Goal: Task Accomplishment & Management: Use online tool/utility

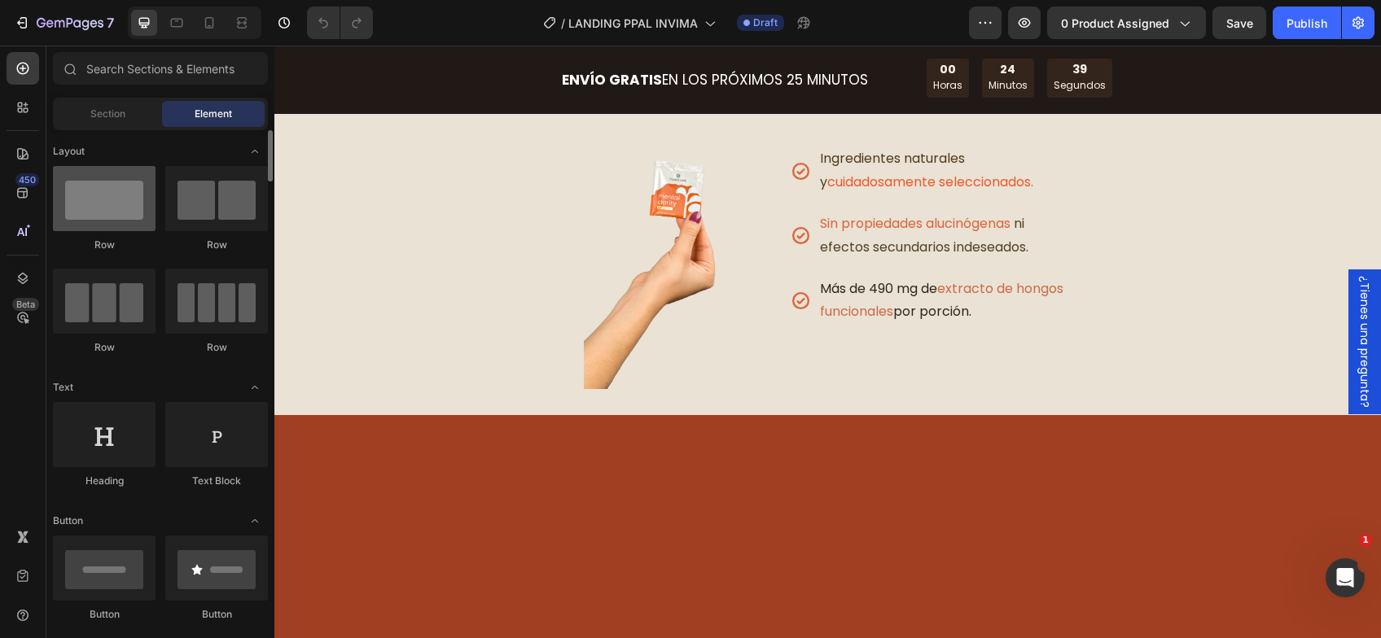
scroll to position [185, 0]
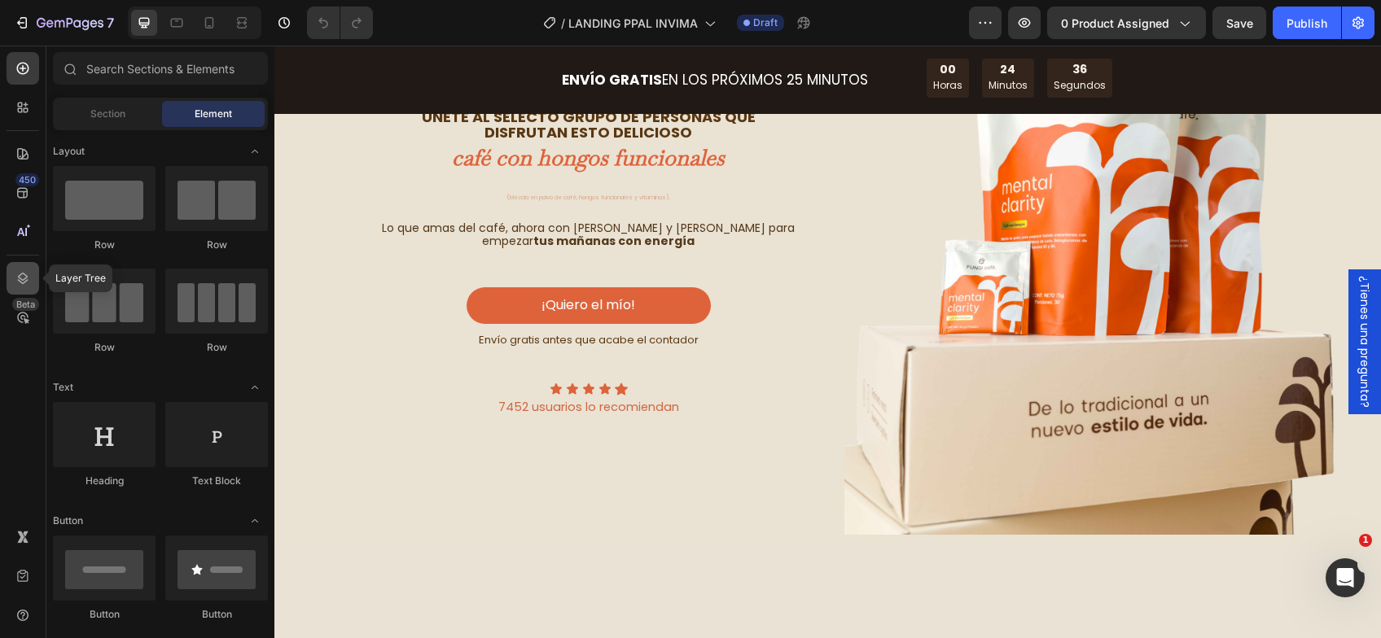
click at [24, 291] on div at bounding box center [23, 278] width 33 height 33
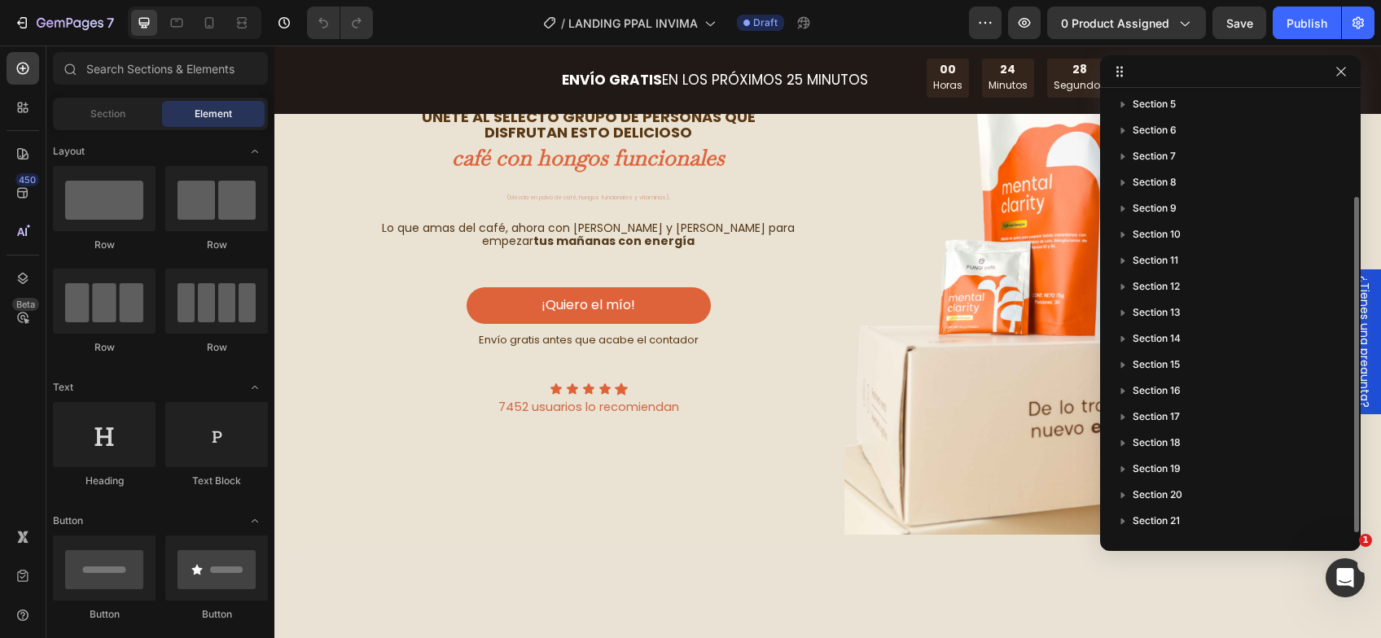
scroll to position [0, 0]
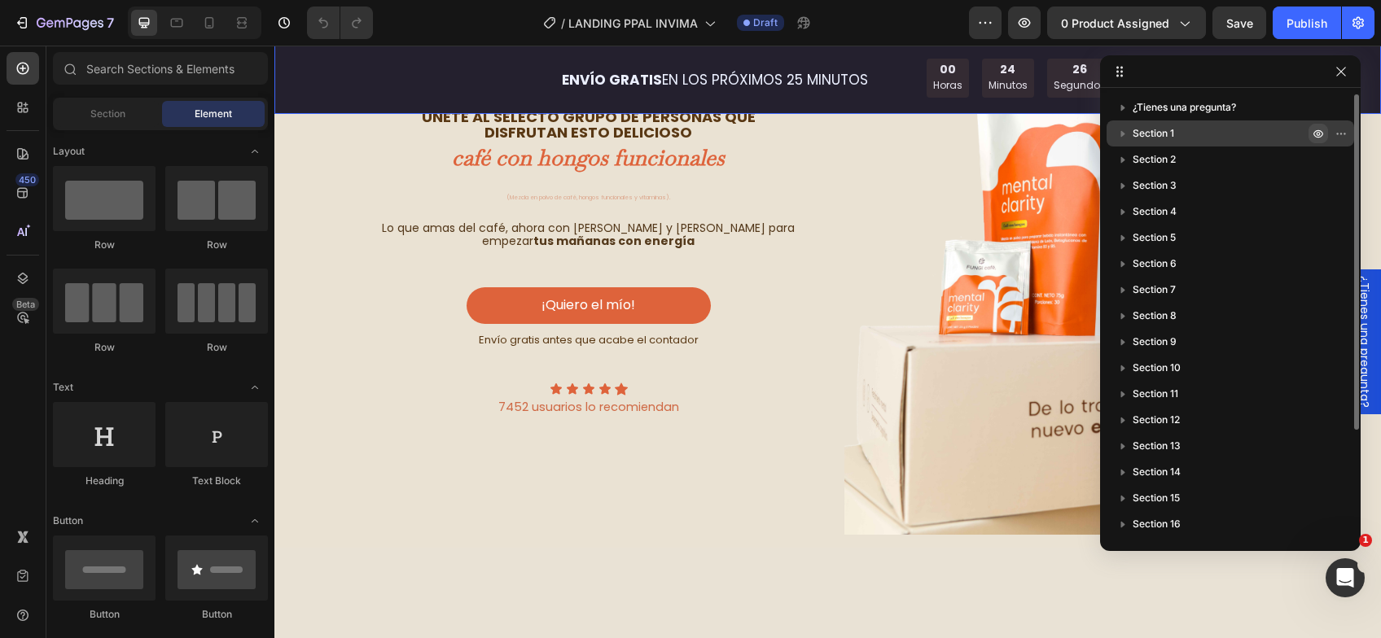
click at [1343, 133] on icon "button" at bounding box center [1344, 134] width 2 height 2
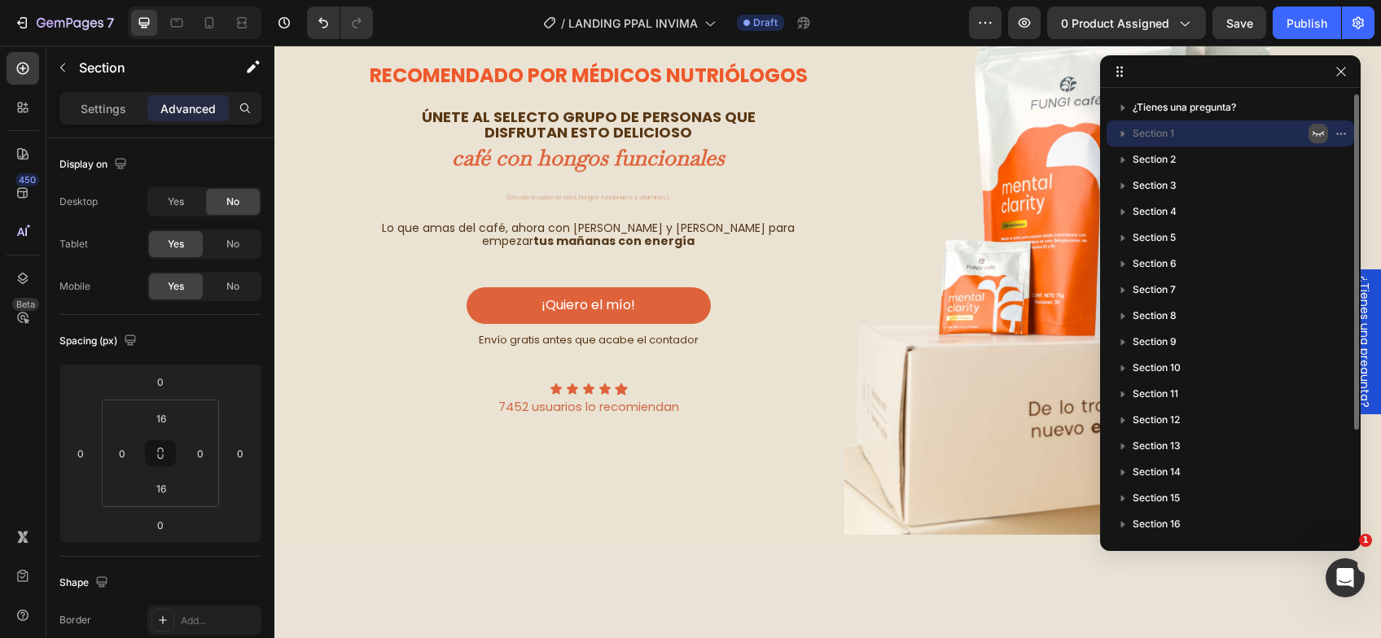
click at [1316, 134] on icon "button" at bounding box center [1317, 134] width 11 height 6
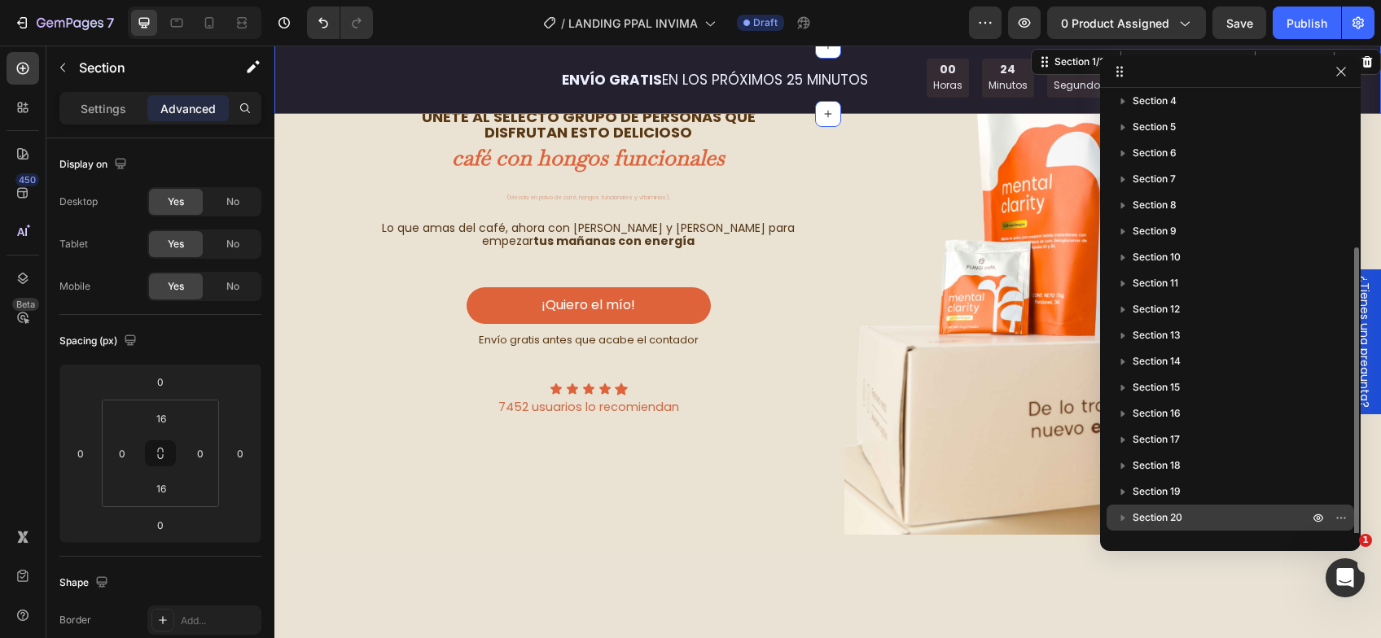
scroll to position [186, 0]
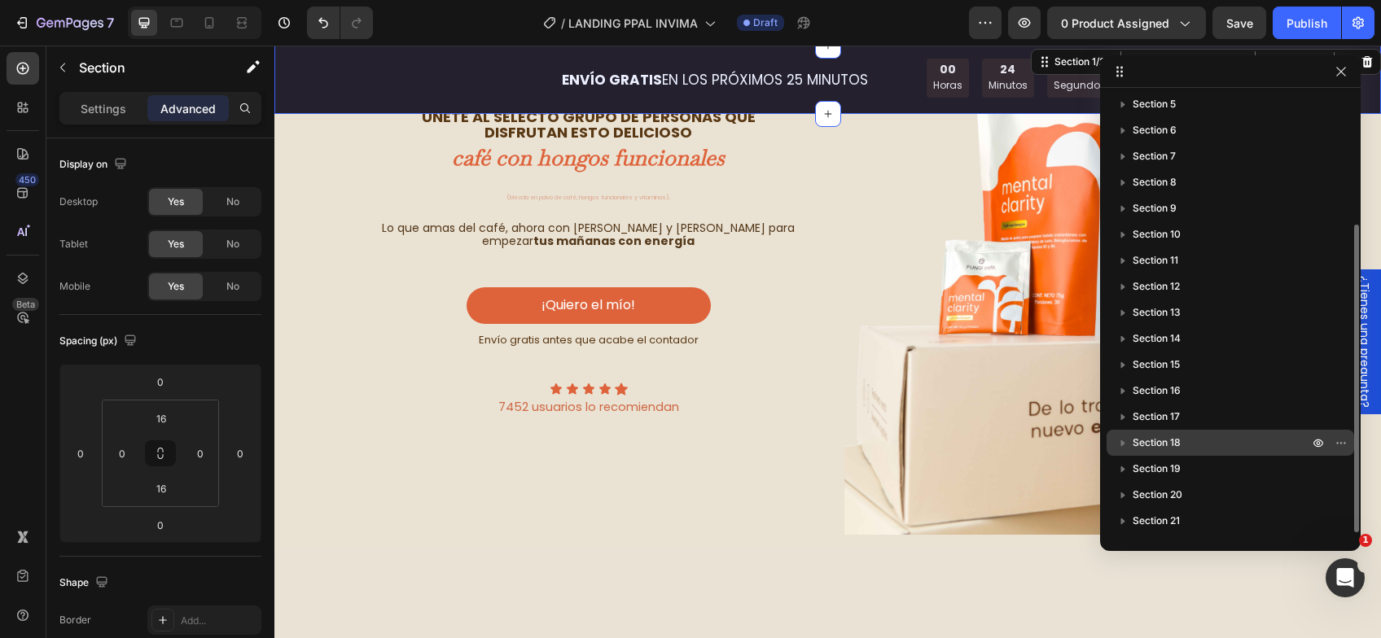
click at [1215, 437] on p "Section 18" at bounding box center [1221, 443] width 179 height 16
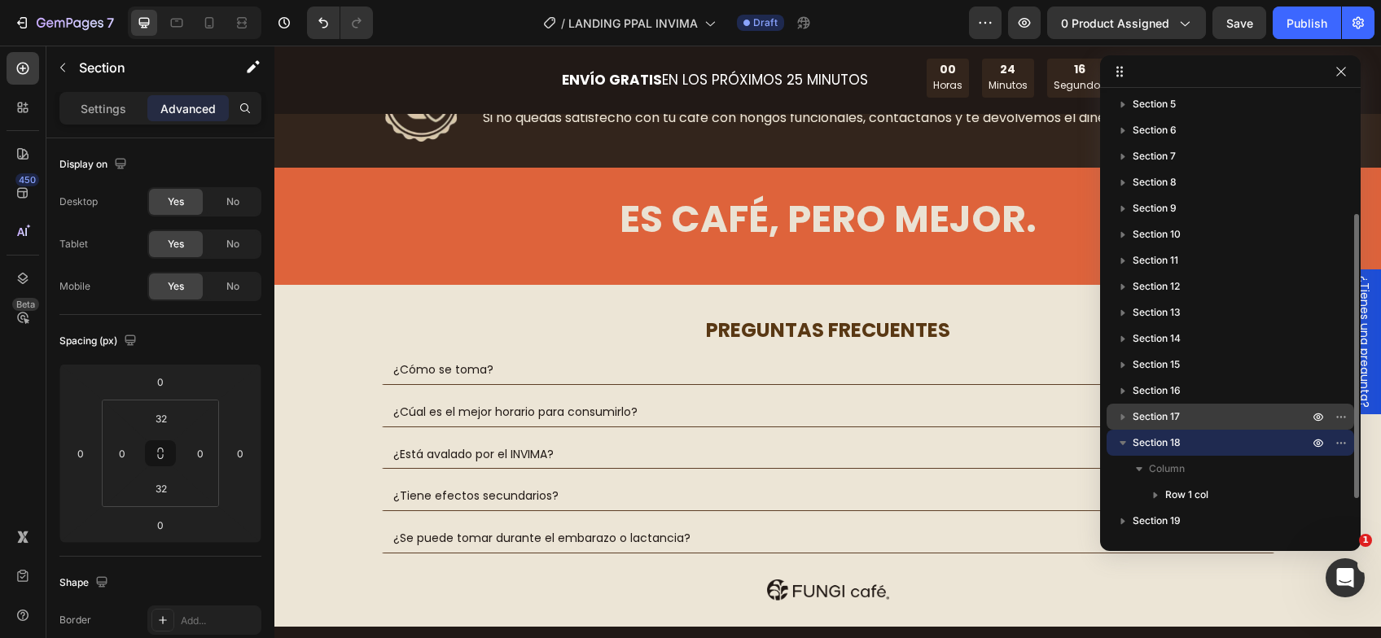
click at [1215, 421] on p "Section 17" at bounding box center [1221, 417] width 179 height 16
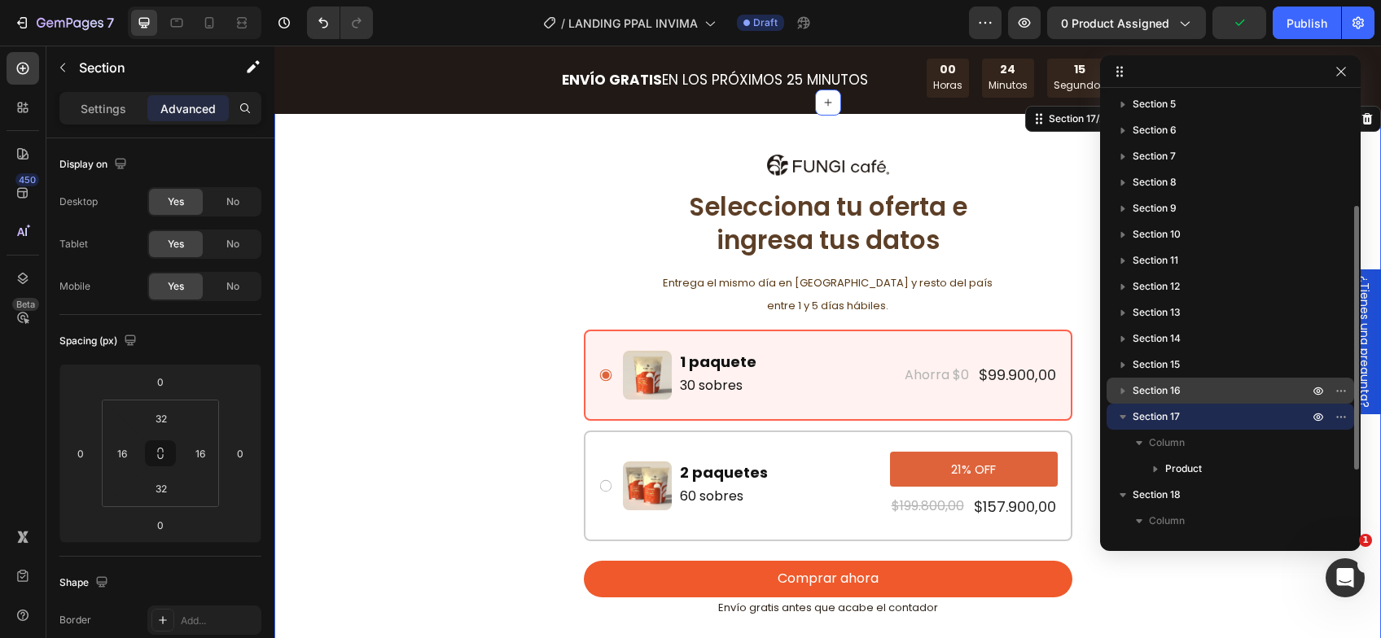
click at [1211, 392] on p "Section 16" at bounding box center [1221, 391] width 179 height 16
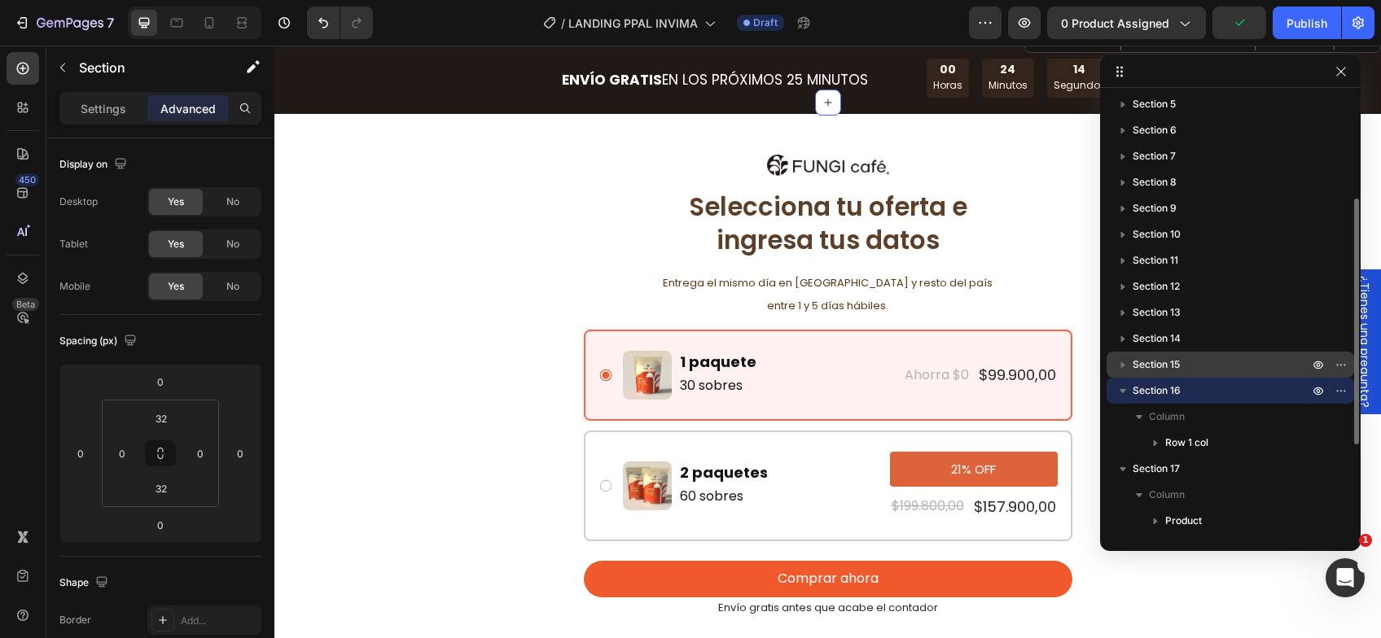
click at [1206, 369] on p "Section 15" at bounding box center [1221, 365] width 179 height 16
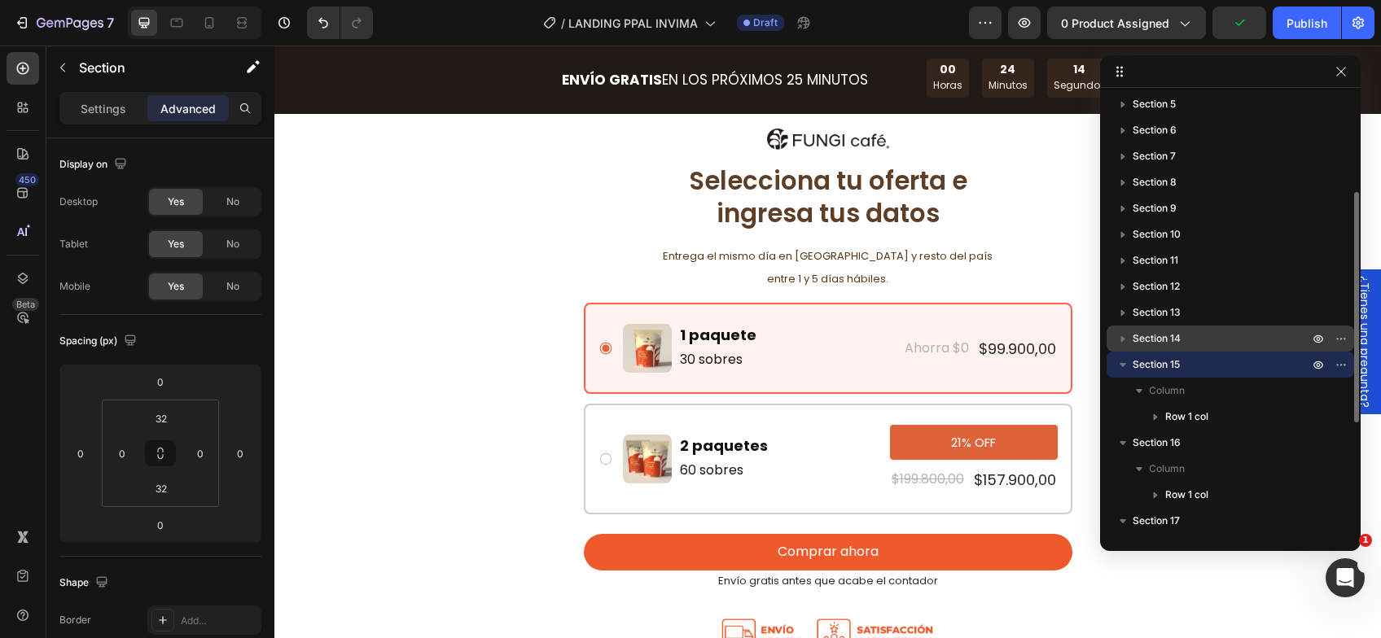
click at [1202, 343] on p "Section 14" at bounding box center [1221, 339] width 179 height 16
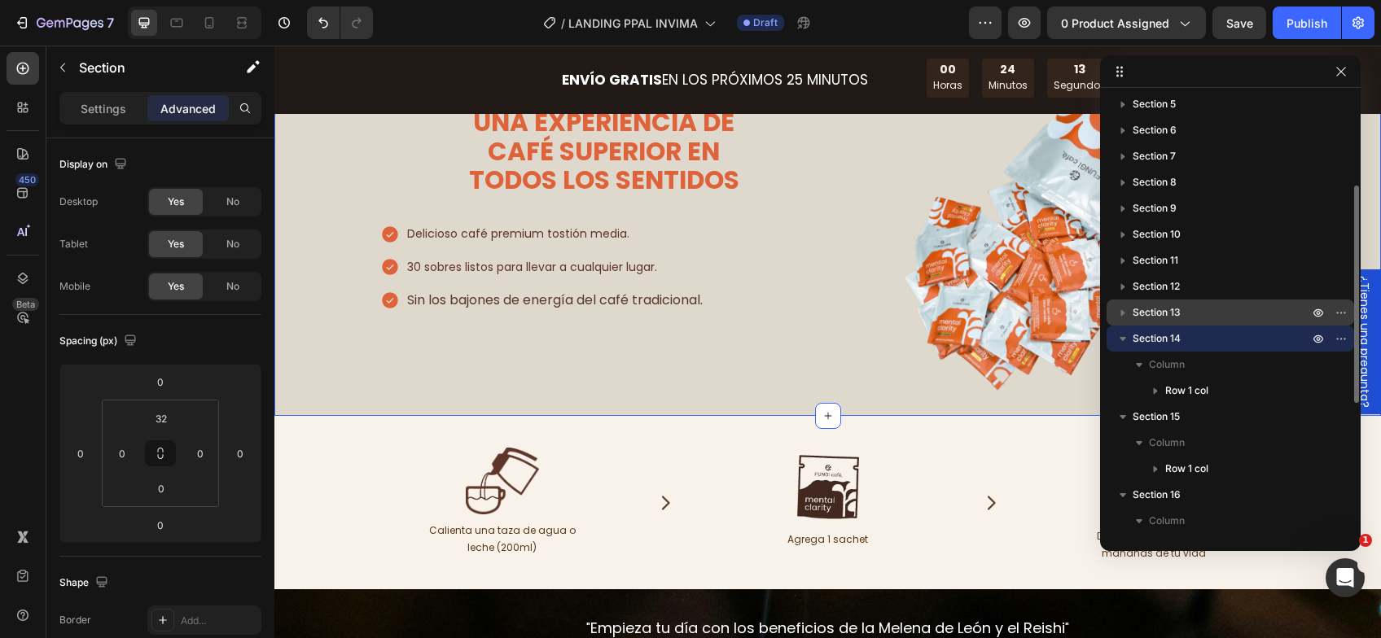
click at [1195, 320] on p "Section 13" at bounding box center [1221, 312] width 179 height 16
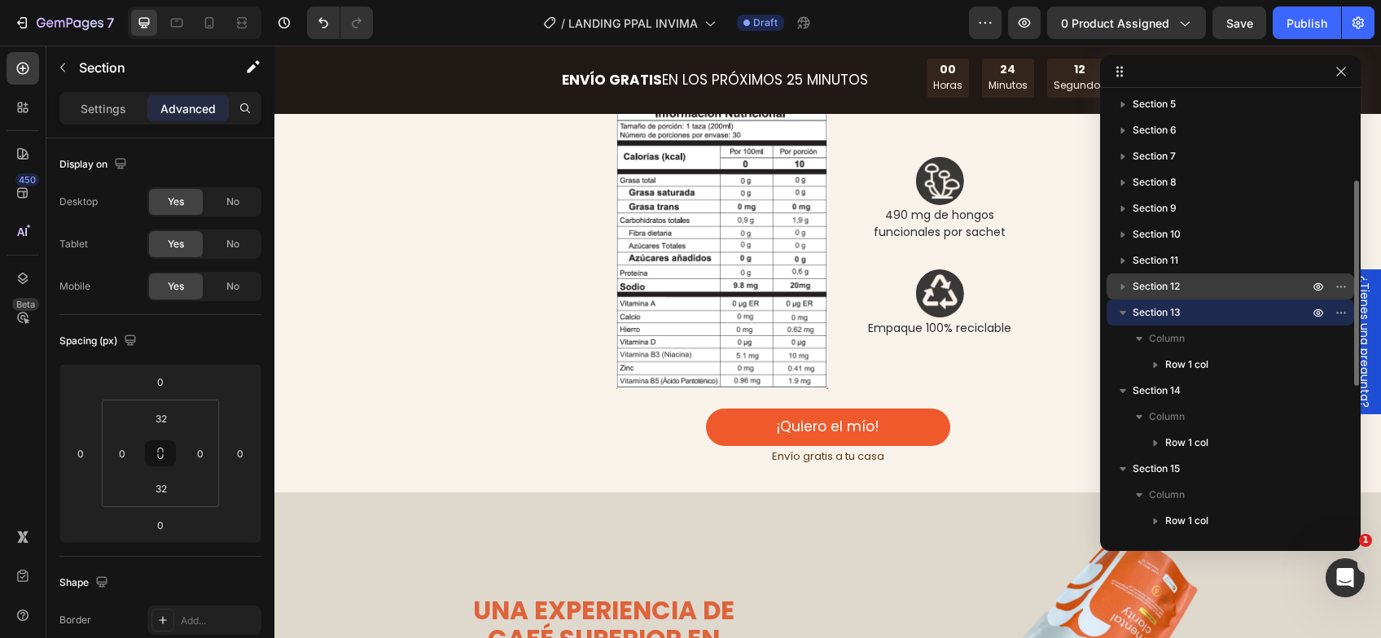
click at [1191, 295] on div "Section 12" at bounding box center [1230, 287] width 234 height 26
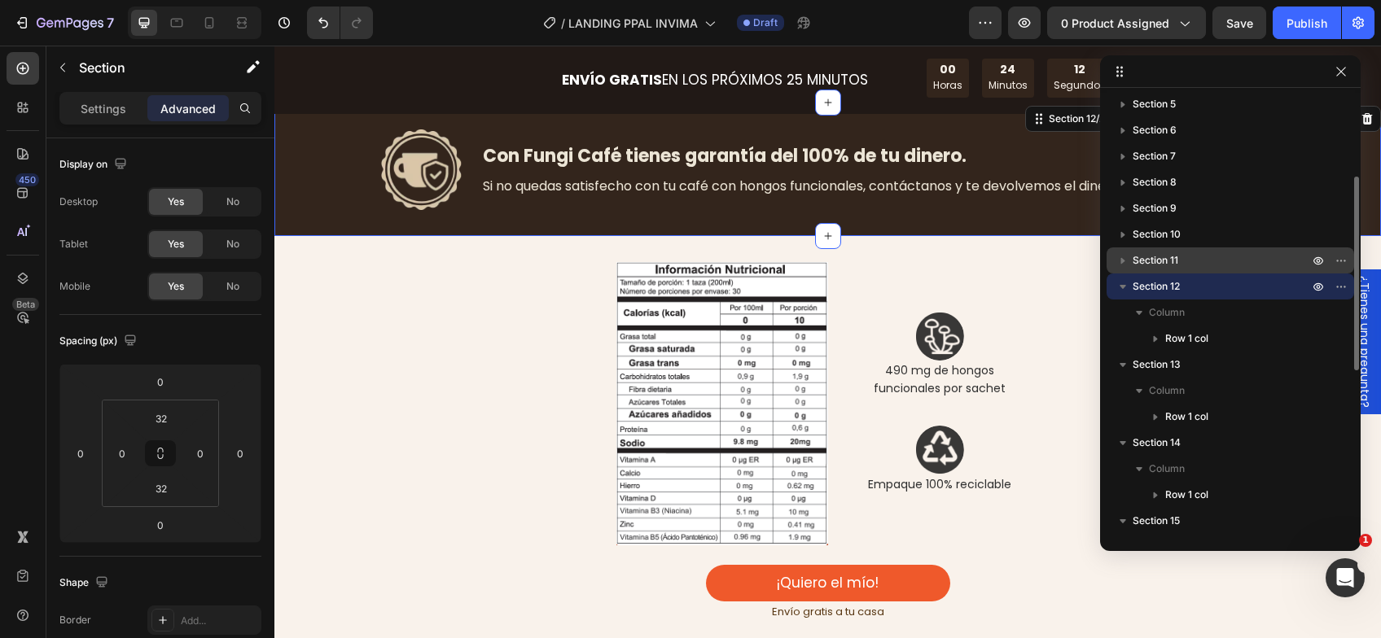
click at [1185, 271] on div "Section 11" at bounding box center [1230, 260] width 234 height 26
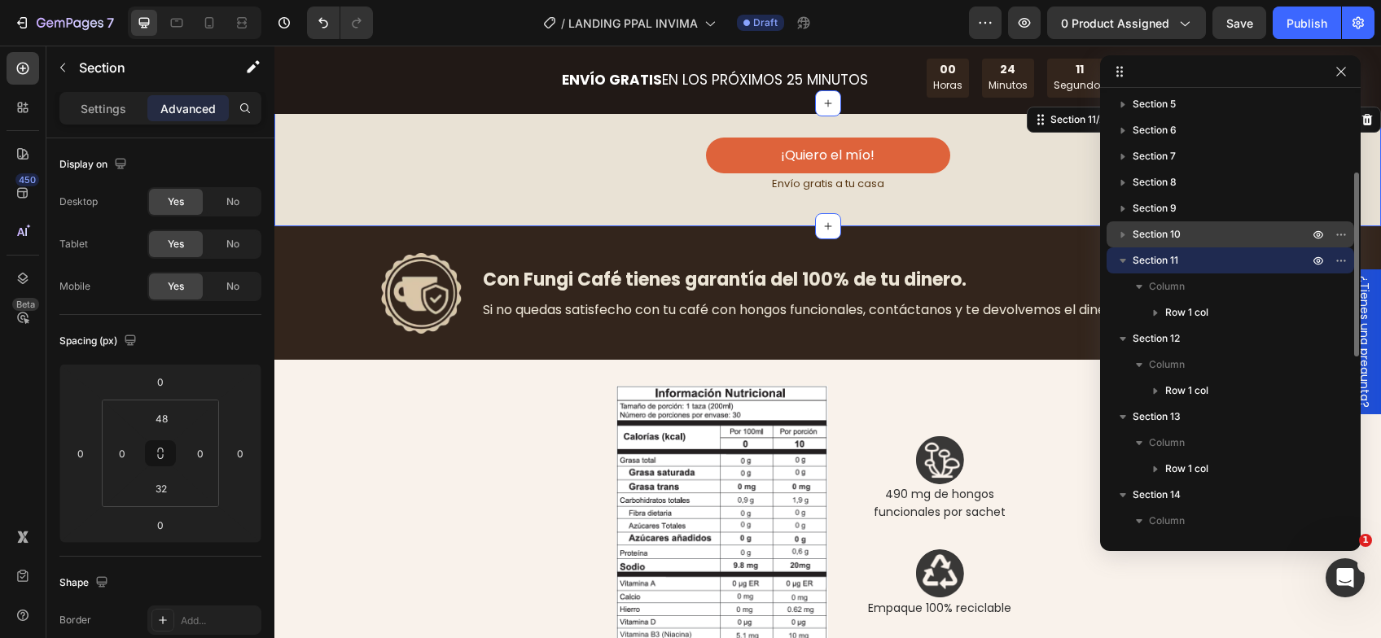
click at [1180, 239] on span "Section 10" at bounding box center [1156, 234] width 48 height 16
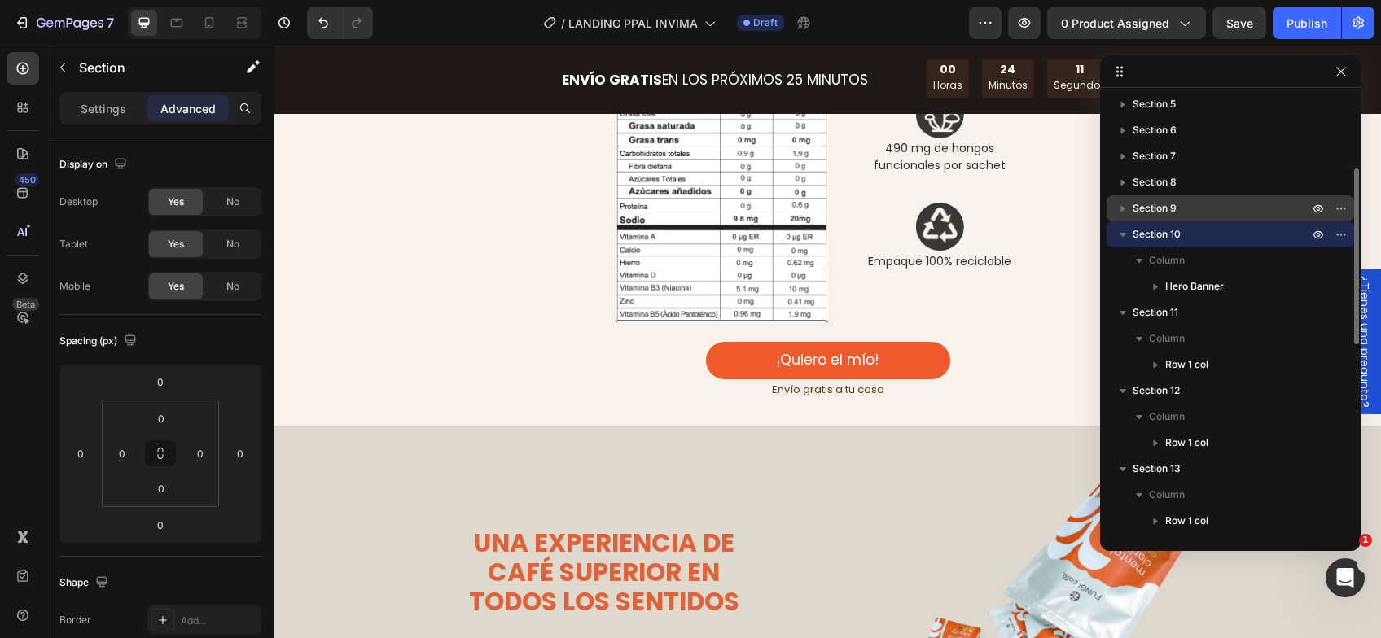
click at [1175, 212] on span "Section 9" at bounding box center [1154, 208] width 44 height 16
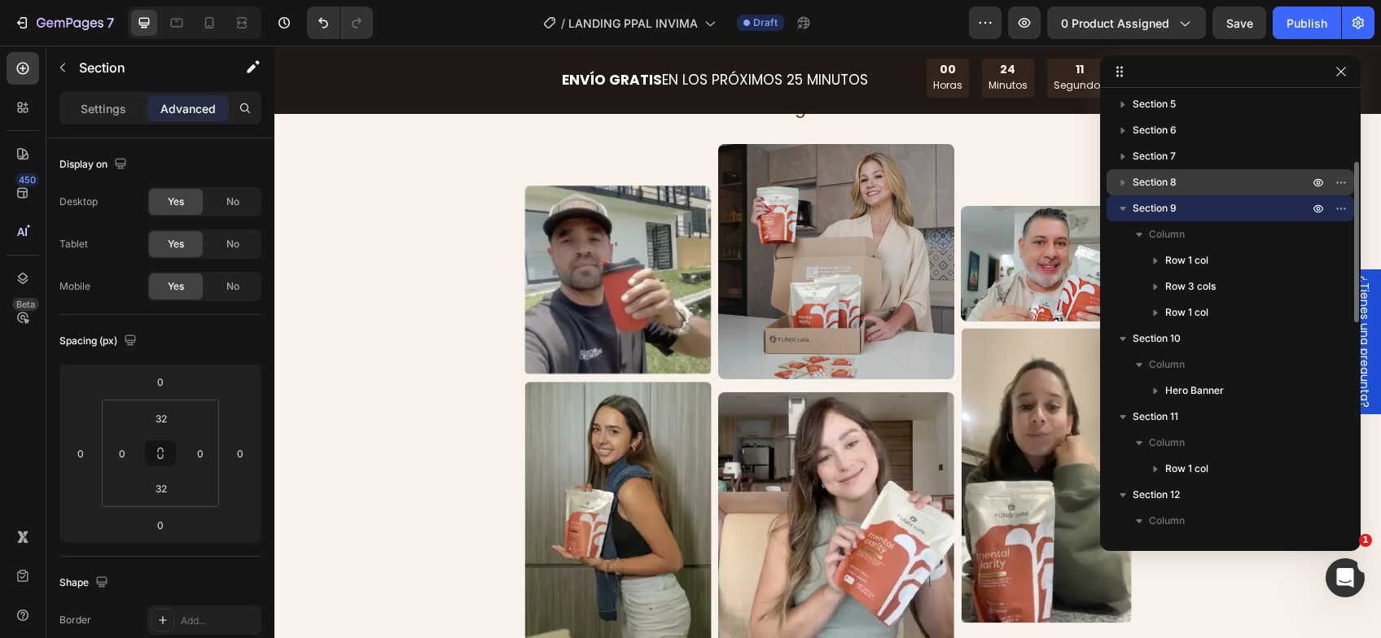
click at [1180, 175] on p "Section 8" at bounding box center [1221, 182] width 179 height 16
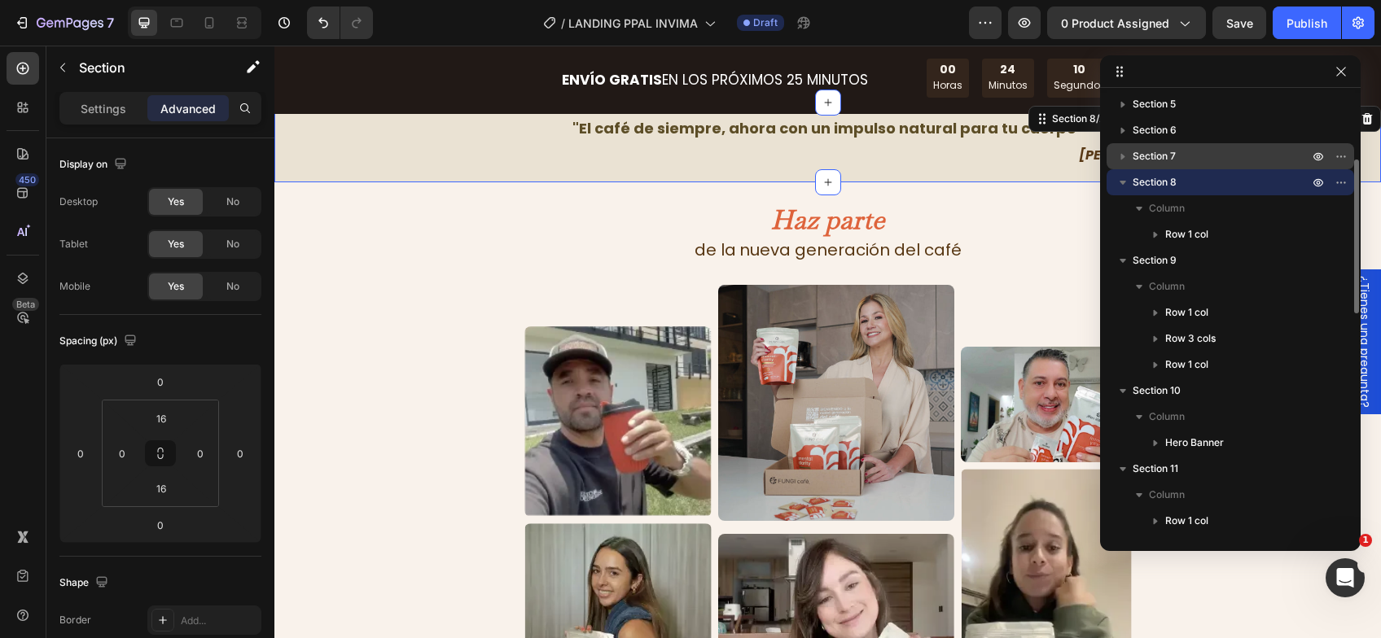
click at [1178, 157] on p "Section 7" at bounding box center [1221, 156] width 179 height 16
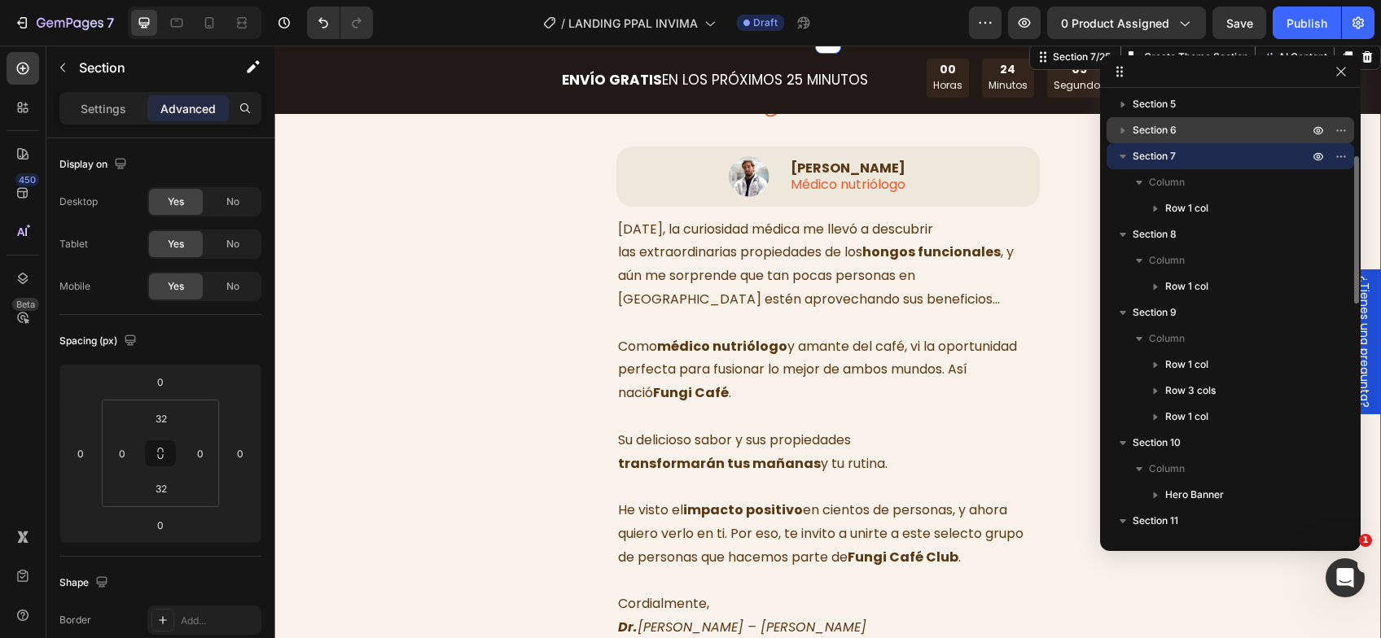
click at [1175, 134] on span "Section 6" at bounding box center [1154, 130] width 44 height 16
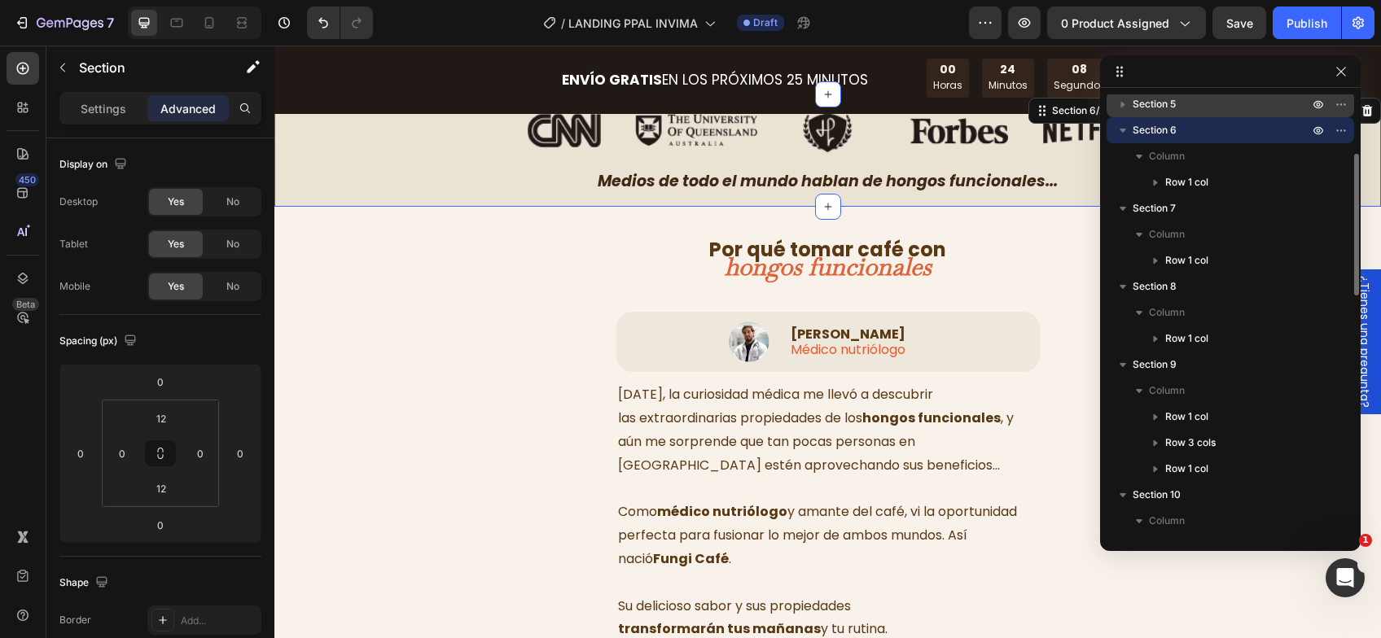
scroll to position [1389, 0]
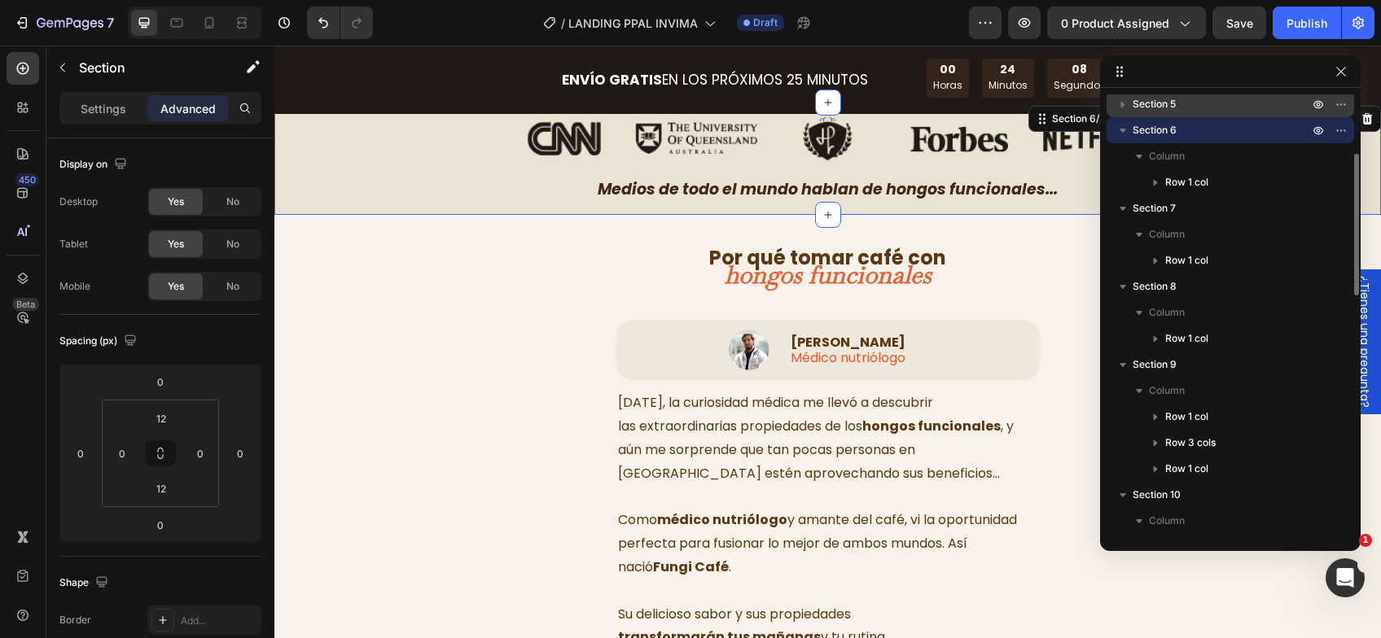
click at [1172, 115] on div "Section 5" at bounding box center [1230, 104] width 234 height 26
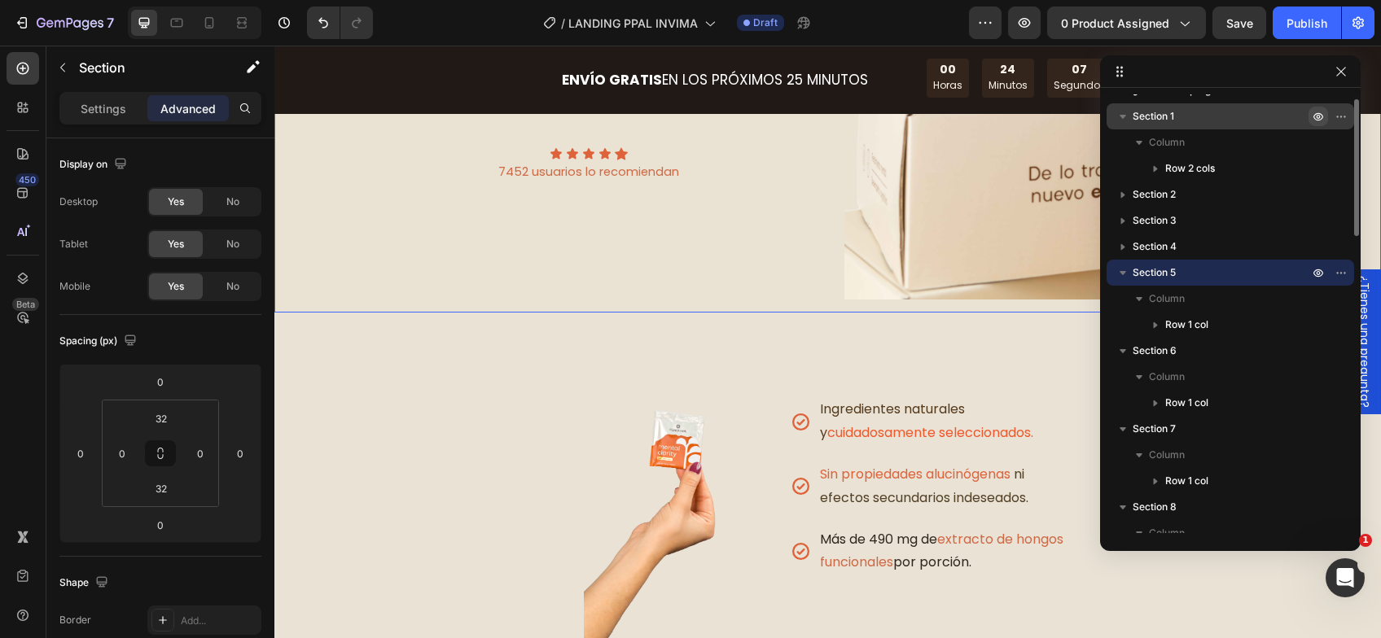
scroll to position [406, 0]
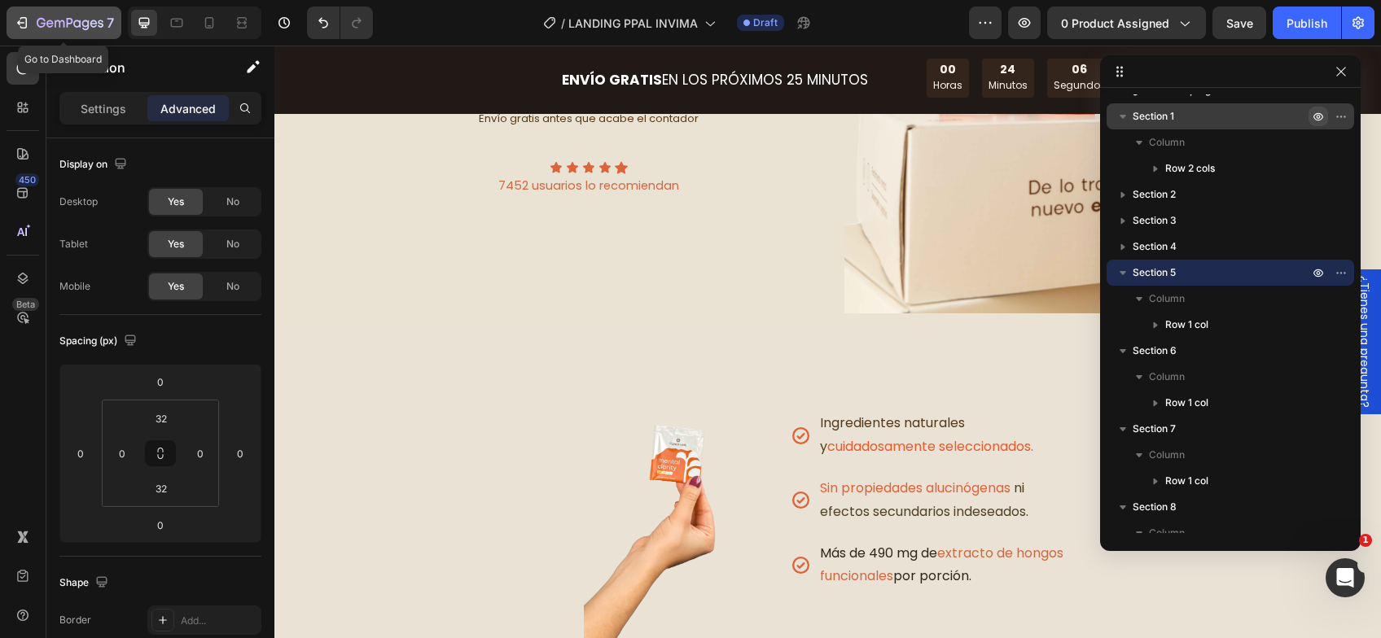
click at [24, 29] on icon "button" at bounding box center [22, 23] width 16 height 16
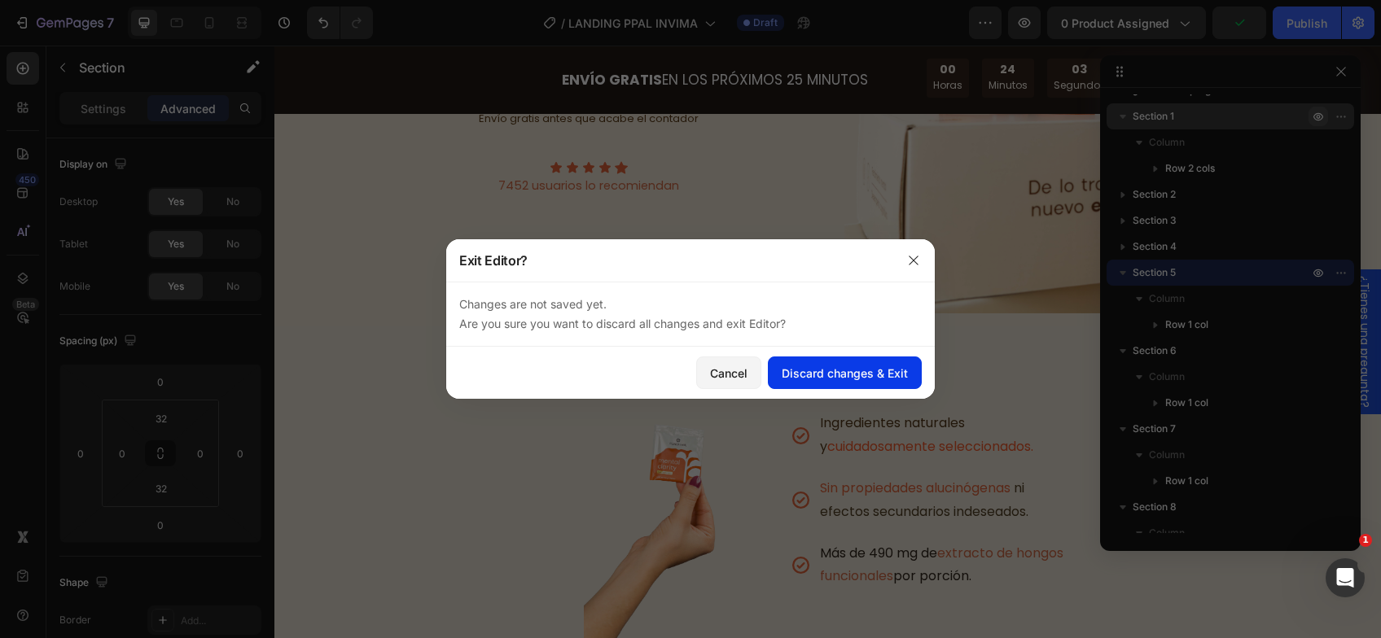
click at [838, 381] on div "Discard changes & Exit" at bounding box center [844, 373] width 126 height 17
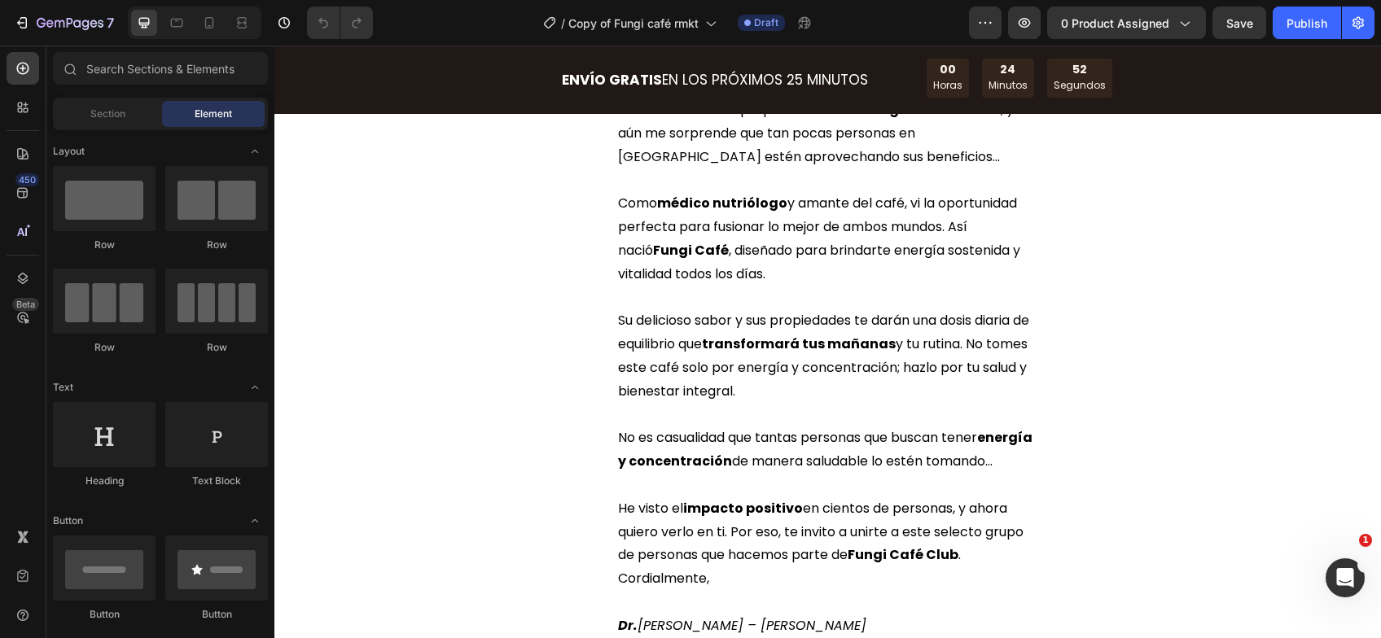
scroll to position [895, 0]
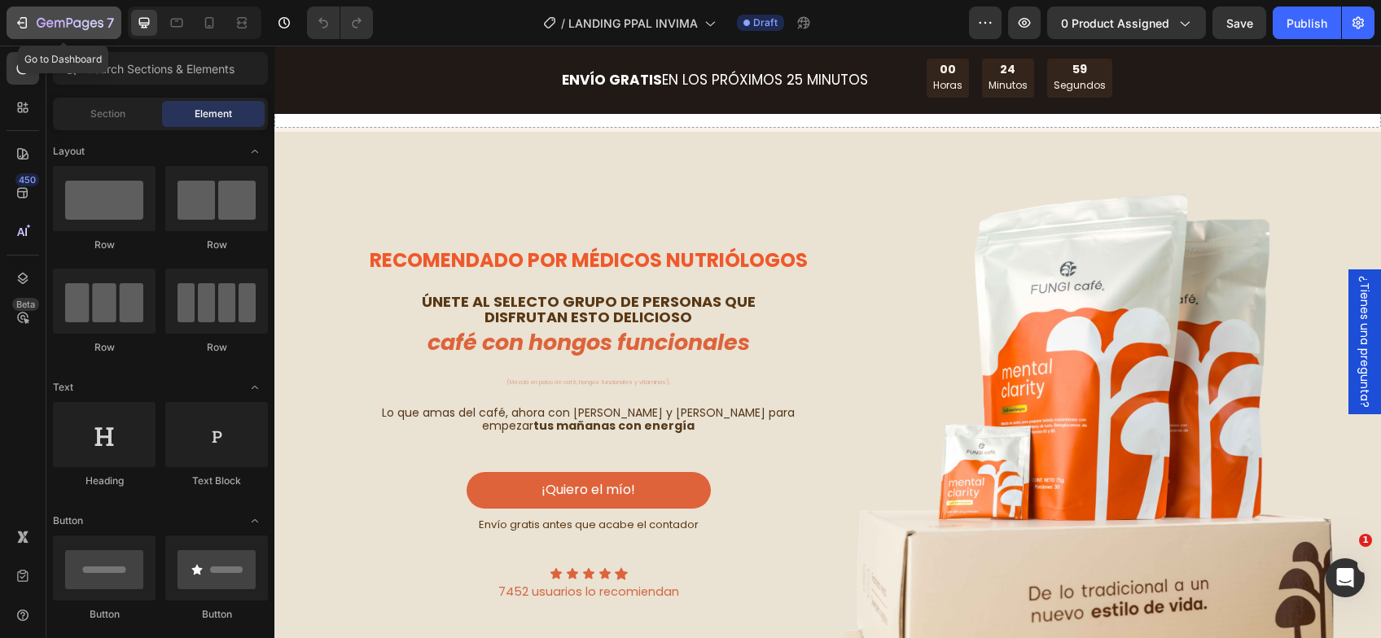
click at [80, 33] on button "7" at bounding box center [64, 23] width 115 height 33
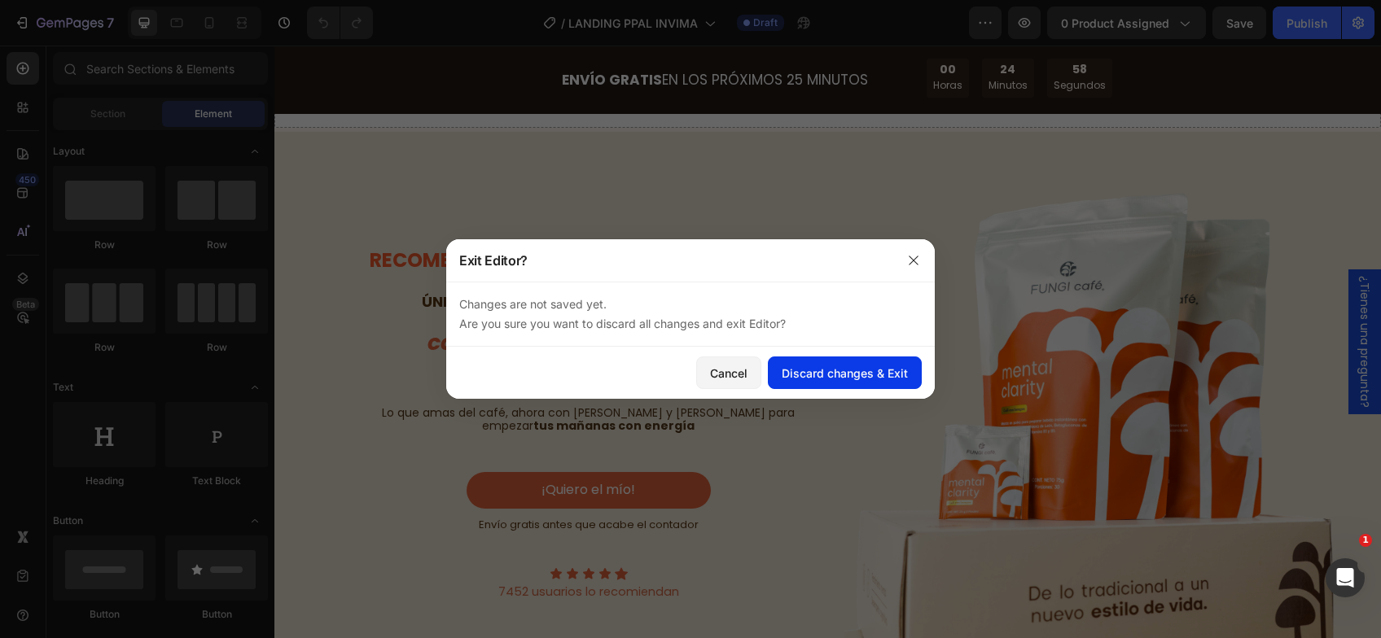
click at [799, 372] on div "Discard changes & Exit" at bounding box center [844, 373] width 126 height 17
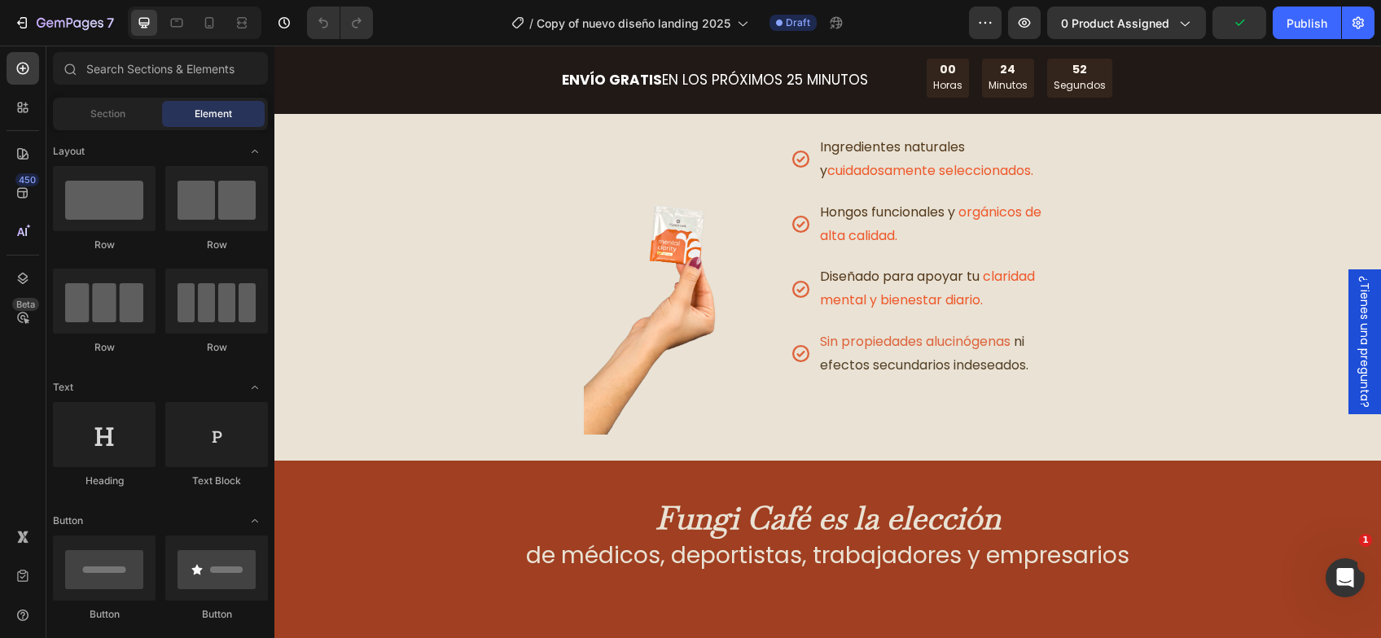
scroll to position [570, 0]
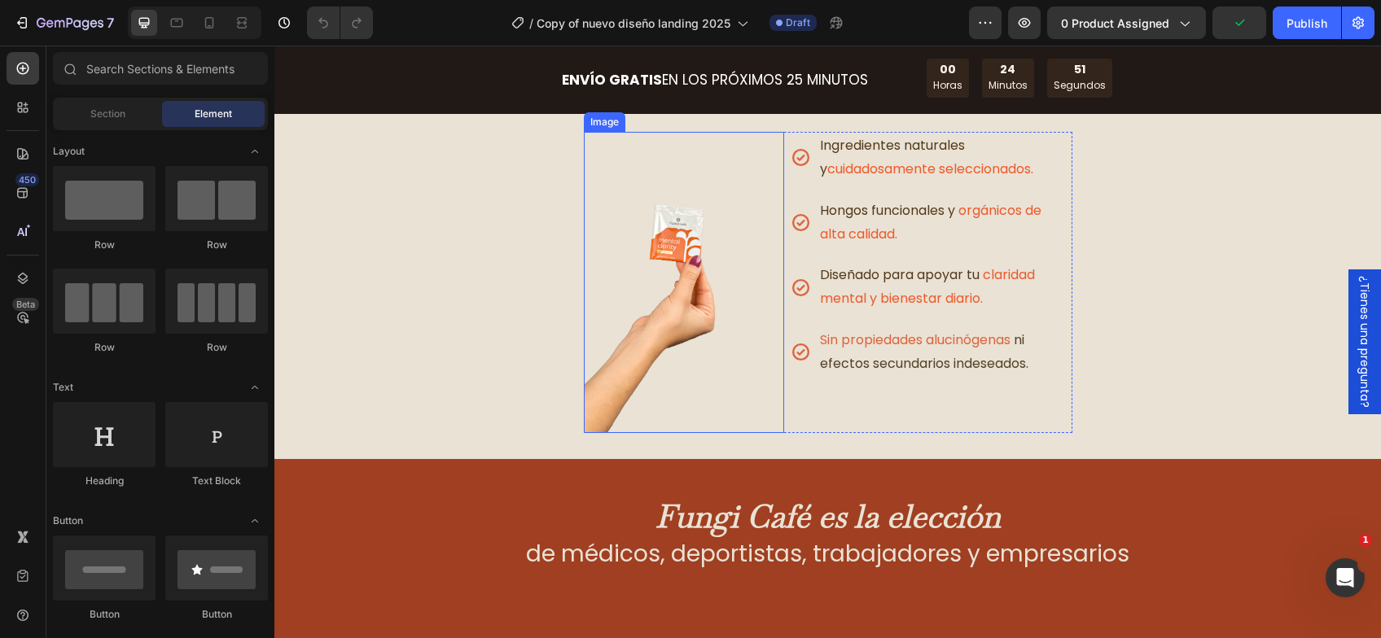
click at [659, 346] on img at bounding box center [684, 282] width 201 height 301
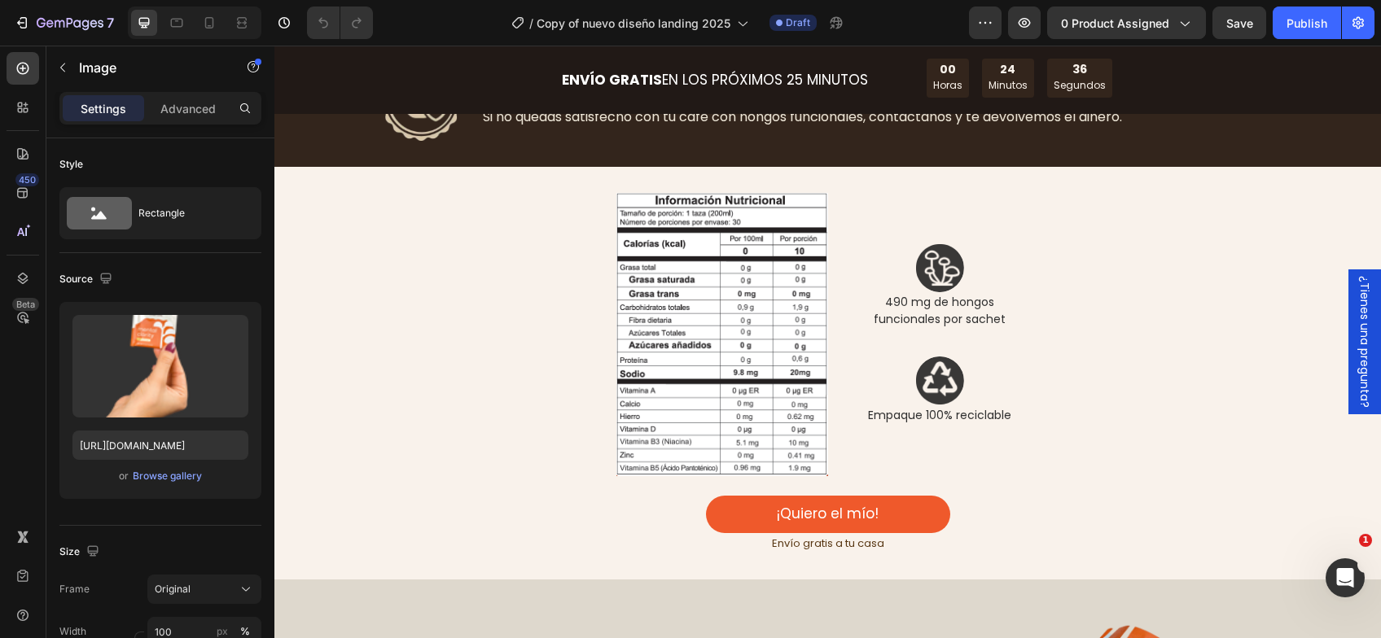
scroll to position [5129, 0]
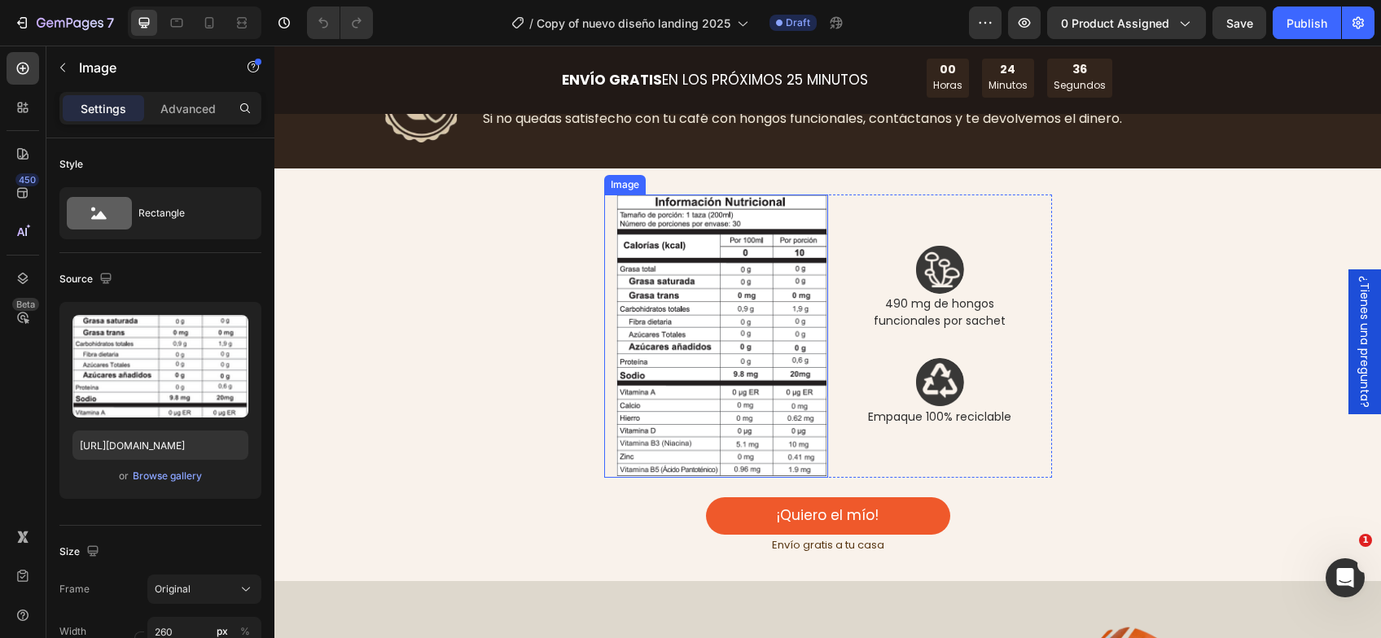
click at [662, 331] on img at bounding box center [722, 336] width 212 height 283
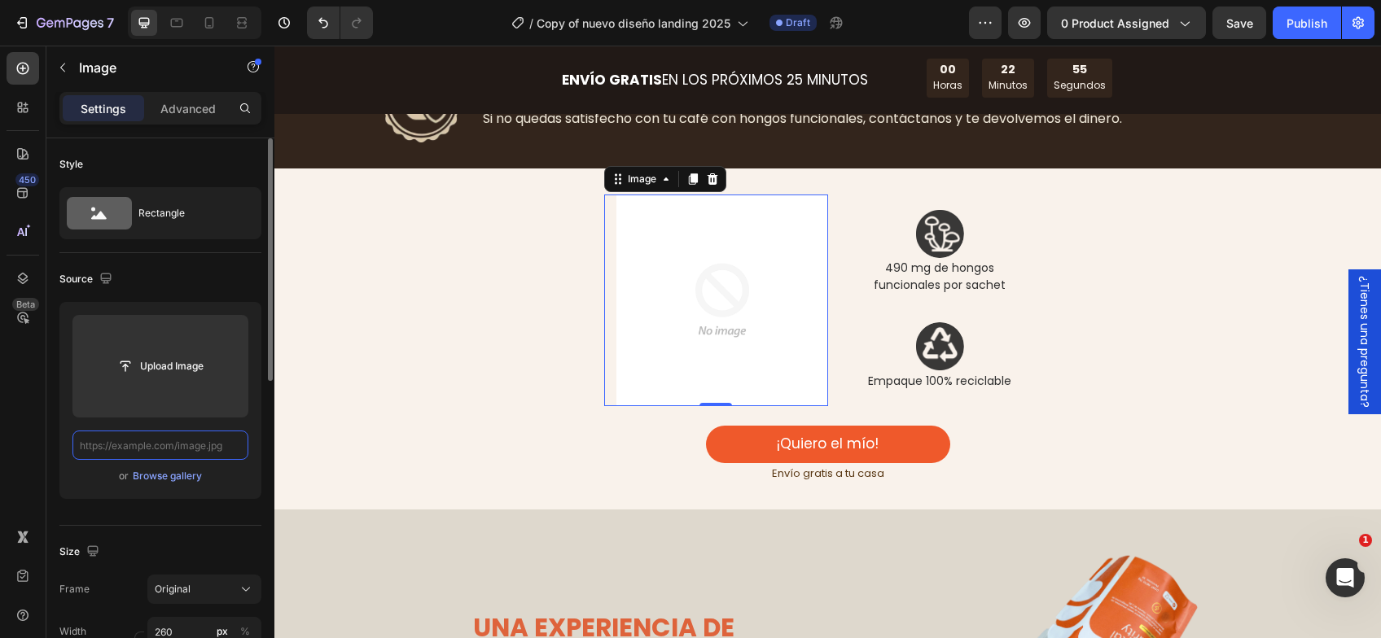
scroll to position [0, 0]
click at [185, 444] on input "text" at bounding box center [160, 445] width 176 height 29
paste input "https://cdn.shopify.com/s/files/1/0603/6950/2323/files/Tabla_agosto_2025.png?v=…"
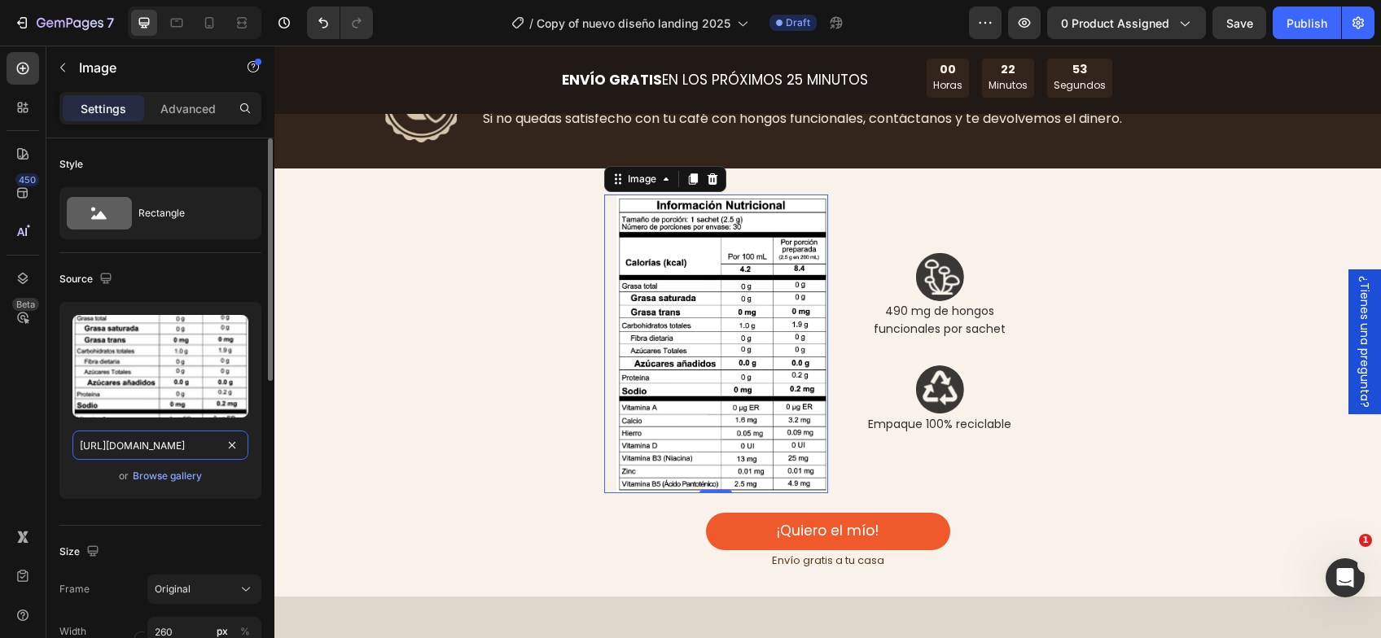
type input "https://cdn.shopify.com/s/files/1/0603/6950/2323/files/Tabla_agosto_2025.png?v=…"
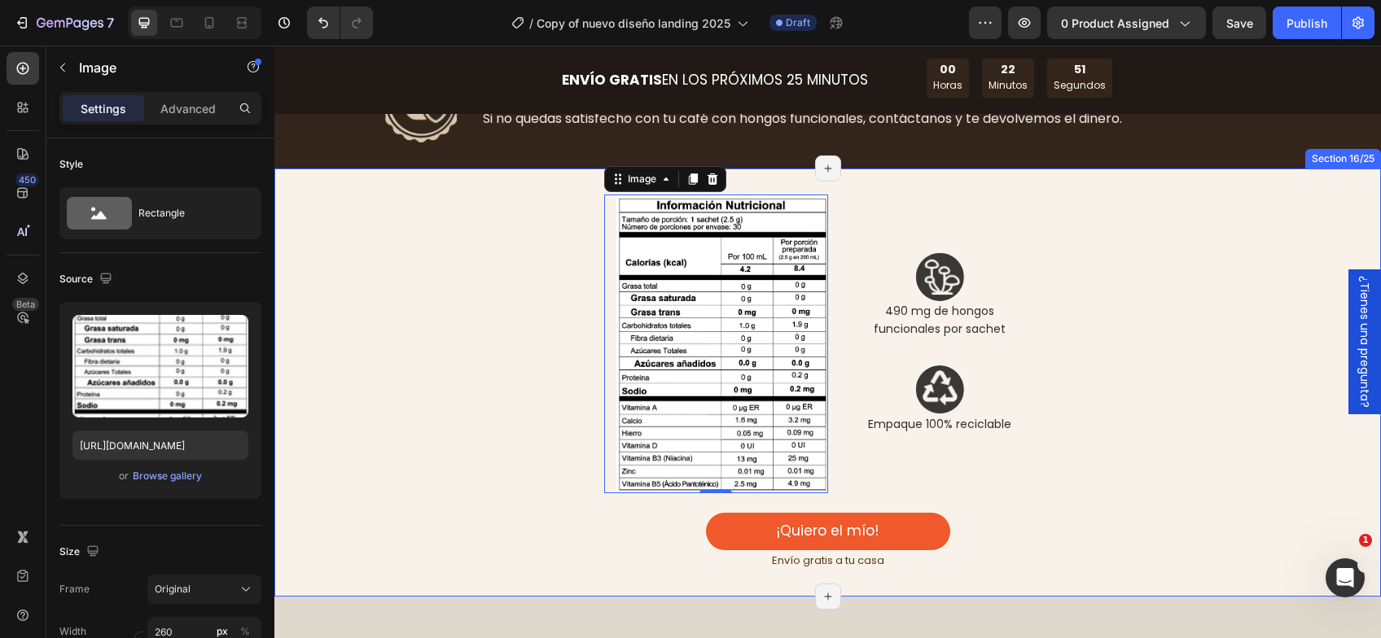
click at [1174, 227] on div "Image 0 Image 490 mg de hongos funcionales por sachet Text Block Image Empaque …" at bounding box center [827, 383] width 1106 height 376
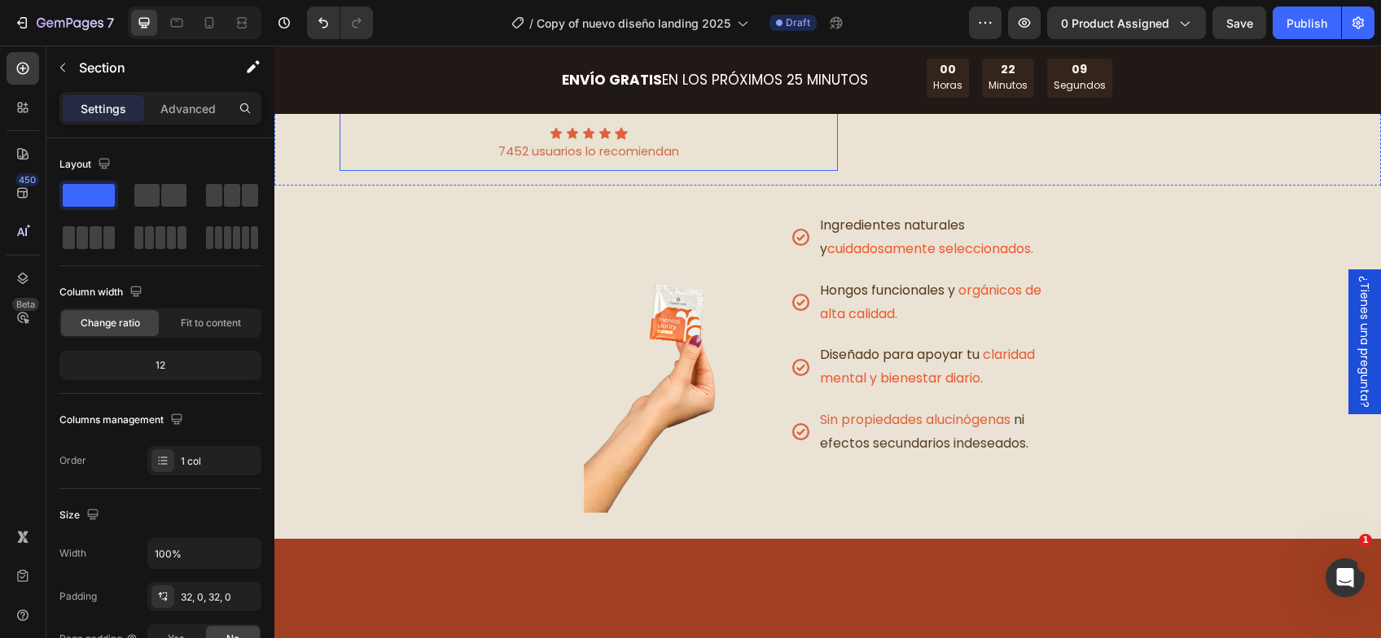
scroll to position [570, 0]
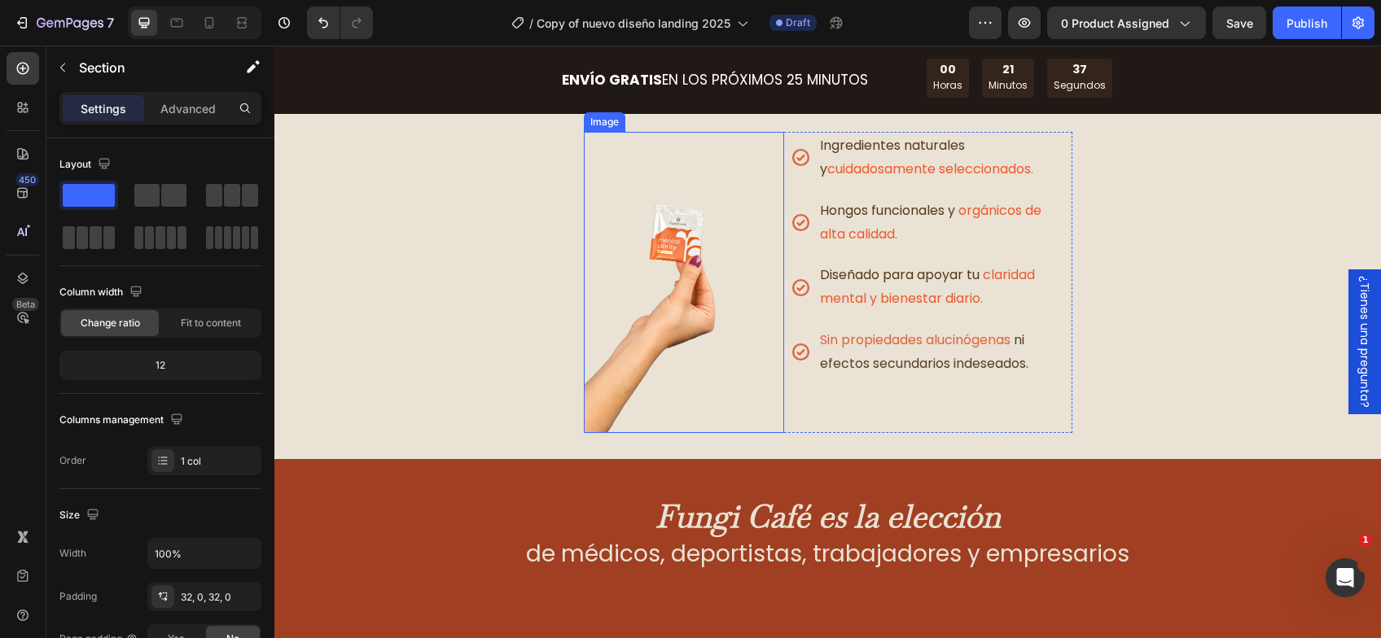
click at [679, 346] on img at bounding box center [684, 282] width 201 height 301
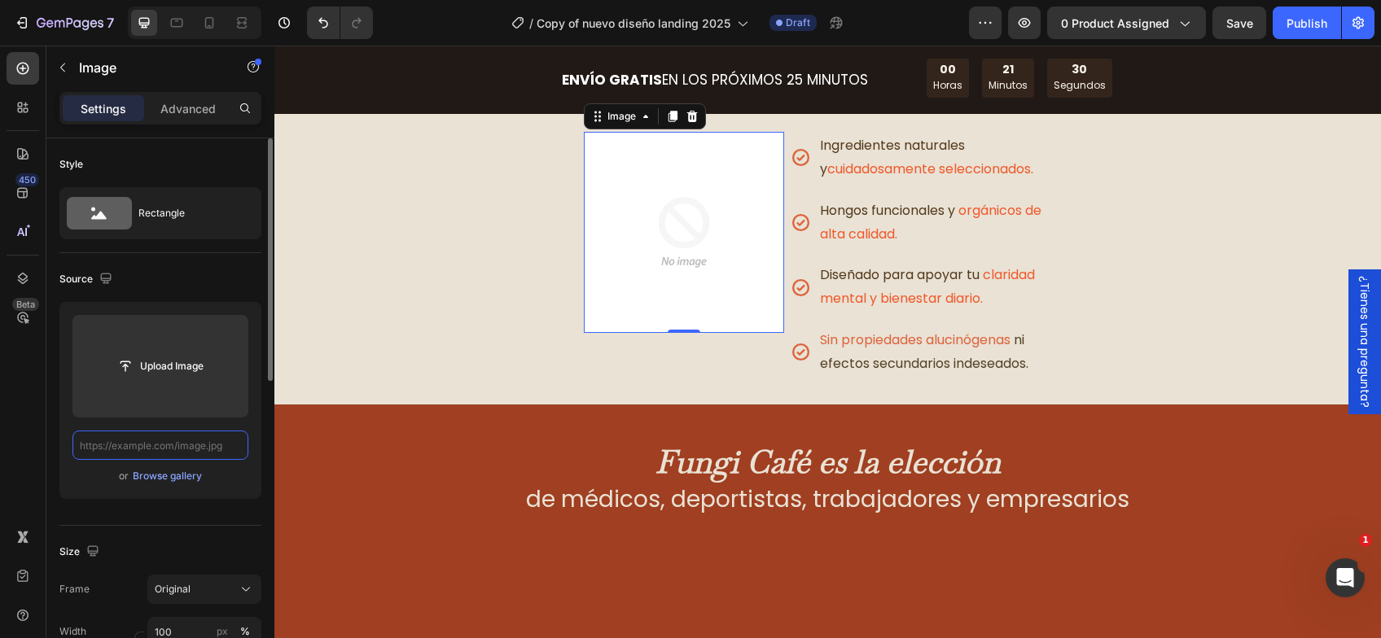
scroll to position [0, 0]
paste input "[URL][DOMAIN_NAME]"
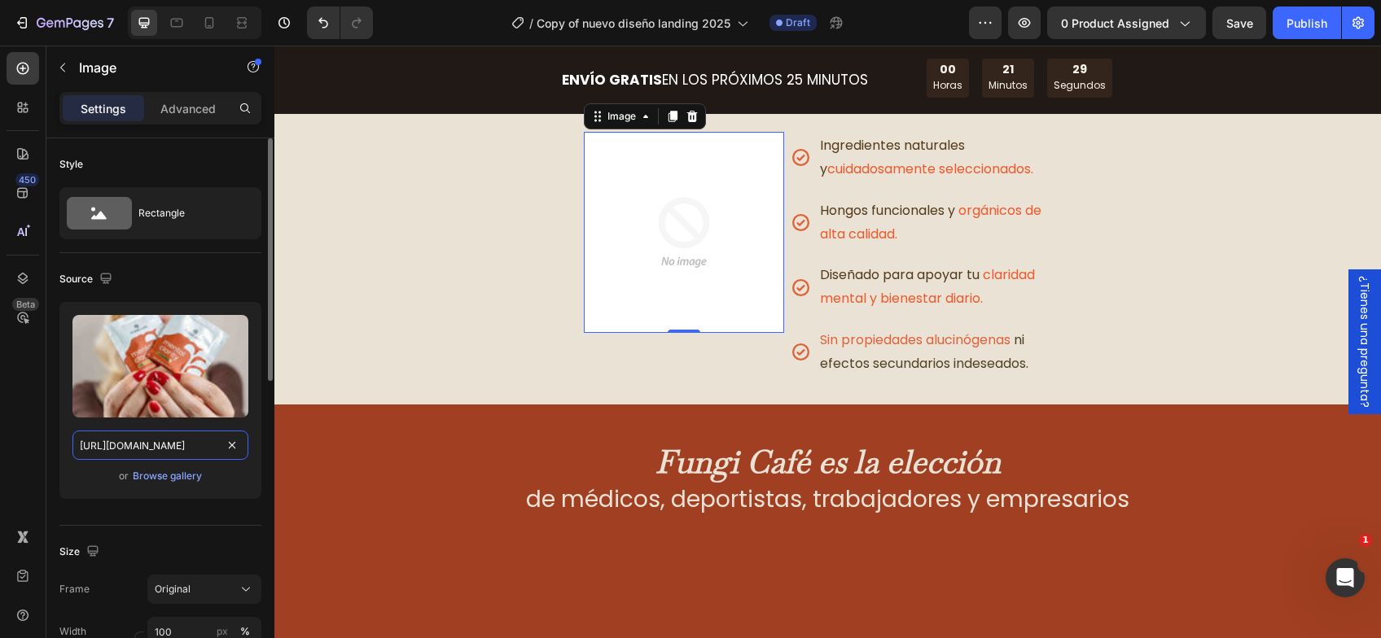
scroll to position [0, 260]
type input "[URL][DOMAIN_NAME]"
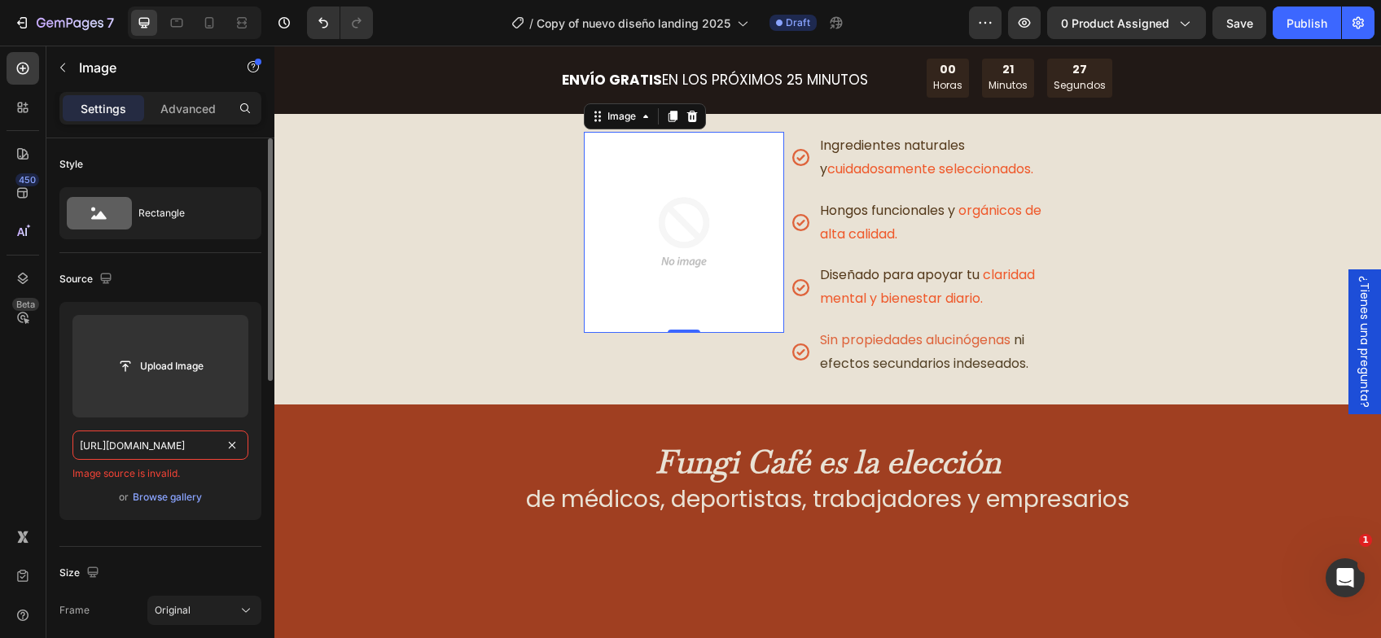
click at [202, 448] on input "https://cdn.shopify.com/s/files/1/0603/6950/2323/files/FUNGI-24.jpg?v=1755006940" at bounding box center [160, 445] width 176 height 29
click at [202, 447] on input "text" at bounding box center [160, 445] width 176 height 29
paste input "https://cdn.shopify.com/s/files/1/0603/6950/2323/files/FUNGI-24.jpg?v=1755006940"
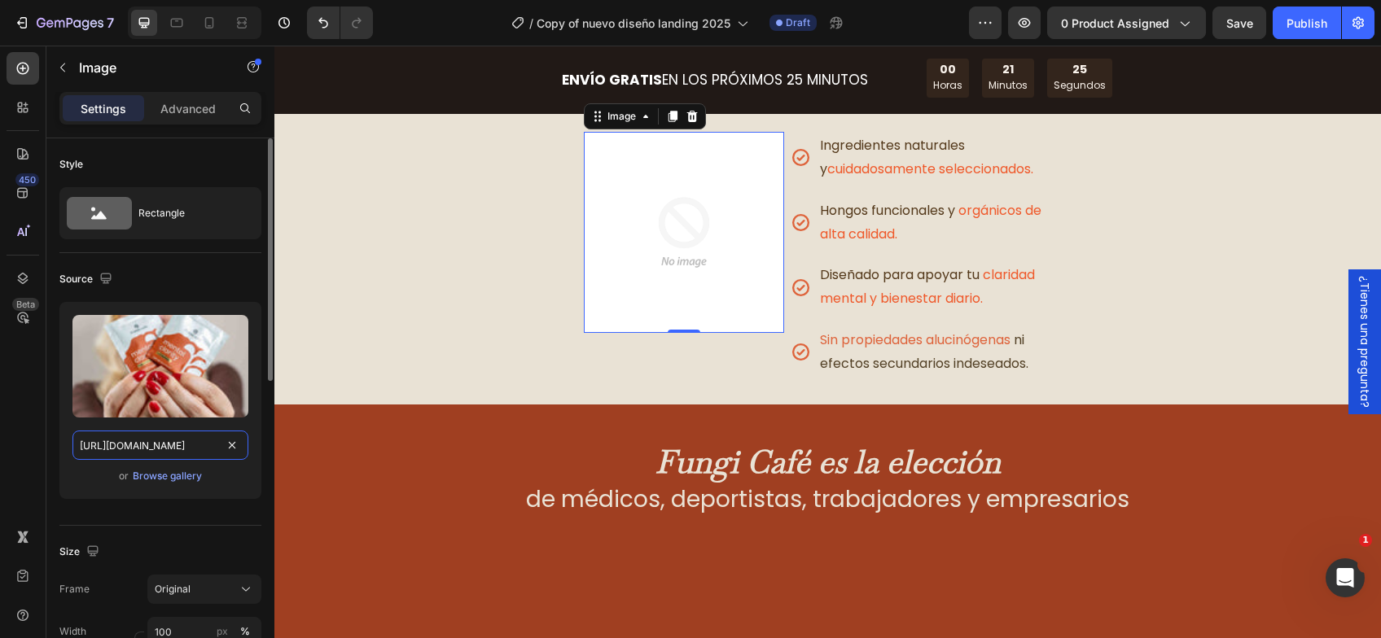
scroll to position [0, 260]
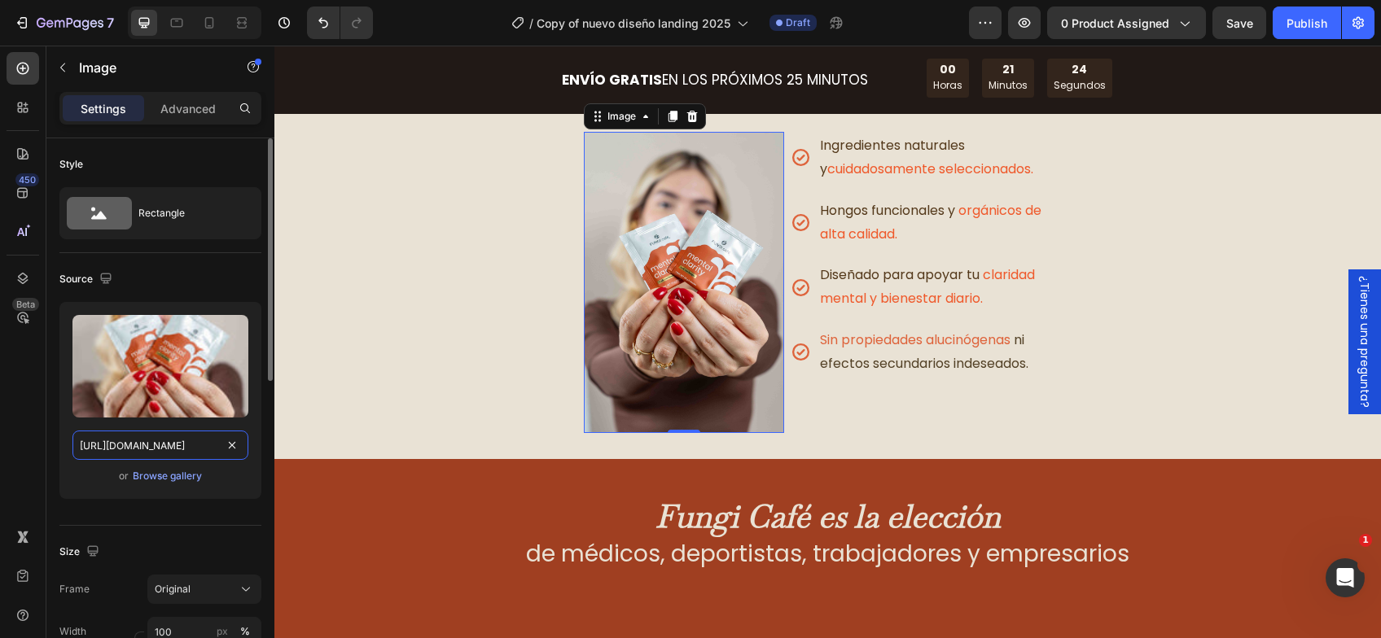
type input "https://cdn.shopify.com/s/files/1/0603/6950/2323/files/FUNGI-24.jpg?v=1755006940"
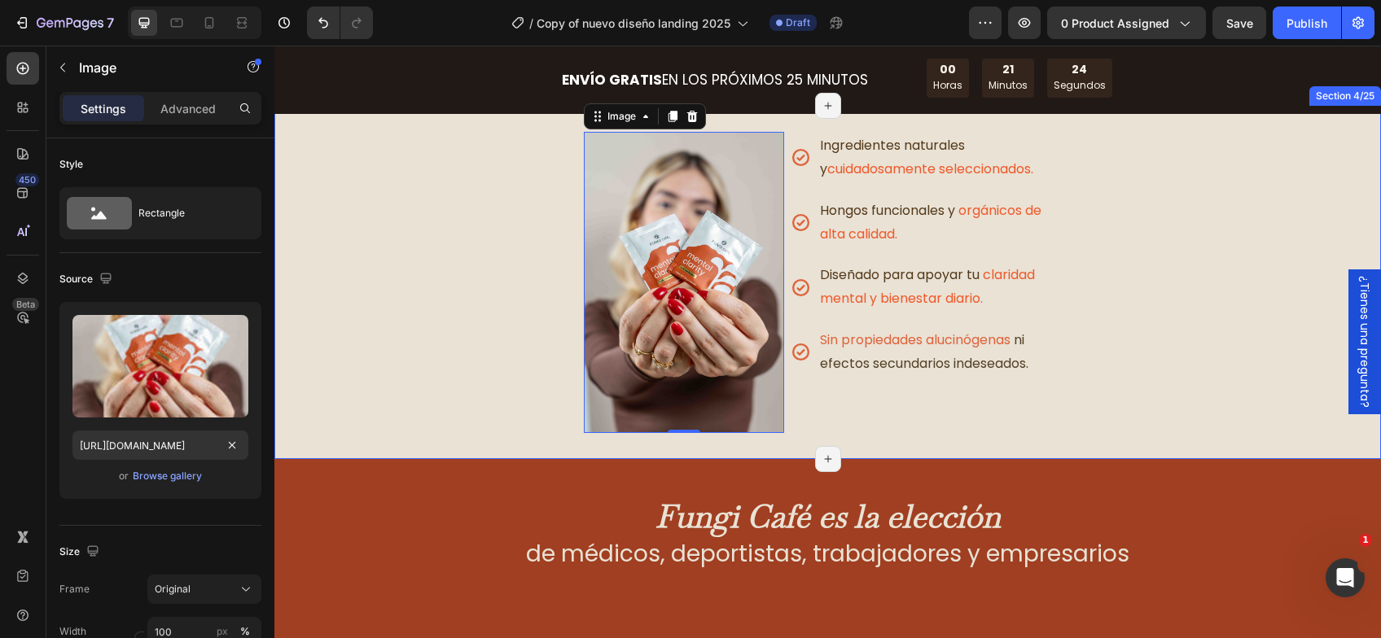
click at [1105, 362] on div "Image 0 Ingredientes naturales y cuidadosamente seleccionados. Hongos funcional…" at bounding box center [827, 282] width 1106 height 301
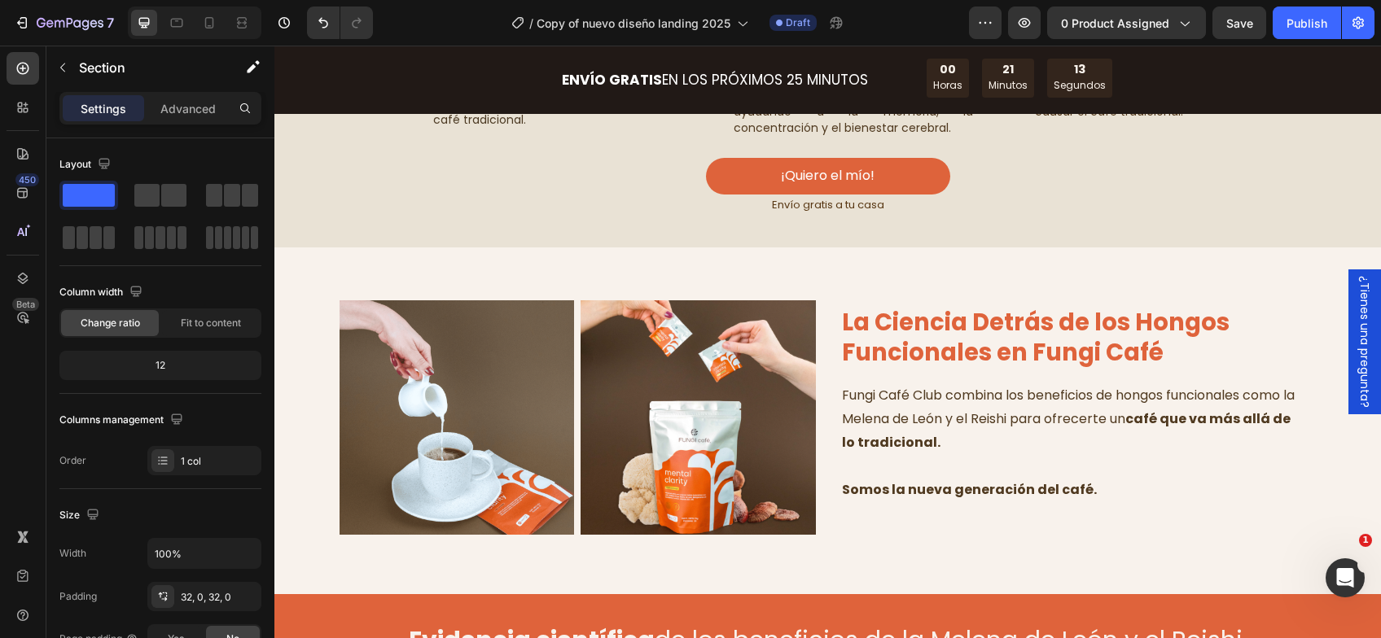
scroll to position [3663, 0]
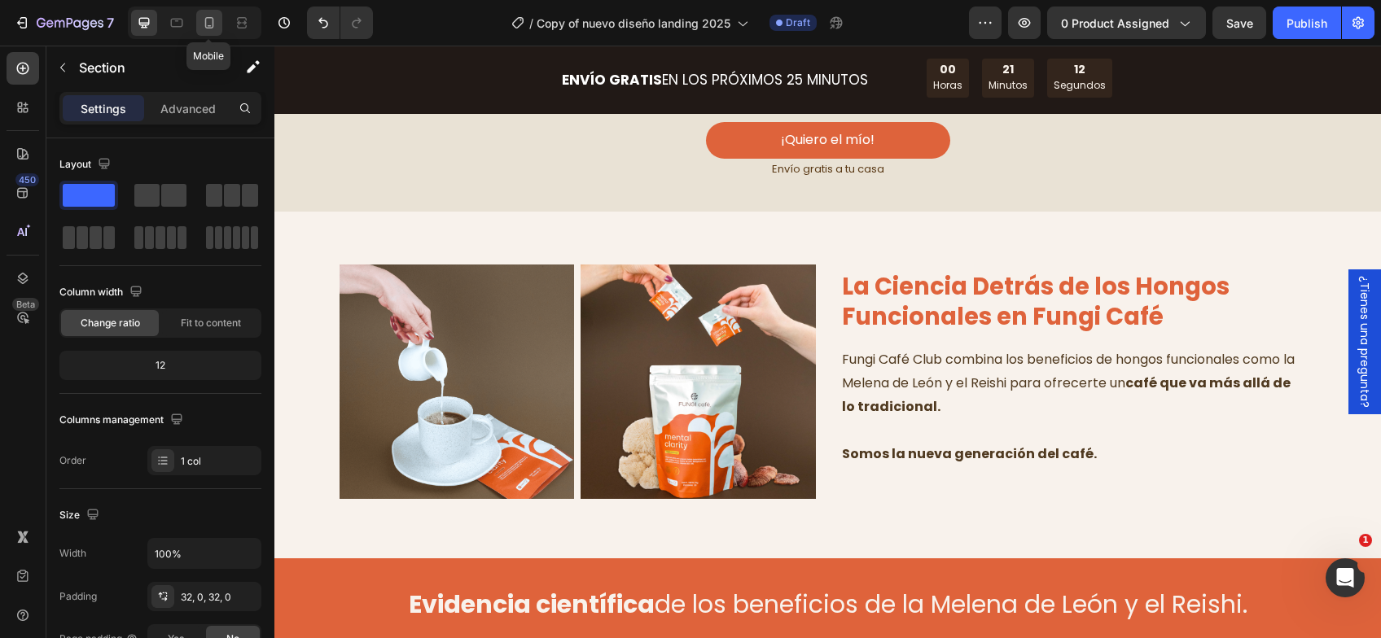
click at [208, 28] on icon at bounding box center [209, 22] width 9 height 11
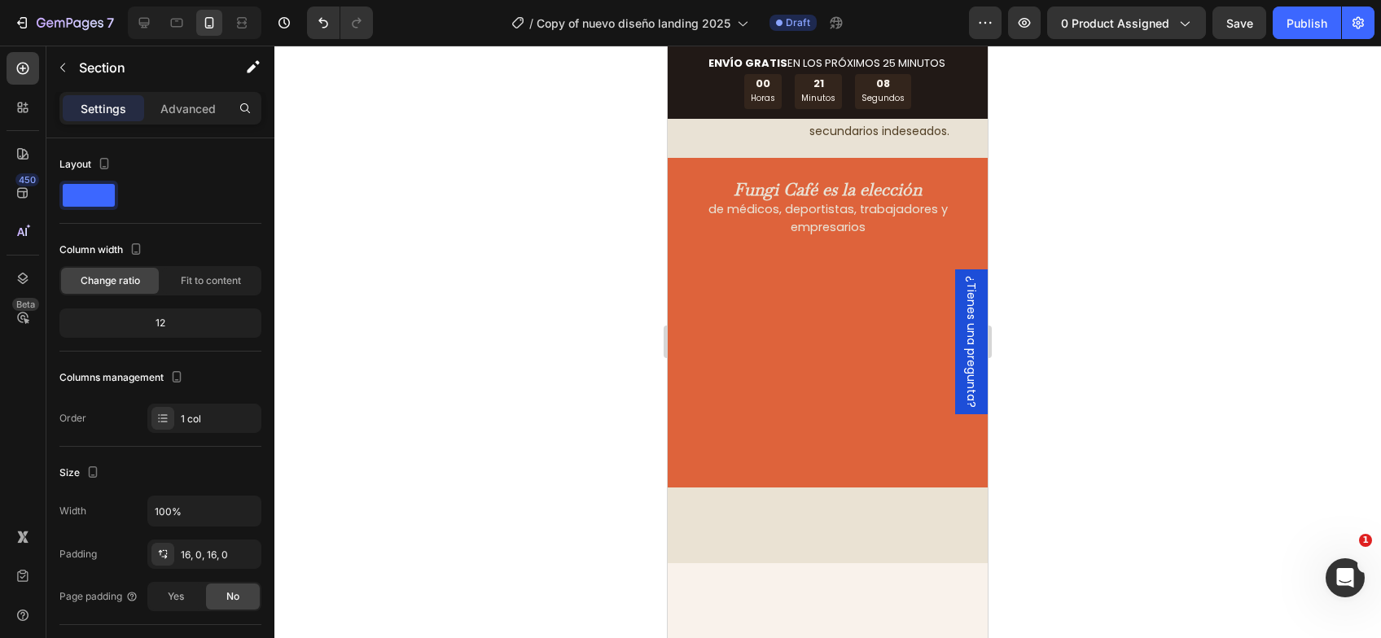
scroll to position [0, 20]
click at [742, 144] on img at bounding box center [731, 22] width 94 height 244
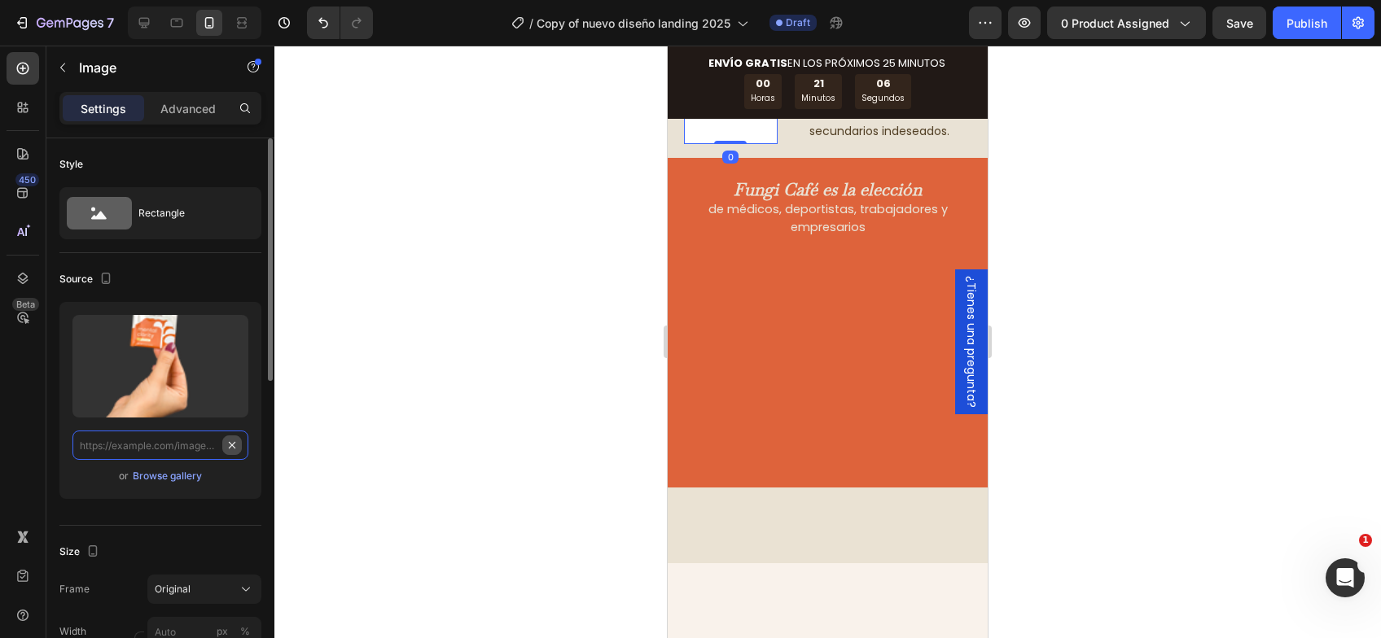
scroll to position [0, 0]
click at [181, 447] on input "text" at bounding box center [160, 445] width 176 height 29
paste input "https://cdn.shopify.com/s/files/1/0603/6950/2323/files/FUNGI-24.jpg?v=1755006940"
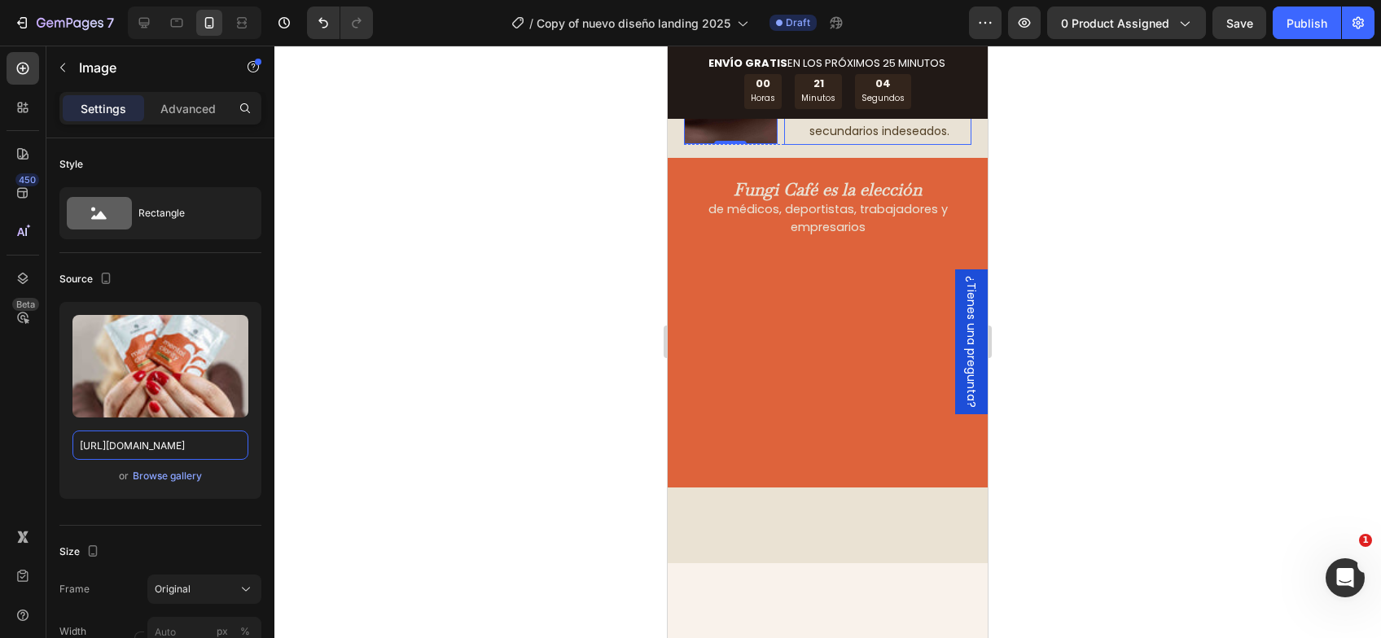
type input "https://cdn.shopify.com/s/files/1/0603/6950/2323/files/FUNGI-24.jpg?v=1755006940"
click at [1040, 416] on div at bounding box center [827, 342] width 1106 height 593
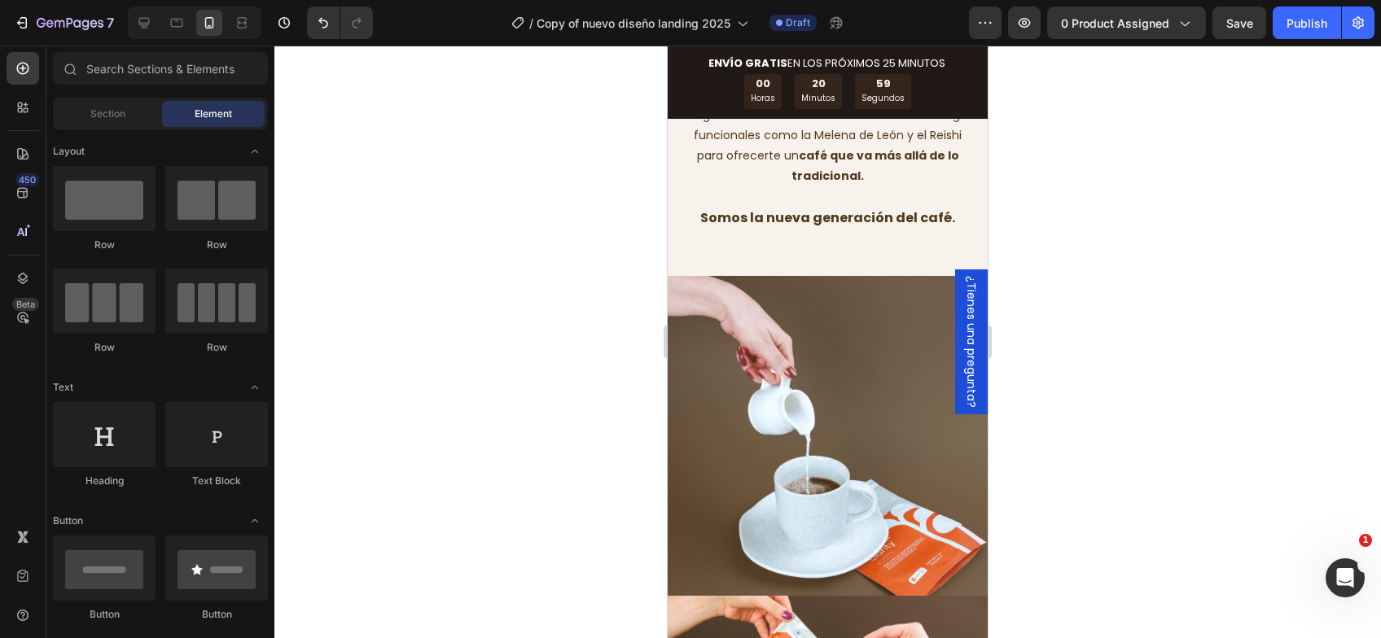
scroll to position [3989, 0]
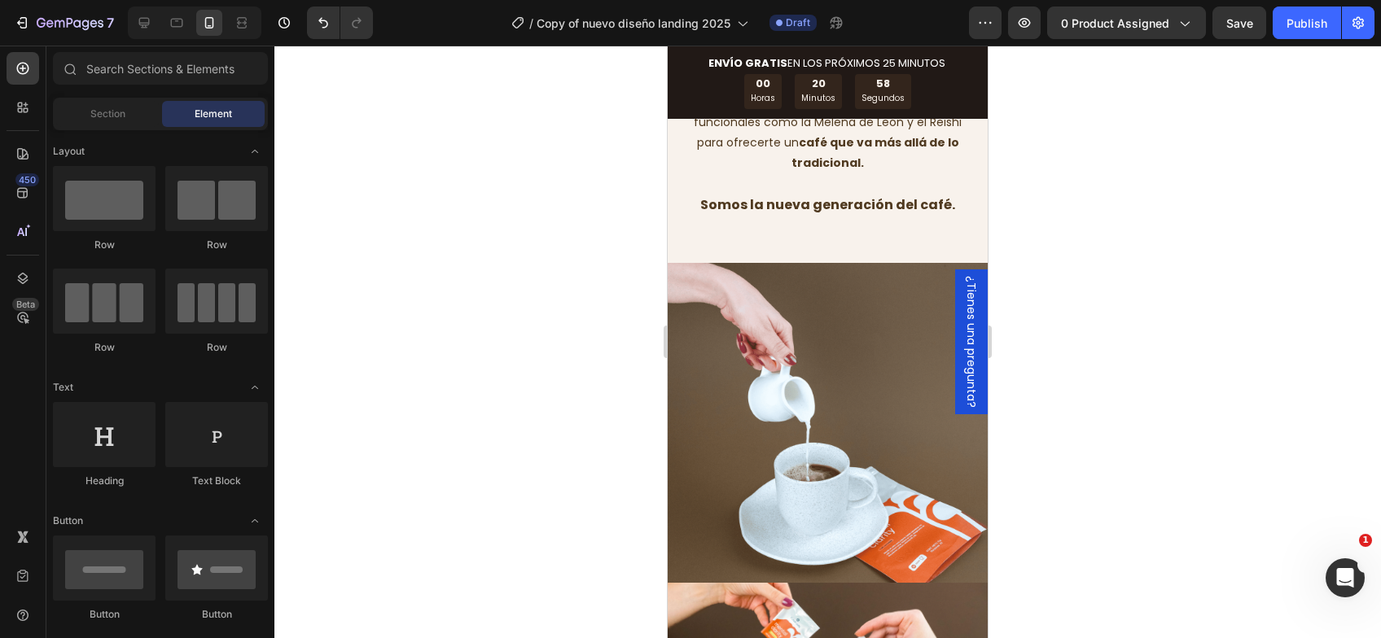
click at [827, 411] on img at bounding box center [828, 423] width 320 height 320
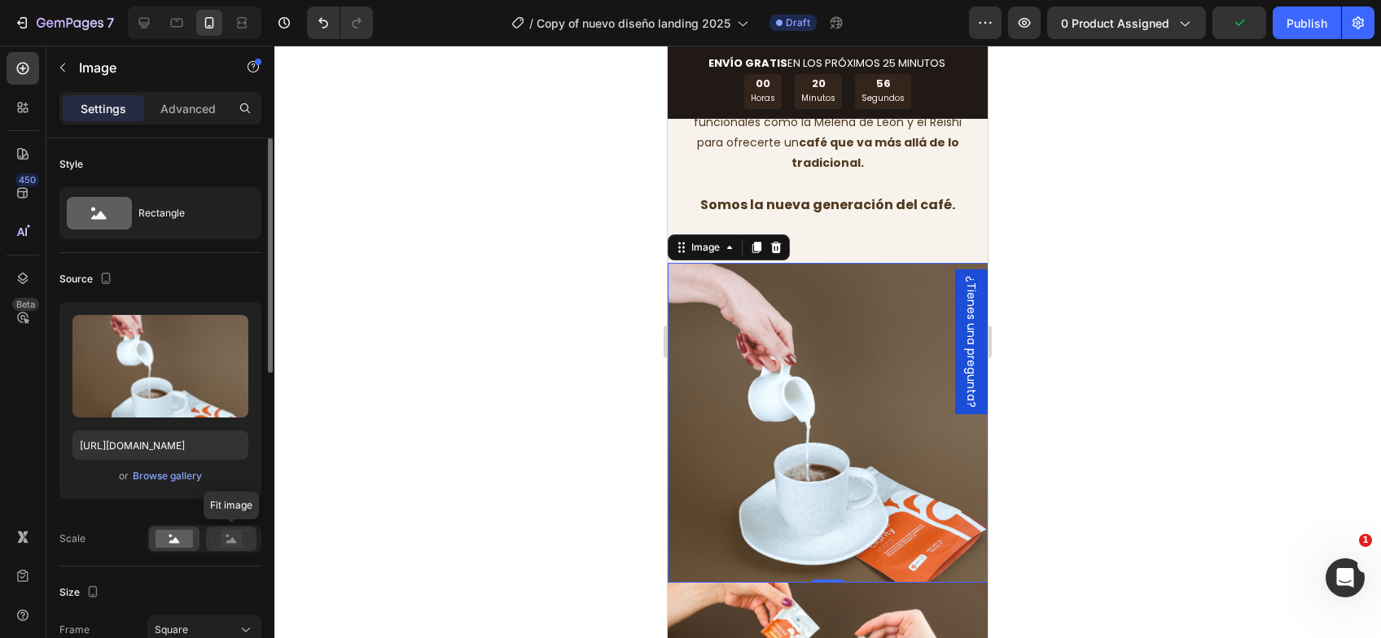
click at [221, 538] on rect at bounding box center [231, 539] width 21 height 16
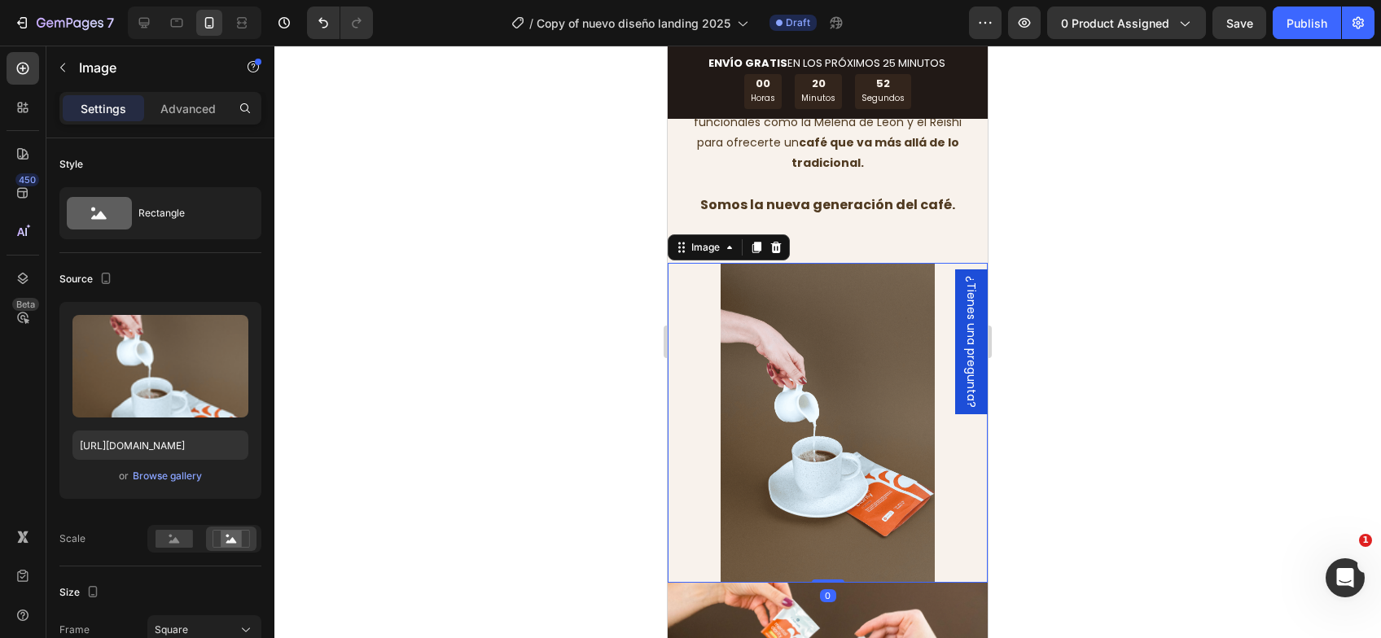
drag, startPoint x: 825, startPoint y: 603, endPoint x: 796, endPoint y: 427, distance: 178.1
click at [795, 440] on div "Image 0" at bounding box center [828, 423] width 320 height 320
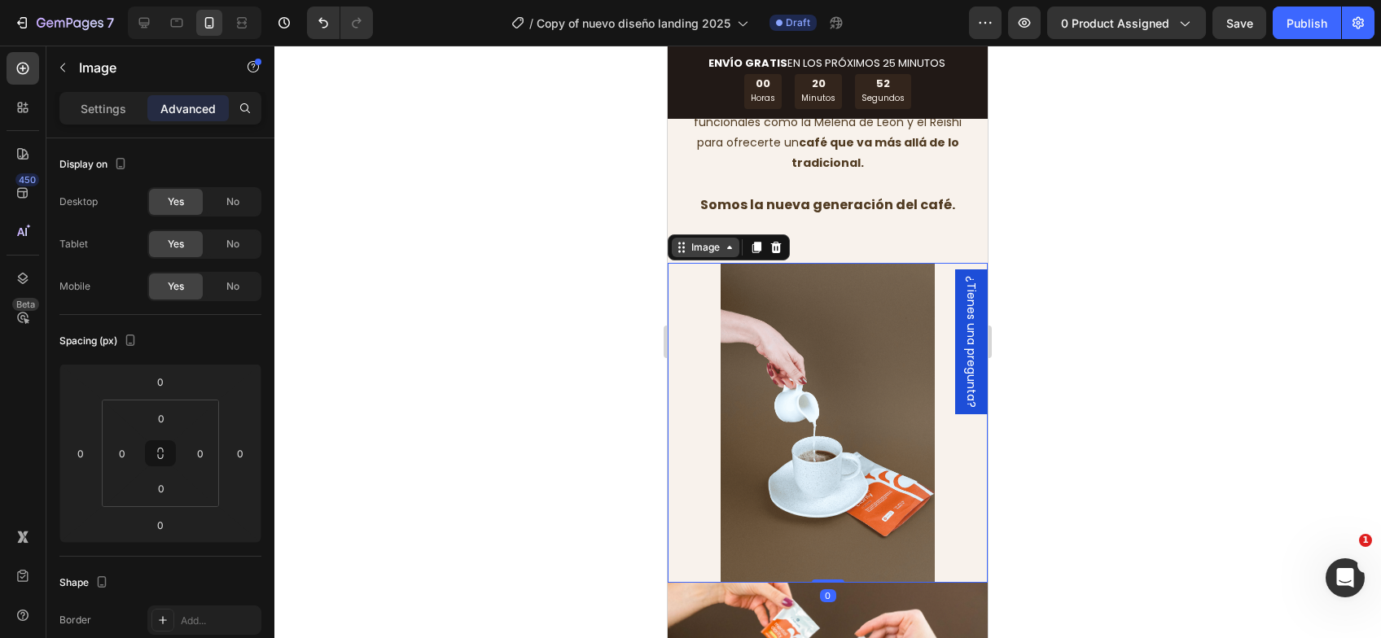
click at [718, 255] on div "Image" at bounding box center [705, 247] width 35 height 15
click at [770, 410] on img at bounding box center [828, 423] width 320 height 320
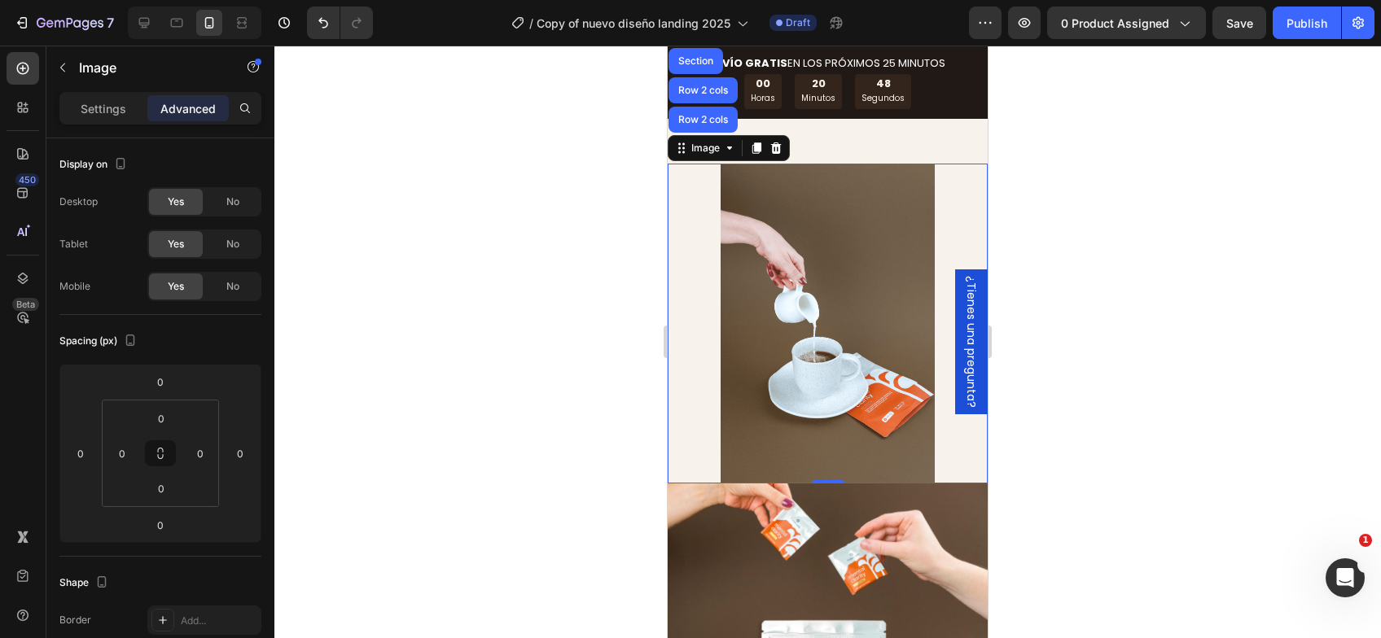
scroll to position [4152, 0]
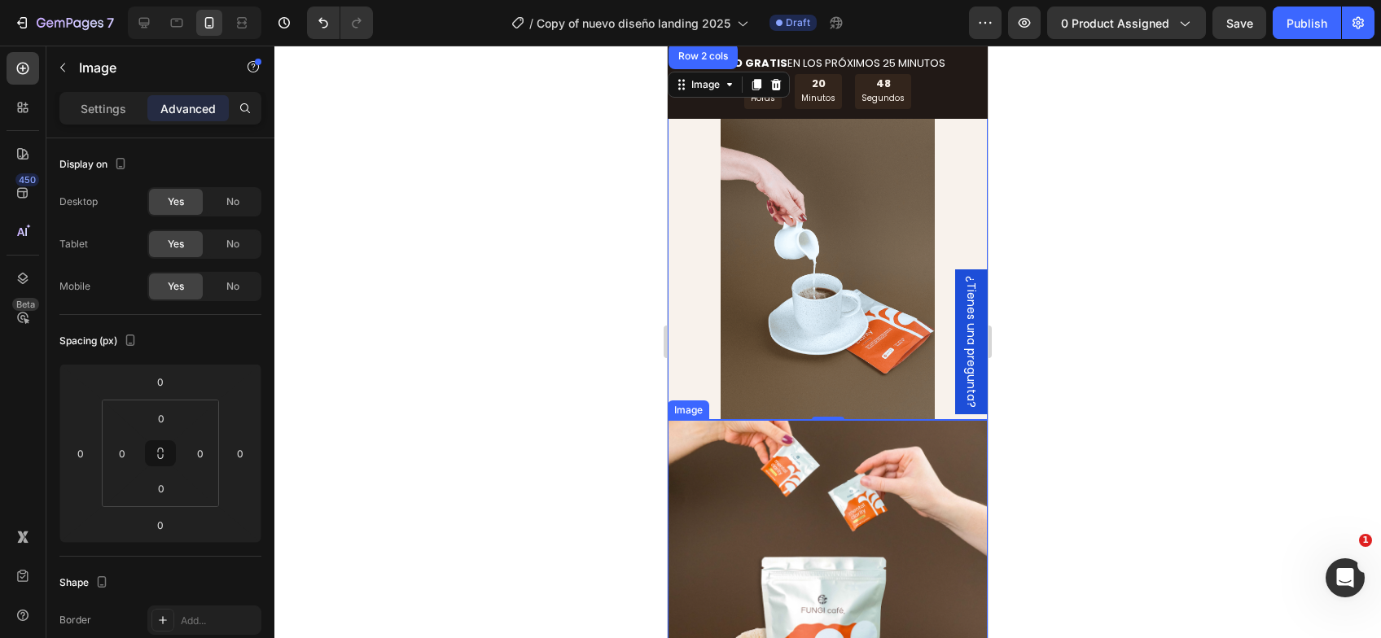
click at [886, 509] on img at bounding box center [828, 580] width 320 height 320
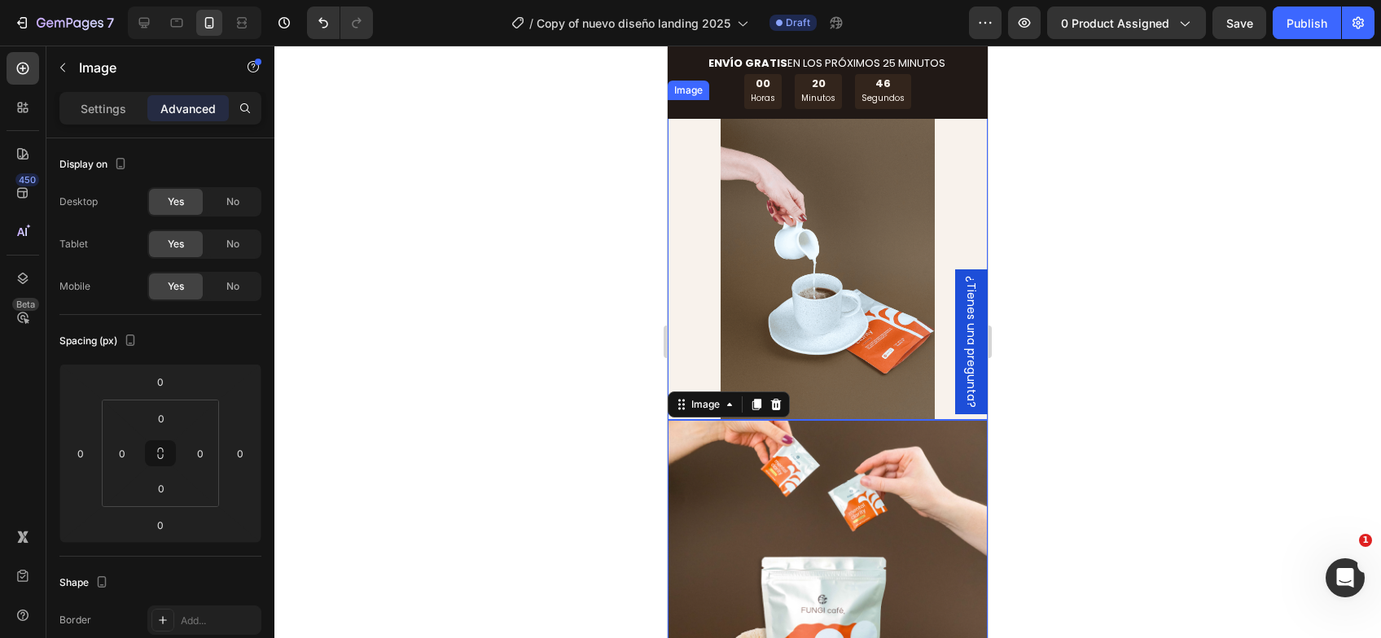
click at [886, 309] on img at bounding box center [828, 260] width 320 height 320
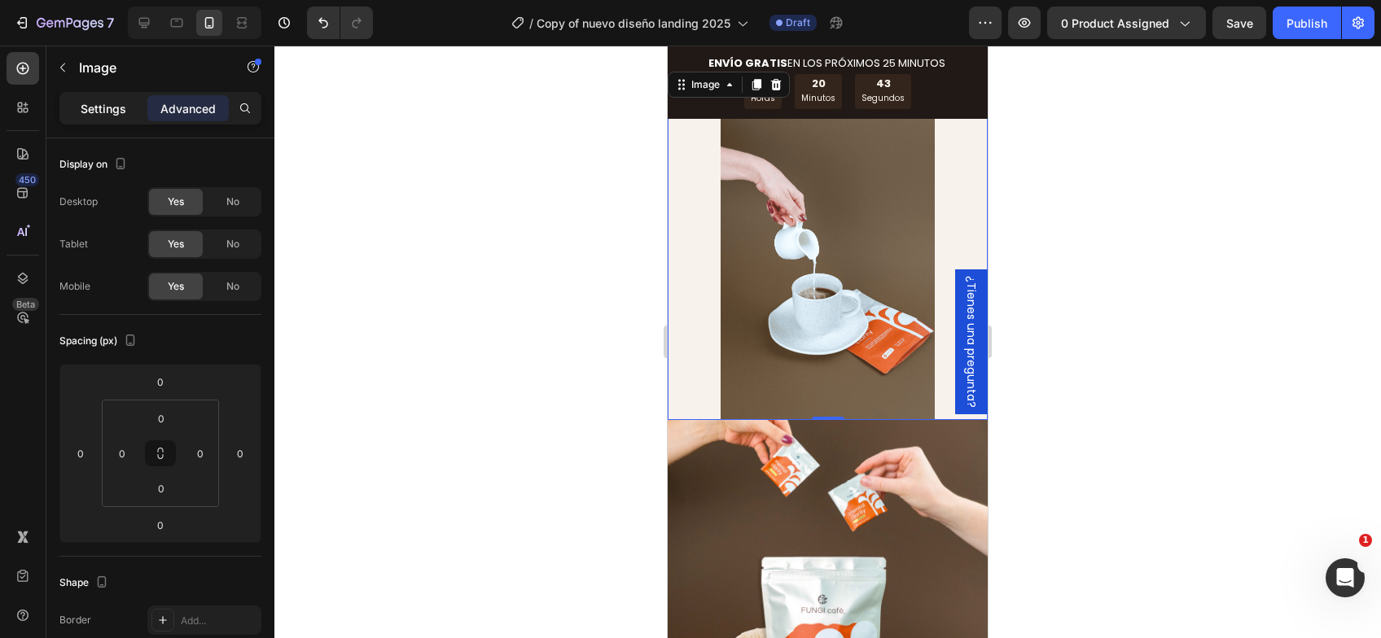
drag, startPoint x: 113, startPoint y: 103, endPoint x: 92, endPoint y: 104, distance: 21.2
click at [92, 103] on p "Settings" at bounding box center [104, 108] width 46 height 17
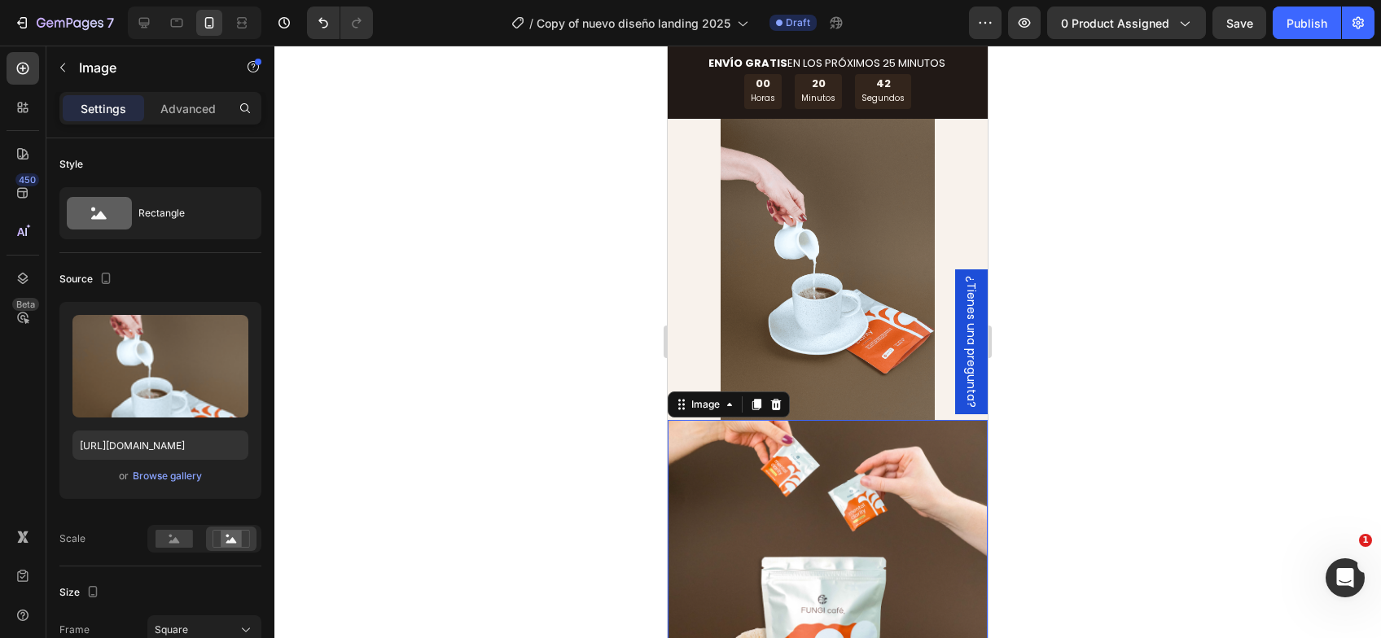
click at [816, 561] on img at bounding box center [828, 580] width 320 height 320
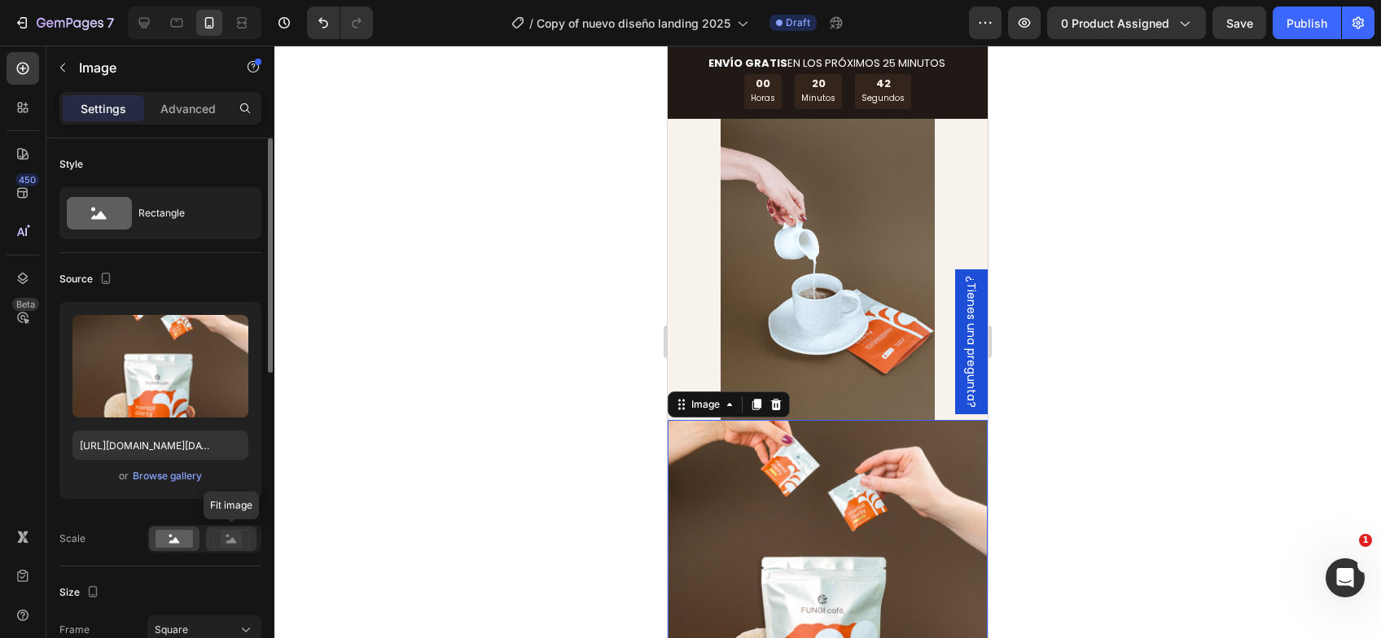
click at [234, 532] on rect at bounding box center [231, 539] width 21 height 16
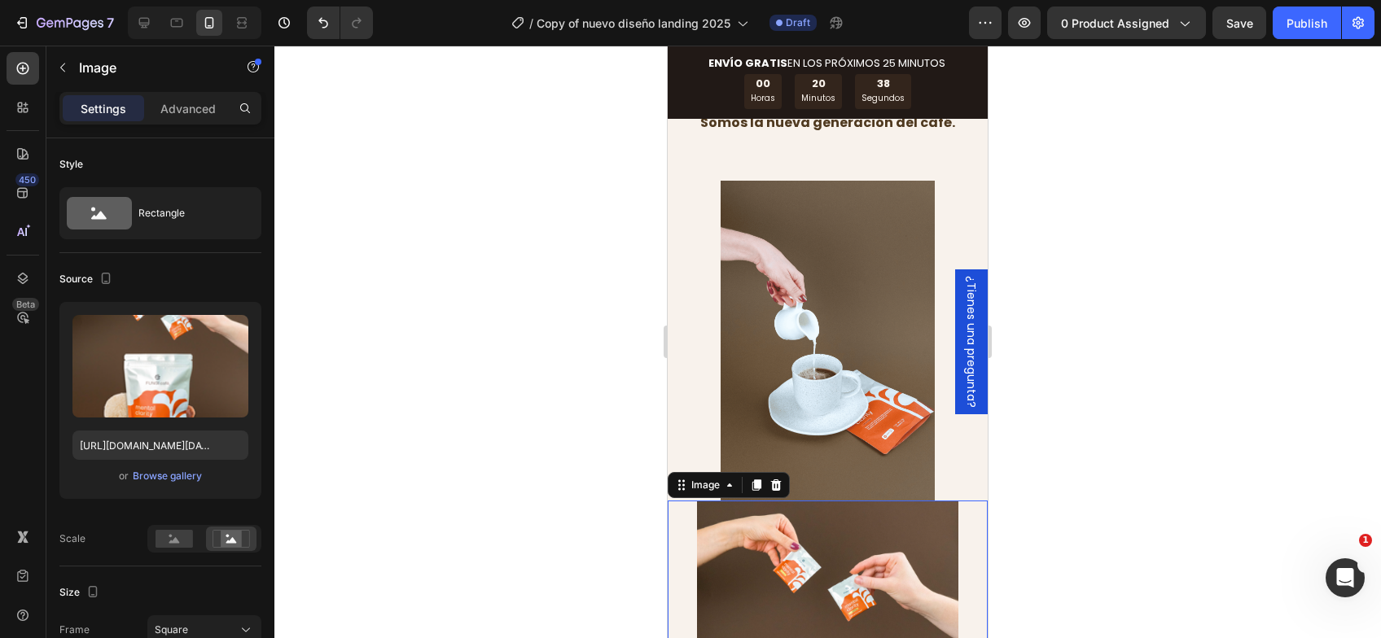
scroll to position [4070, 0]
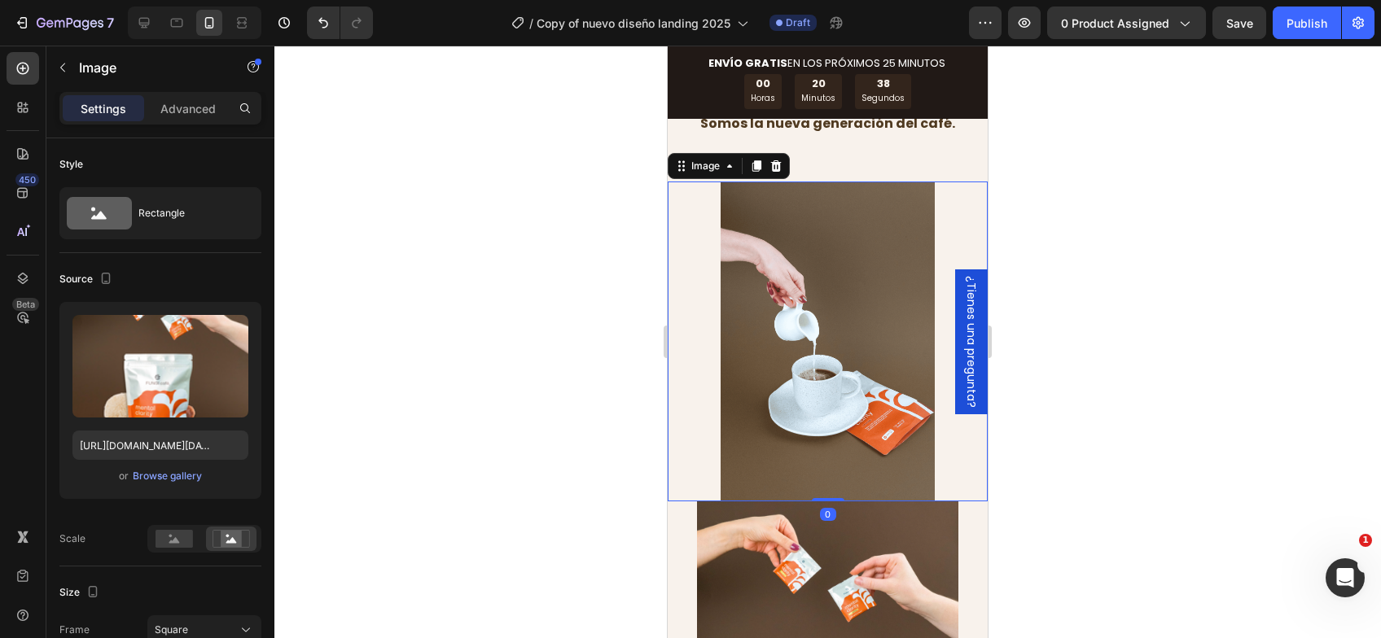
click at [814, 369] on img at bounding box center [828, 342] width 320 height 320
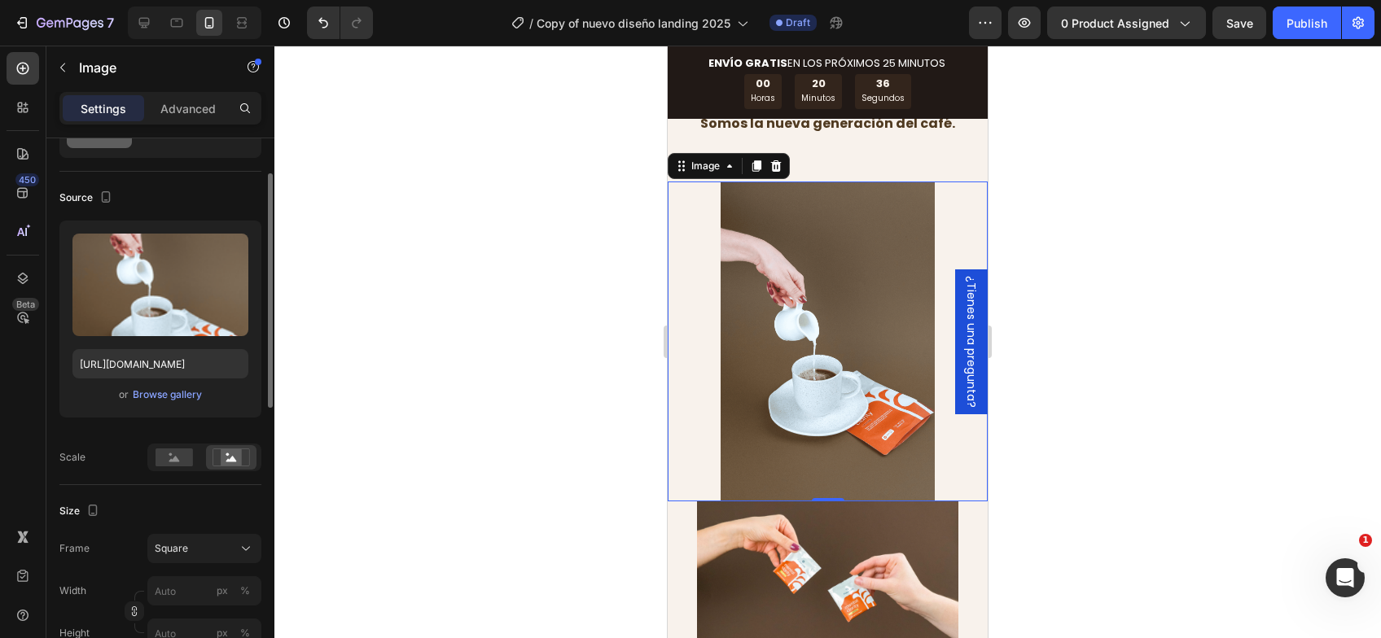
scroll to position [163, 0]
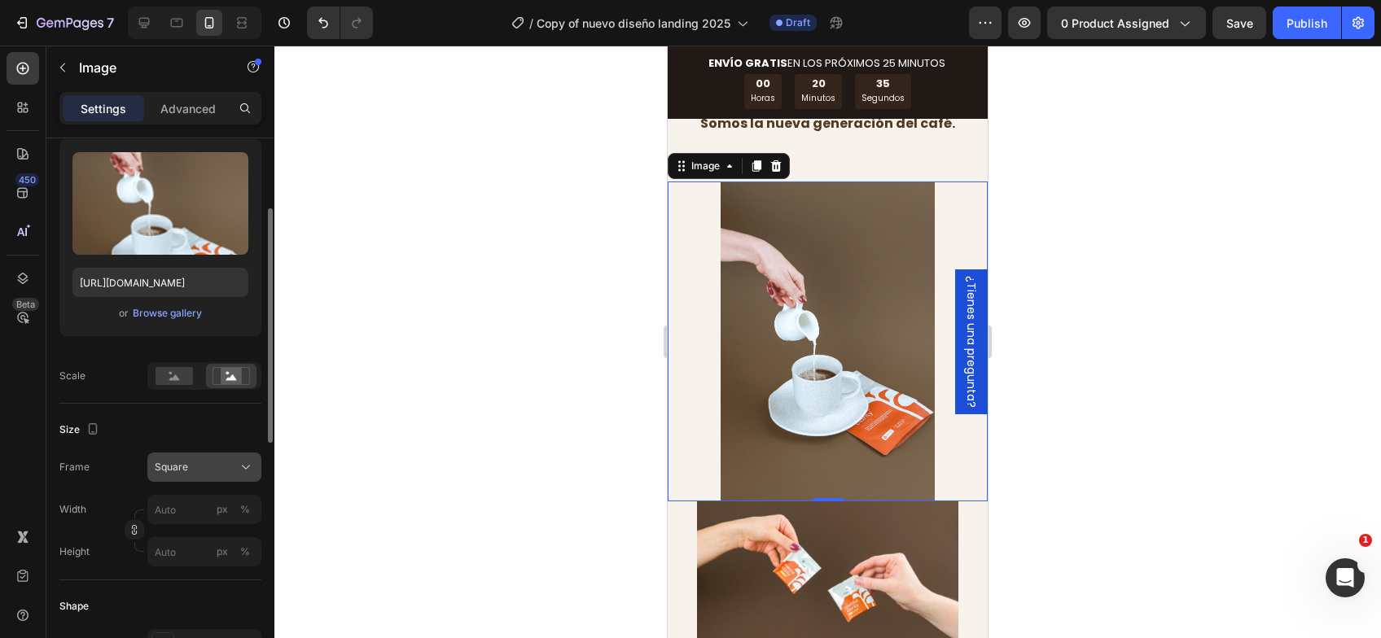
click at [150, 471] on button "Square" at bounding box center [204, 467] width 114 height 29
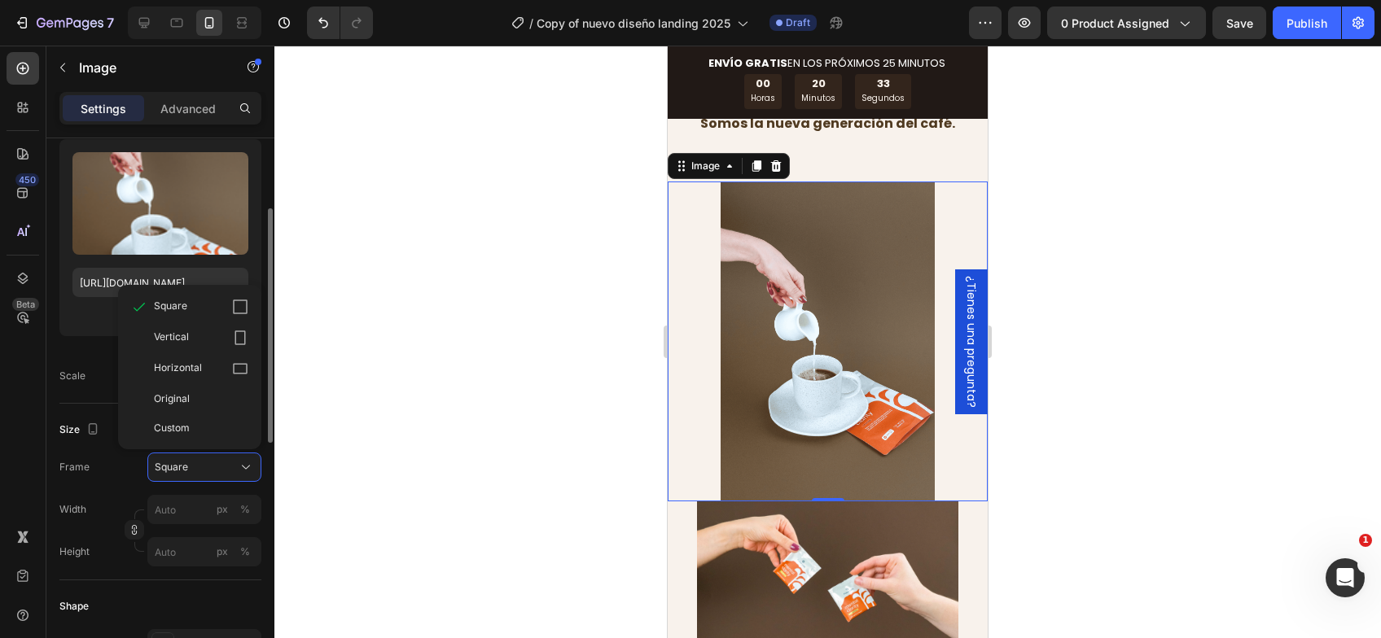
click at [94, 462] on div "Frame Square Square Vertical Horizontal Original Custom" at bounding box center [160, 467] width 202 height 29
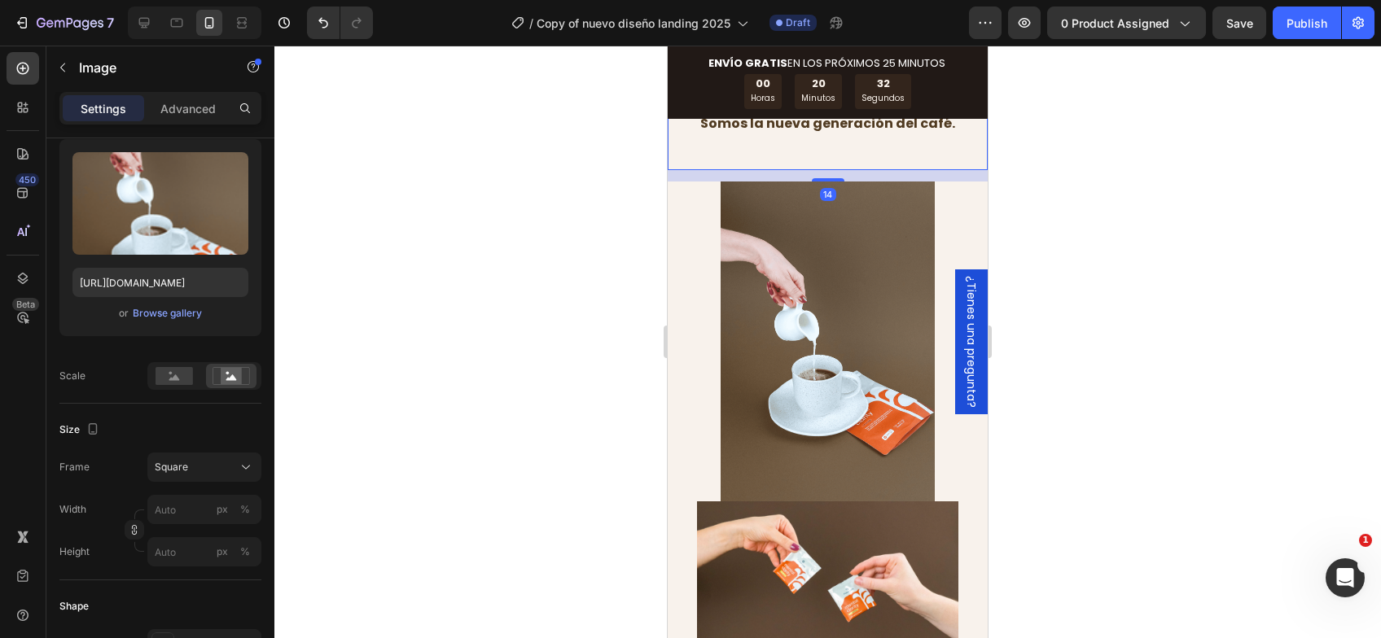
click at [865, 170] on div "La Ciencia Detrás de los Hongos Funcionales en Fungi Café Heading Fungi Café Cl…" at bounding box center [828, 22] width 296 height 295
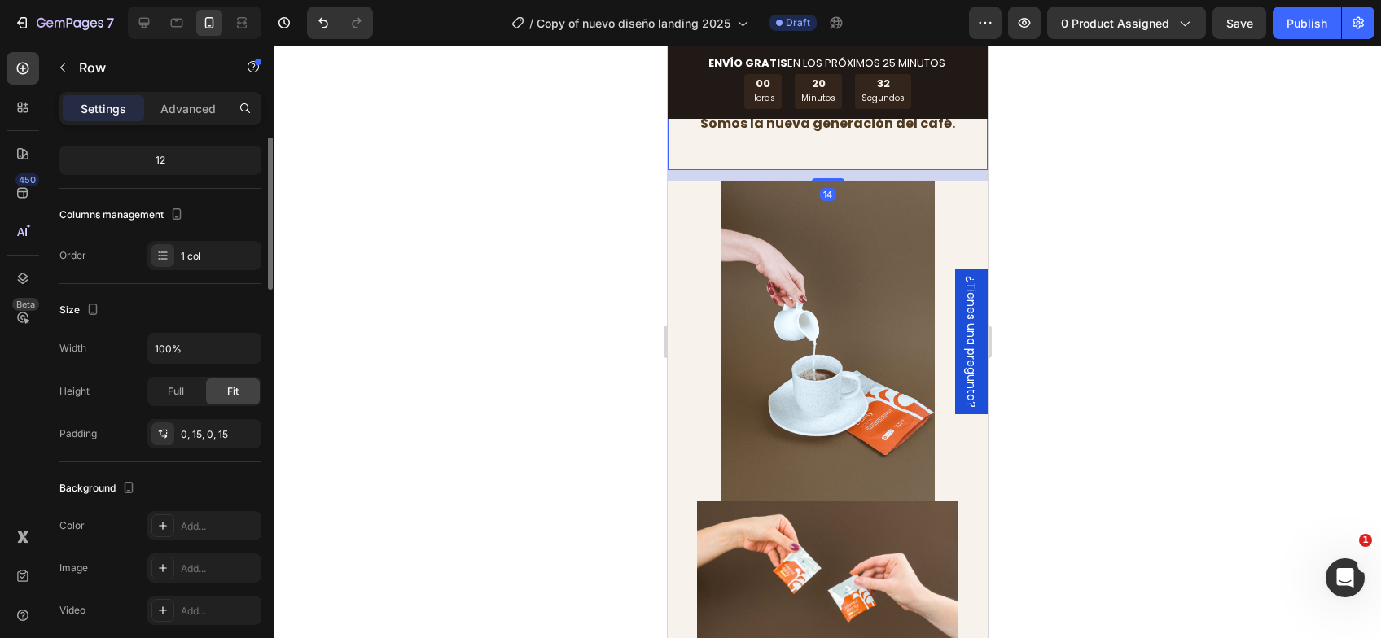
scroll to position [0, 0]
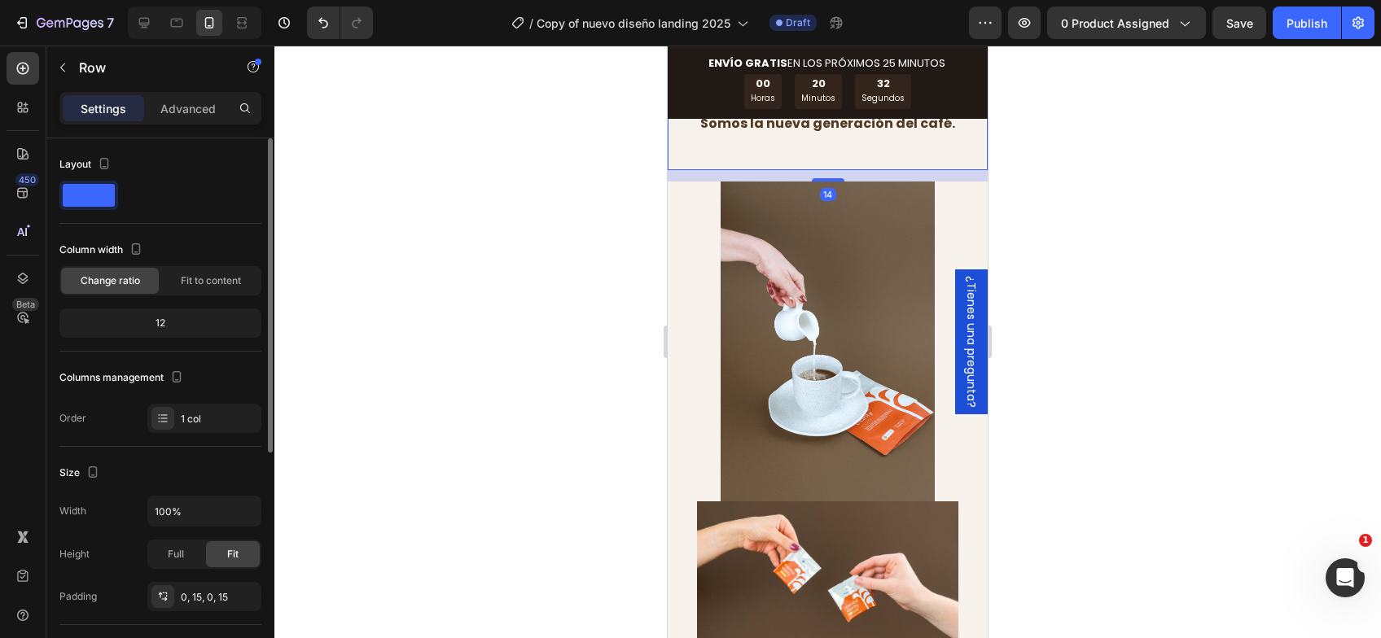
click at [867, 182] on div "14" at bounding box center [828, 175] width 320 height 11
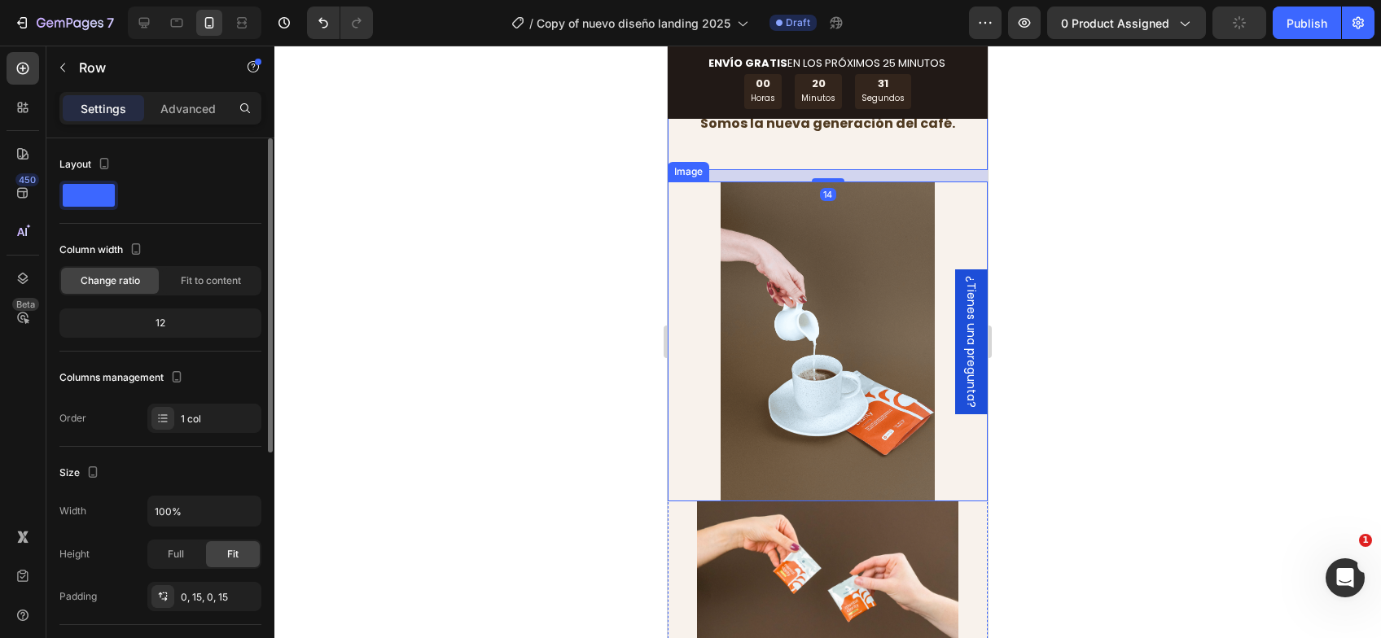
click at [865, 247] on img at bounding box center [828, 342] width 320 height 320
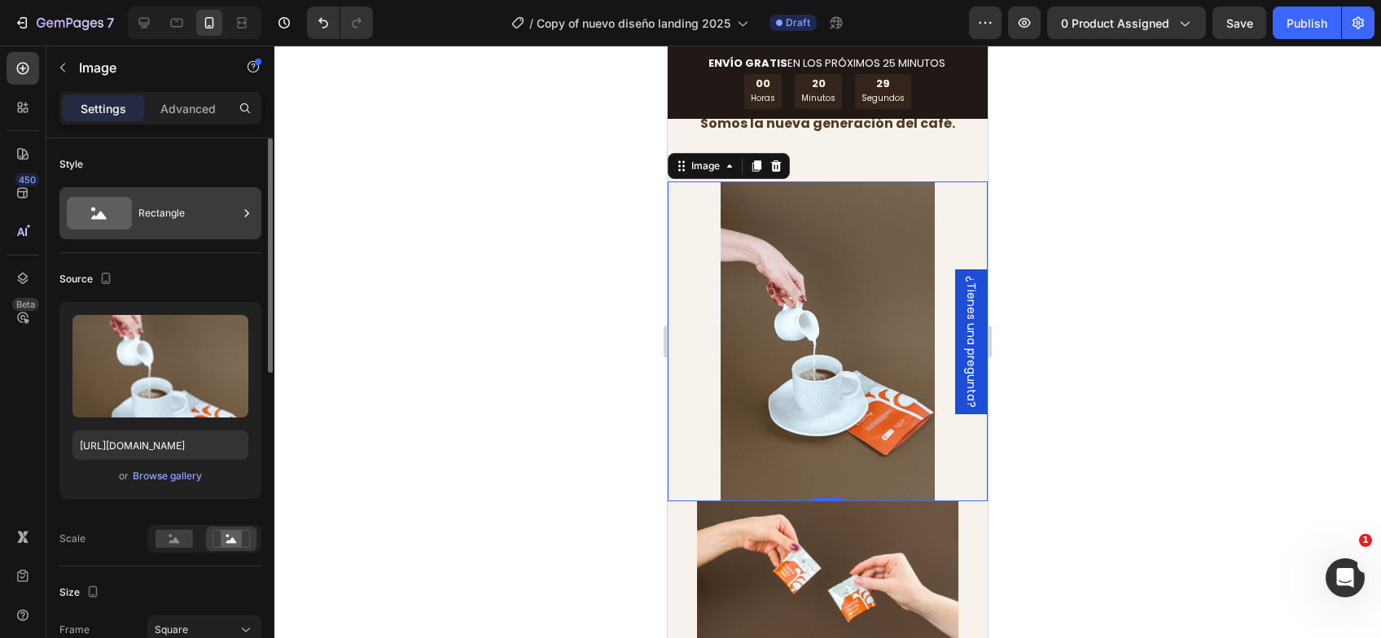
click at [206, 212] on div "Rectangle" at bounding box center [187, 213] width 99 height 37
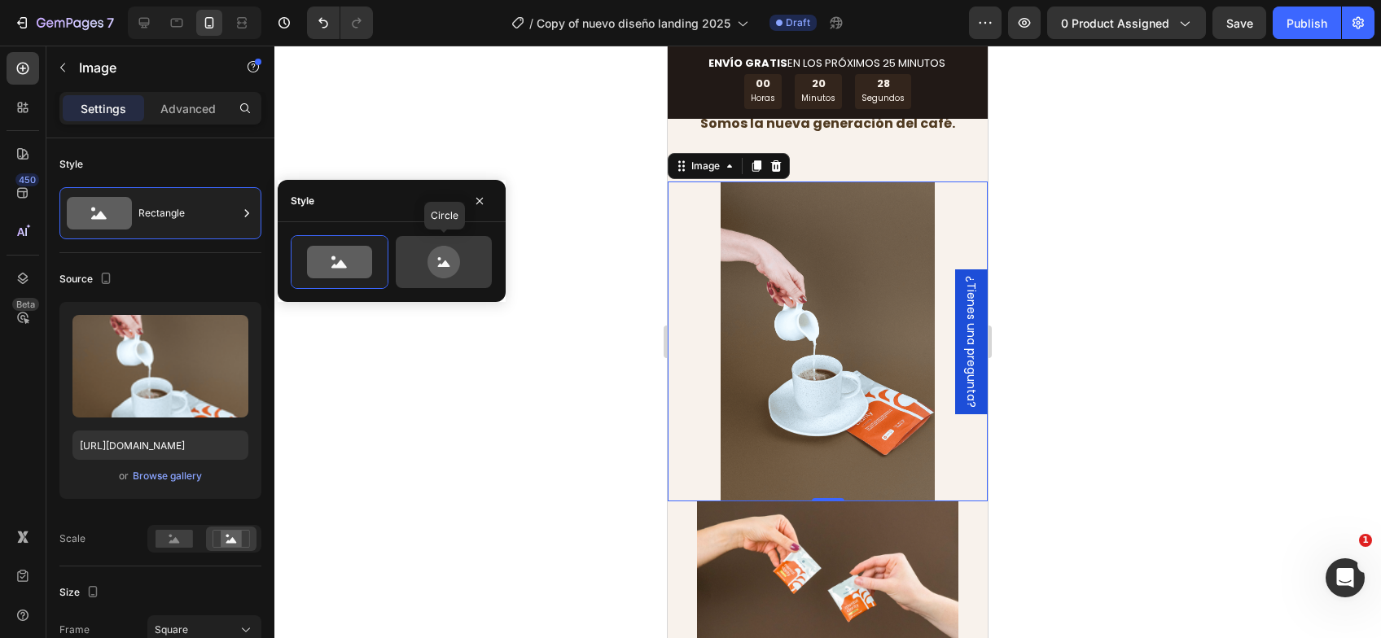
click at [444, 263] on icon at bounding box center [444, 263] width 12 height 7
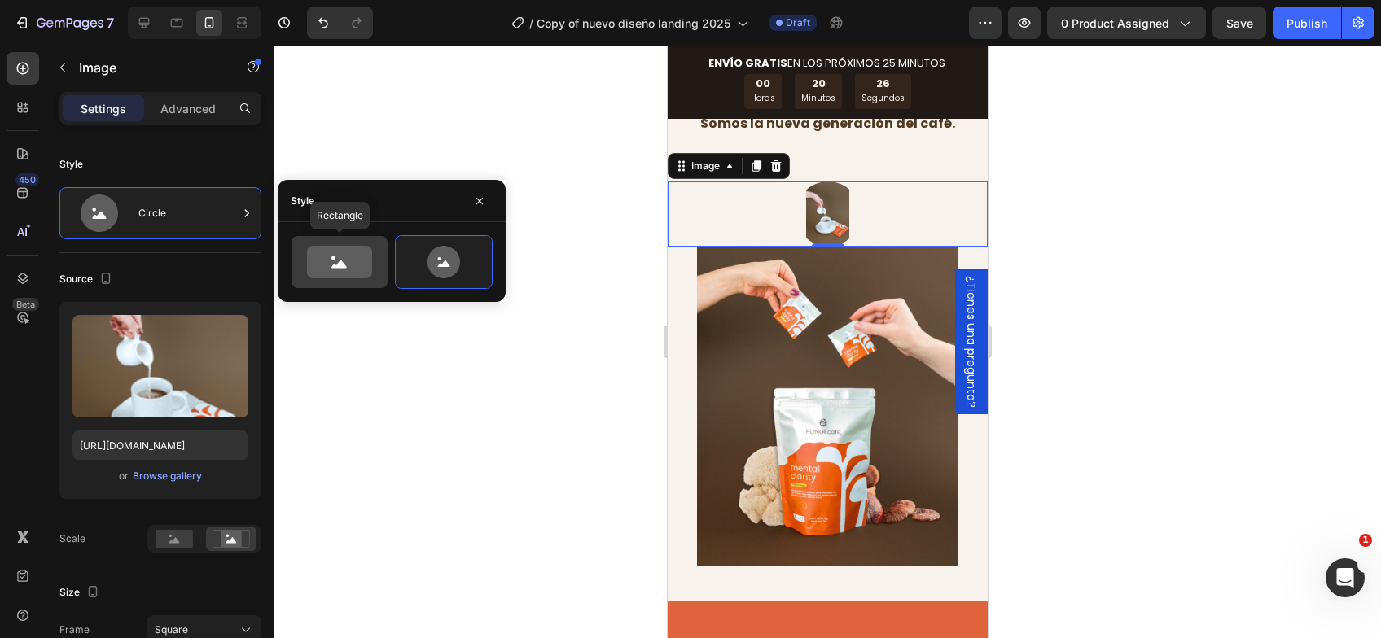
click at [307, 260] on icon at bounding box center [339, 262] width 65 height 33
type input "100"
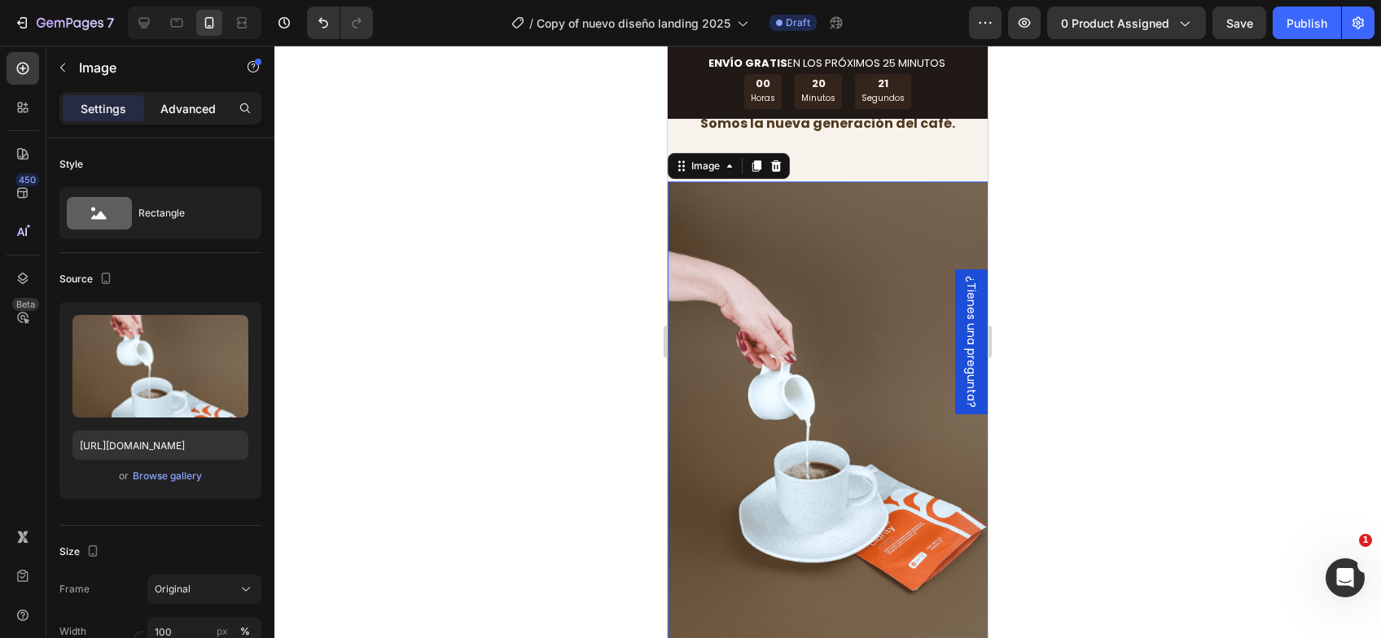
click at [165, 103] on p "Advanced" at bounding box center [187, 108] width 55 height 17
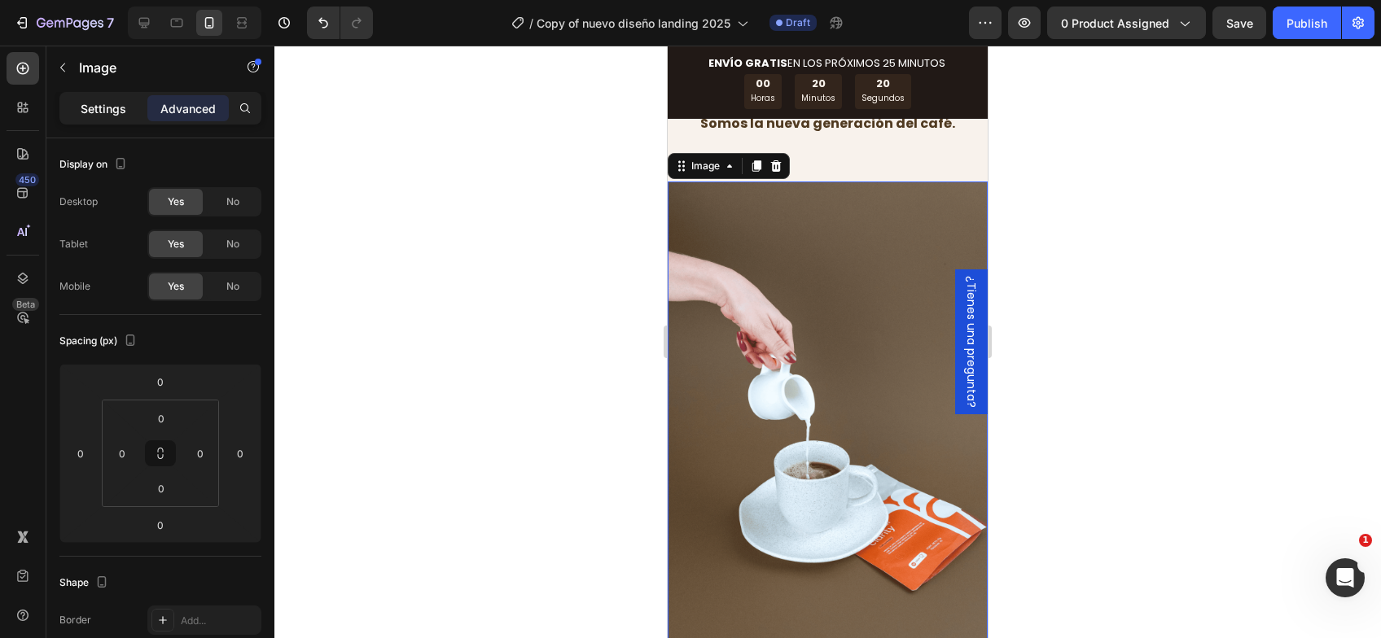
click at [99, 108] on p "Settings" at bounding box center [104, 108] width 46 height 17
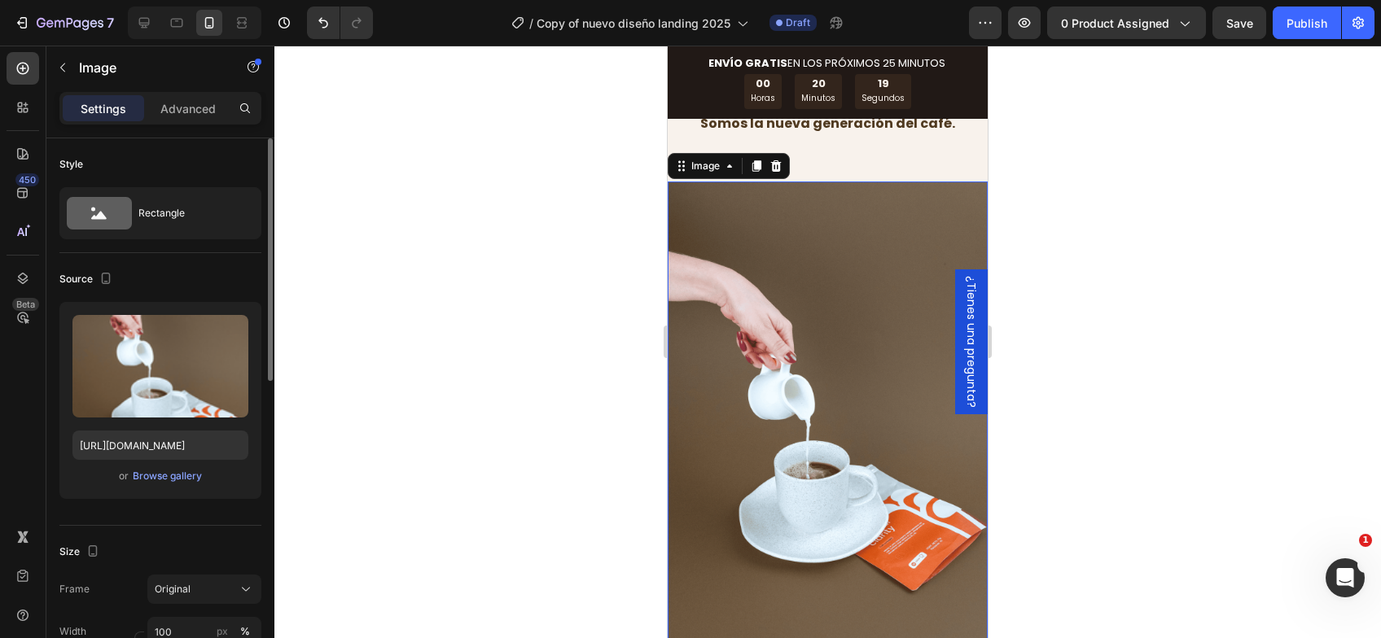
click at [182, 156] on div "Style" at bounding box center [160, 164] width 202 height 26
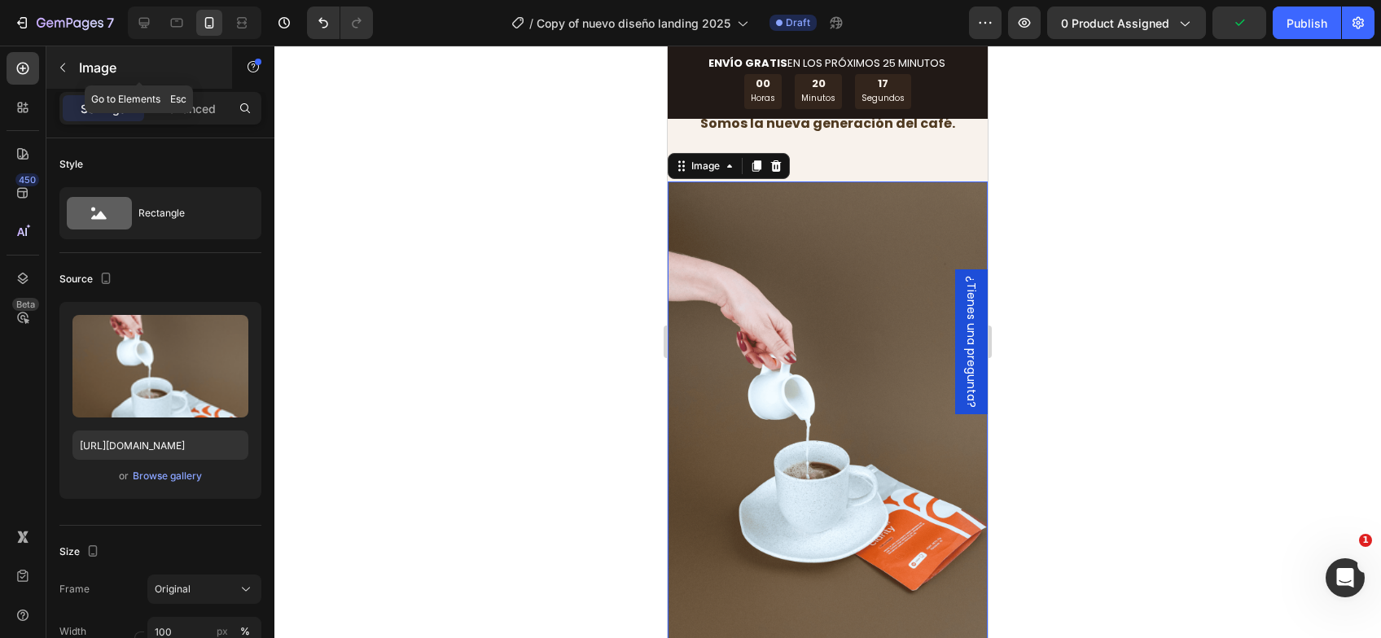
click at [70, 63] on button "button" at bounding box center [63, 68] width 26 height 26
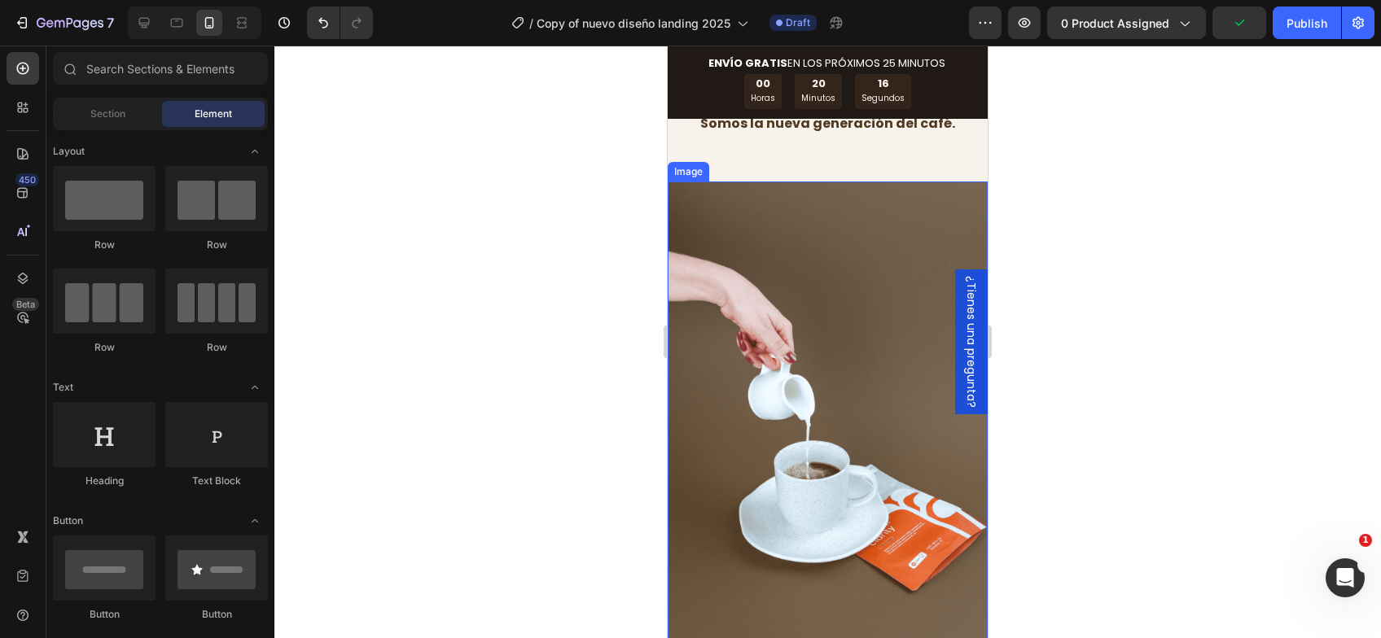
click at [869, 395] on img at bounding box center [828, 421] width 320 height 479
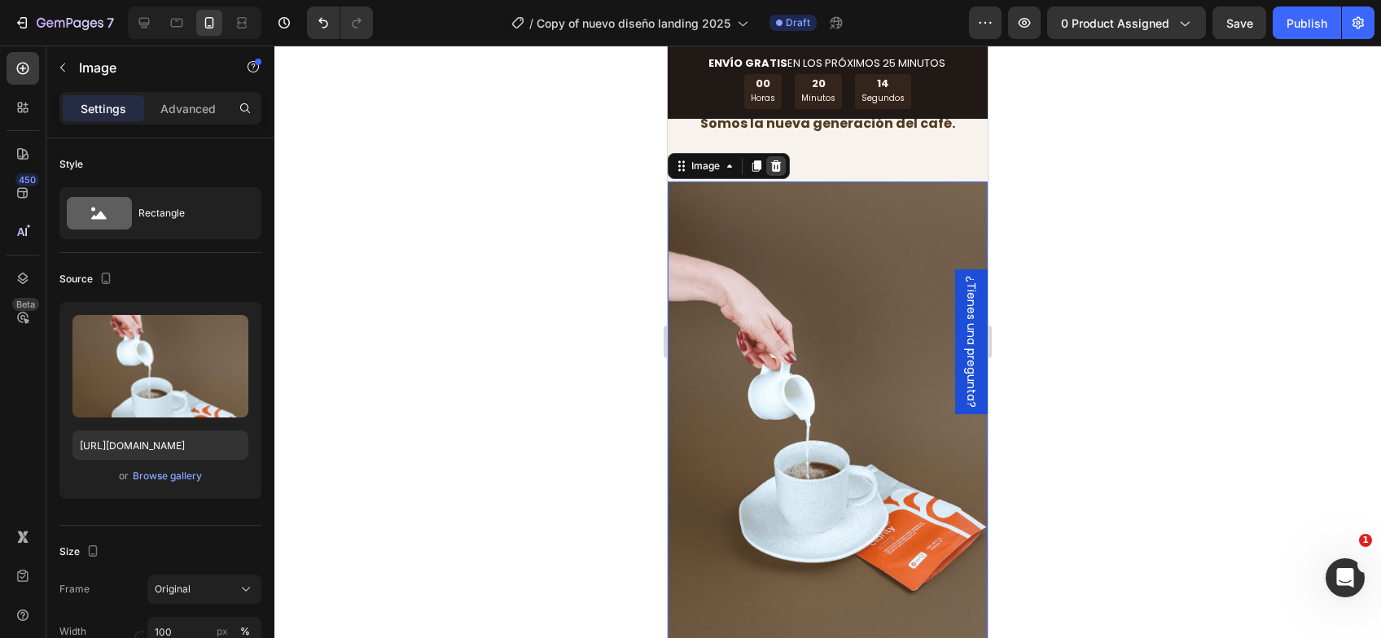
click at [780, 173] on icon at bounding box center [775, 166] width 13 height 13
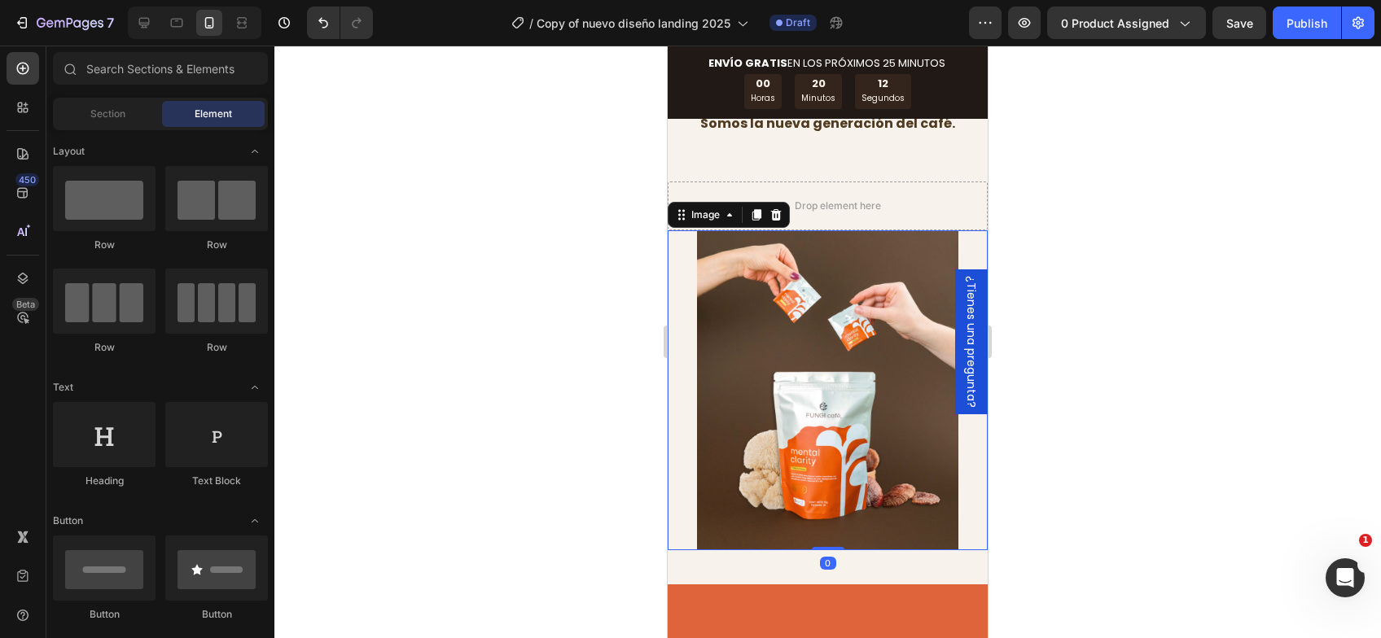
click at [687, 315] on img at bounding box center [828, 390] width 320 height 320
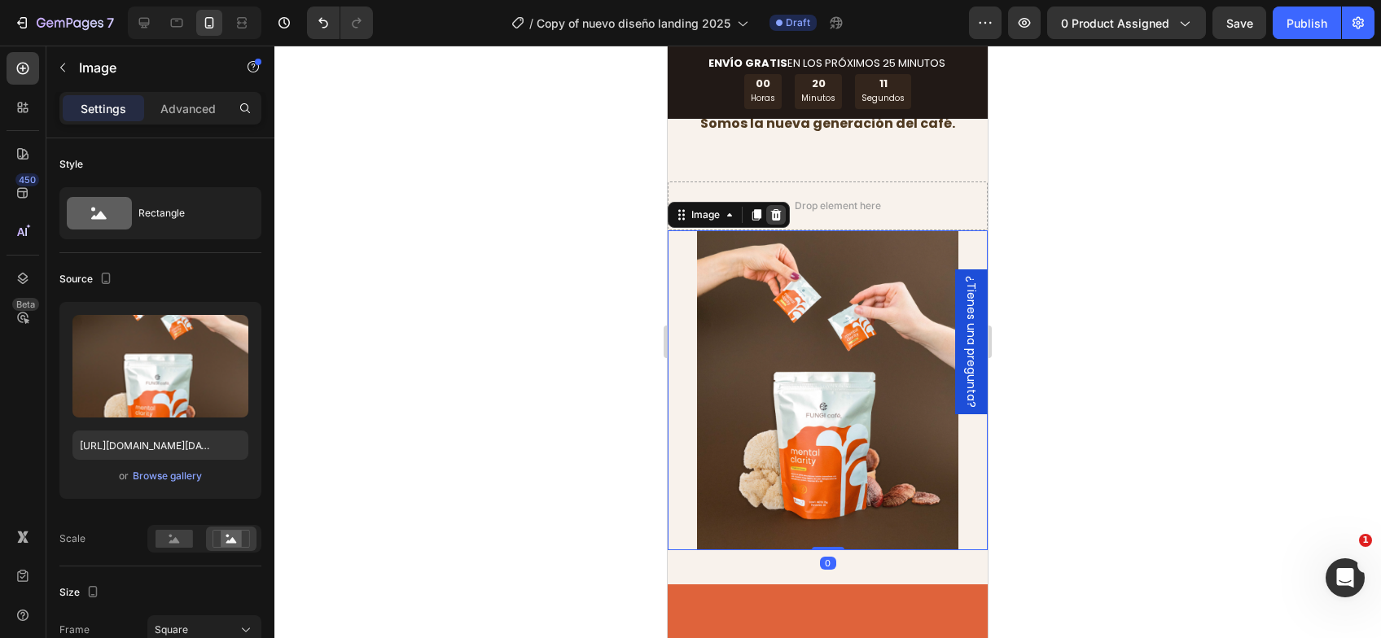
click at [779, 221] on icon at bounding box center [776, 214] width 11 height 11
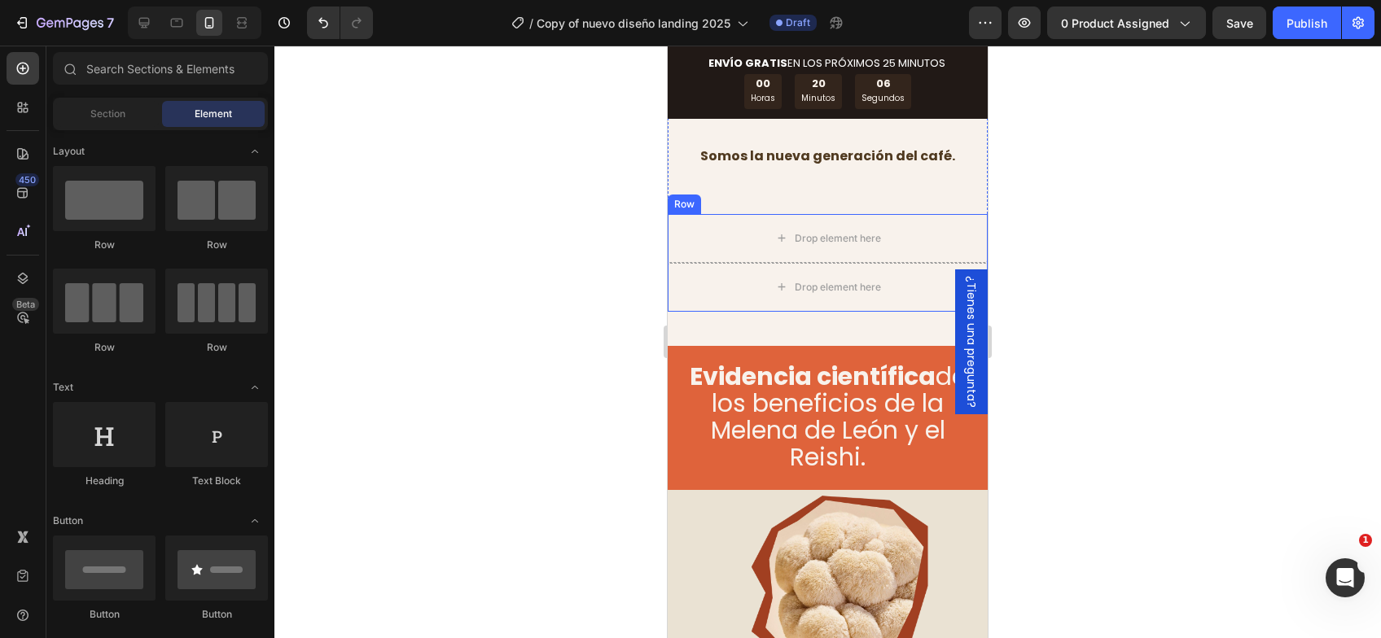
scroll to position [3989, 0]
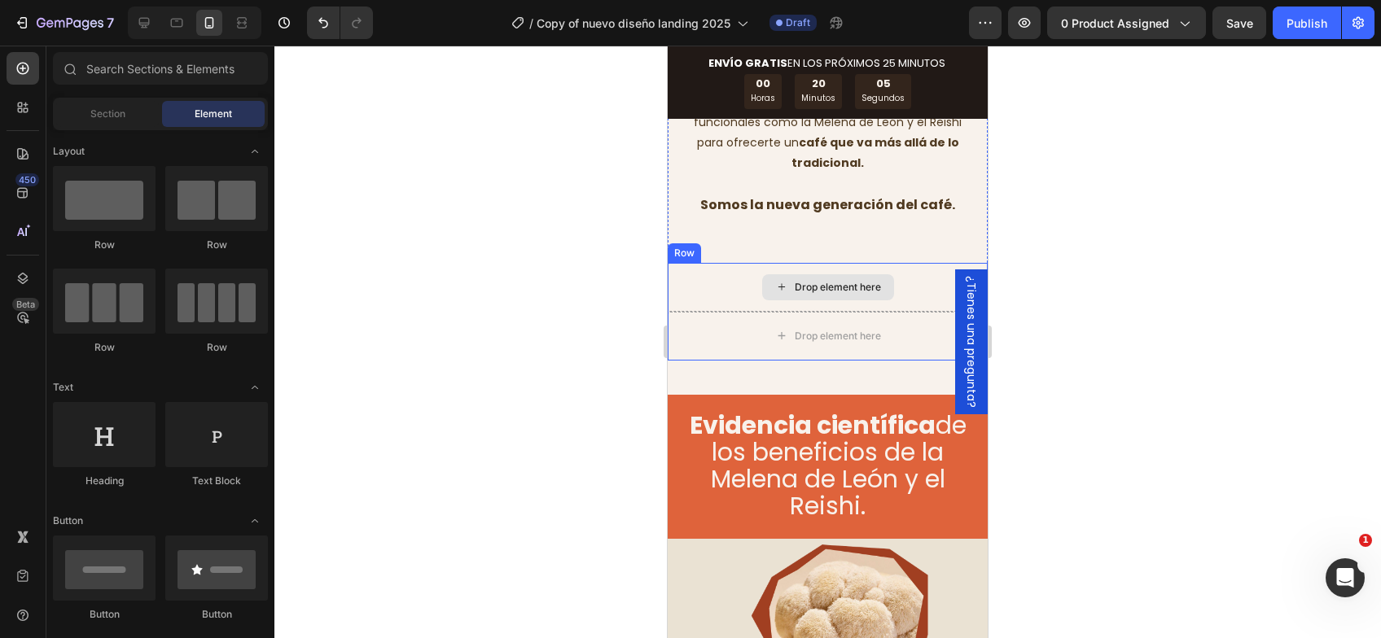
click at [808, 294] on div "Drop element here" at bounding box center [838, 287] width 86 height 13
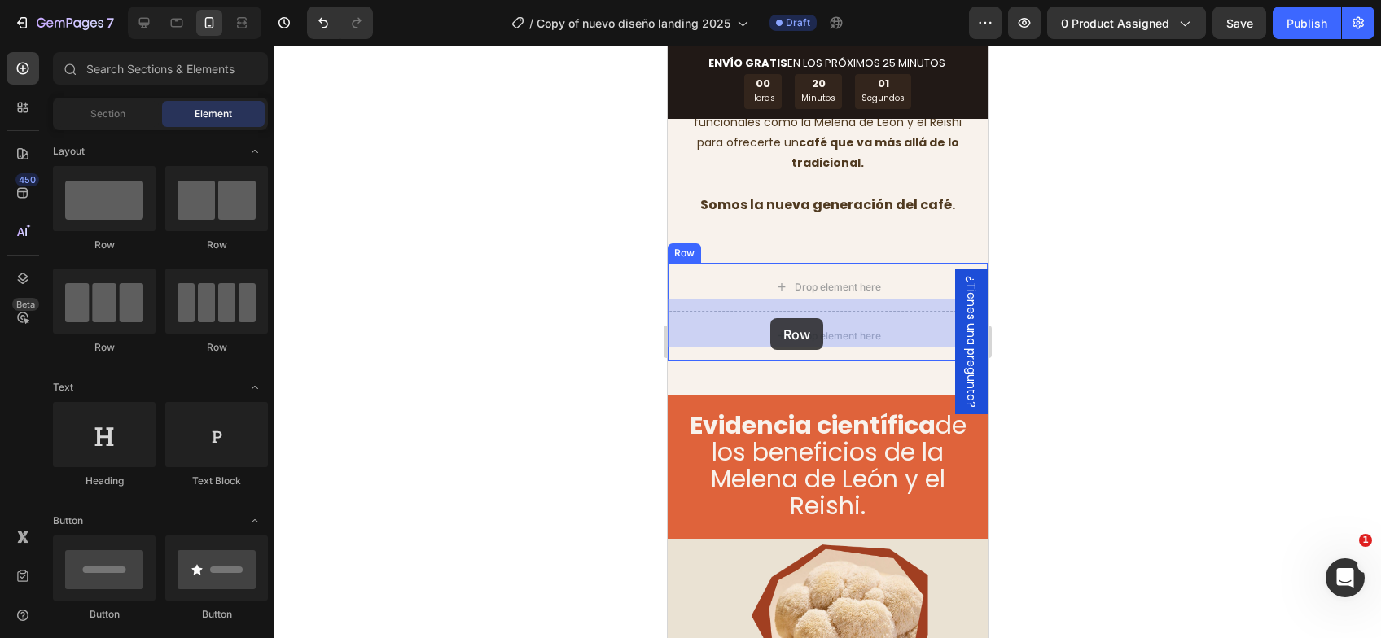
drag, startPoint x: 869, startPoint y: 265, endPoint x: 770, endPoint y: 318, distance: 112.2
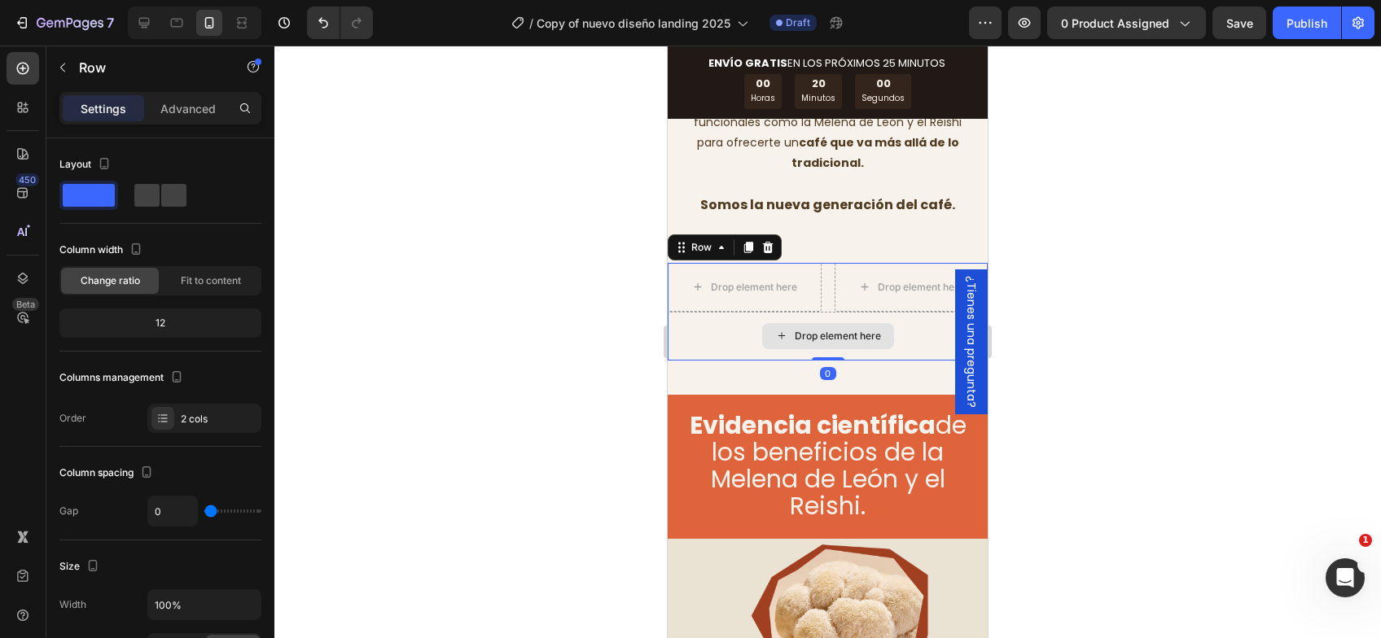
click at [704, 361] on div "Drop element here" at bounding box center [828, 336] width 320 height 49
click at [770, 253] on icon at bounding box center [768, 247] width 11 height 11
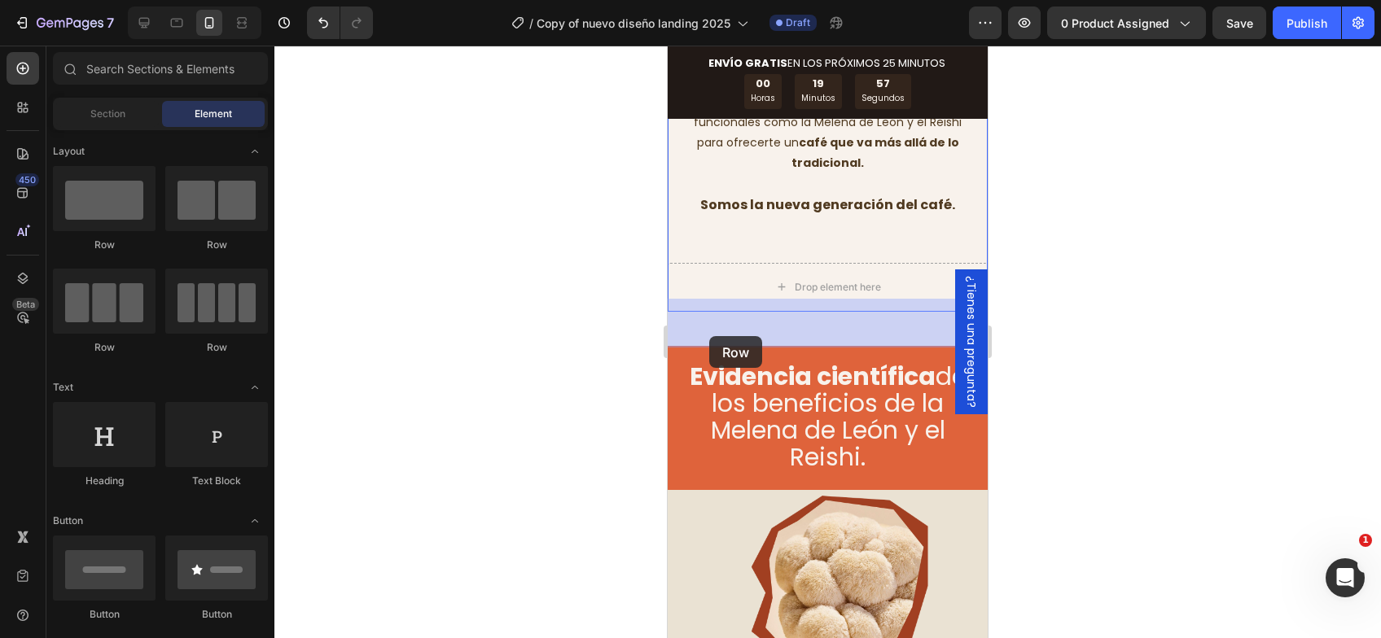
drag, startPoint x: 894, startPoint y: 251, endPoint x: 682, endPoint y: 302, distance: 217.8
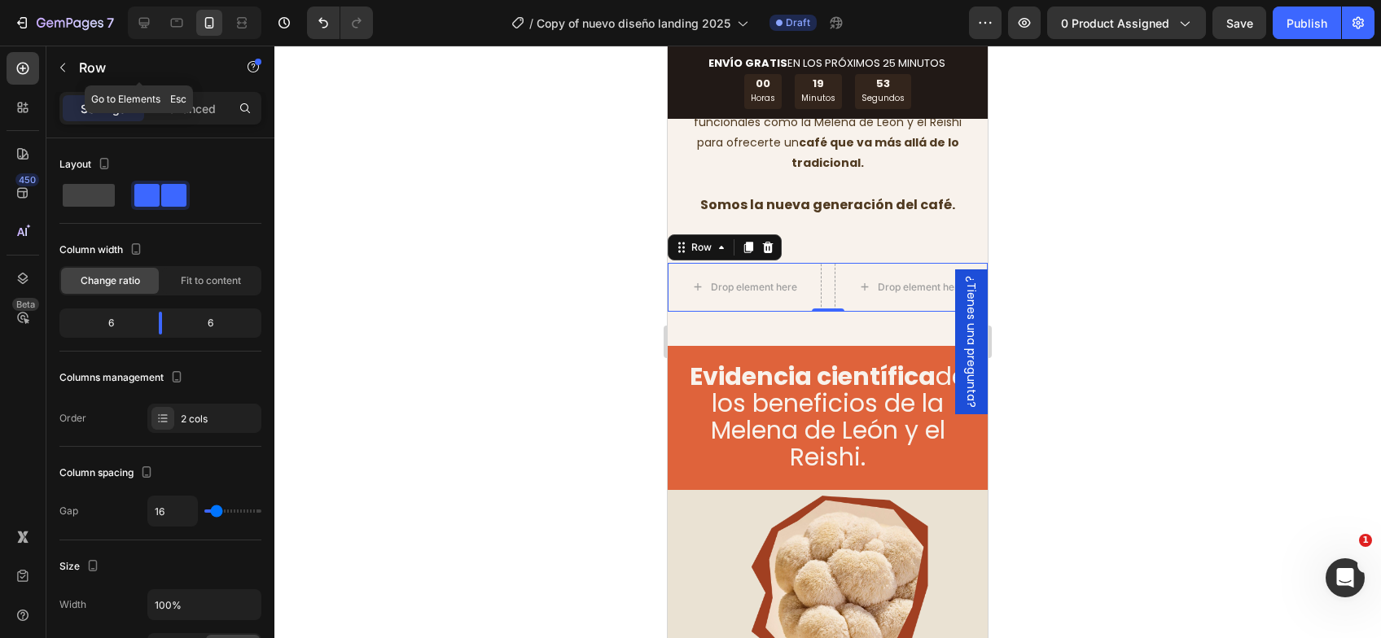
click at [58, 68] on icon "button" at bounding box center [62, 67] width 13 height 13
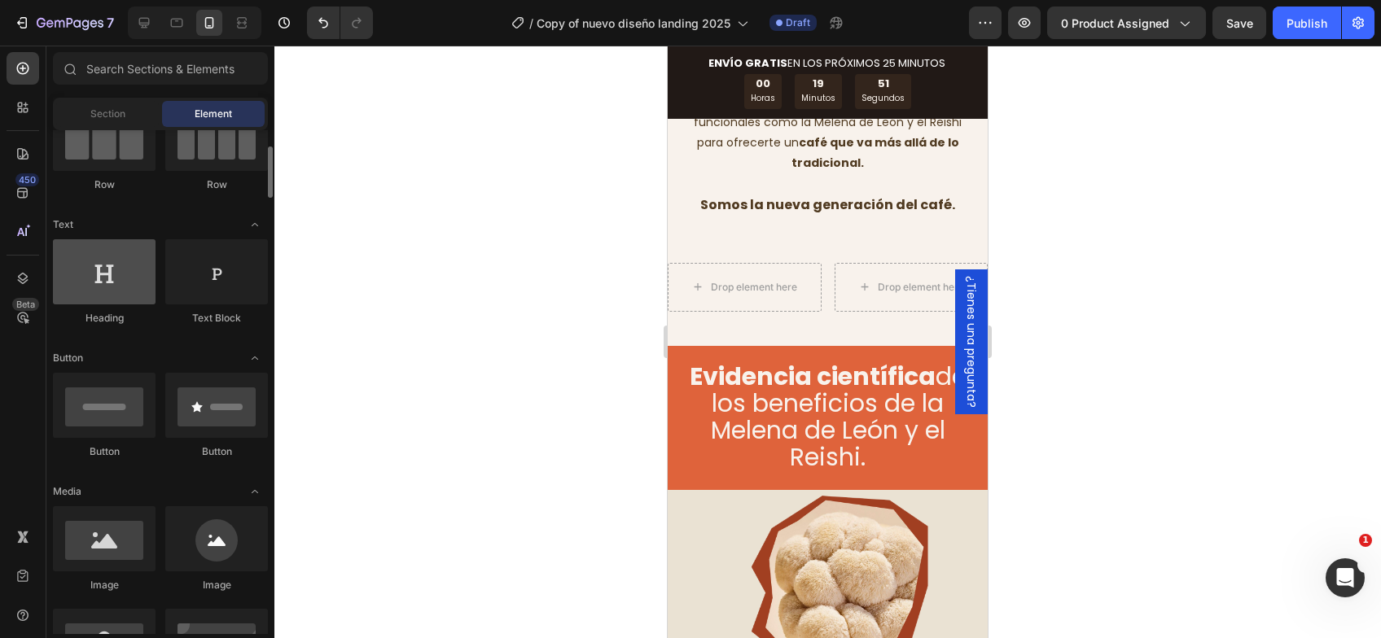
scroll to position [244, 0]
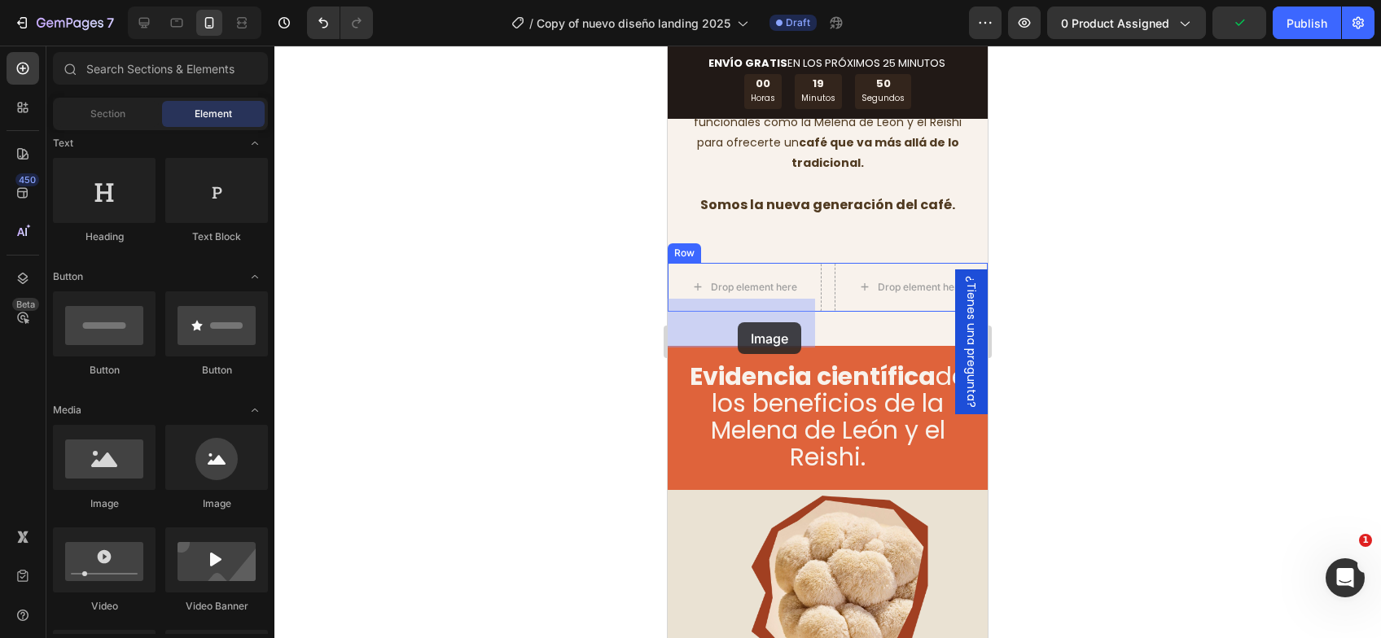
drag, startPoint x: 785, startPoint y: 509, endPoint x: 1122, endPoint y: 420, distance: 348.5
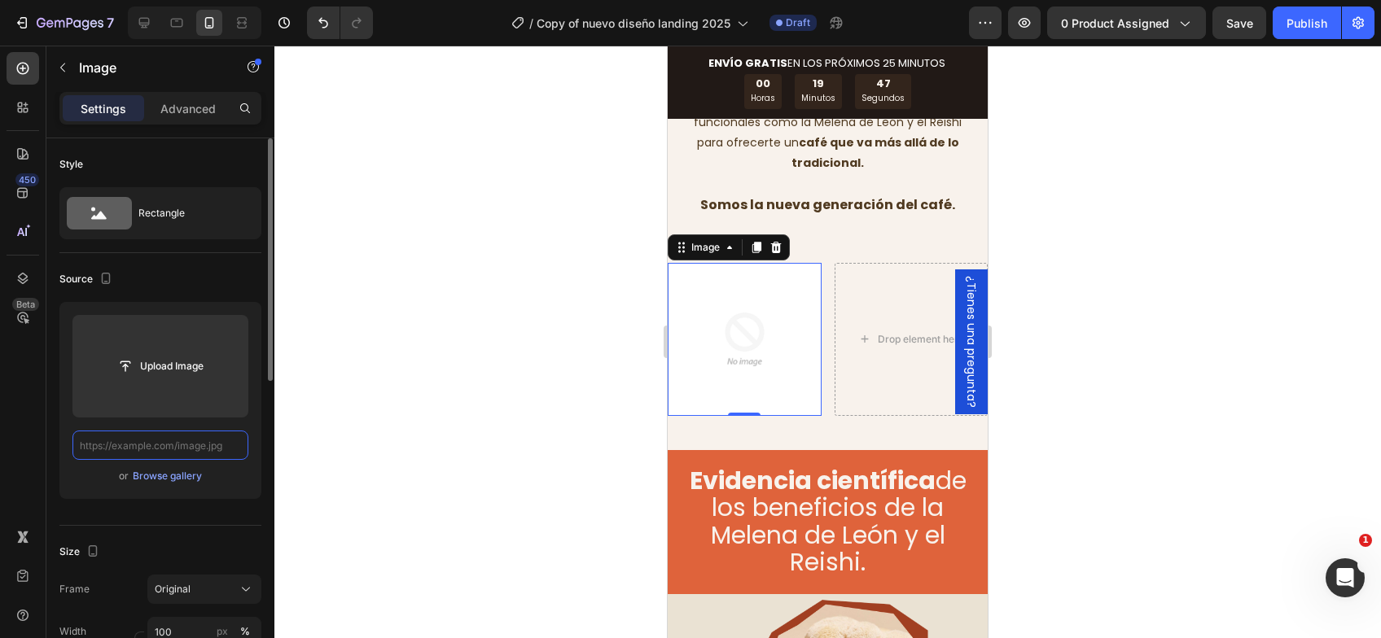
scroll to position [0, 0]
click at [204, 451] on input "text" at bounding box center [160, 445] width 176 height 29
paste input "https://cdn.shopify.com/s/files/1/0603/6950/2323/files/Screenshot_2025-05-21_at…"
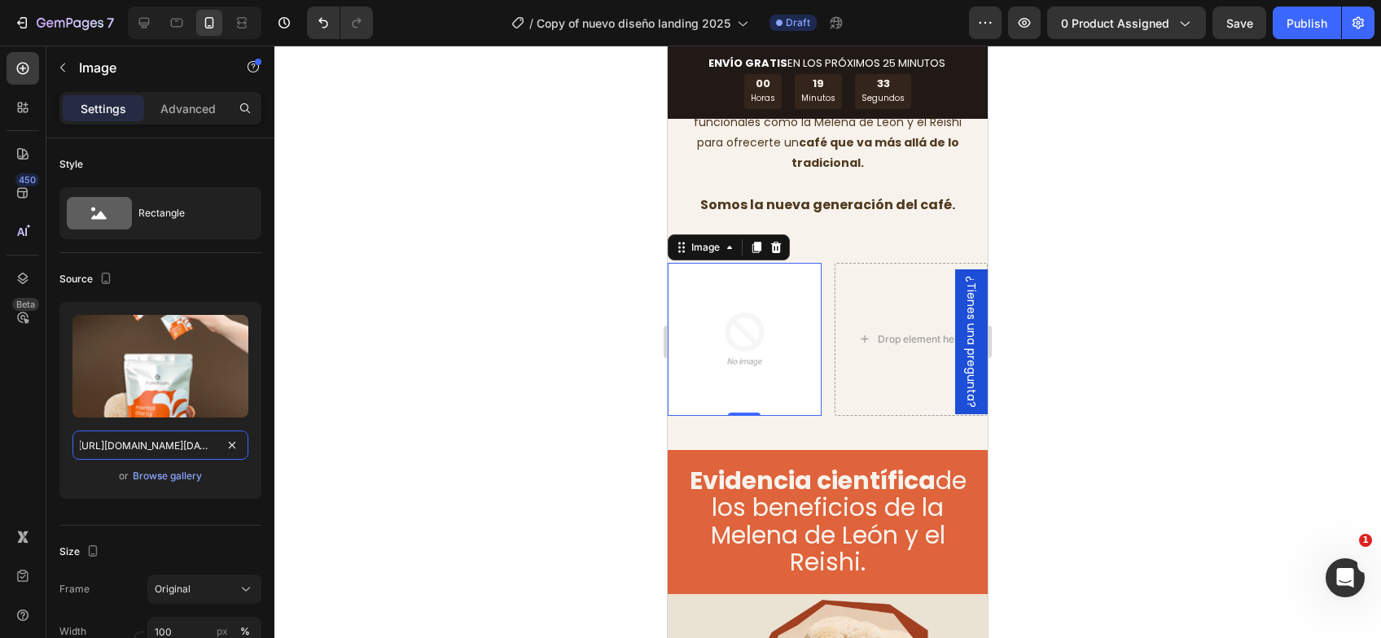
type input "https://cdn.shopify.com/s/files/1/0603/6950/2323/files/Screenshot_2025-05-21_at…"
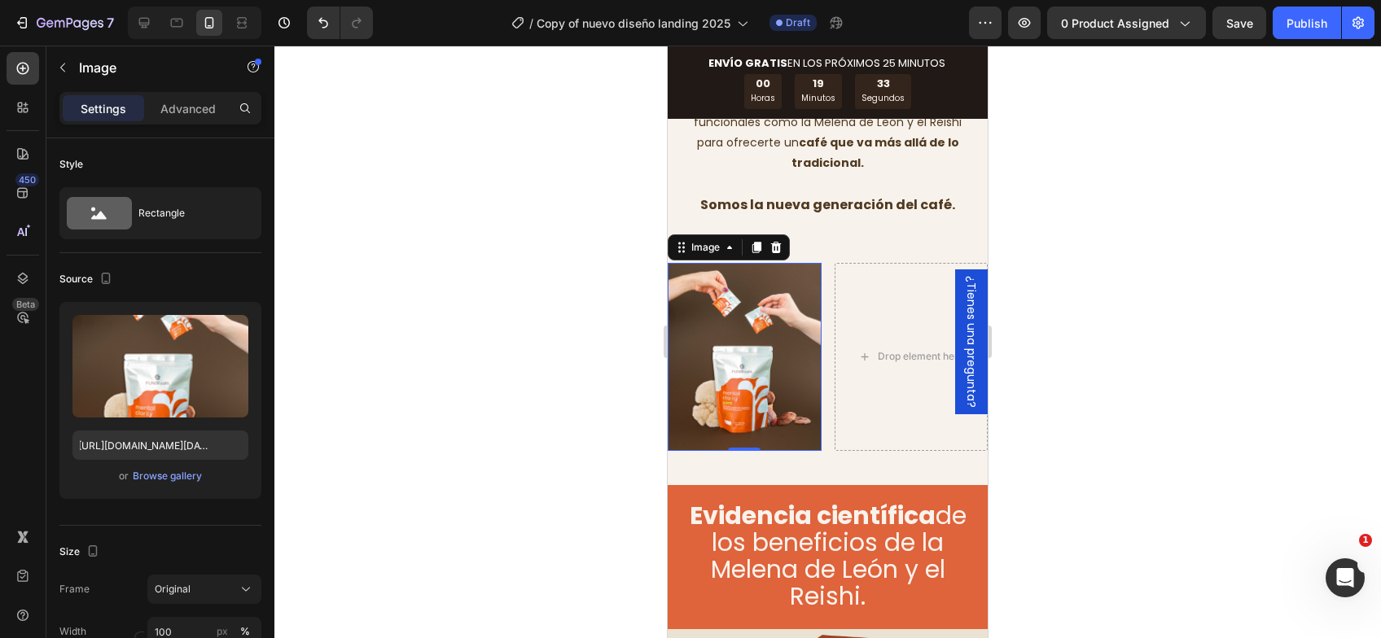
click at [402, 431] on div at bounding box center [827, 342] width 1106 height 593
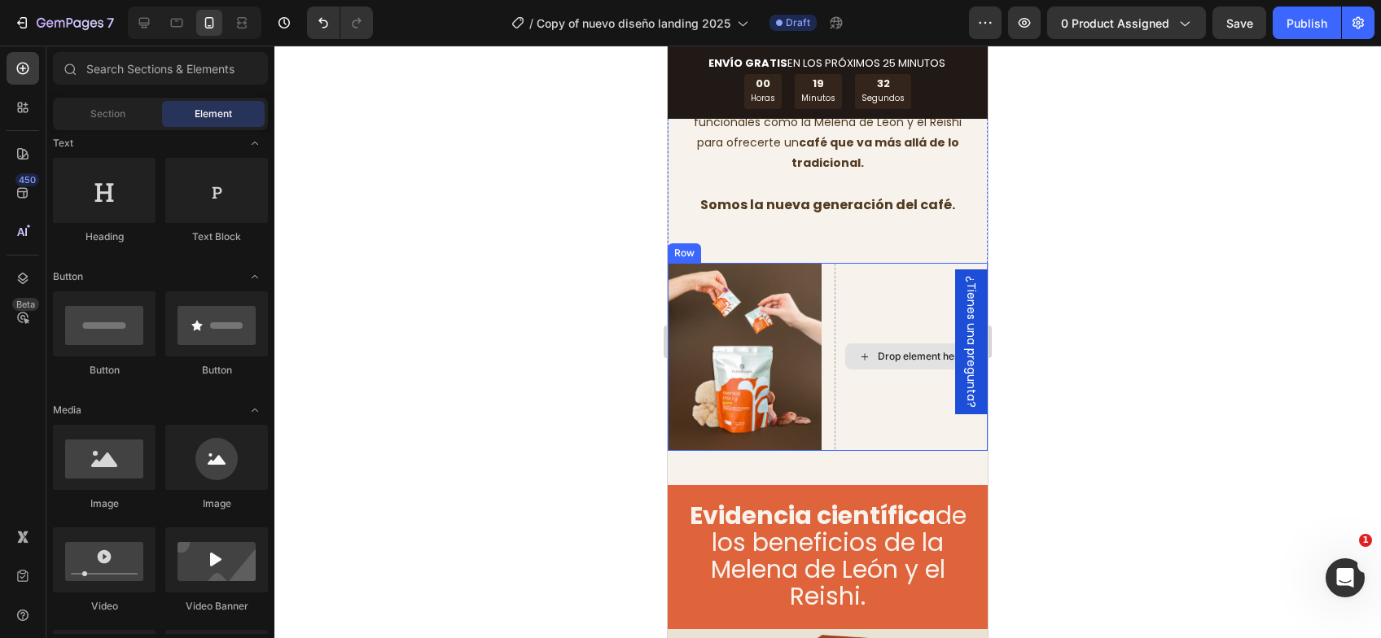
click at [939, 370] on div "Drop element here" at bounding box center [911, 357] width 132 height 26
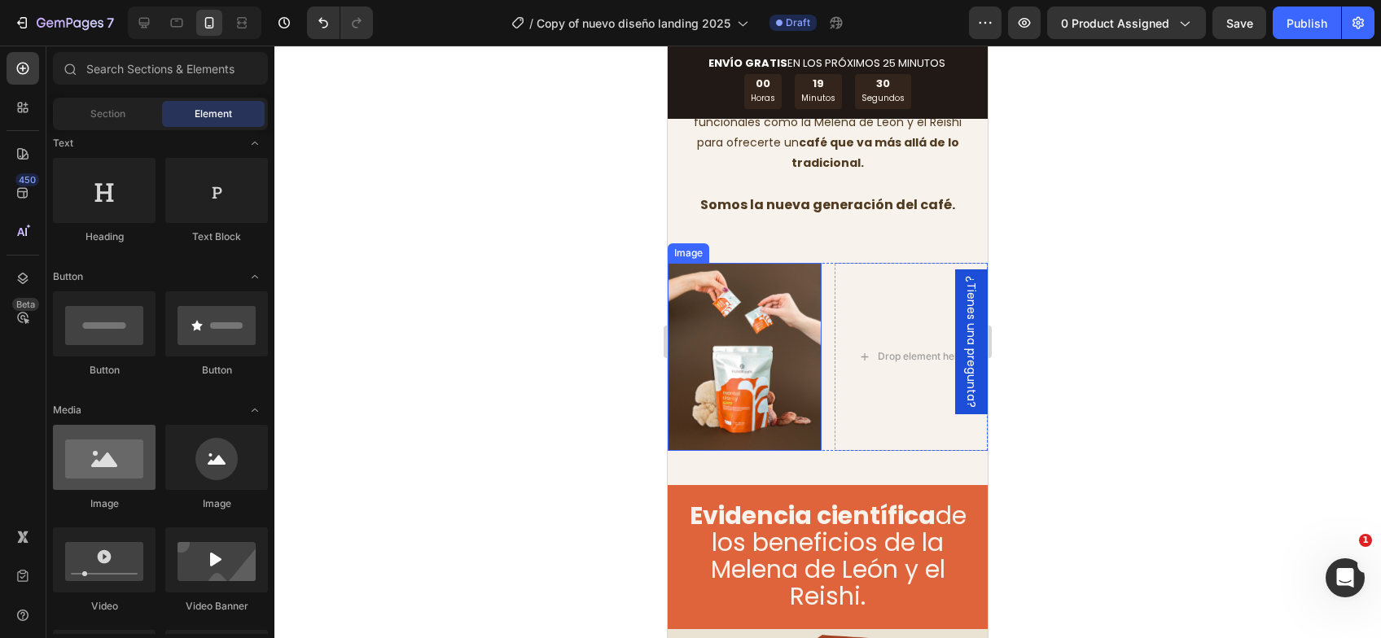
click at [86, 445] on div at bounding box center [104, 457] width 103 height 65
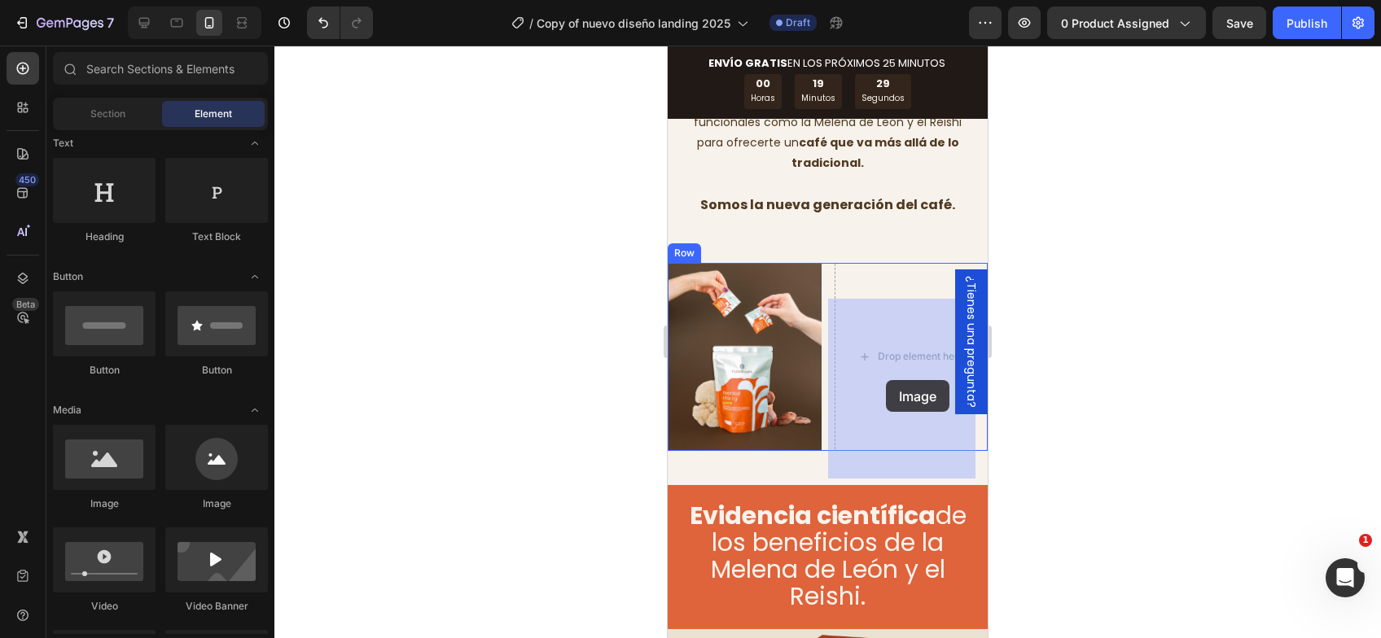
drag, startPoint x: 768, startPoint y: 504, endPoint x: 886, endPoint y: 380, distance: 171.0
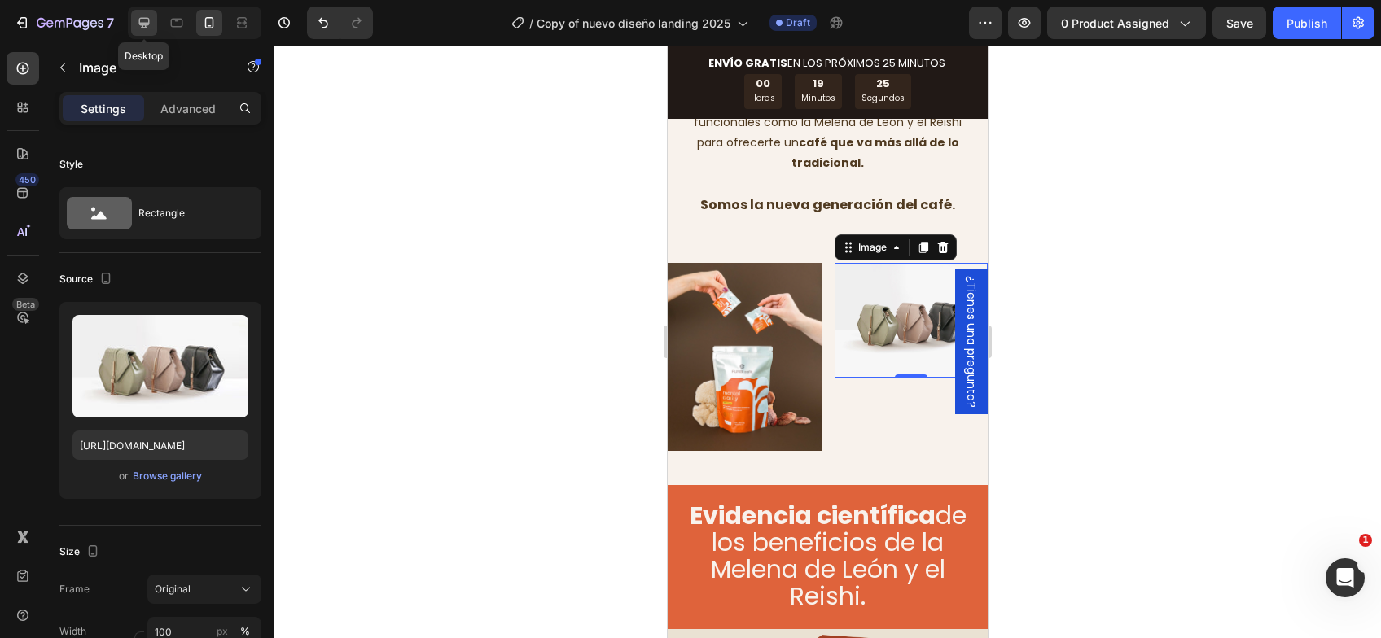
click at [146, 25] on icon at bounding box center [144, 23] width 11 height 11
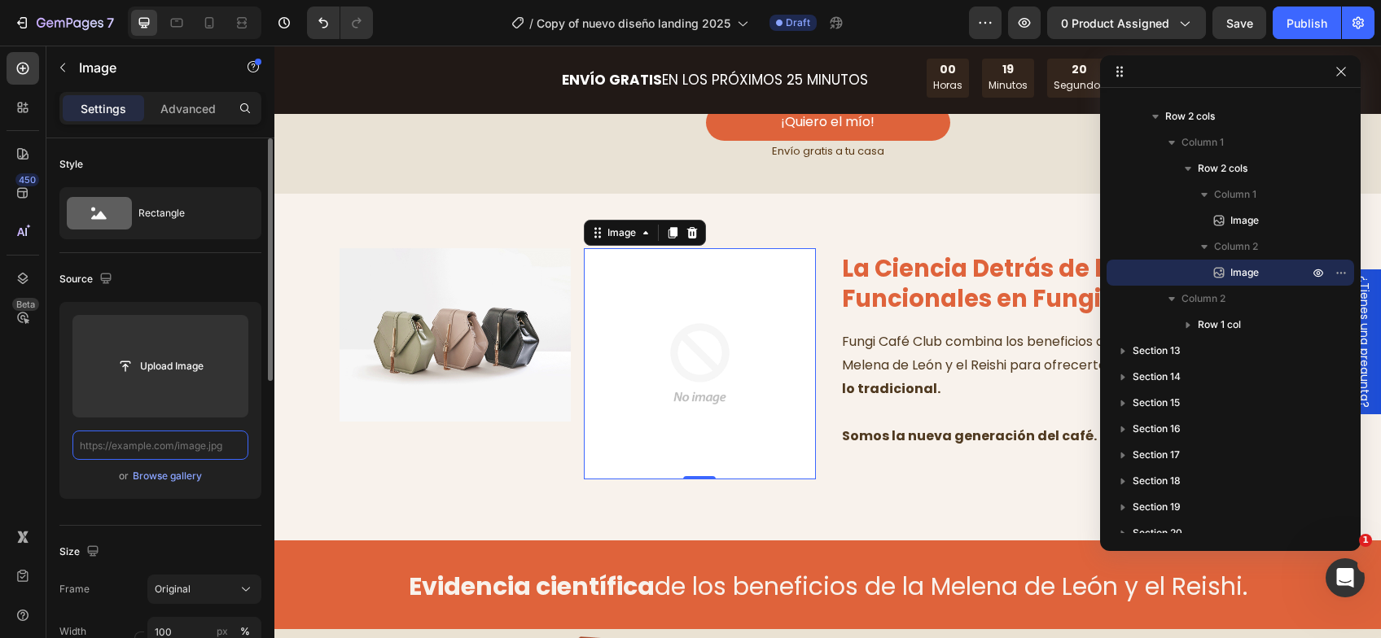
paste input "https://cdn.shopify.com/s/files/1/0603/6950/2323/files/Screenshot_2025-05-21_at…"
type input "https://cdn.shopify.com/s/files/1/0603/6950/2323/files/Screenshot_2025-05-21_at…"
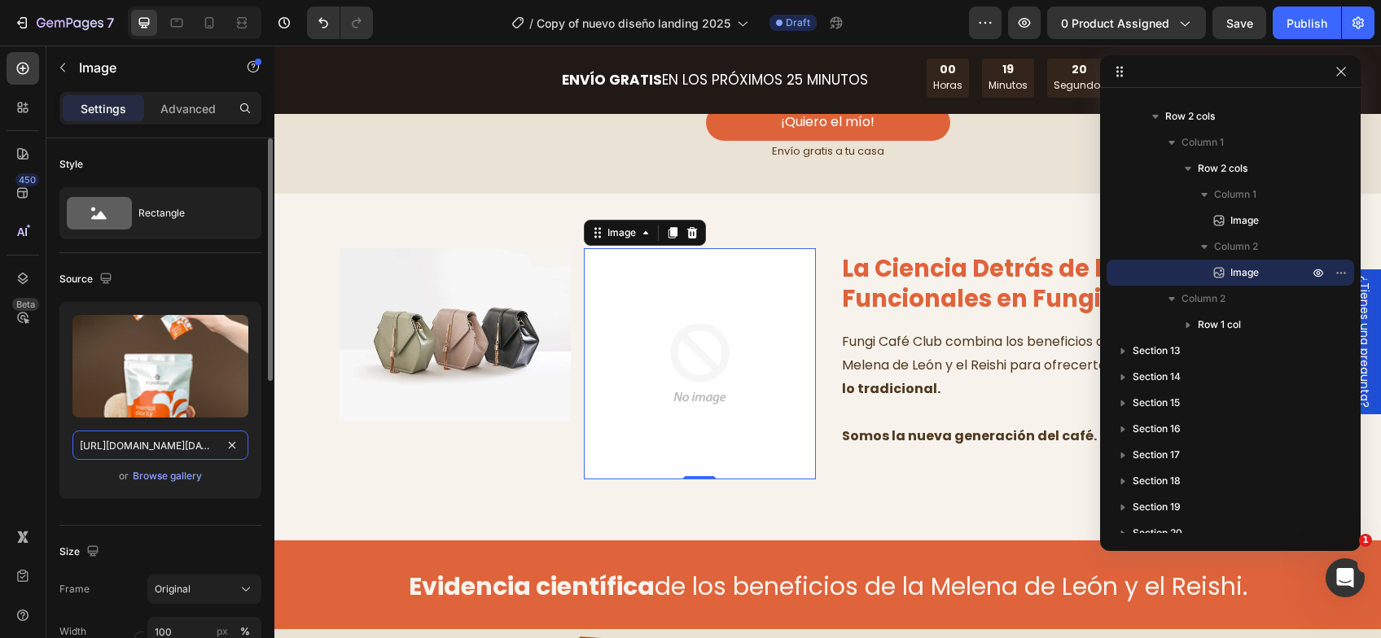
scroll to position [0, 396]
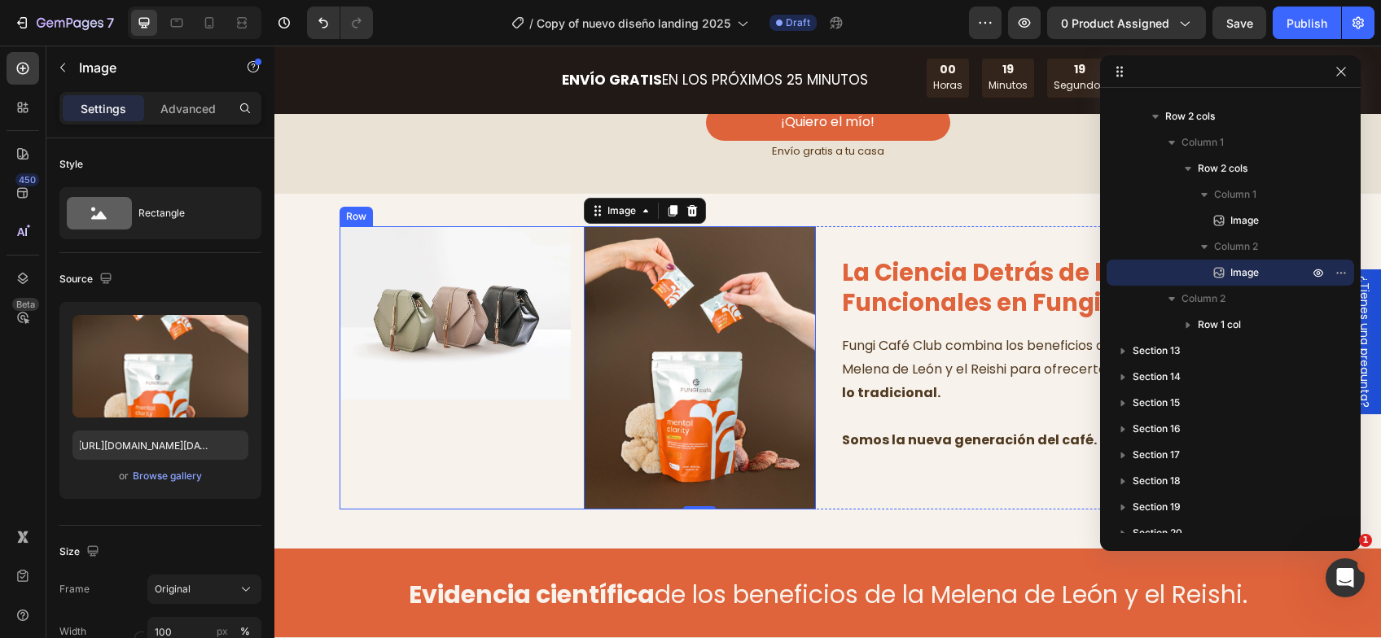
click at [481, 417] on div "Image" at bounding box center [455, 368] width 232 height 284
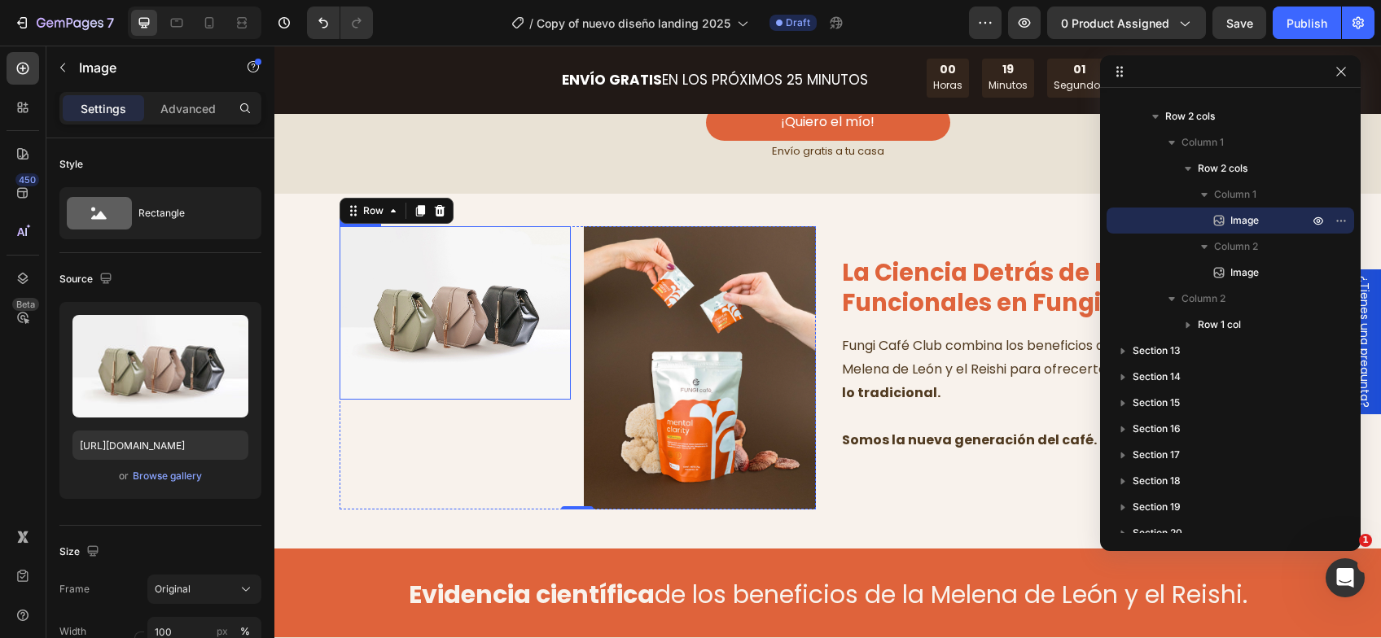
click at [450, 370] on img at bounding box center [455, 312] width 232 height 173
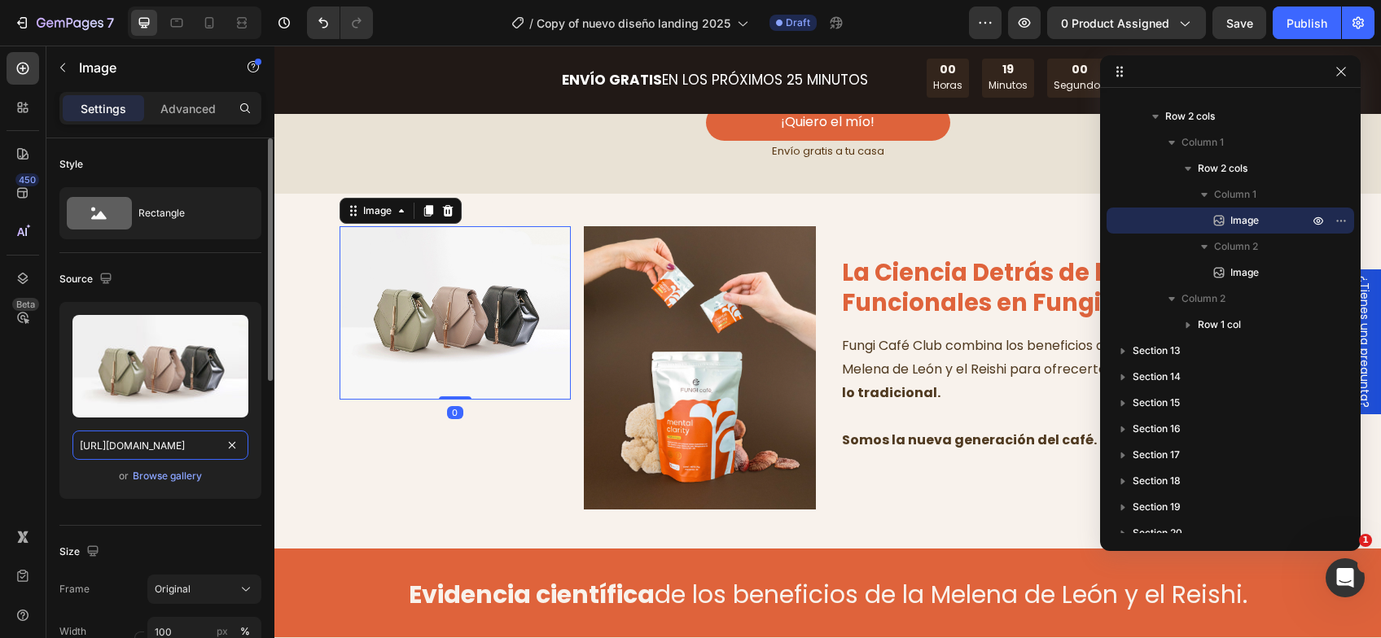
click at [194, 441] on input "https://cdn.shopify.com/s/files/1/2005/9307/files/image_demo.jpg" at bounding box center [160, 445] width 176 height 29
paste input "0603/6950/2323/files/Screenshot_2025-05-21_at_11.51.06_AM.png?v=1755006645"
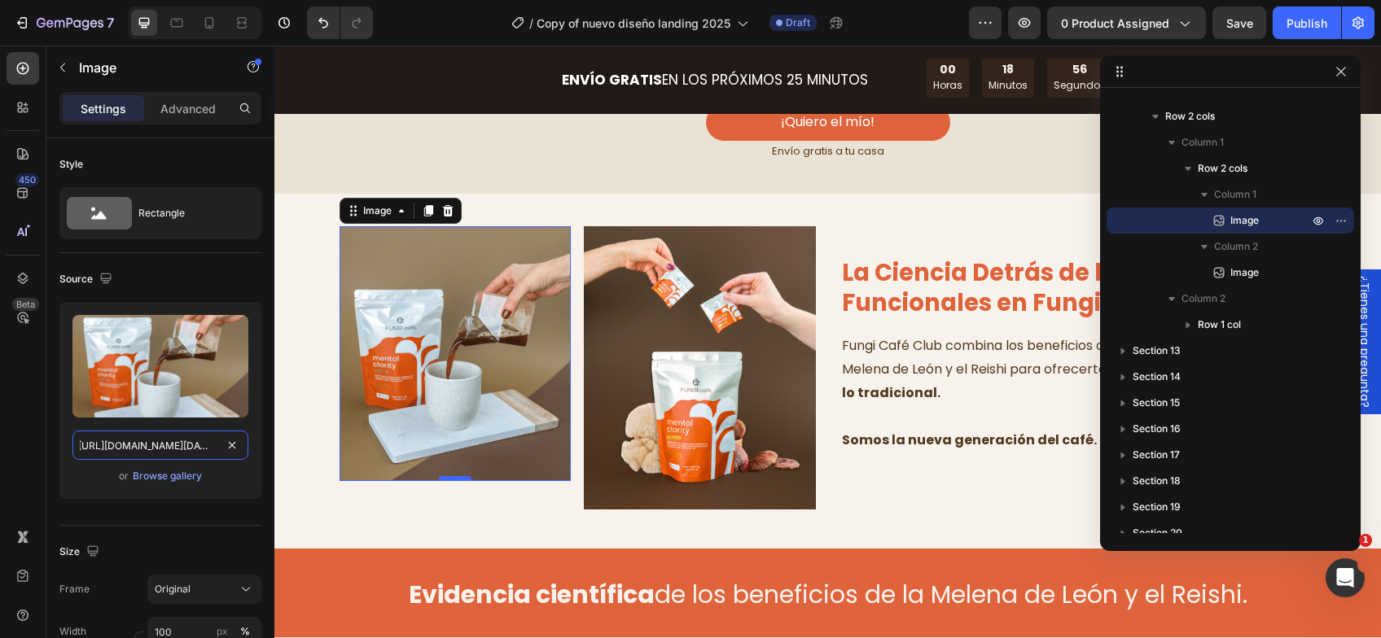
type input "https://cdn.shopify.com/s/files/1/0603/6950/2323/files/Screenshot_2025-05-21_at…"
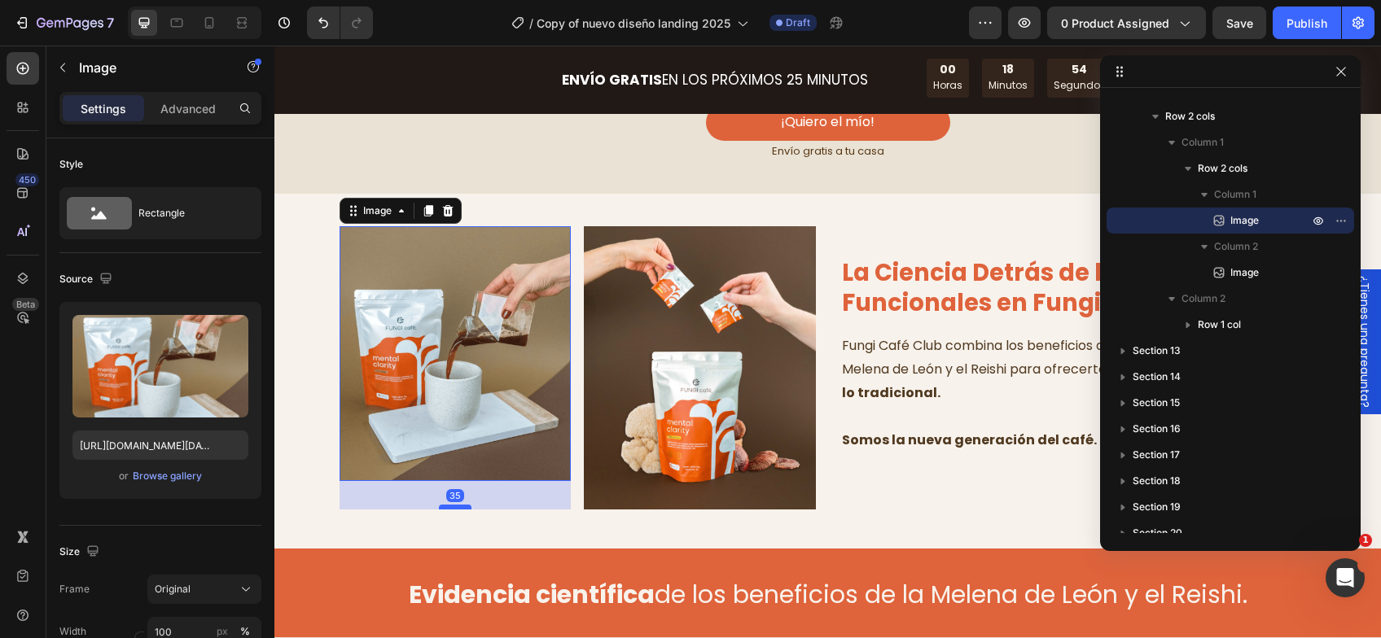
drag, startPoint x: 444, startPoint y: 473, endPoint x: 451, endPoint y: 501, distance: 29.2
click at [451, 505] on div at bounding box center [455, 507] width 33 height 5
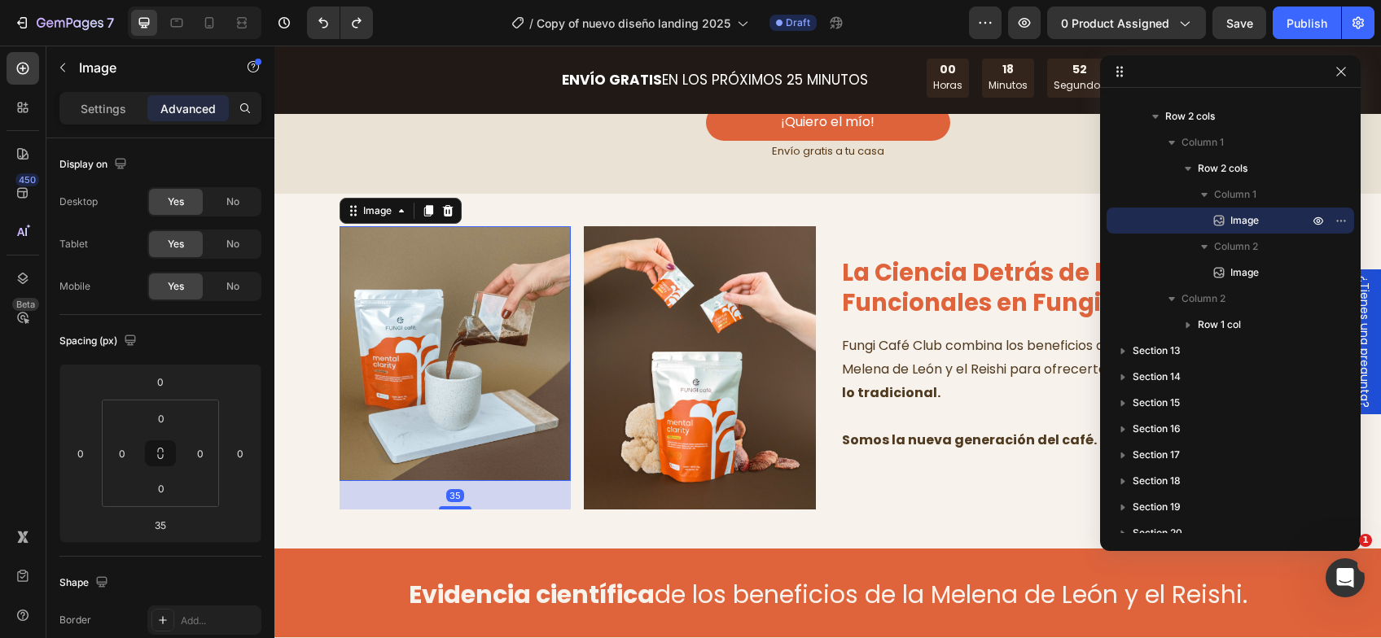
click at [439, 408] on img at bounding box center [455, 354] width 232 height 256
click at [444, 492] on div "35" at bounding box center [455, 495] width 232 height 28
drag, startPoint x: 444, startPoint y: 502, endPoint x: 444, endPoint y: 463, distance: 39.1
click at [444, 463] on div "Image 0" at bounding box center [455, 354] width 232 height 256
type input "0"
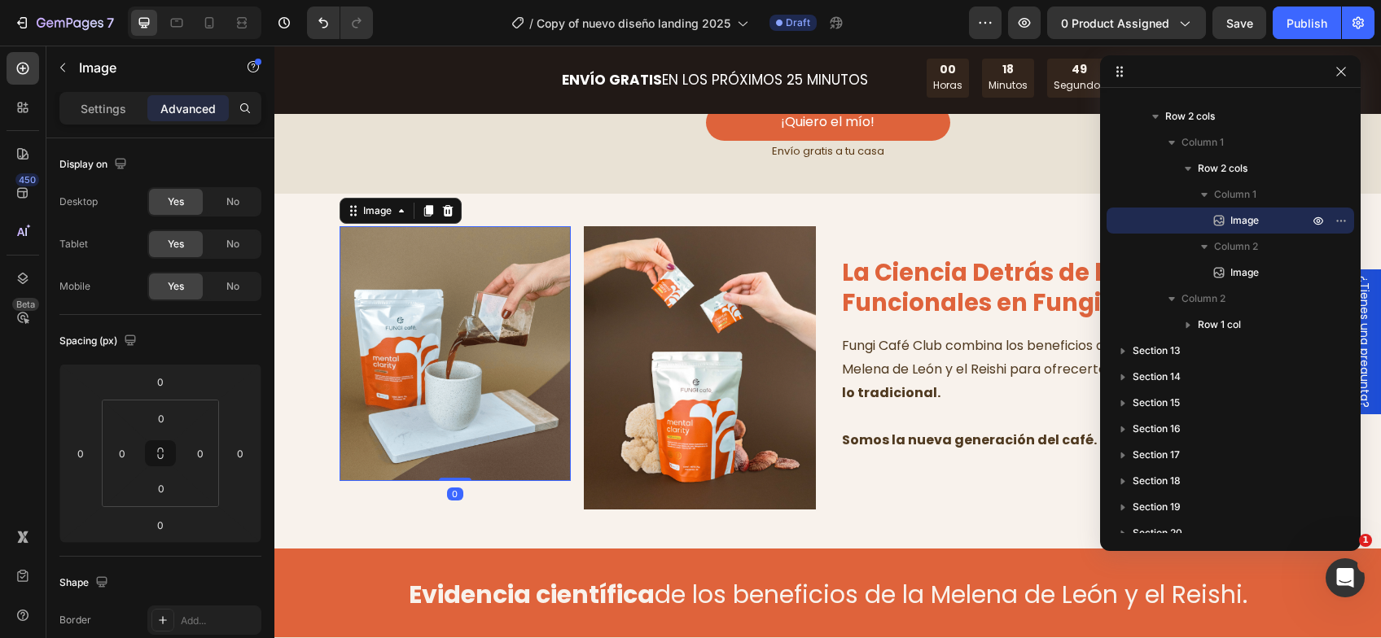
click at [462, 402] on img at bounding box center [455, 354] width 232 height 256
click at [77, 116] on div "Settings" at bounding box center [103, 108] width 81 height 26
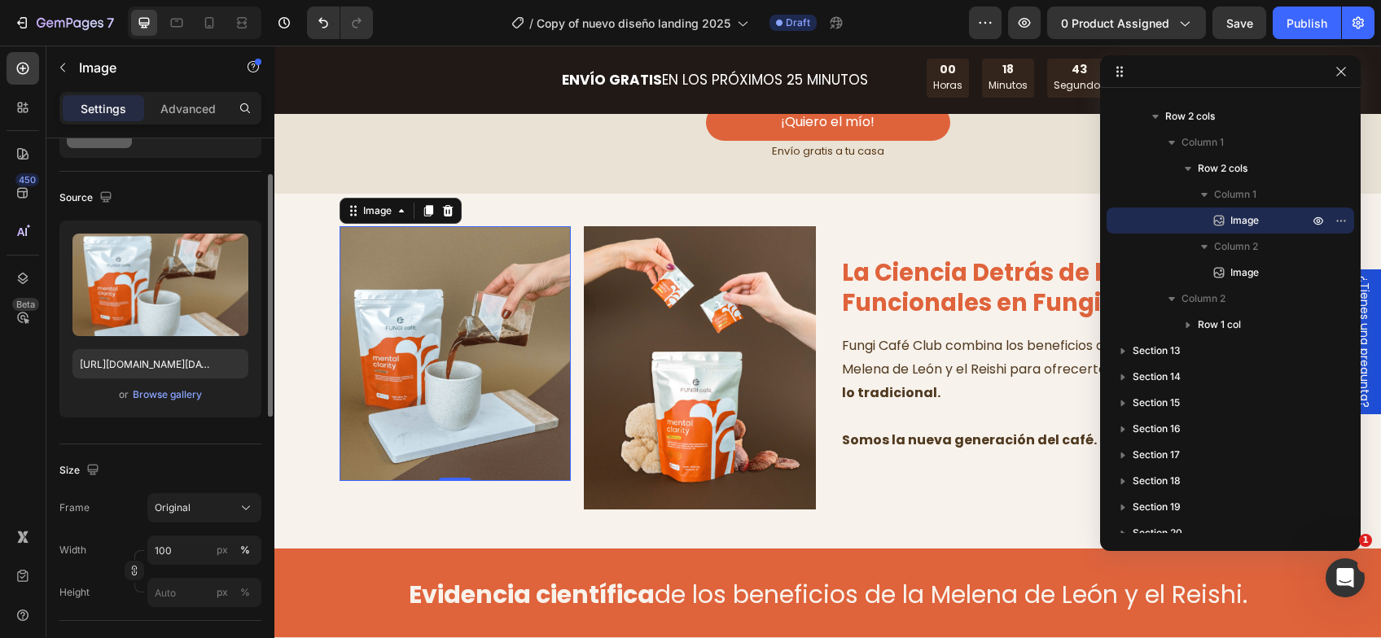
scroll to position [163, 0]
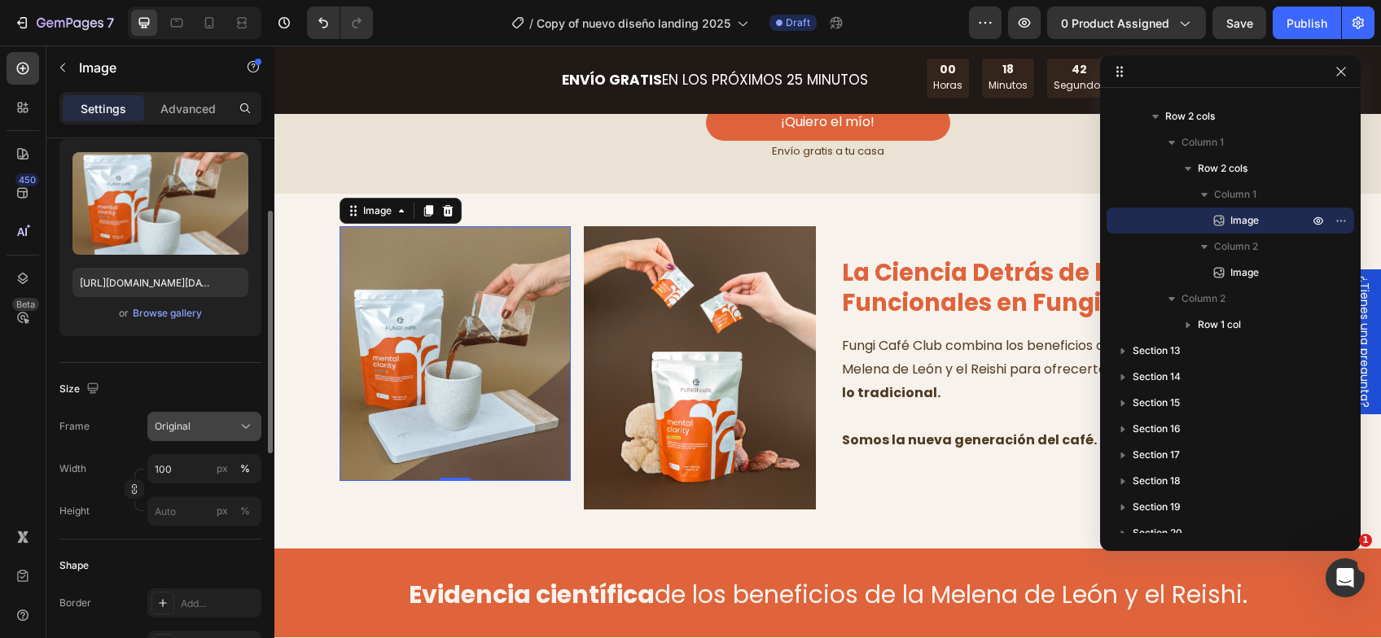
click at [234, 428] on div "Original" at bounding box center [204, 426] width 99 height 16
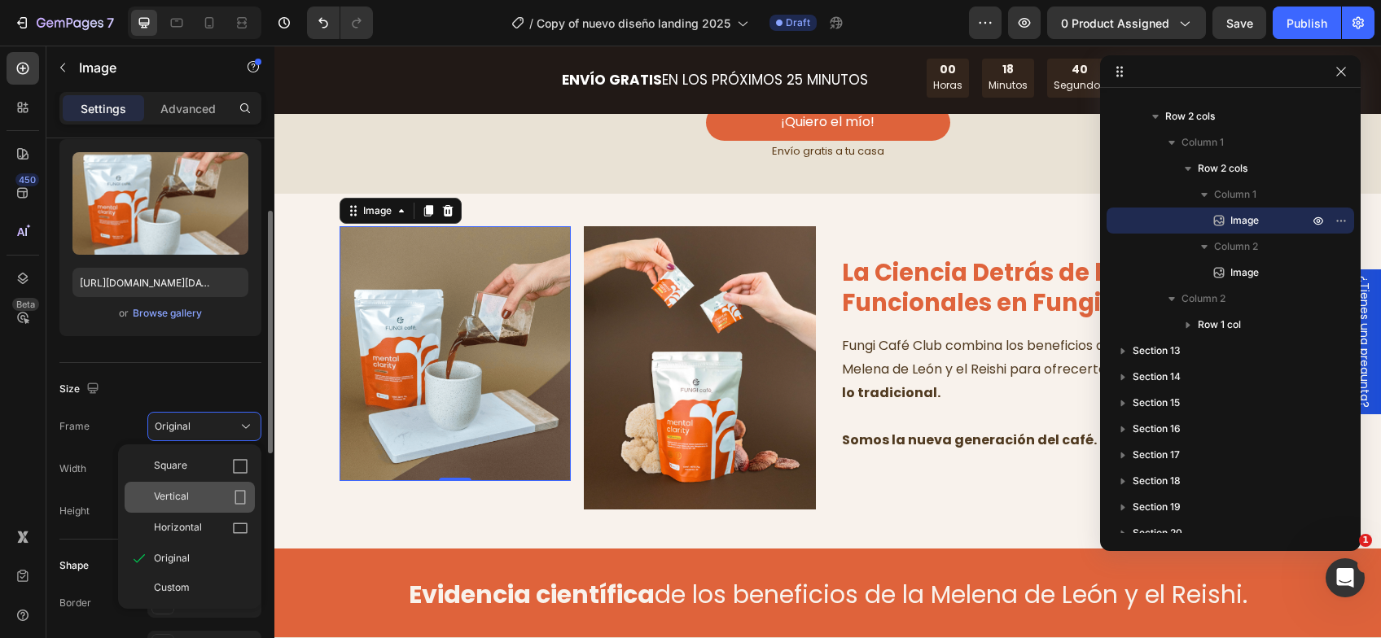
click at [217, 493] on div "Vertical" at bounding box center [201, 497] width 94 height 16
click at [217, 484] on div "px %" at bounding box center [233, 468] width 42 height 29
click at [217, 484] on input "100" at bounding box center [204, 468] width 114 height 29
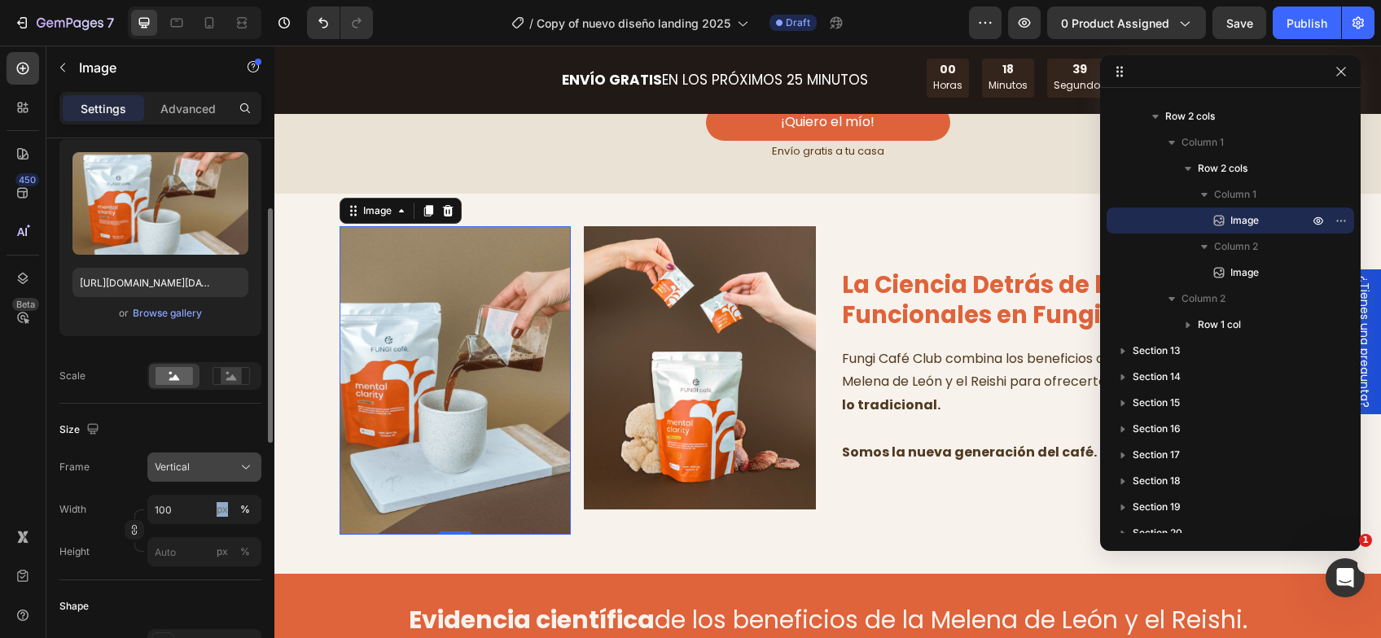
click at [217, 466] on div "Vertical" at bounding box center [195, 467] width 80 height 15
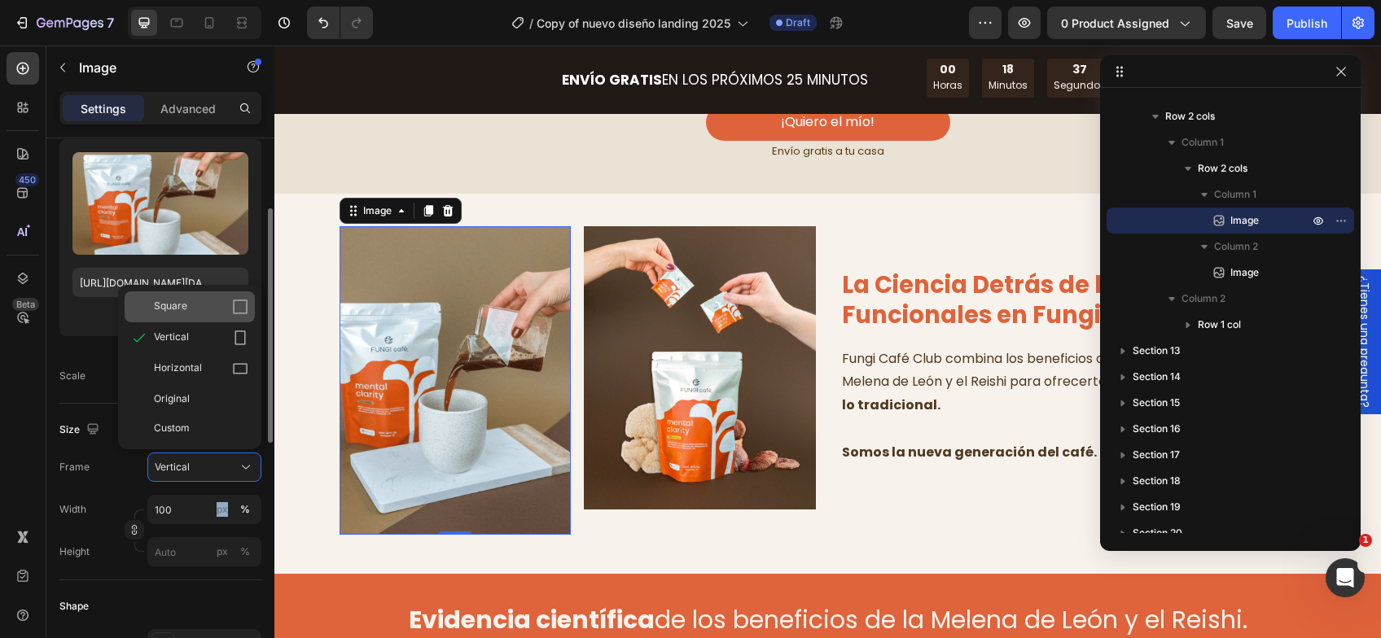
click at [187, 313] on div "Square" at bounding box center [201, 307] width 94 height 16
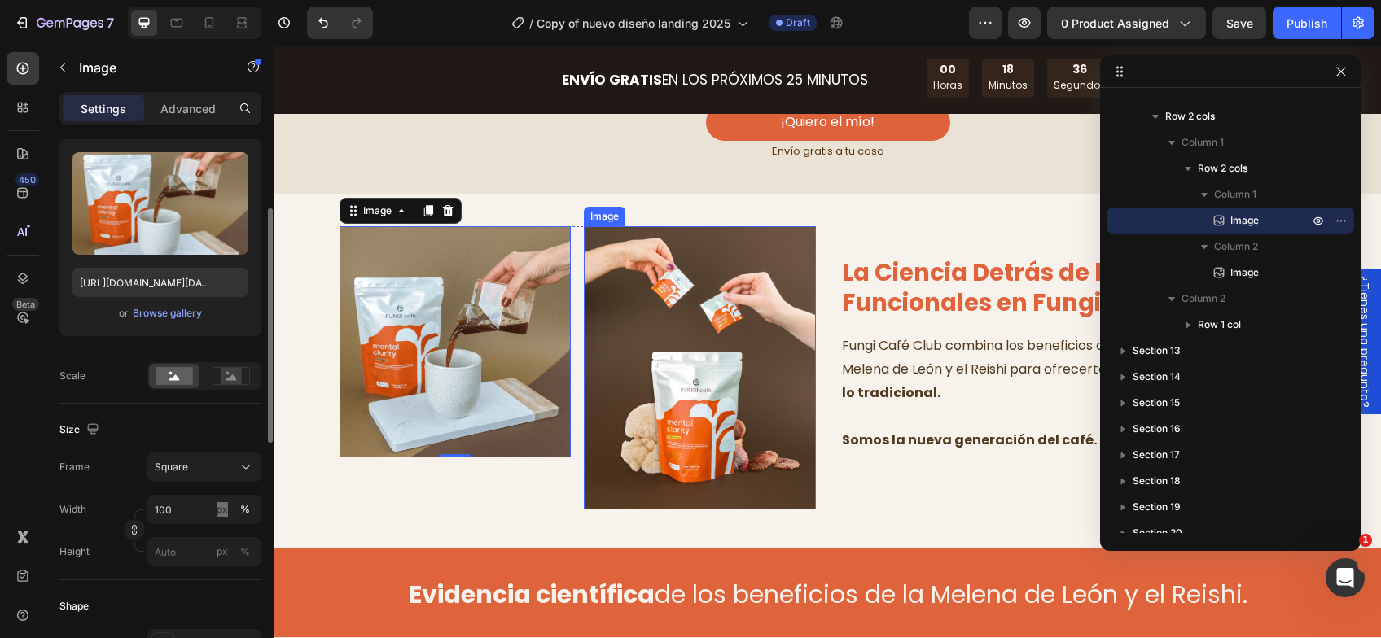
click at [633, 387] on img at bounding box center [700, 368] width 232 height 284
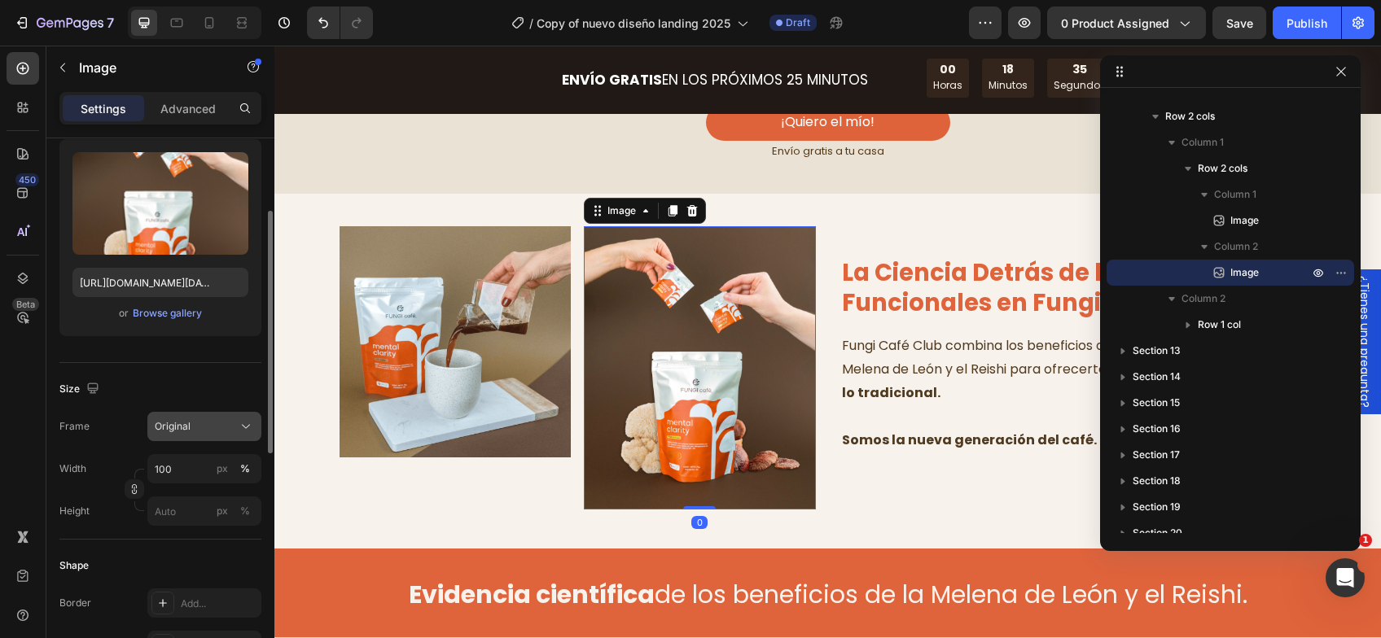
click at [199, 436] on button "Original" at bounding box center [204, 426] width 114 height 29
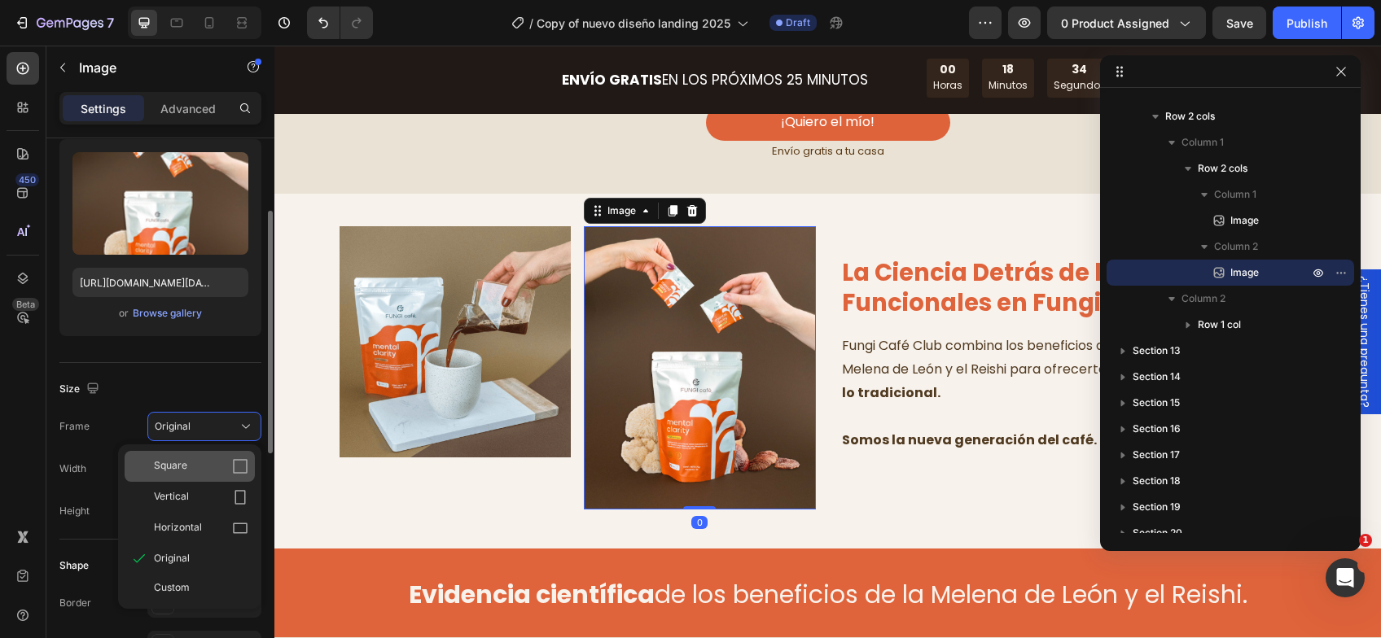
click at [202, 466] on div "Square" at bounding box center [201, 466] width 94 height 16
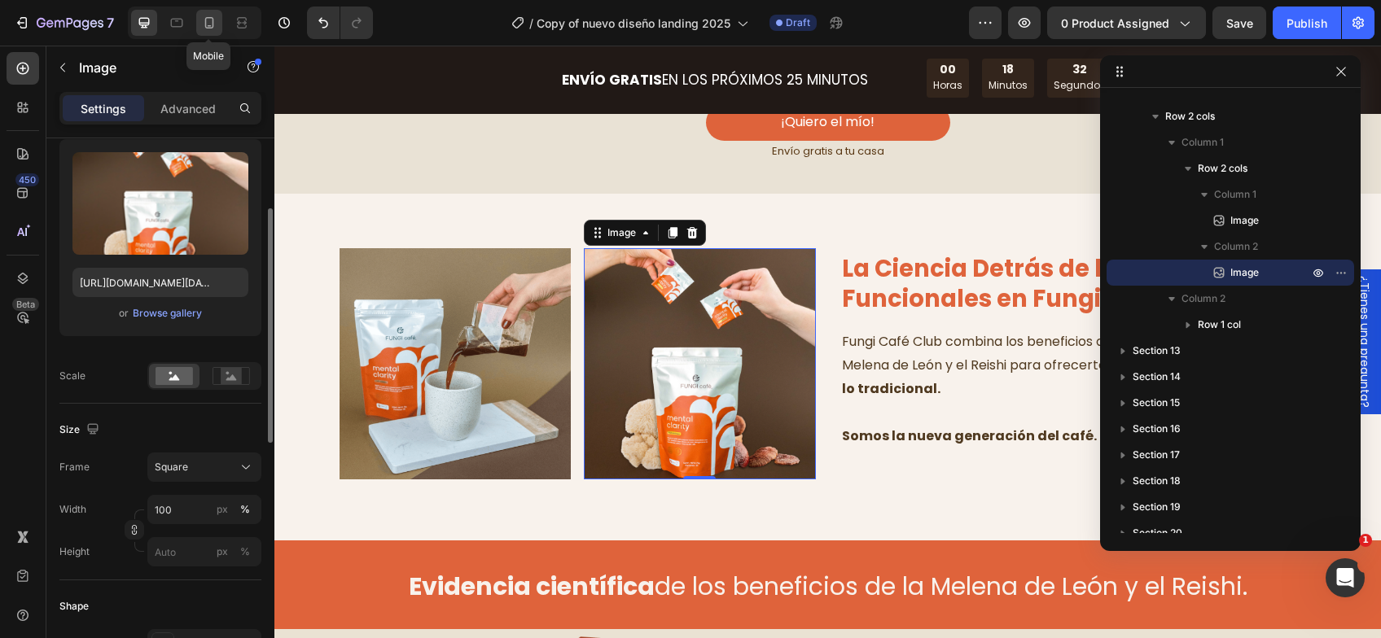
click at [213, 24] on icon at bounding box center [209, 23] width 16 height 16
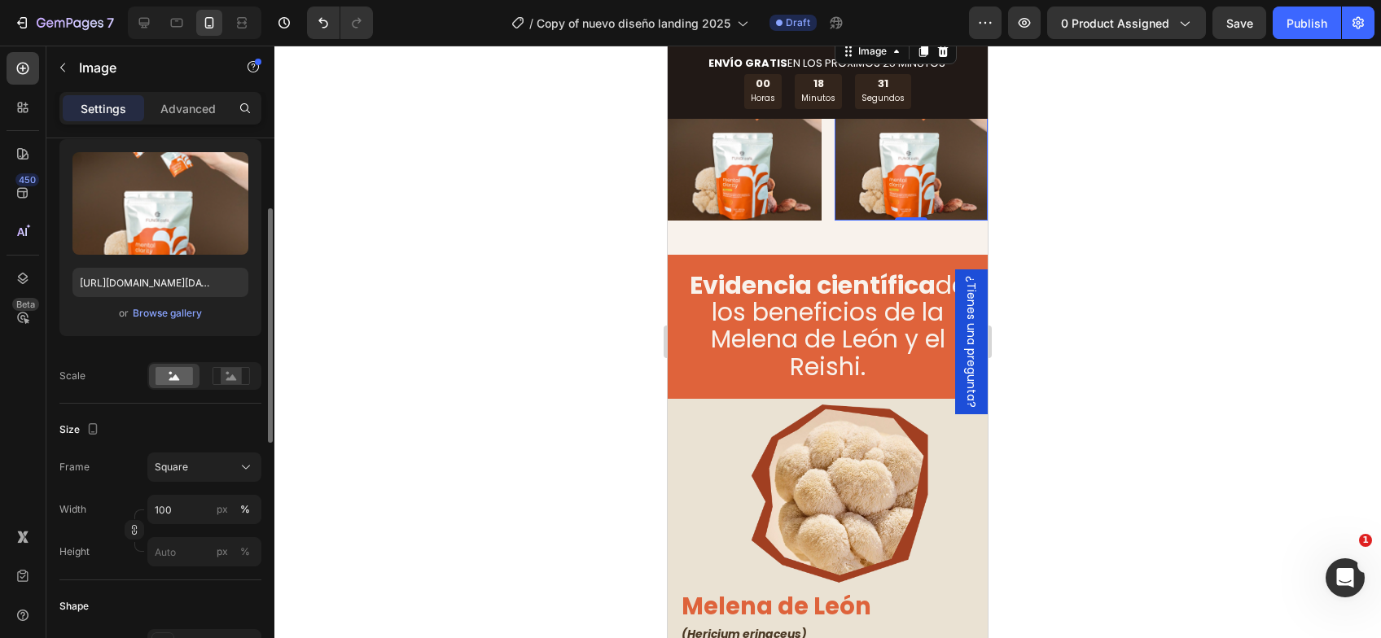
click at [1099, 287] on div at bounding box center [827, 342] width 1106 height 593
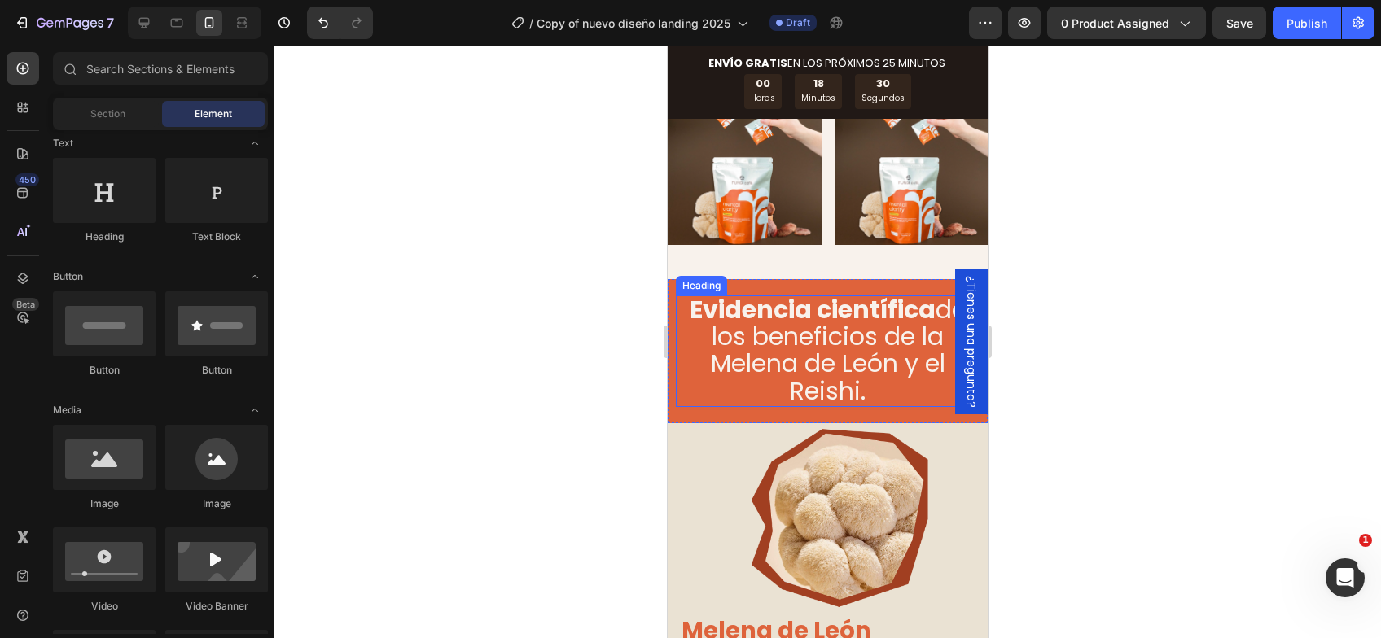
scroll to position [3785, 0]
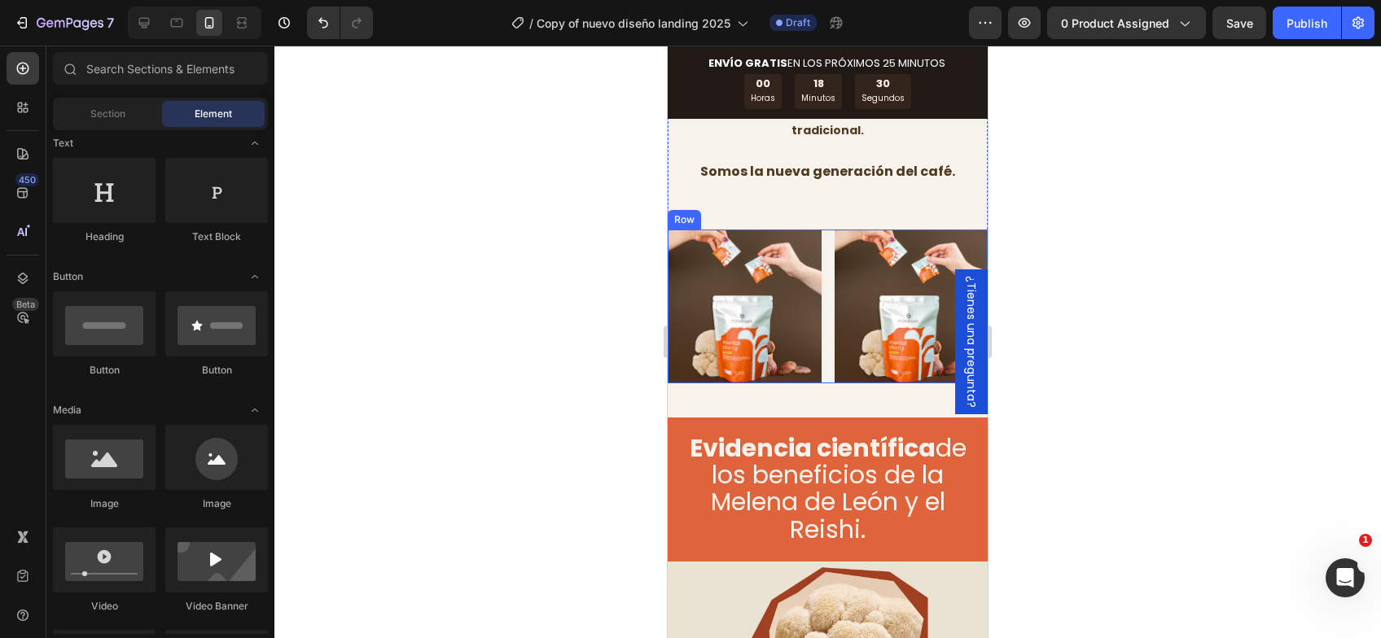
click at [860, 327] on img at bounding box center [911, 307] width 154 height 154
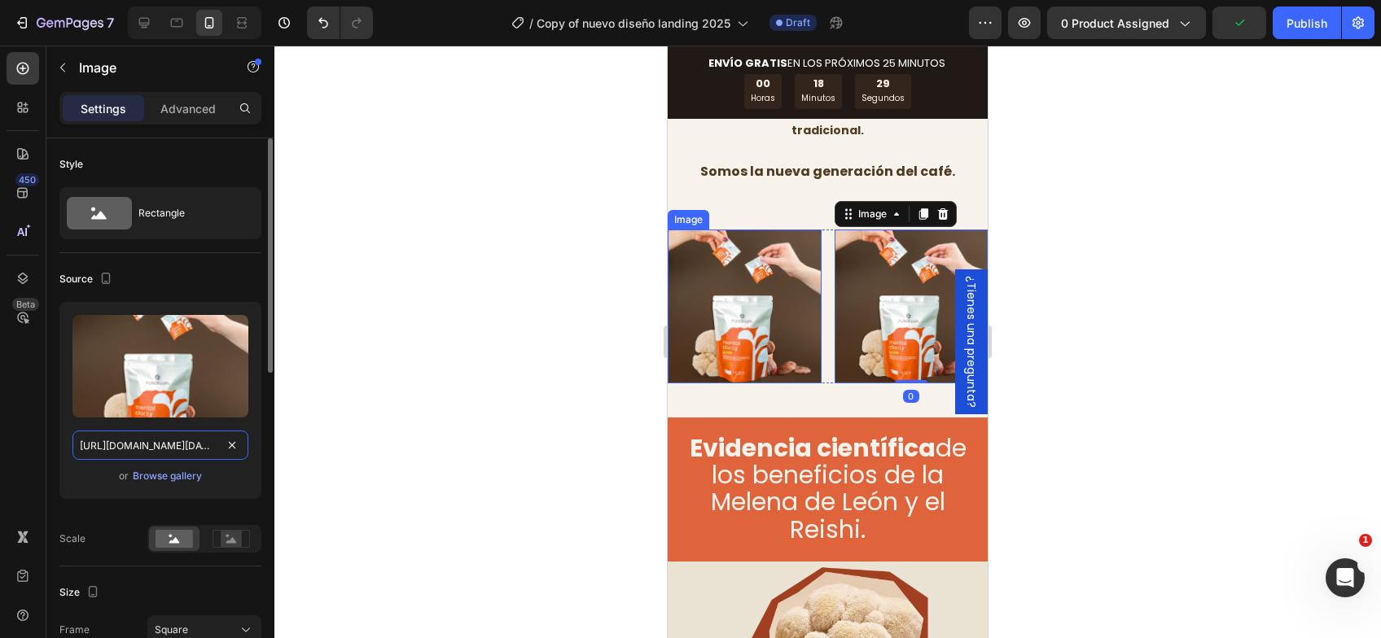
click at [182, 444] on input "https://cdn.shopify.com/s/files/1/0603/6950/2323/files/Screenshot_2025-05-21_at…" at bounding box center [160, 445] width 176 height 29
paste input "51.06_AM.png?v=1755006645"
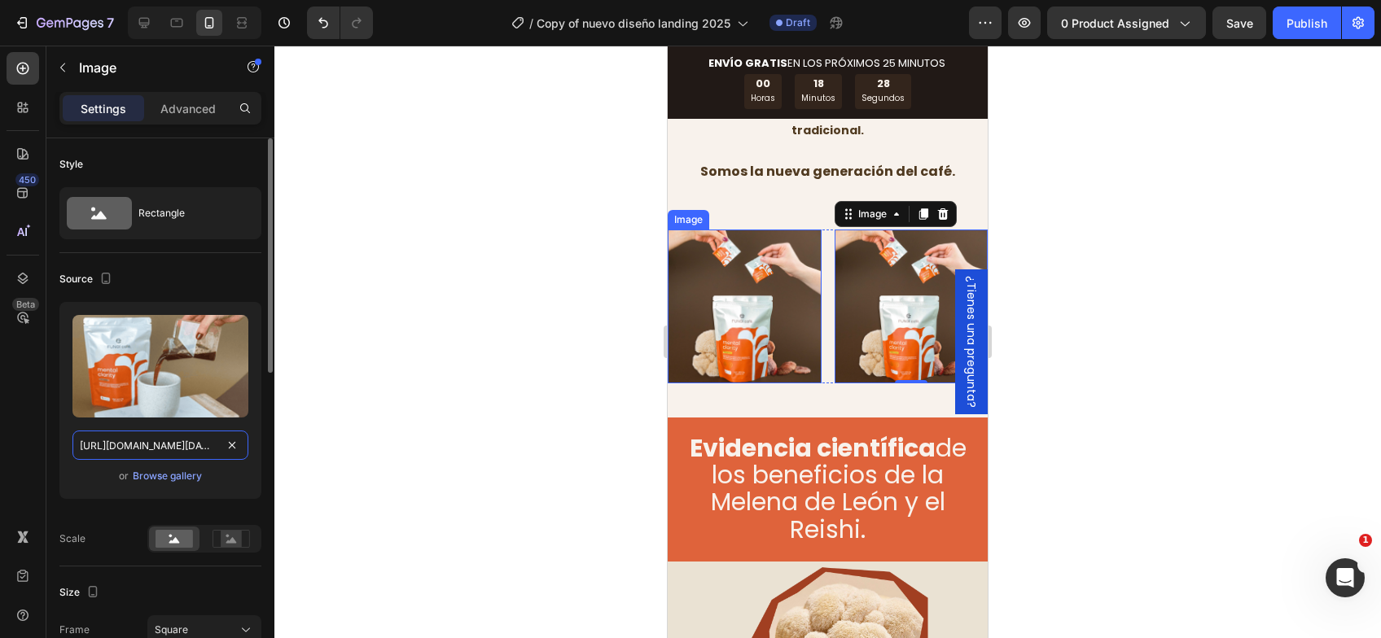
scroll to position [0, 400]
type input "https://cdn.shopify.com/s/files/1/0603/6950/2323/files/Screenshot_2025-05-21_at…"
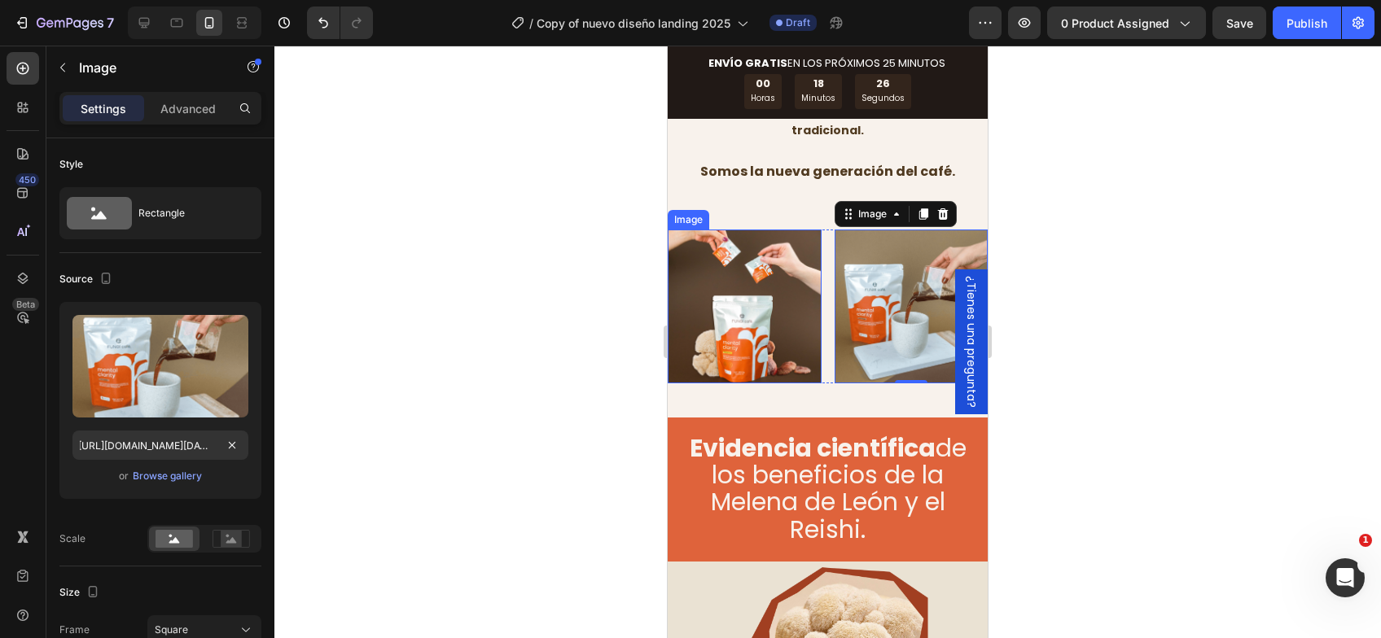
scroll to position [0, 0]
click at [464, 400] on div at bounding box center [827, 342] width 1106 height 593
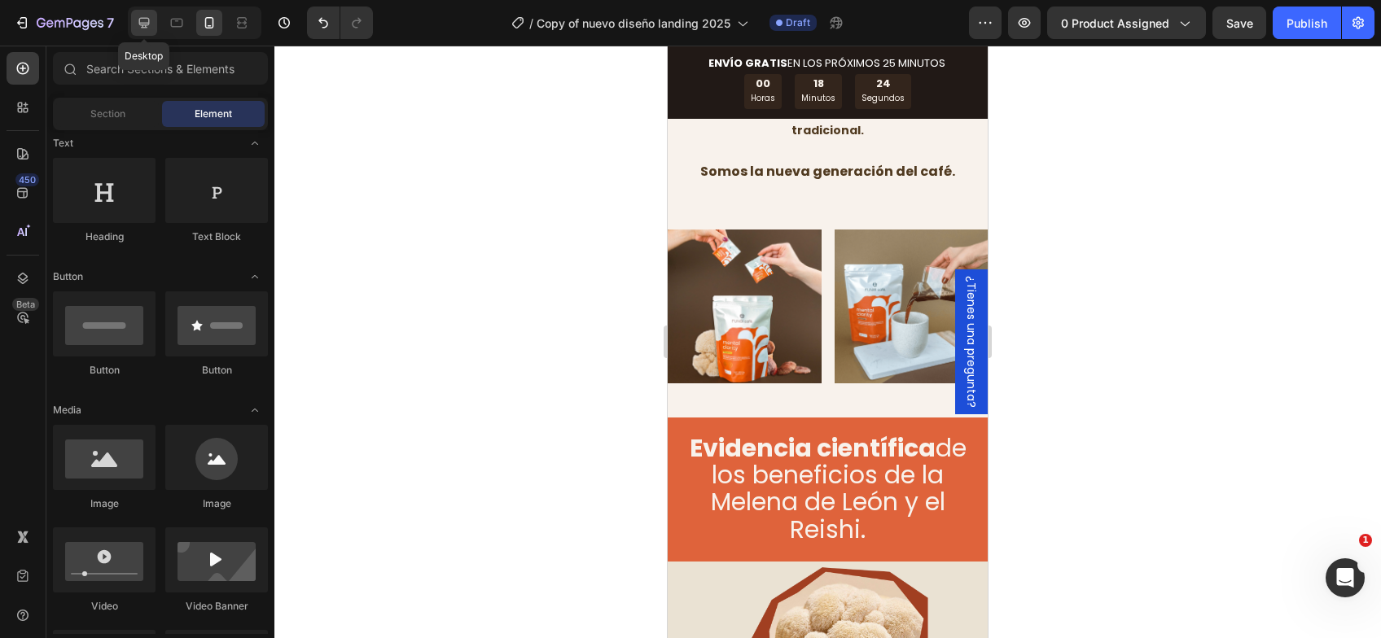
click at [146, 27] on icon at bounding box center [144, 23] width 11 height 11
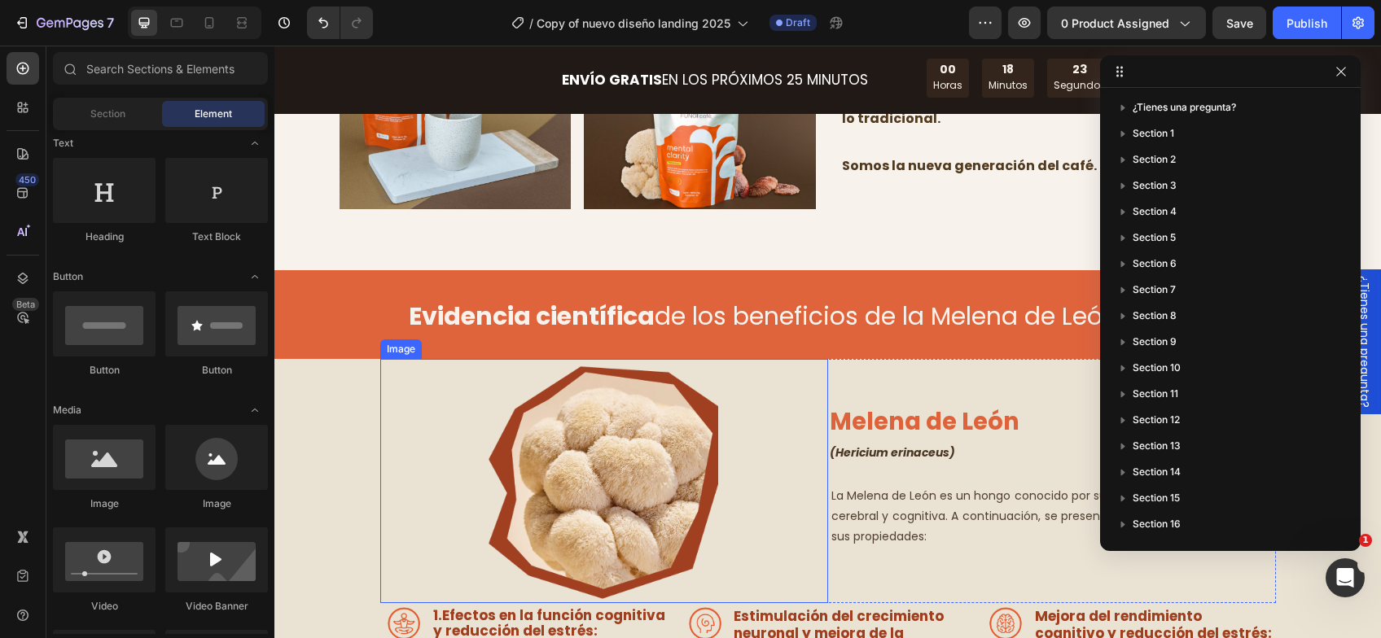
scroll to position [3362, 0]
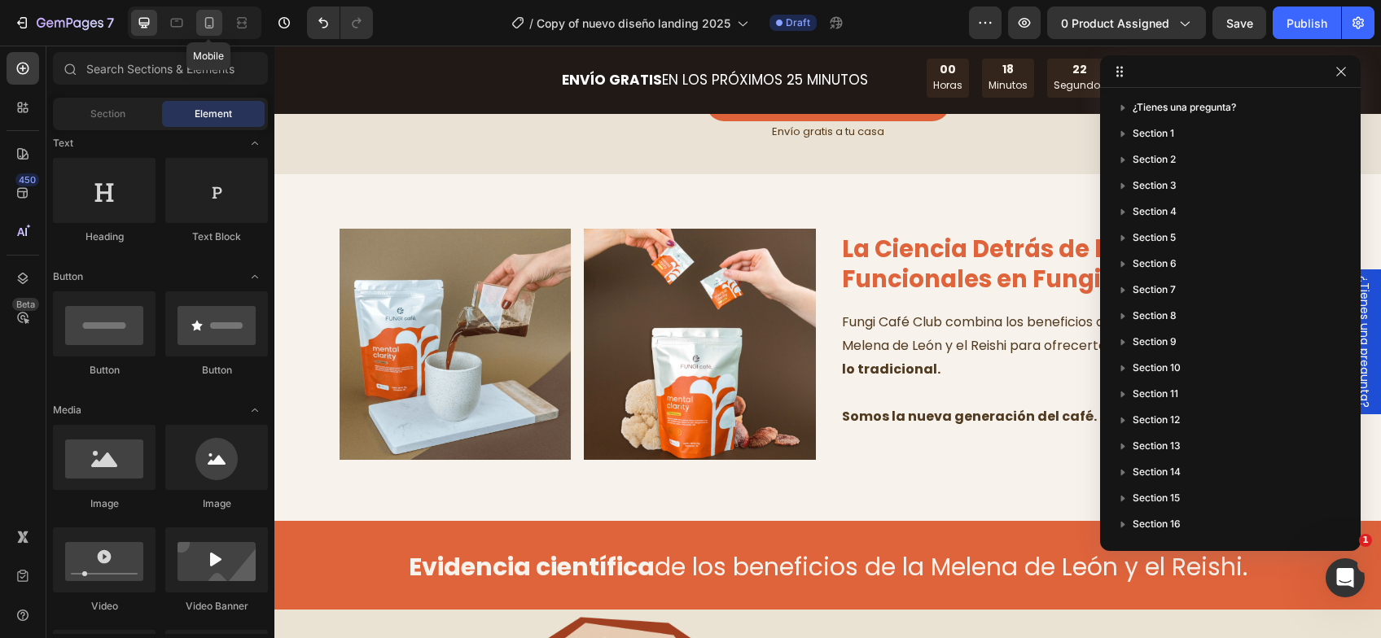
click at [211, 24] on icon at bounding box center [209, 23] width 16 height 16
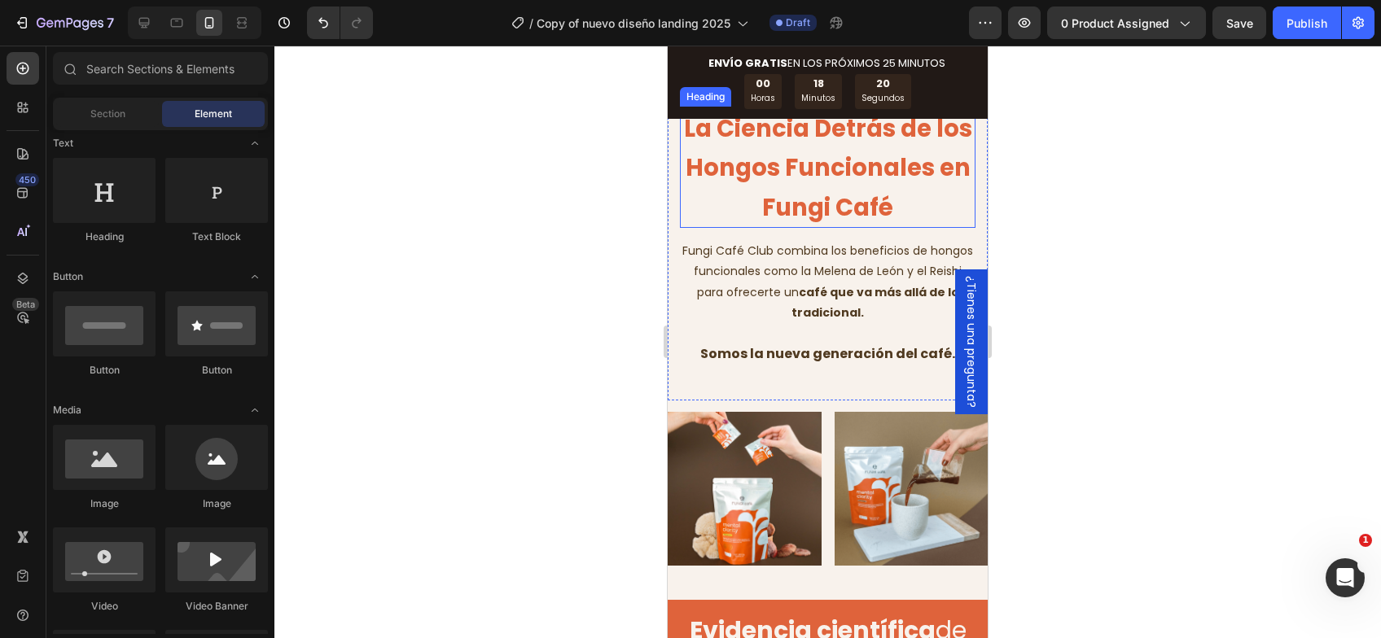
scroll to position [3506, 0]
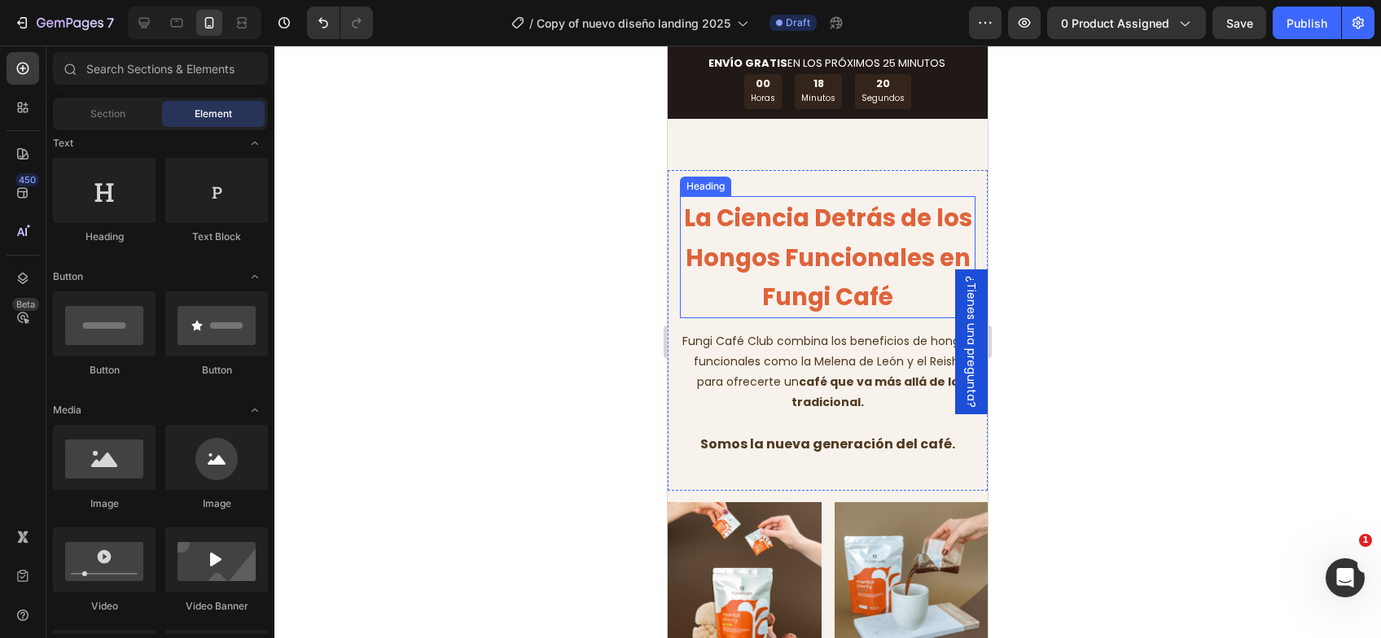
click at [792, 313] on span "La Ciencia Detrás de los Hongos Funcionales en Fungi Café" at bounding box center [828, 258] width 288 height 112
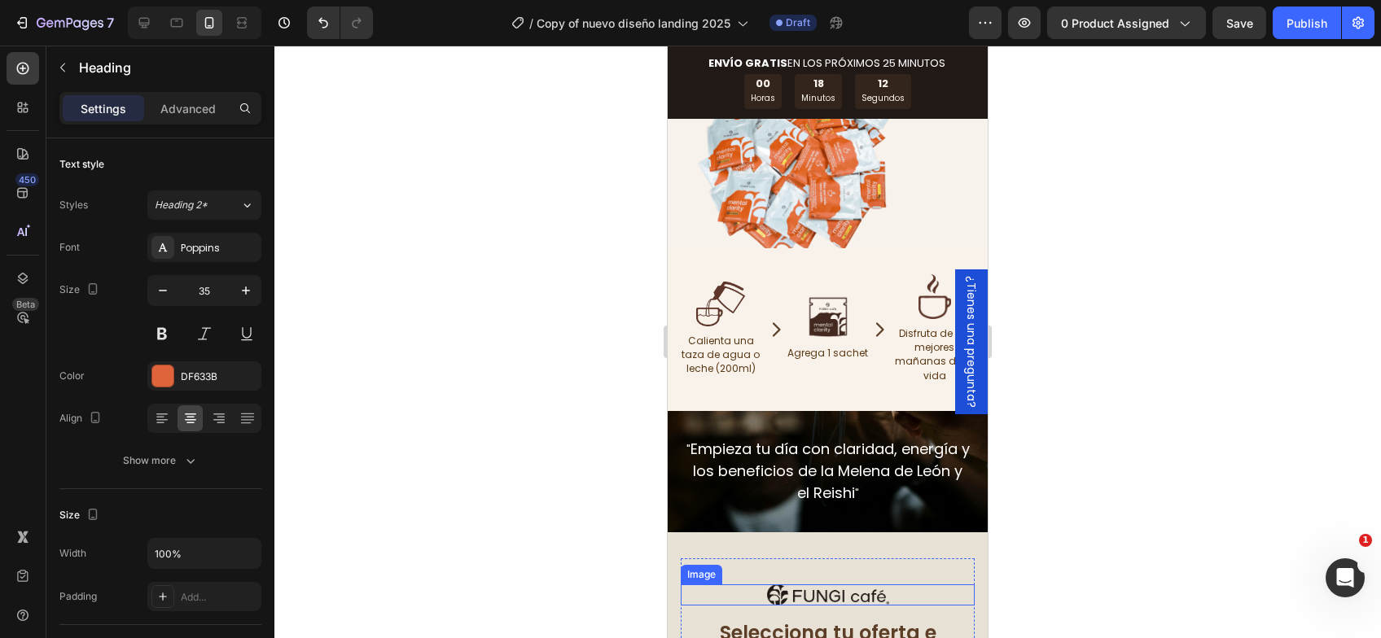
scroll to position [6681, 0]
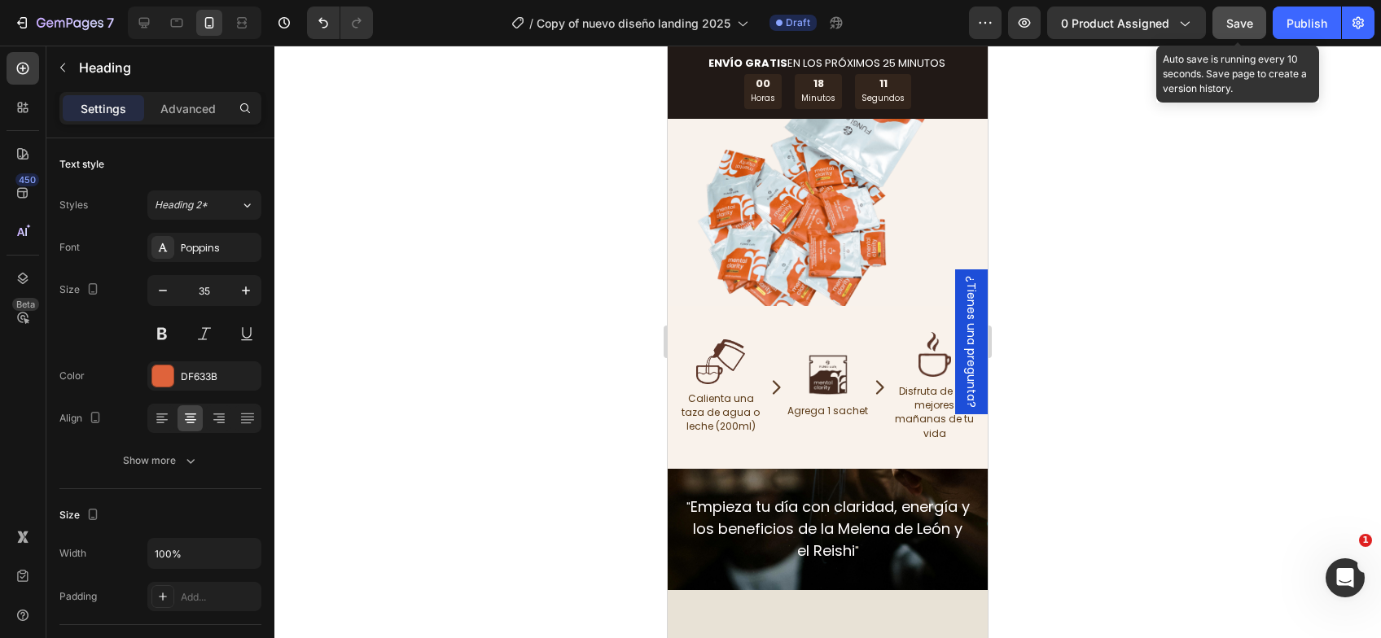
click at [1258, 24] on button "Save" at bounding box center [1239, 23] width 54 height 33
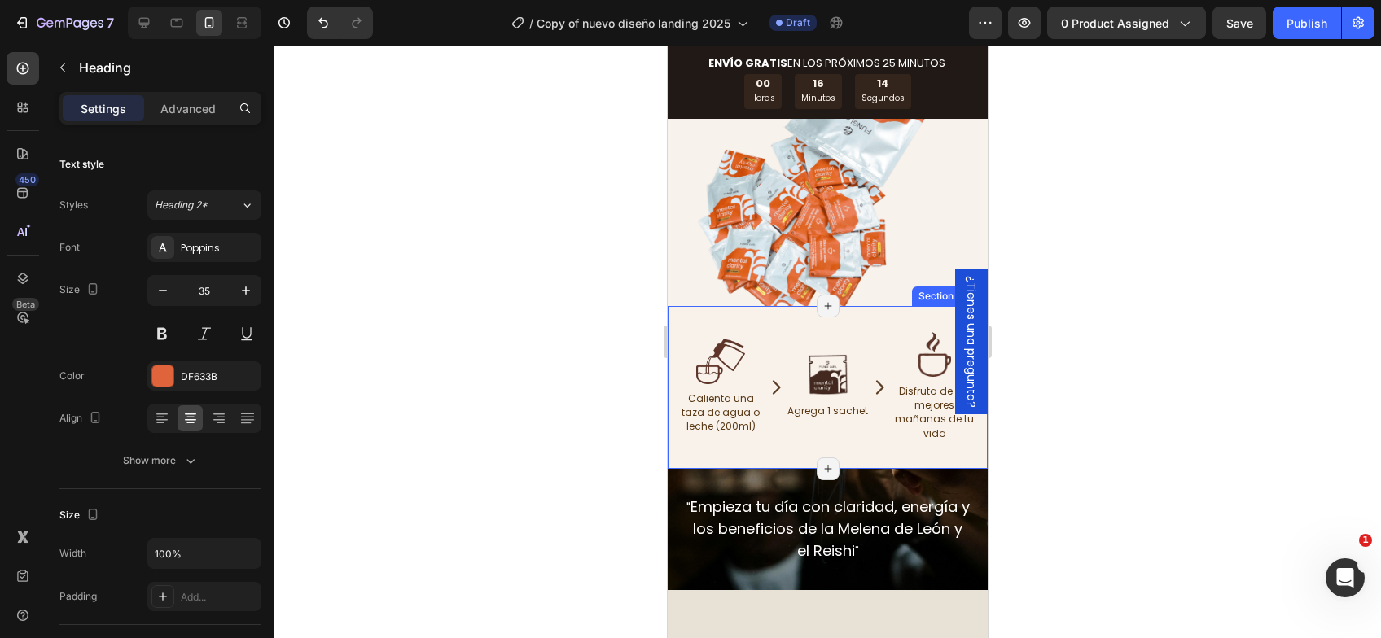
click at [568, 324] on div at bounding box center [827, 342] width 1106 height 593
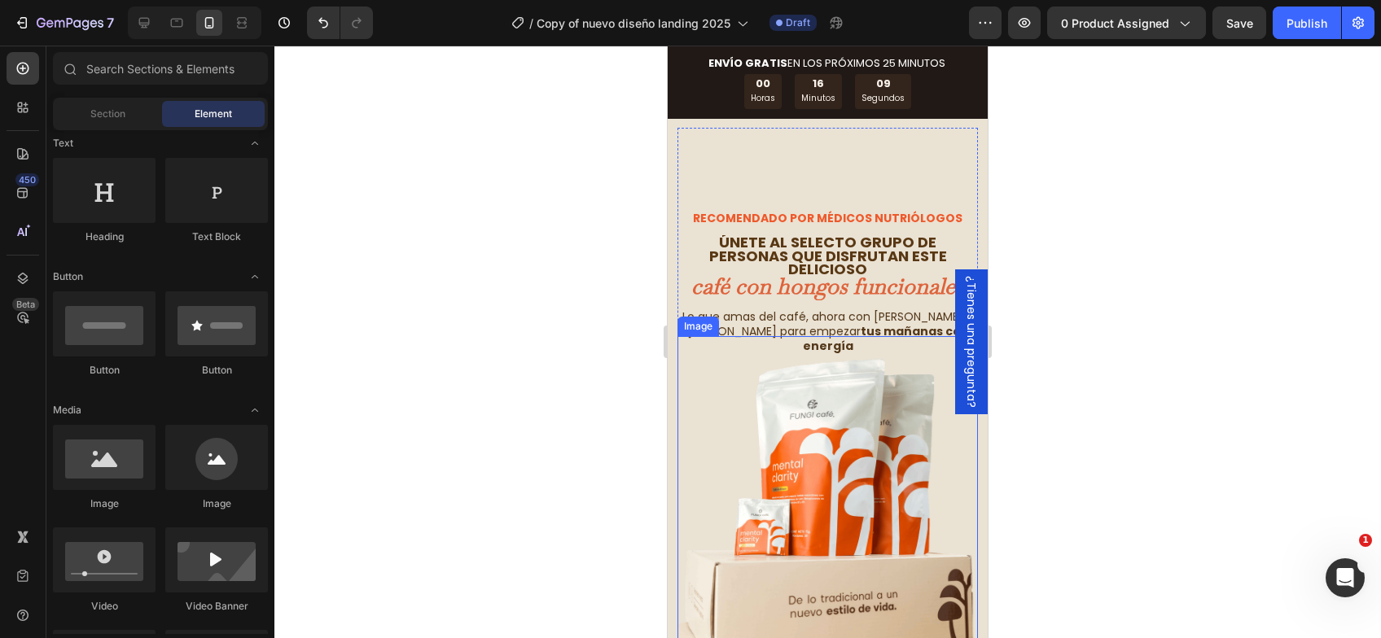
scroll to position [0, 0]
click at [1175, 208] on div at bounding box center [827, 342] width 1106 height 593
click at [11, 30] on button "7" at bounding box center [64, 23] width 115 height 33
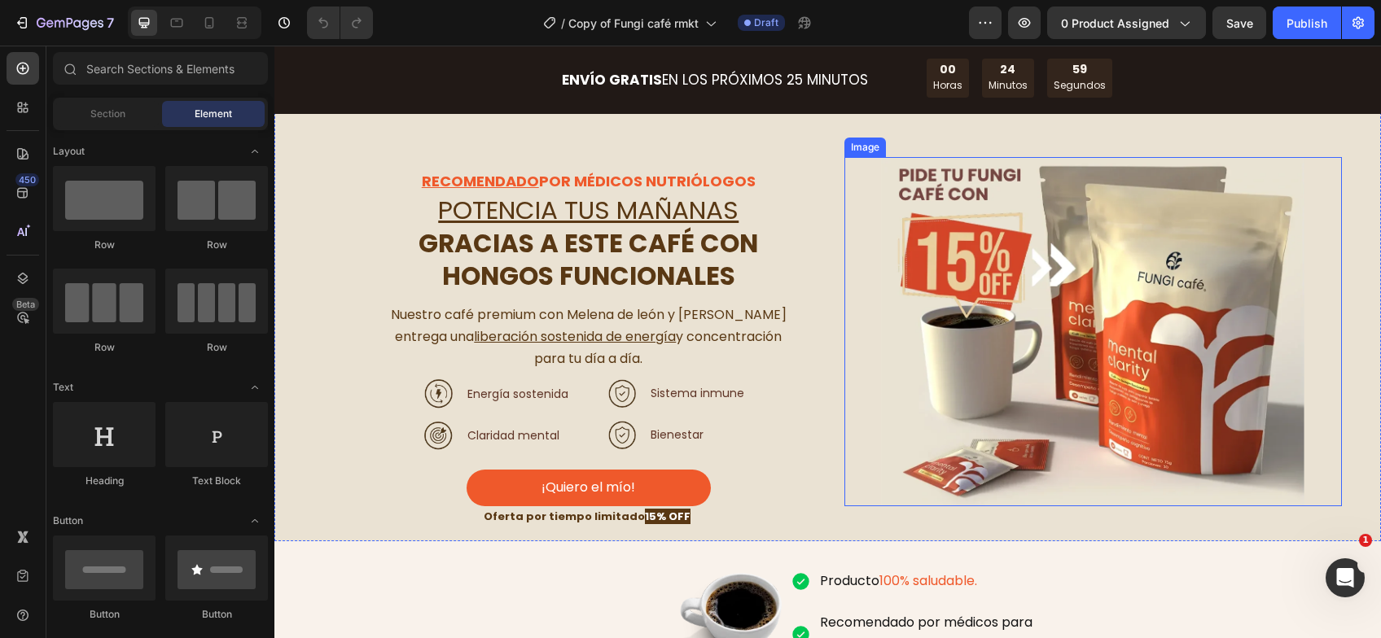
click at [1127, 288] on img at bounding box center [1092, 331] width 423 height 349
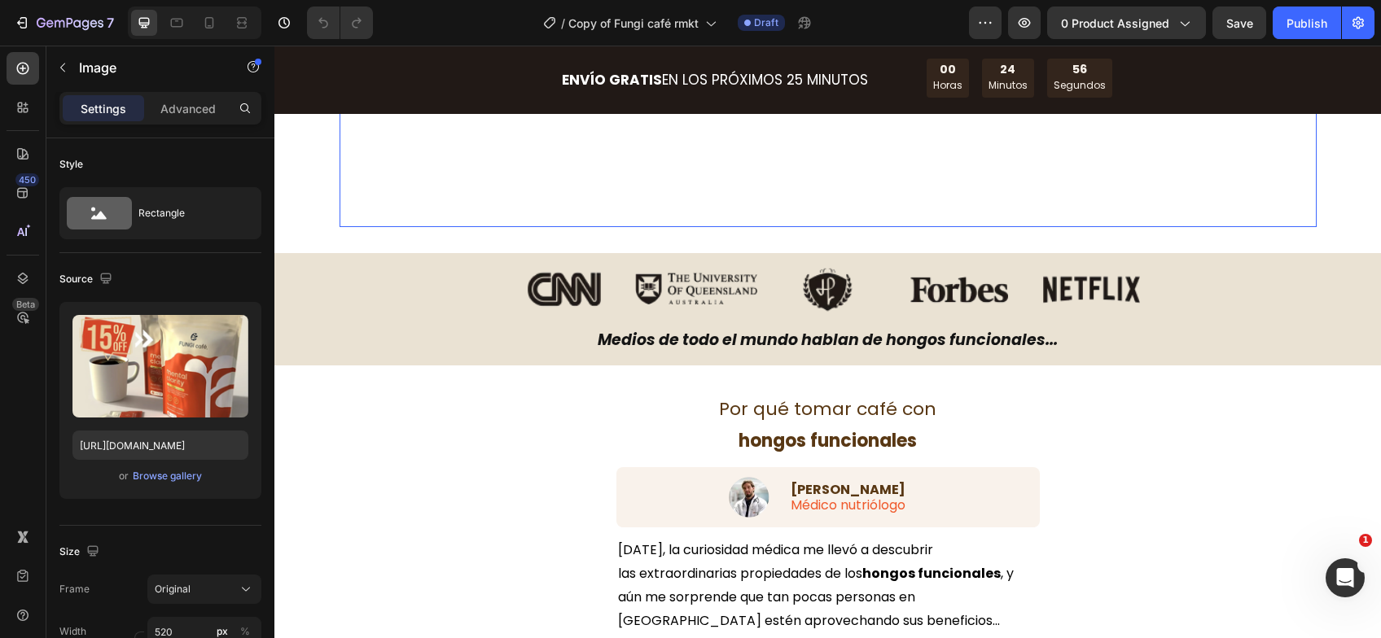
scroll to position [570, 0]
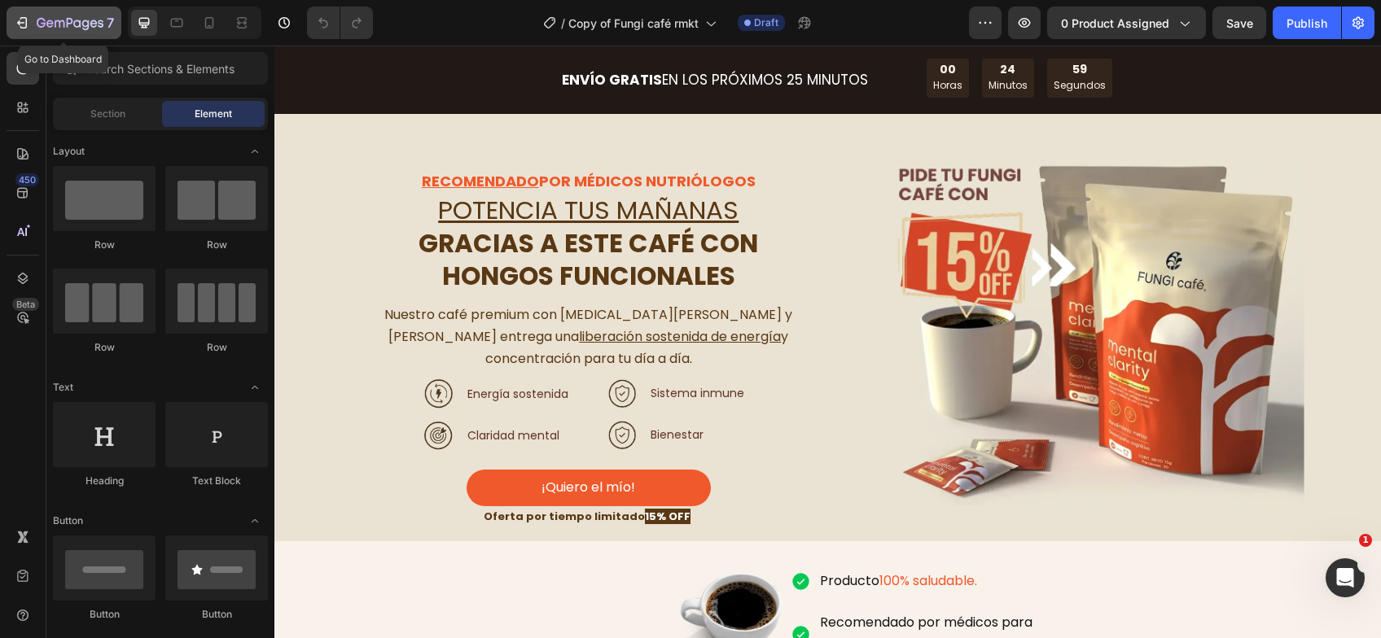
click at [37, 28] on icon "button" at bounding box center [70, 24] width 67 height 14
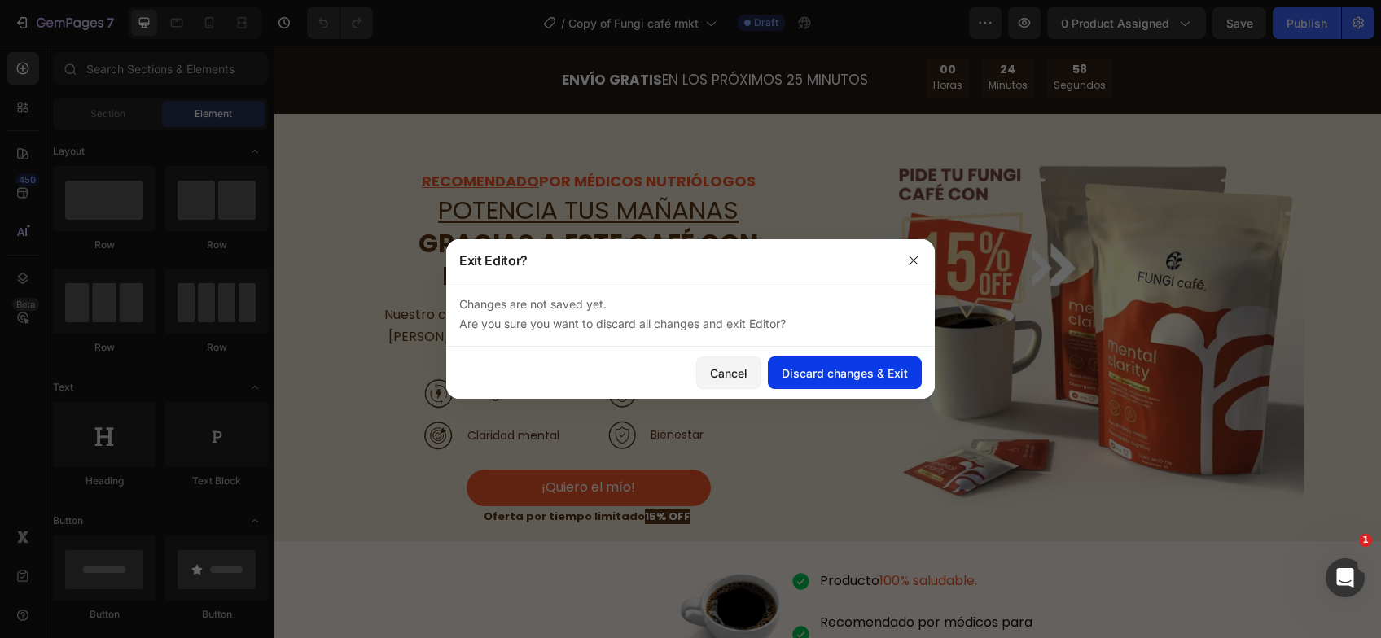
click at [860, 371] on div "Discard changes & Exit" at bounding box center [844, 373] width 126 height 17
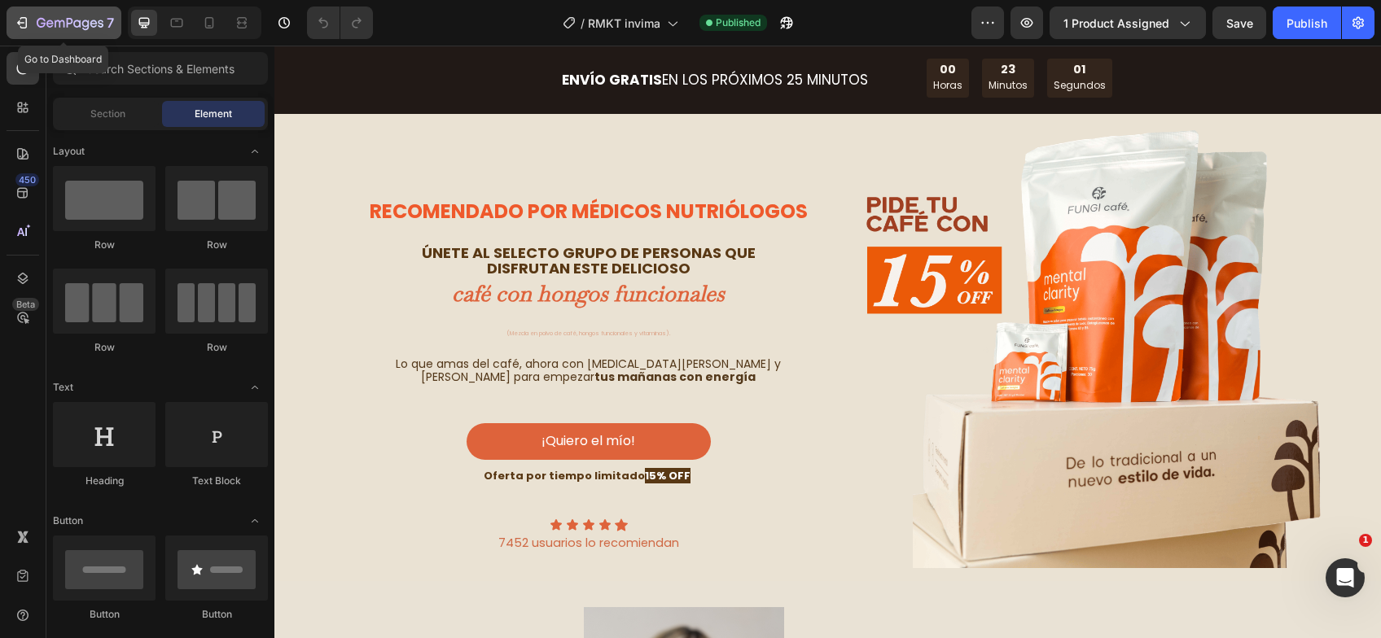
click at [67, 24] on icon "button" at bounding box center [70, 23] width 7 height 10
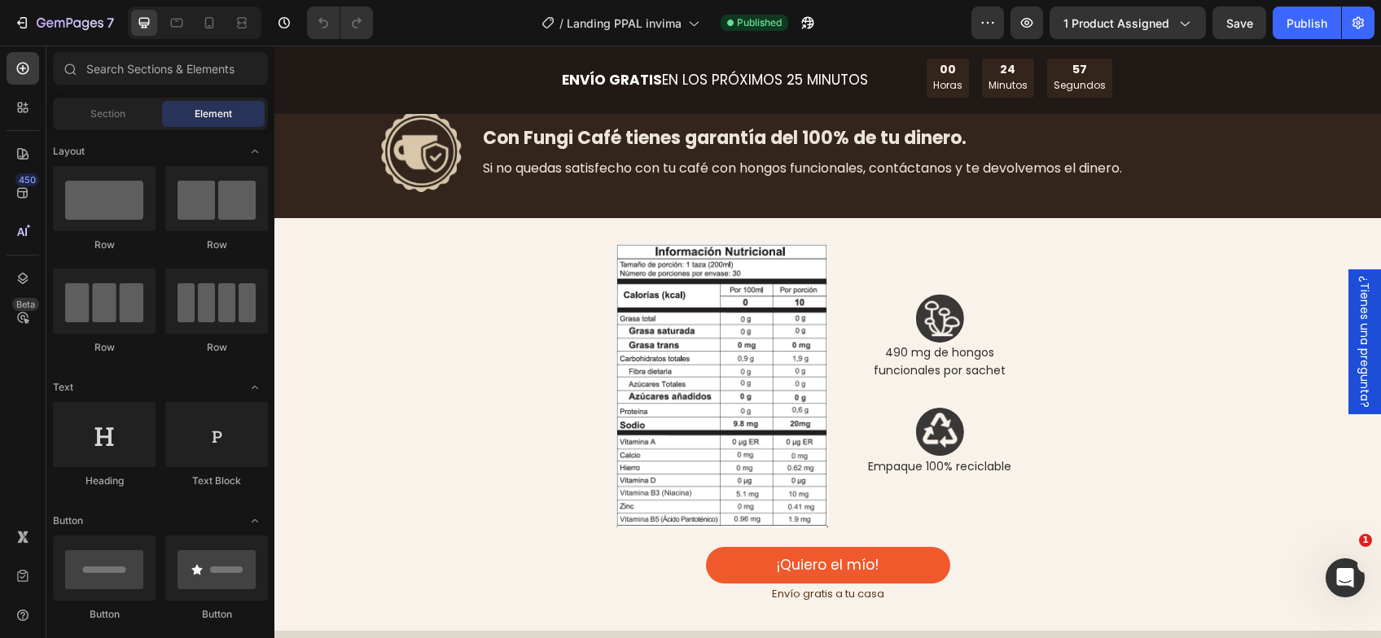
scroll to position [3989, 0]
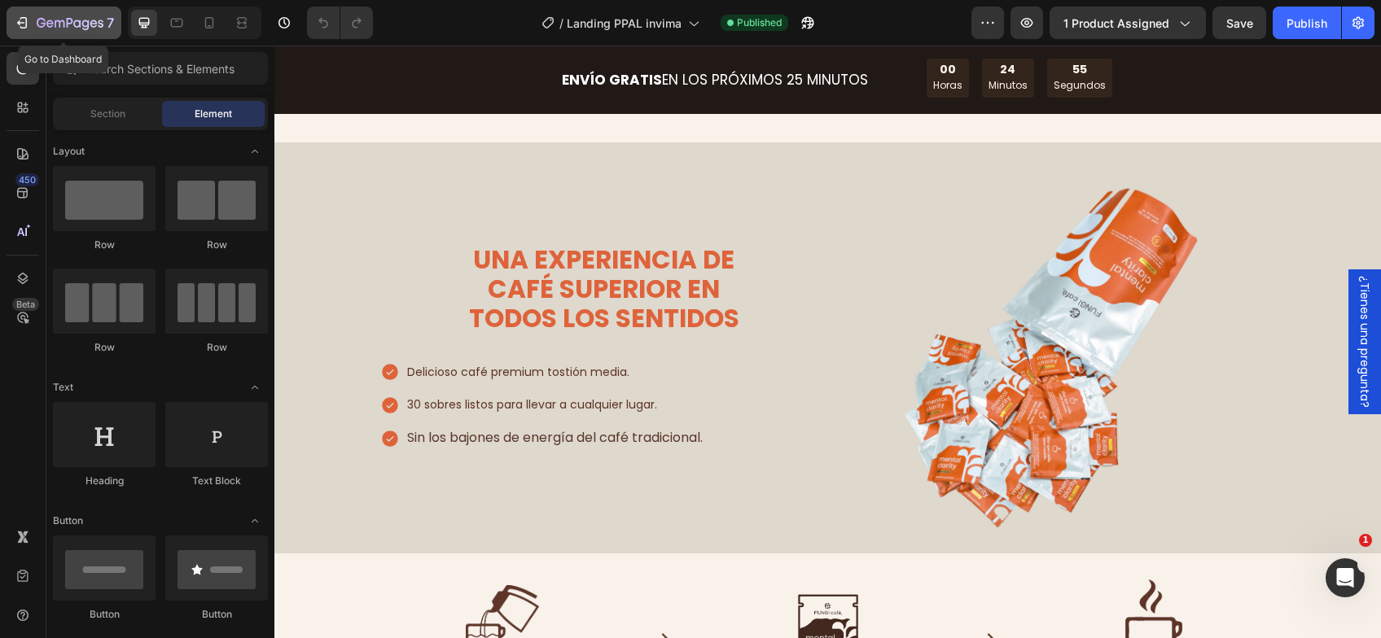
click at [49, 30] on icon "button" at bounding box center [70, 24] width 67 height 14
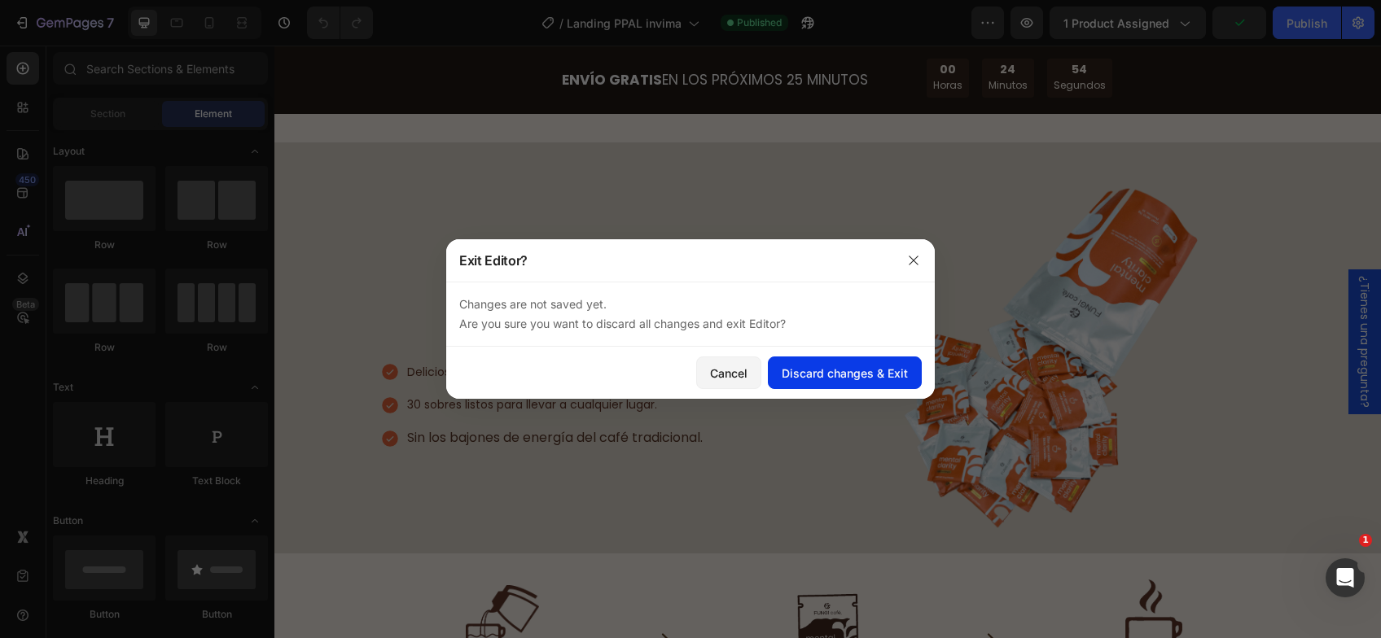
click at [835, 374] on div "Discard changes & Exit" at bounding box center [844, 373] width 126 height 17
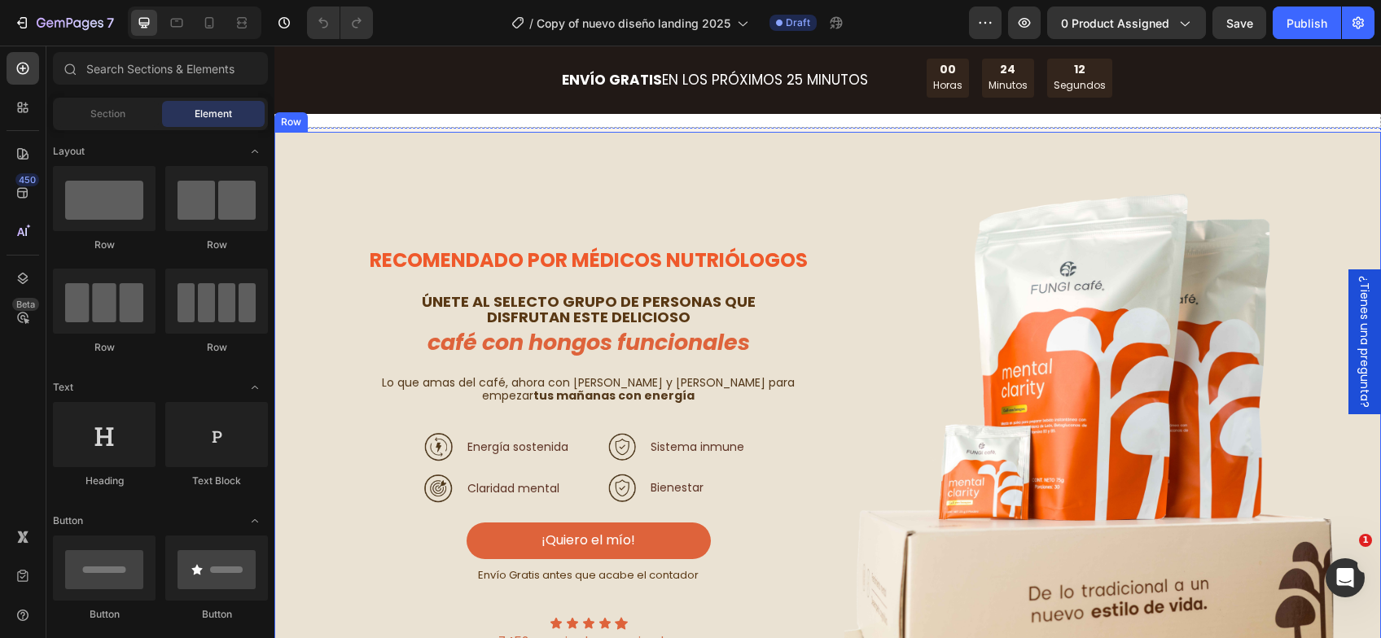
click at [406, 173] on div "RECOMENDADO POR MÉDICOS NUTRIÓLOGOS Heading ÚNETE AL SELECTO GRUPO DE PERSONAS …" at bounding box center [827, 432] width 1106 height 601
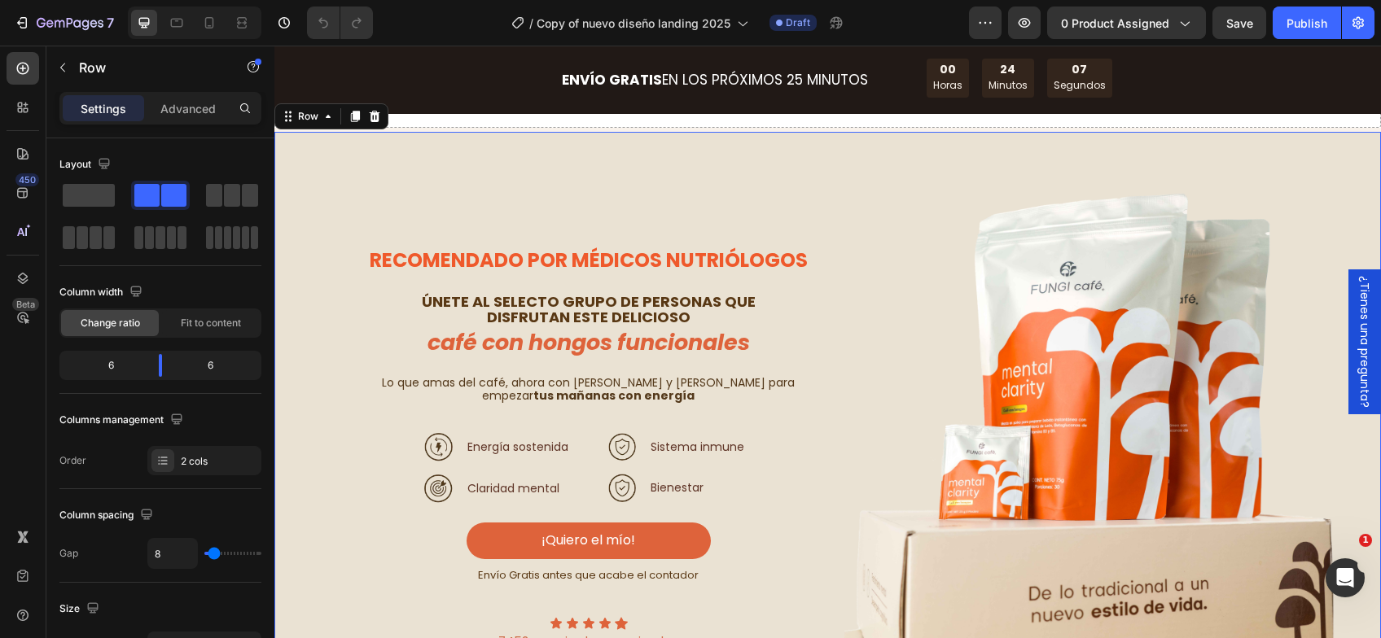
click at [422, 173] on div "RECOMENDADO POR MÉDICOS NUTRIÓLOGOS Heading ÚNETE AL SELECTO GRUPO DE PERSONAS …" at bounding box center [827, 432] width 1106 height 601
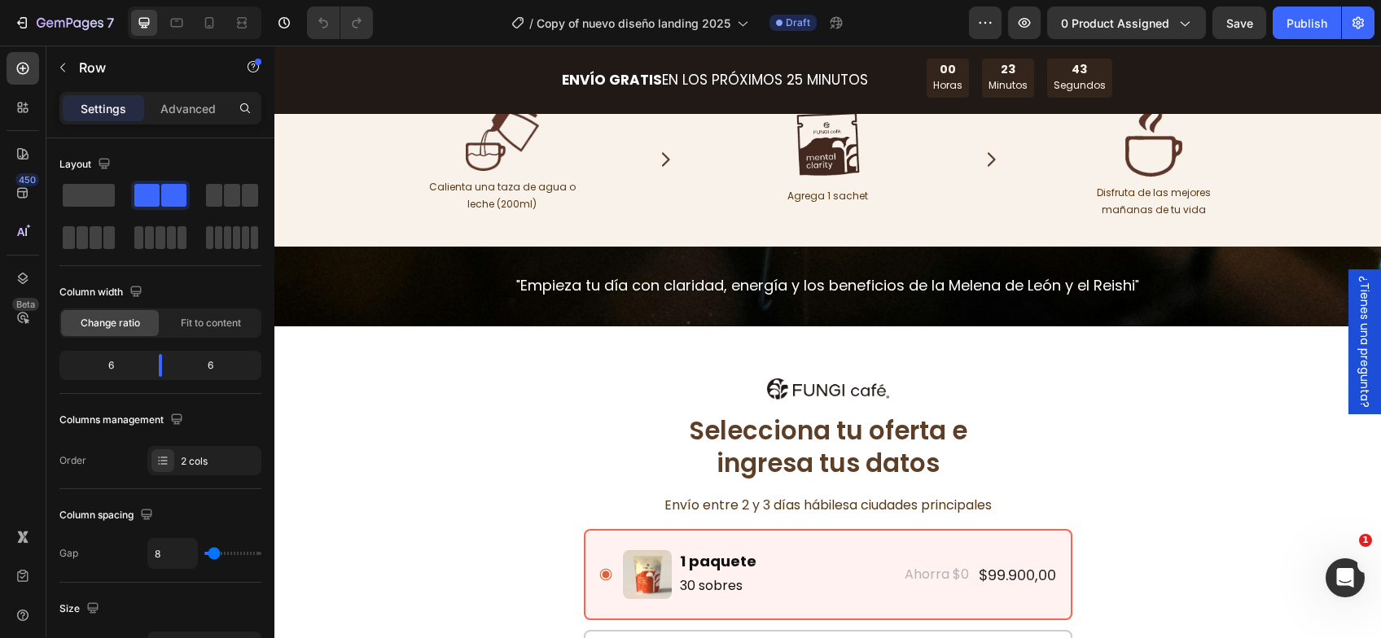
scroll to position [6268, 0]
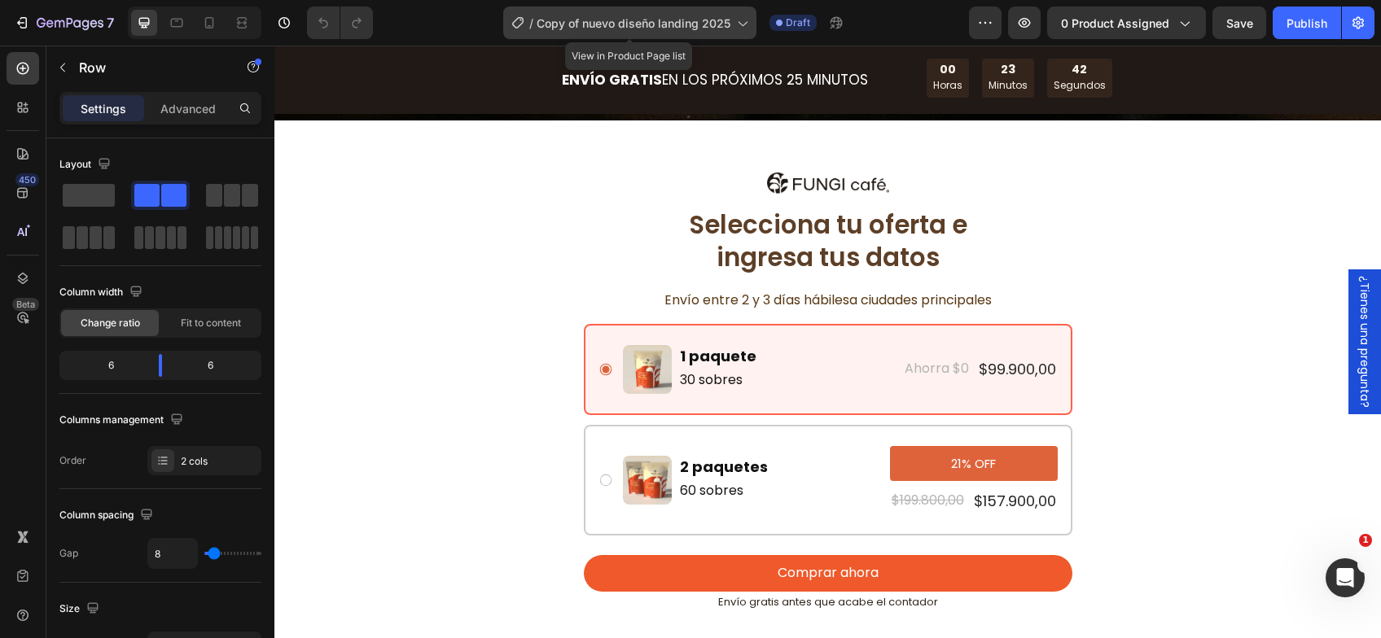
click at [672, 15] on span "Copy of nuevo diseño landing 2025" at bounding box center [633, 23] width 194 height 17
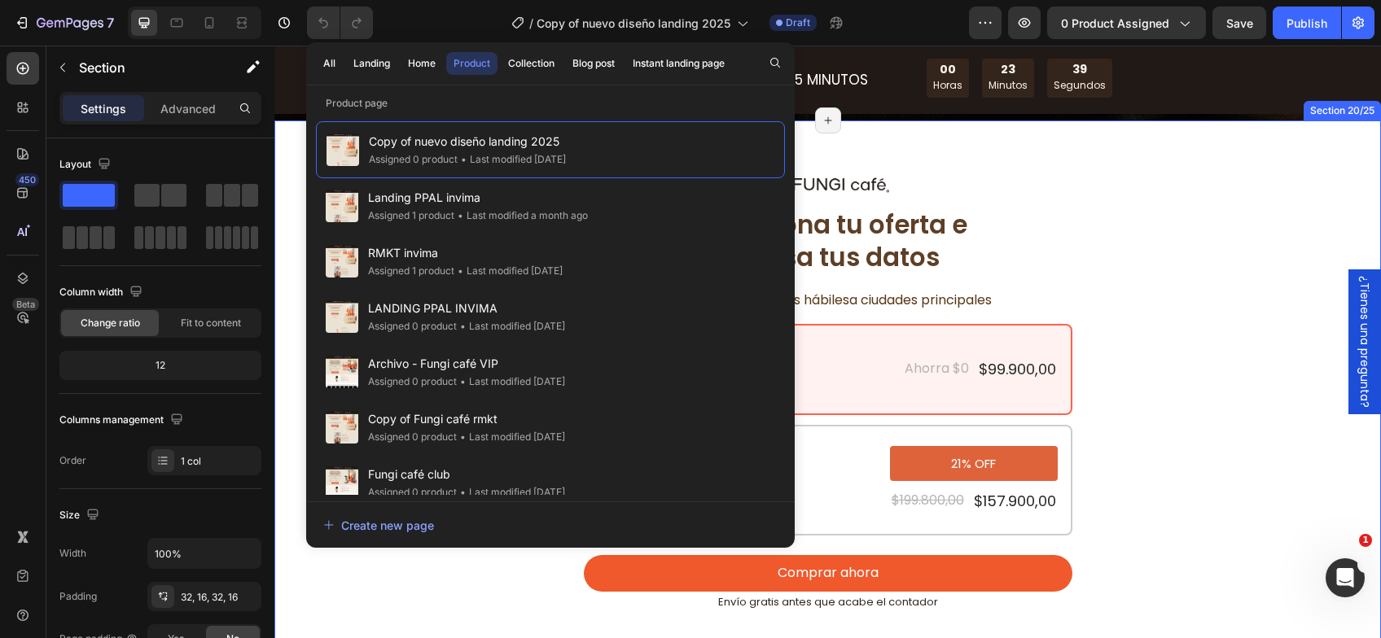
click at [1239, 250] on div "Image Selecciona tu oferta e ingresa tus datos Heading Envío entre 2 y 3 días h…" at bounding box center [827, 414] width 1080 height 534
click at [1037, 259] on div "Selecciona tu oferta e ingresa tus datos" at bounding box center [828, 241] width 488 height 69
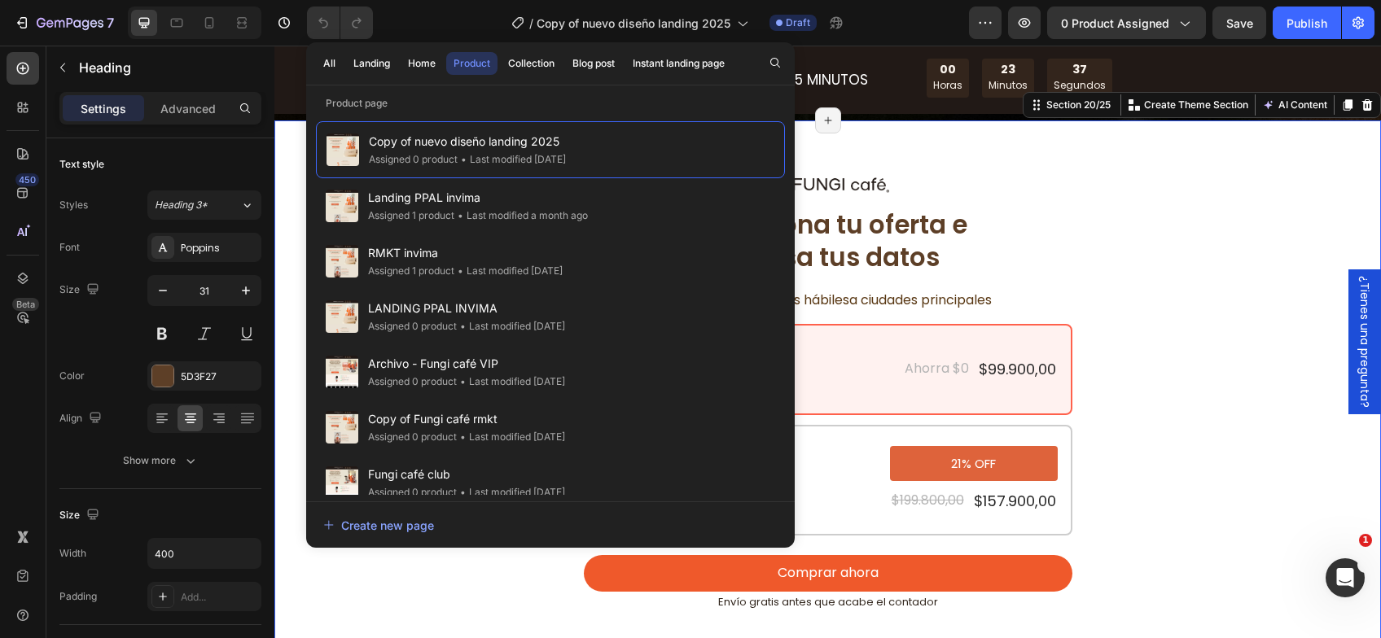
click at [285, 180] on div "Image Selecciona tu oferta e ingresa tus datos Heading Envío entre 2 y 3 días h…" at bounding box center [827, 413] width 1106 height 586
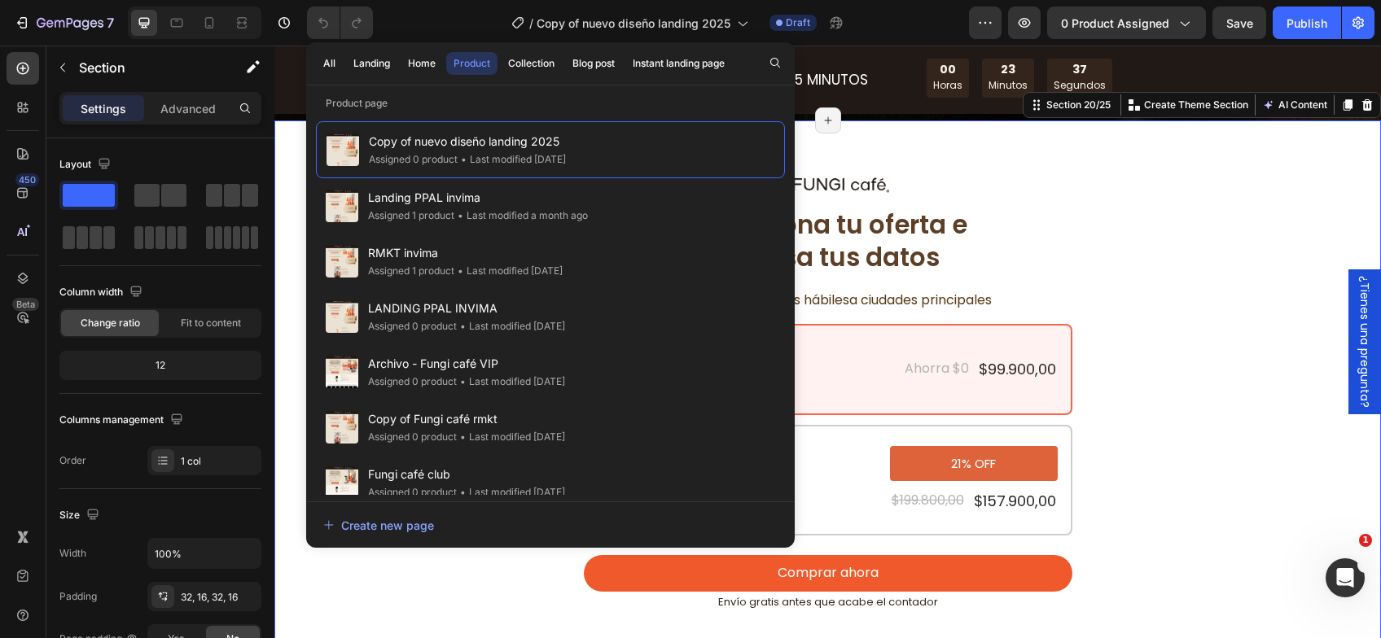
click at [1189, 237] on div "Image Selecciona tu oferta e ingresa tus datos Heading Envío entre 2 y 3 días h…" at bounding box center [827, 414] width 1080 height 534
click at [671, 20] on span "Copy of nuevo diseño landing 2025" at bounding box center [633, 23] width 194 height 17
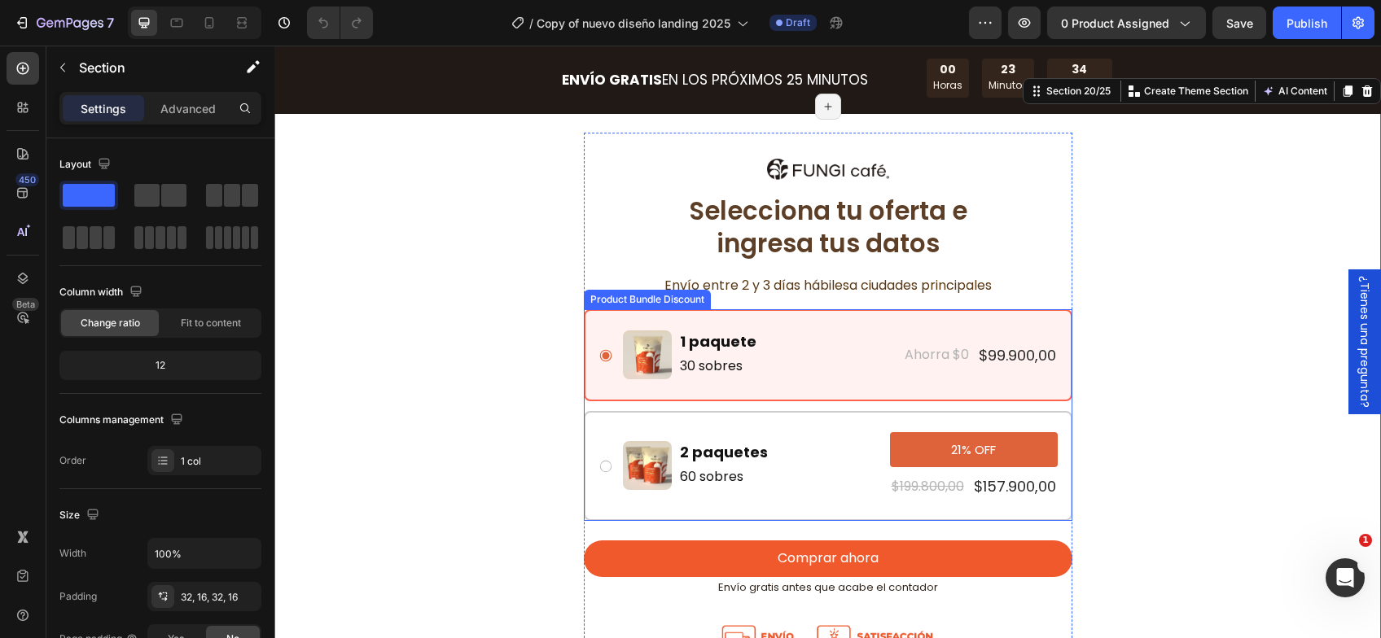
scroll to position [6341, 0]
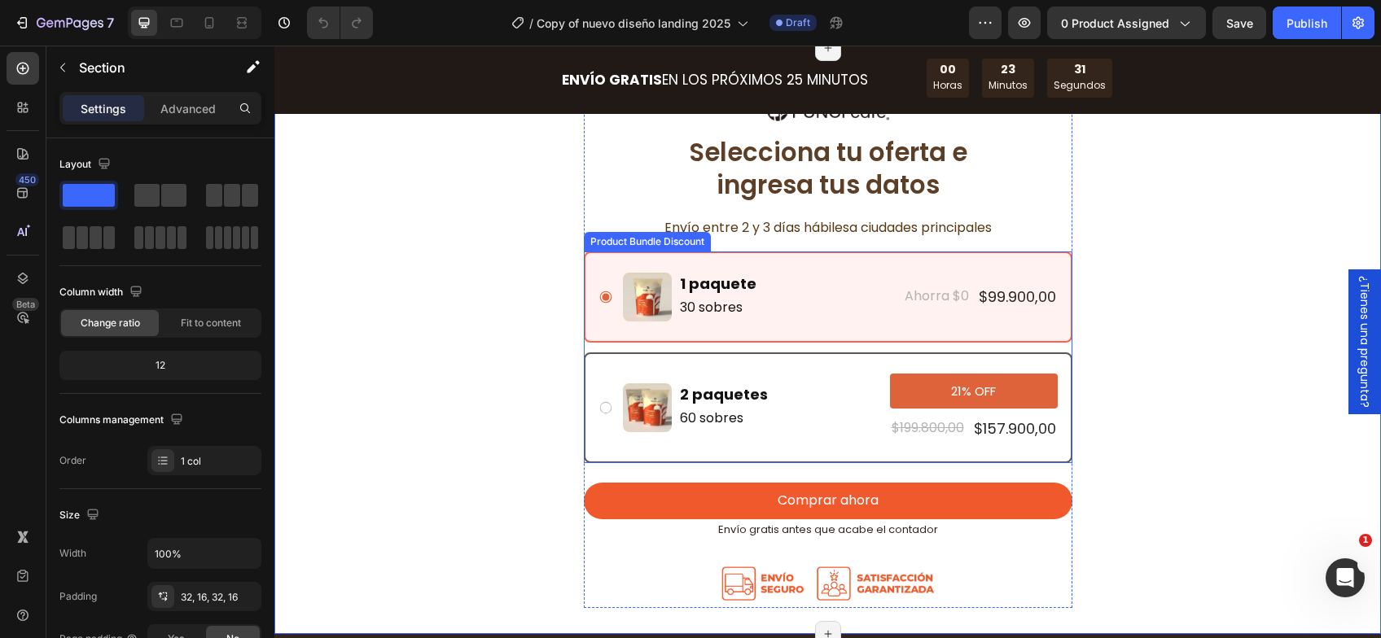
click at [784, 365] on div "Image 2 paquetes Text Block 60 sobres Text Block Row 21% OFF Product Badge $199…" at bounding box center [828, 407] width 488 height 111
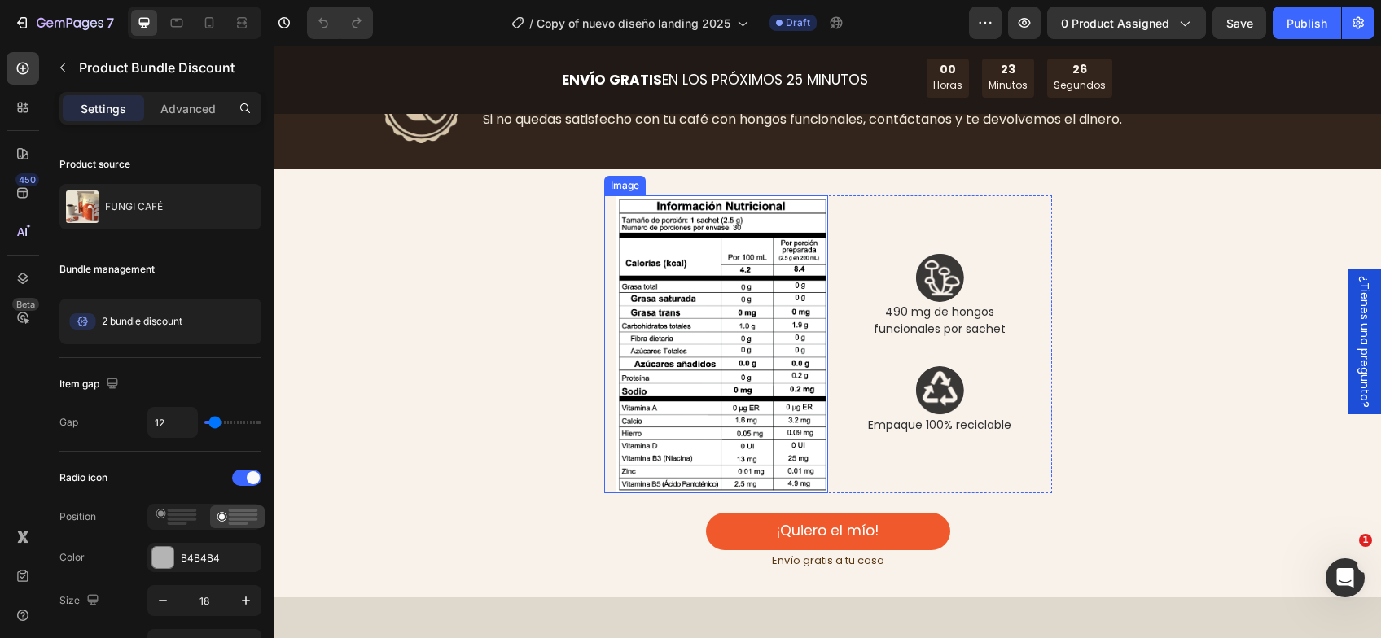
scroll to position [5038, 0]
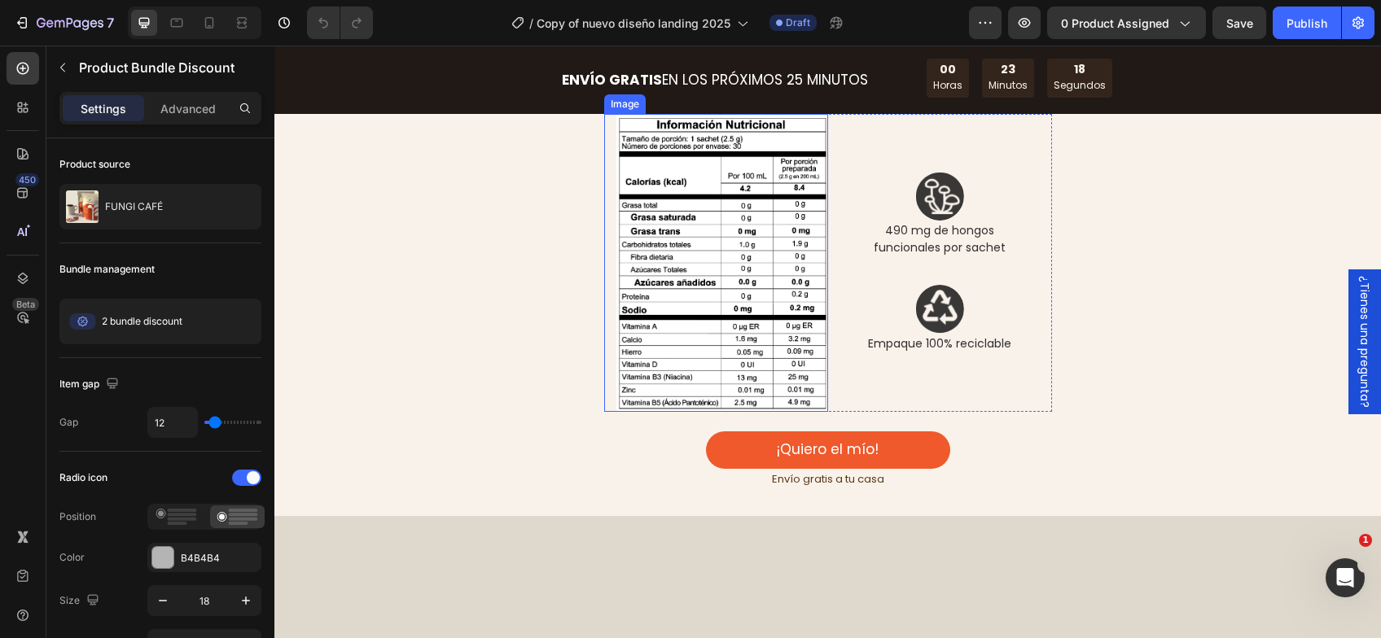
click at [658, 413] on img at bounding box center [722, 263] width 212 height 299
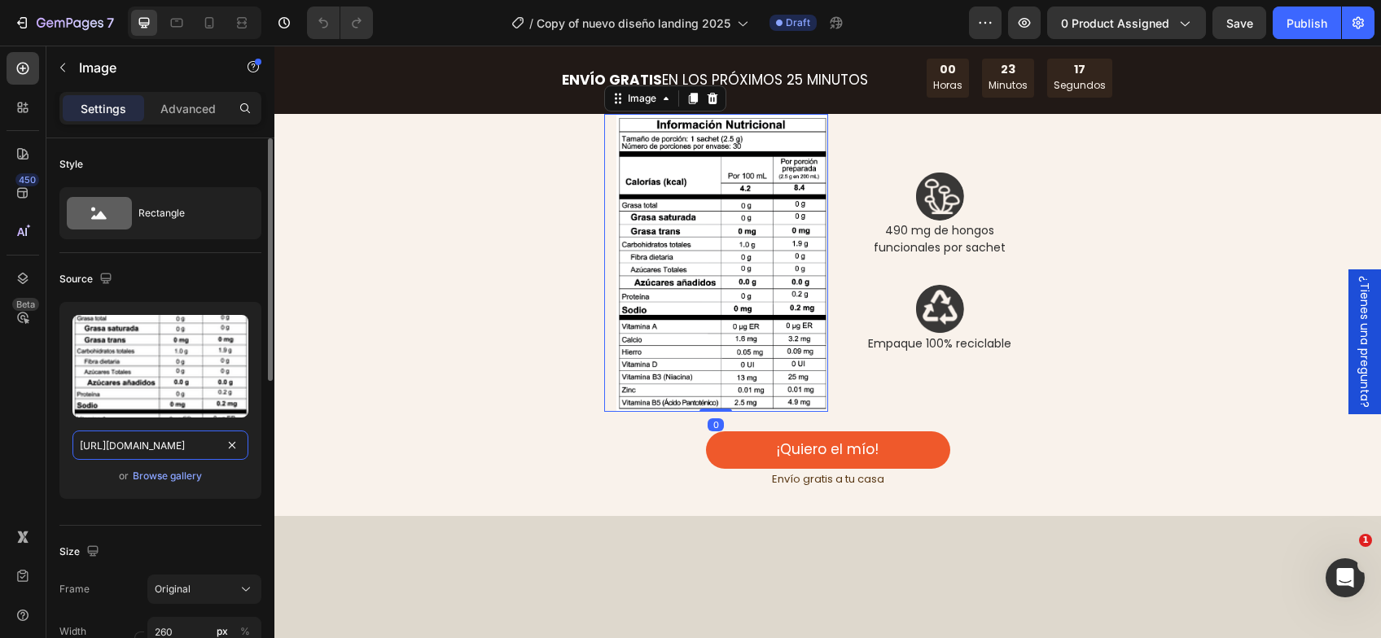
click at [201, 442] on input "[URL][DOMAIN_NAME]" at bounding box center [160, 445] width 176 height 29
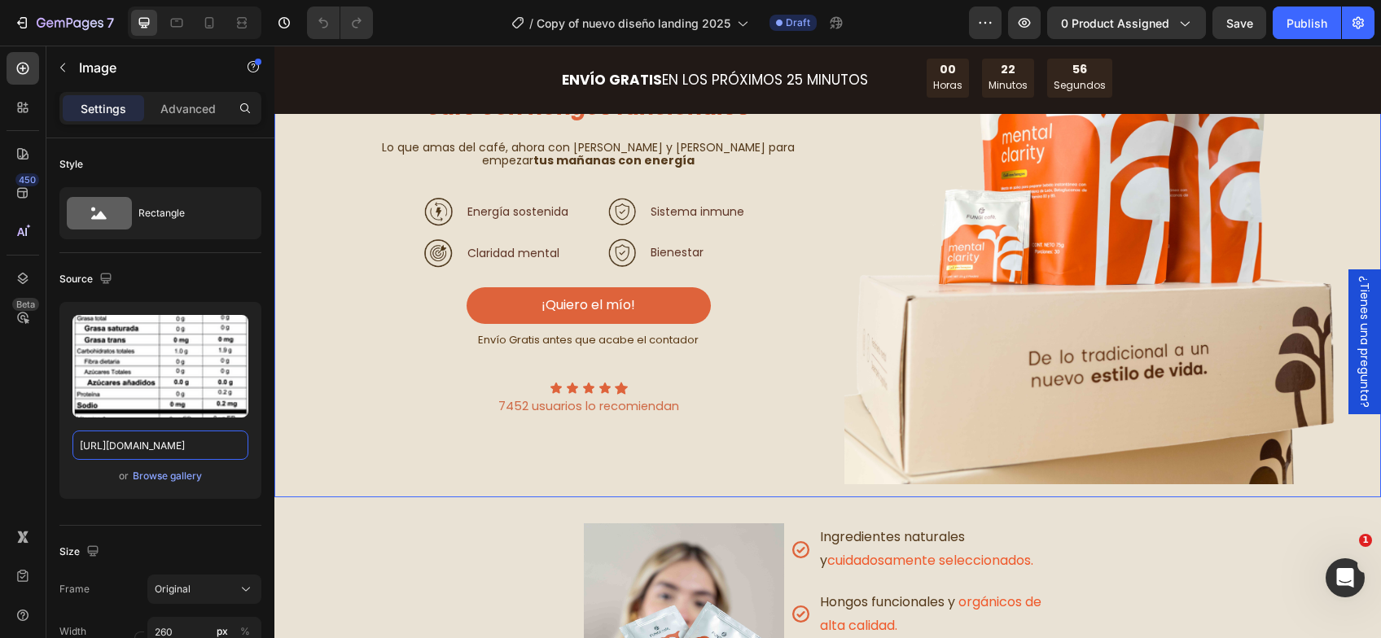
scroll to position [561, 0]
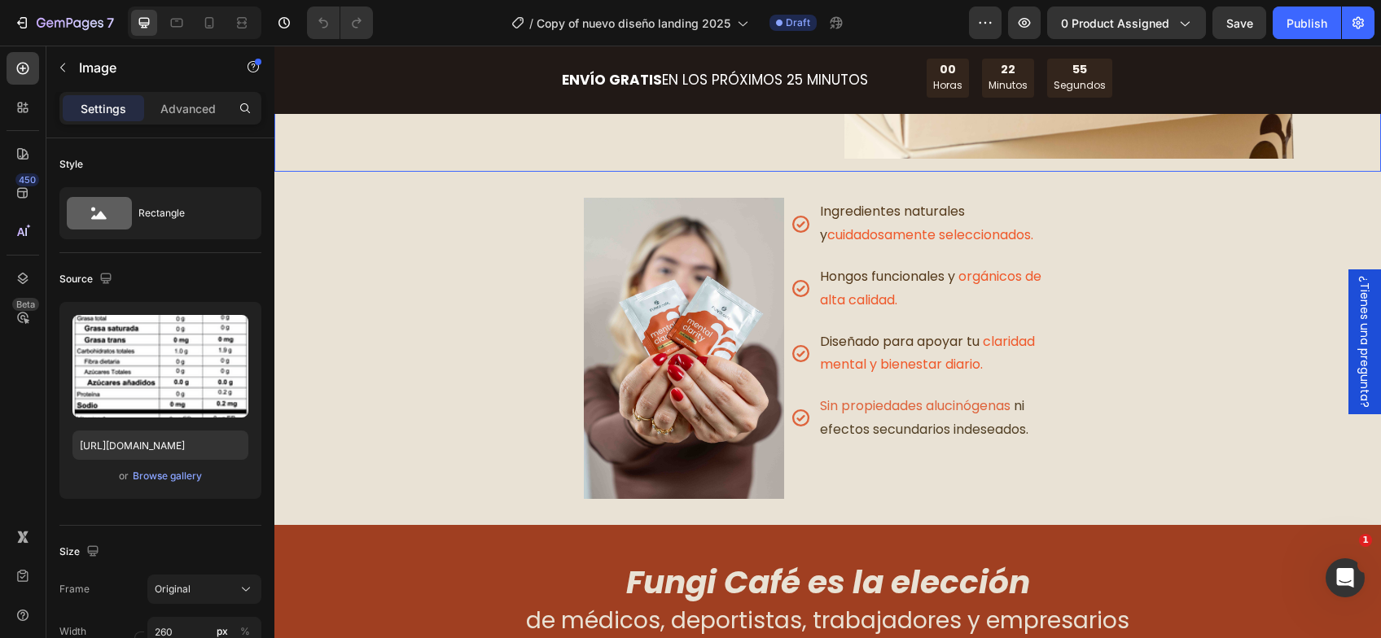
click at [687, 454] on img at bounding box center [684, 348] width 201 height 301
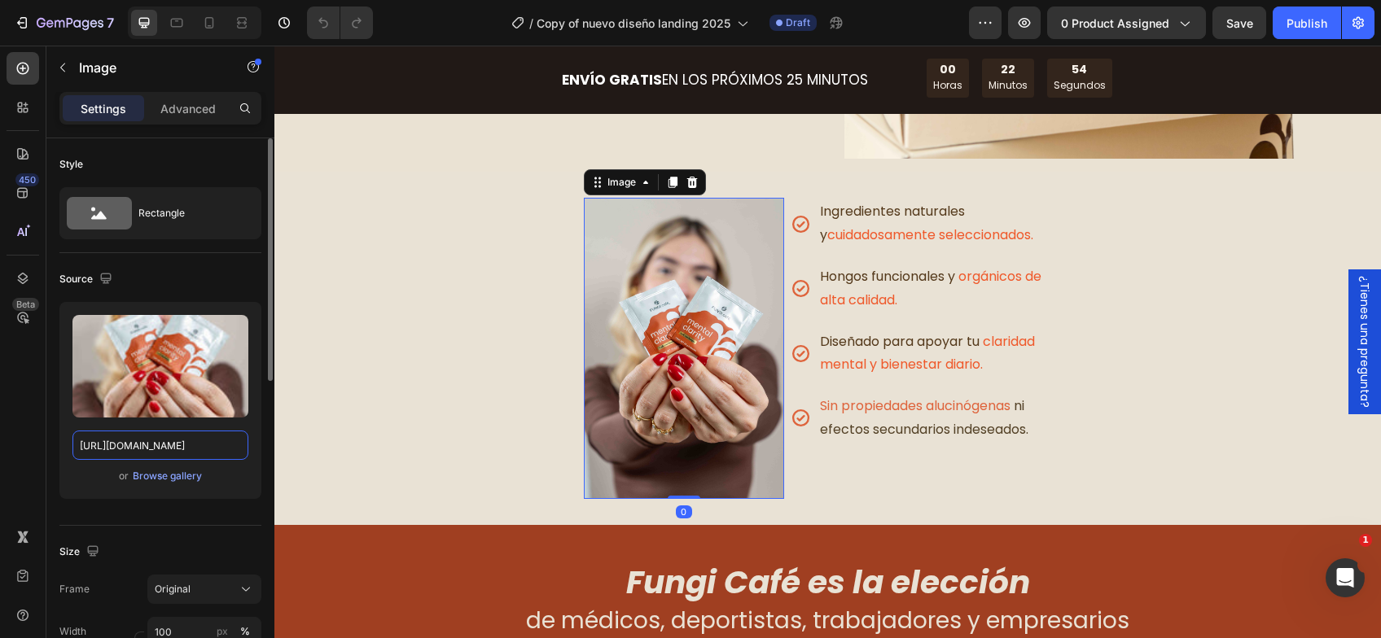
click at [192, 450] on input "https://cdn.shopify.com/s/files/1/0603/6950/2323/files/FUNGI-24.jpg?v=1755006940" at bounding box center [160, 445] width 176 height 29
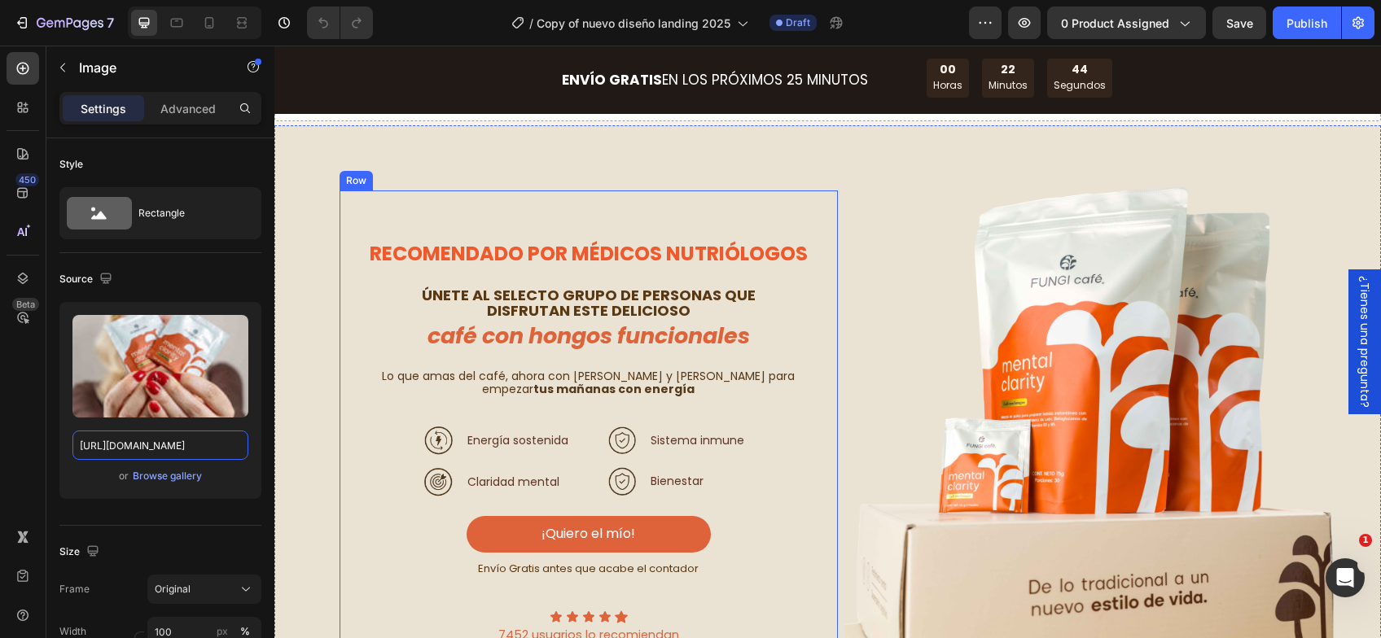
scroll to position [0, 0]
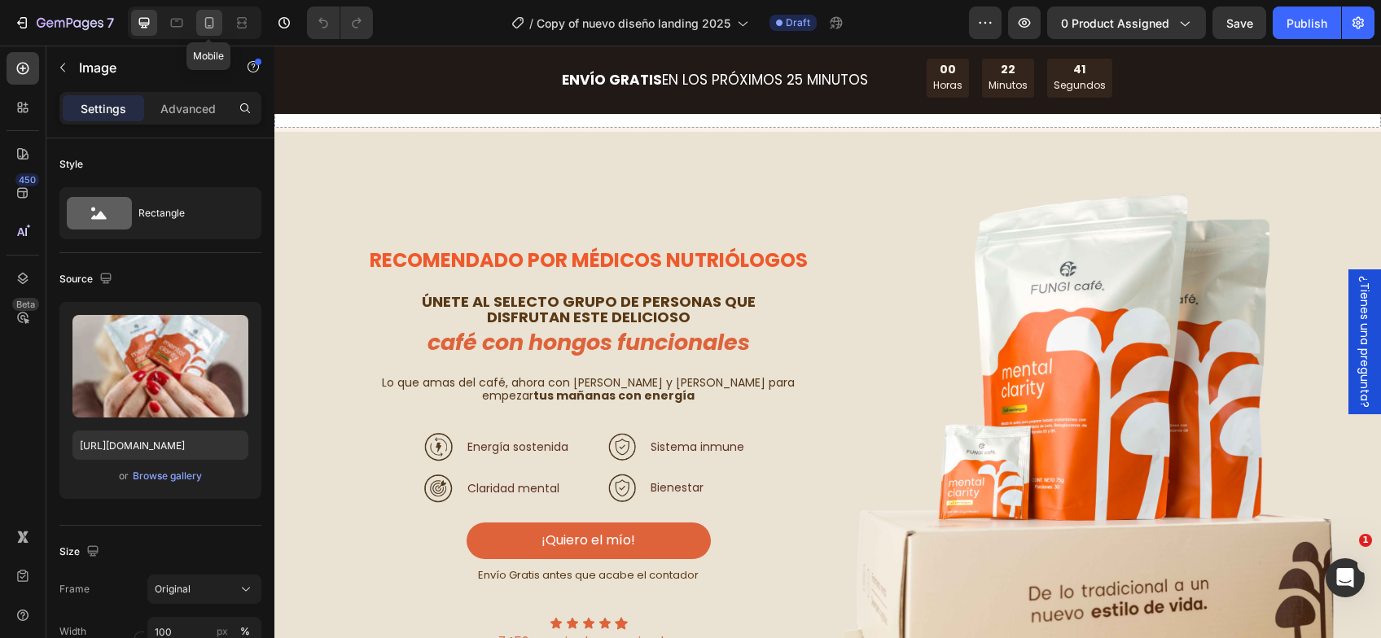
click at [211, 30] on icon at bounding box center [209, 23] width 16 height 16
type input "300"
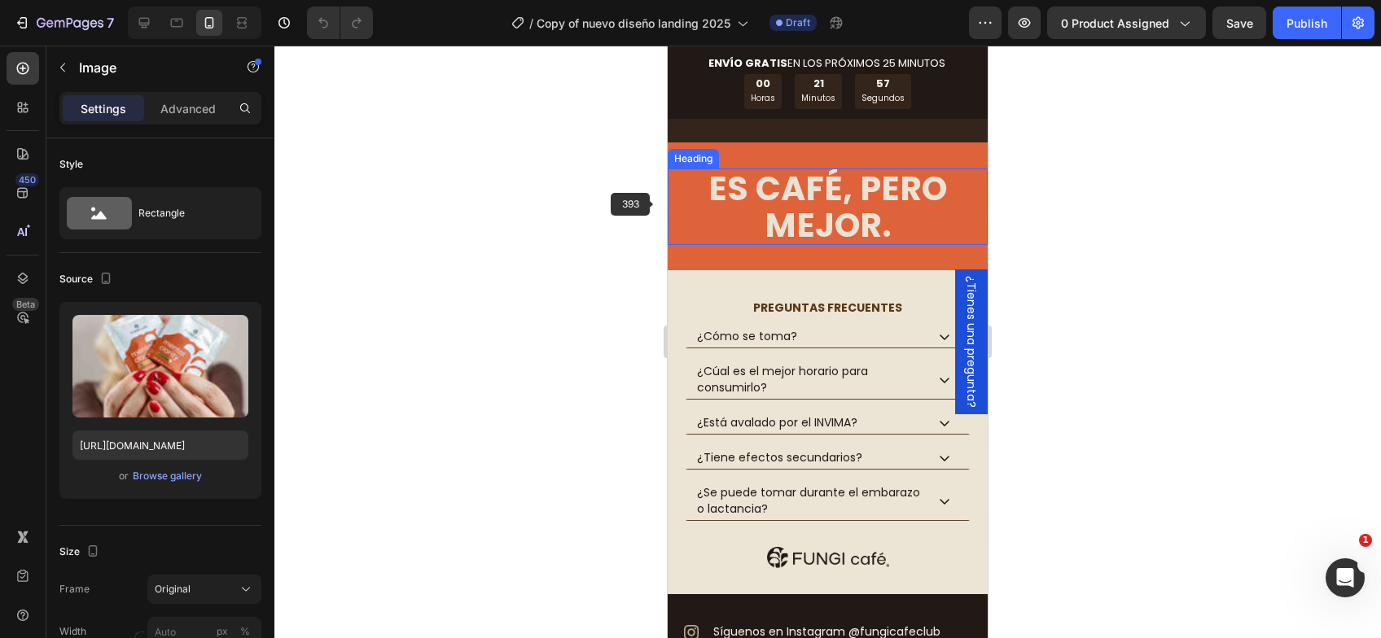
scroll to position [8041, 0]
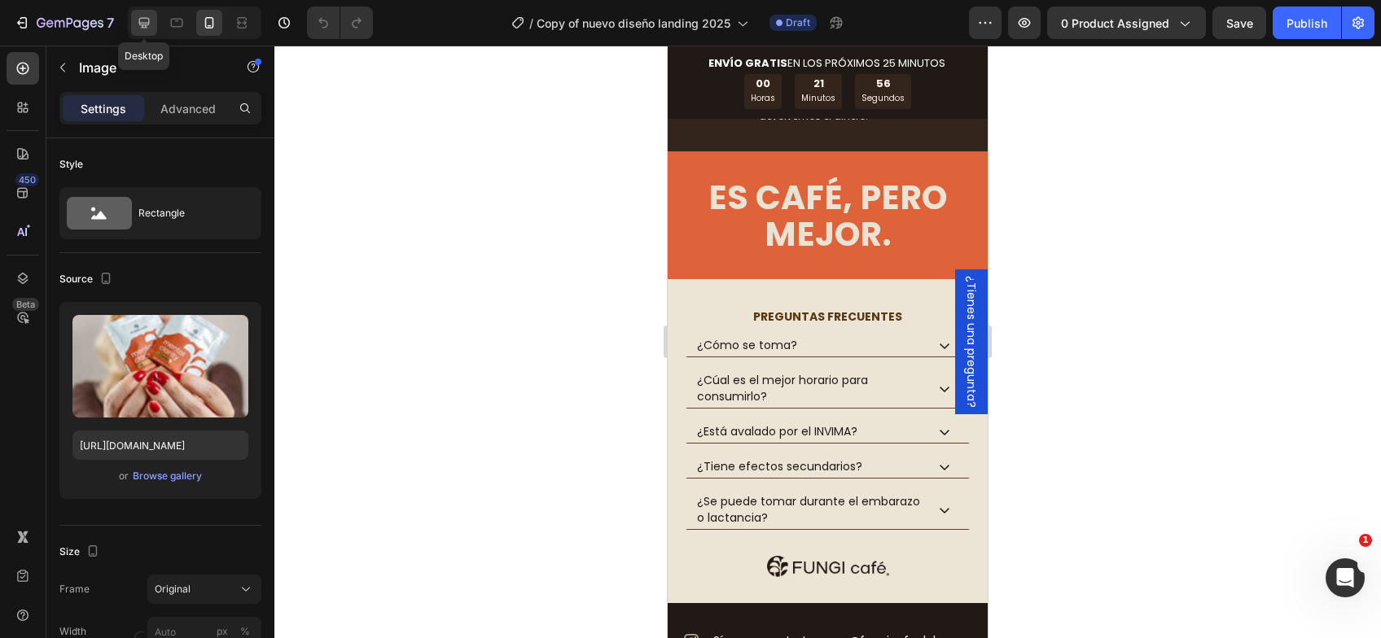
click at [145, 17] on icon at bounding box center [144, 23] width 16 height 16
type input "100"
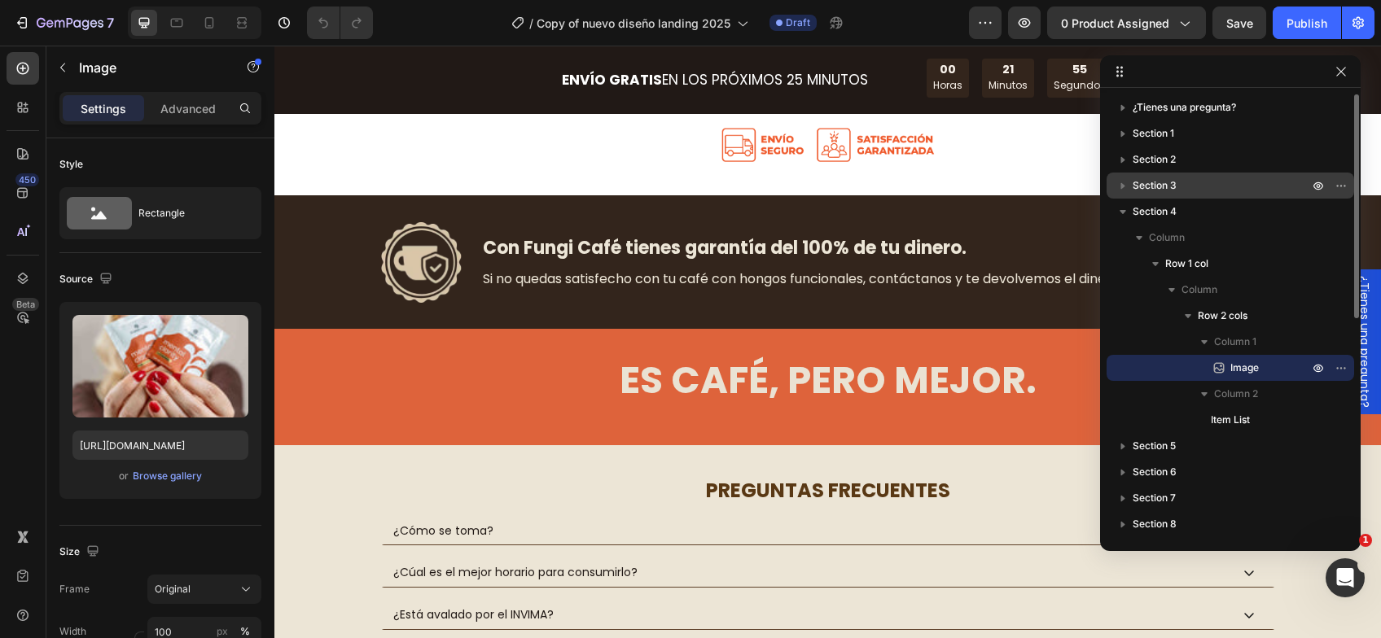
scroll to position [7789, 0]
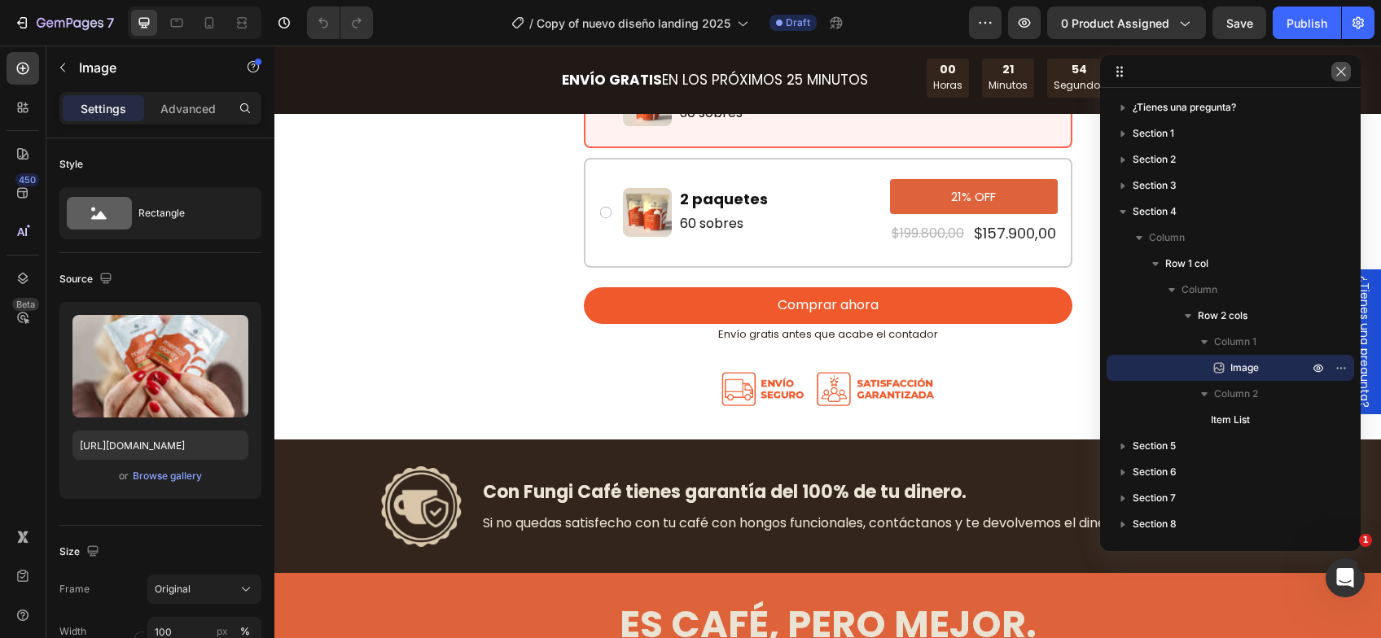
click at [1342, 68] on icon "button" at bounding box center [1340, 71] width 13 height 13
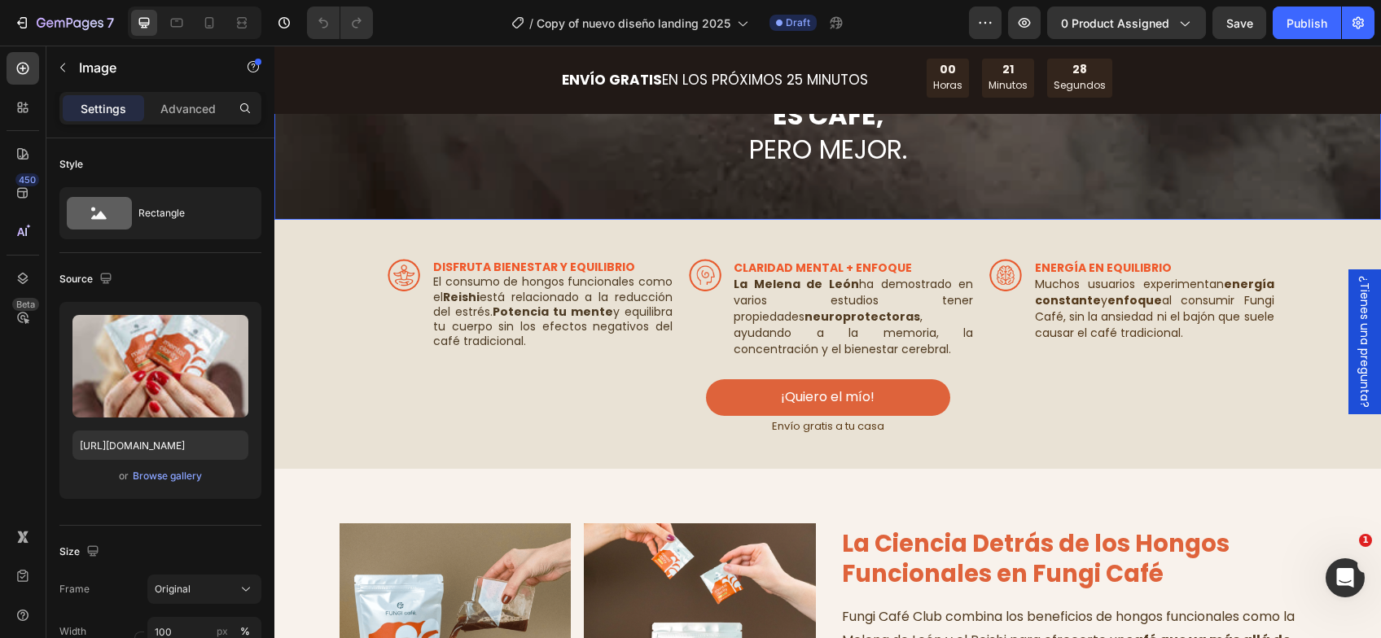
scroll to position [3419, 0]
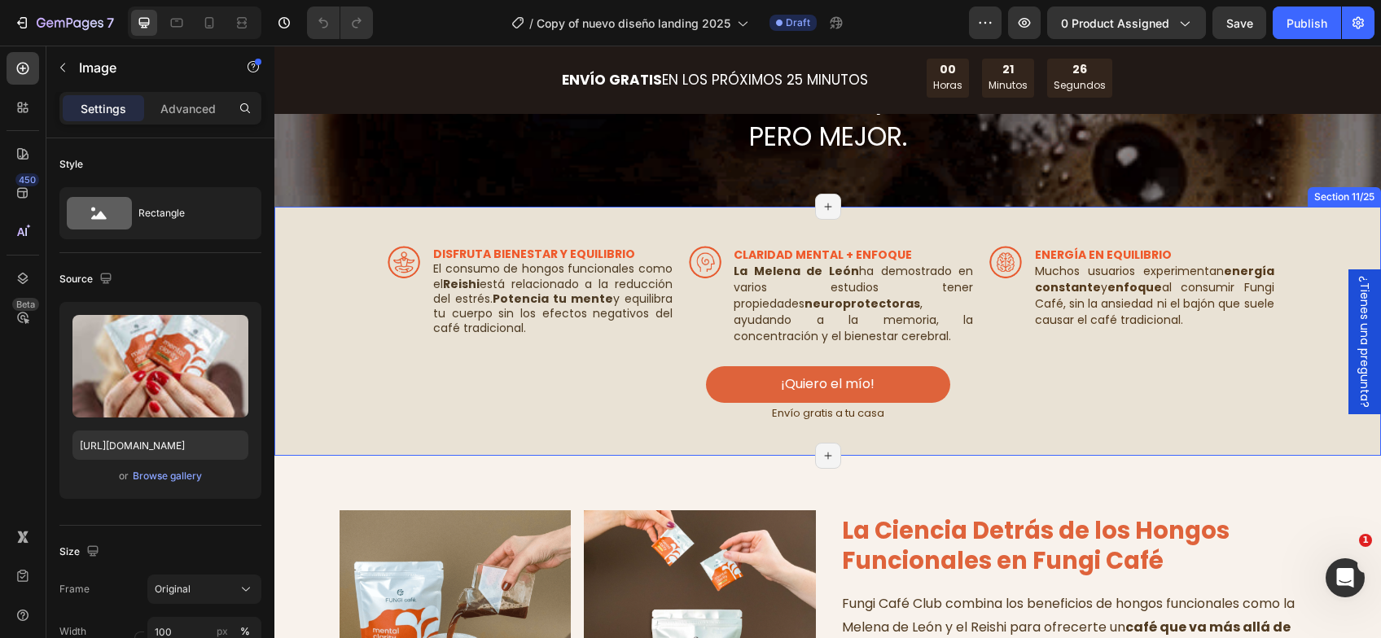
click at [302, 208] on div "Image ﻿DISFRUTA BIENESTAR Y EQUILIBRIO El consumo de hongos funcionales como el…" at bounding box center [827, 331] width 1106 height 248
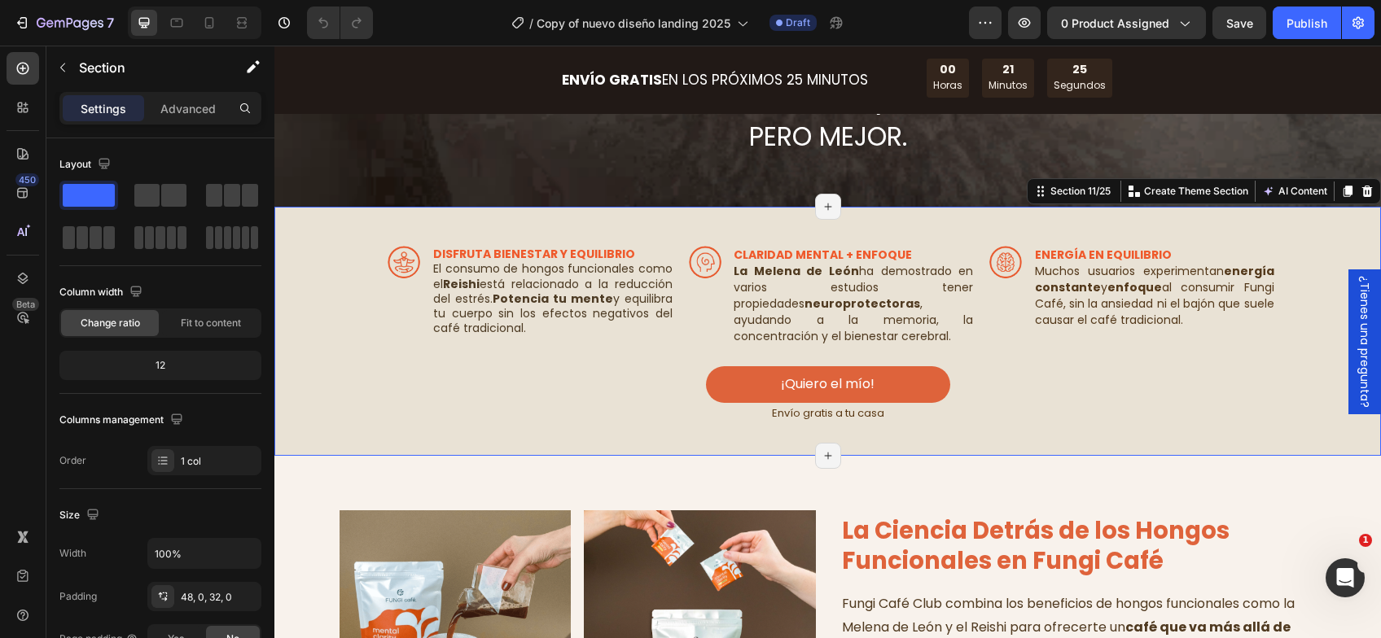
click at [302, 221] on div "Image ﻿DISFRUTA BIENESTAR Y EQUILIBRIO El consumo de hongos funcionales como el…" at bounding box center [827, 331] width 1106 height 248
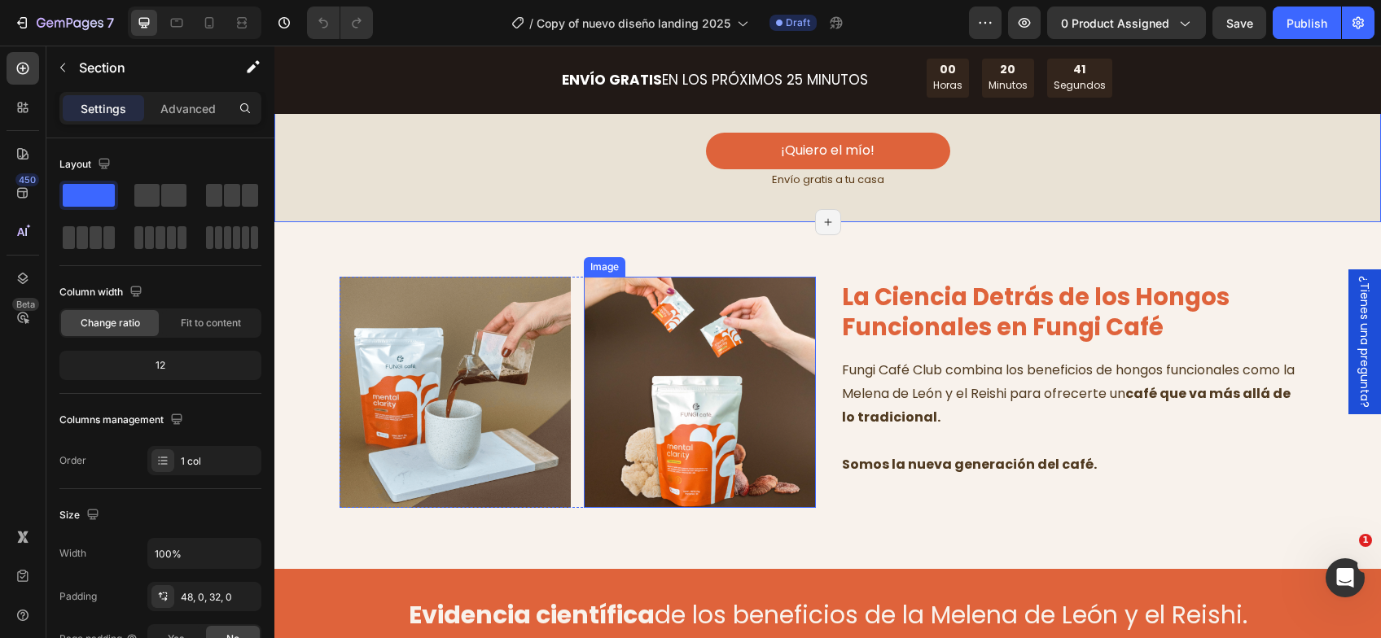
scroll to position [3663, 0]
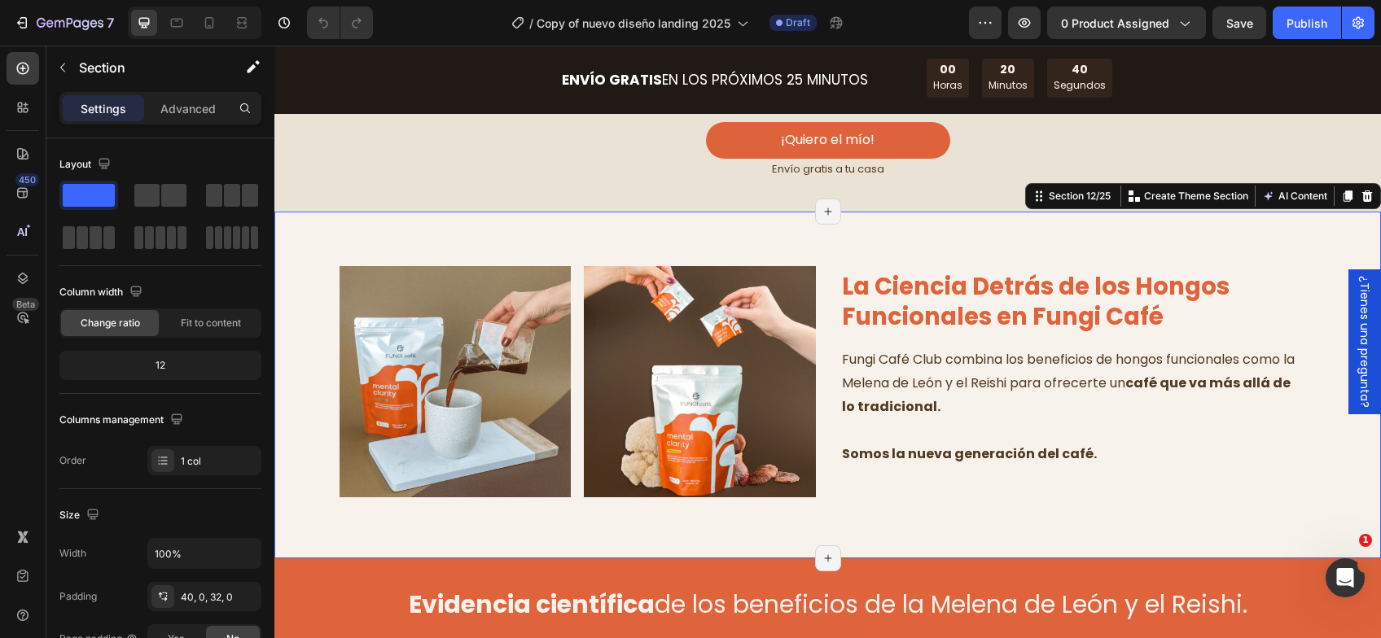
click at [285, 239] on div "Image Image Row La Ciencia Detrás de los Hongos Funcionales en Fungi Café Headi…" at bounding box center [827, 386] width 1106 height 348
click at [375, 216] on div "Image Image Row La Ciencia Detrás de los Hongos Funcionales en Fungi Café Headi…" at bounding box center [827, 386] width 1106 height 348
click at [487, 244] on div "Image Image Row" at bounding box center [577, 382] width 476 height 276
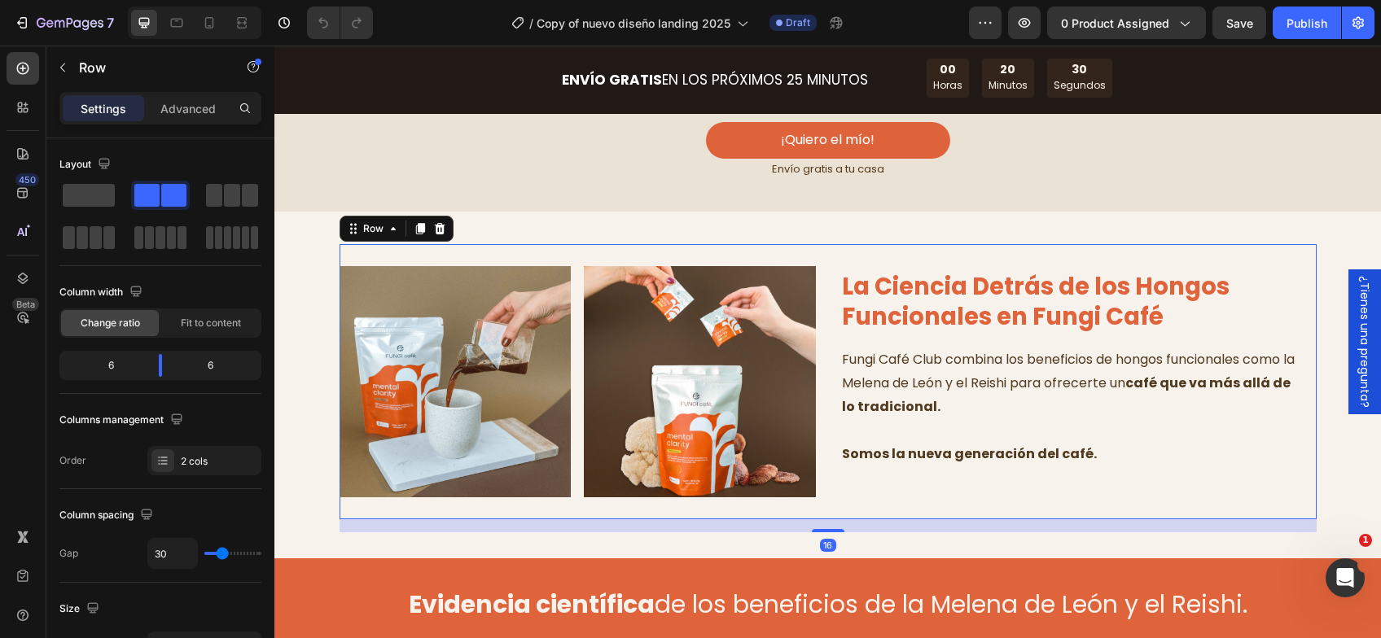
click at [487, 244] on div "Image Image Row" at bounding box center [577, 382] width 476 height 276
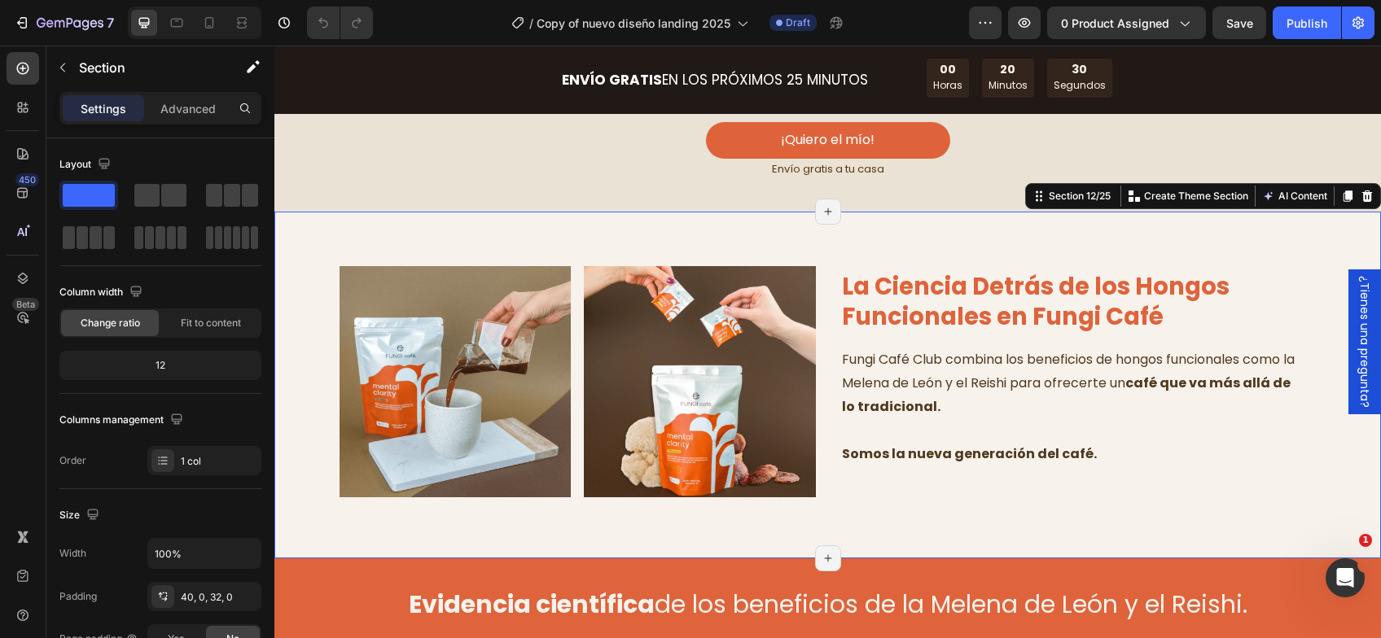
click at [542, 228] on div "Image Image Row La Ciencia Detrás de los Hongos Funcionales en Fungi Café Headi…" at bounding box center [827, 386] width 1106 height 348
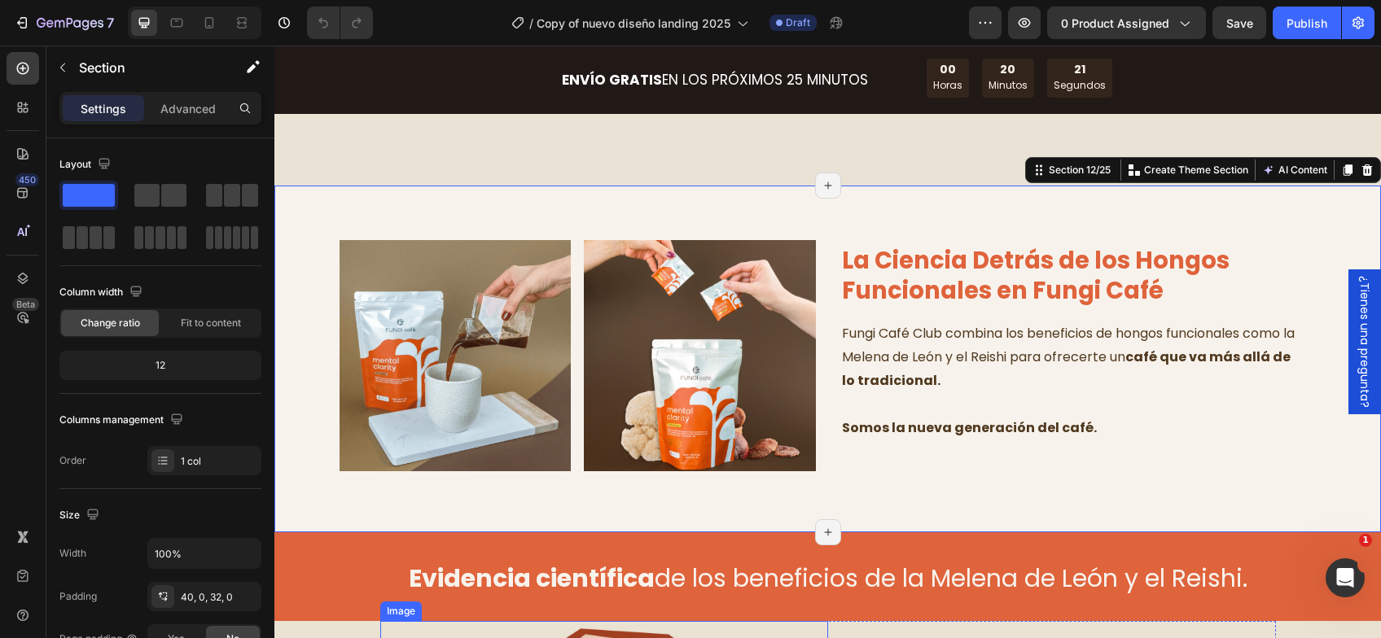
scroll to position [3989, 0]
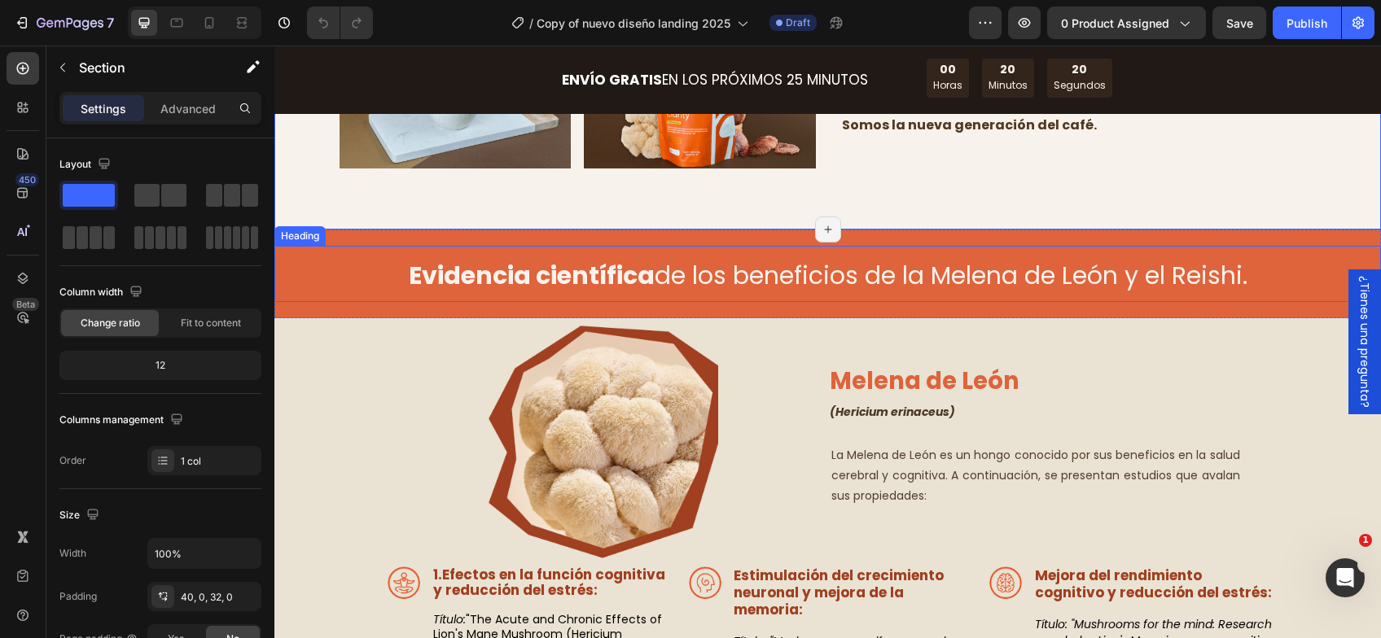
click at [319, 264] on h2 "Evidencia científica de los beneficios de la Melena de León y el Reishi." at bounding box center [827, 274] width 1106 height 56
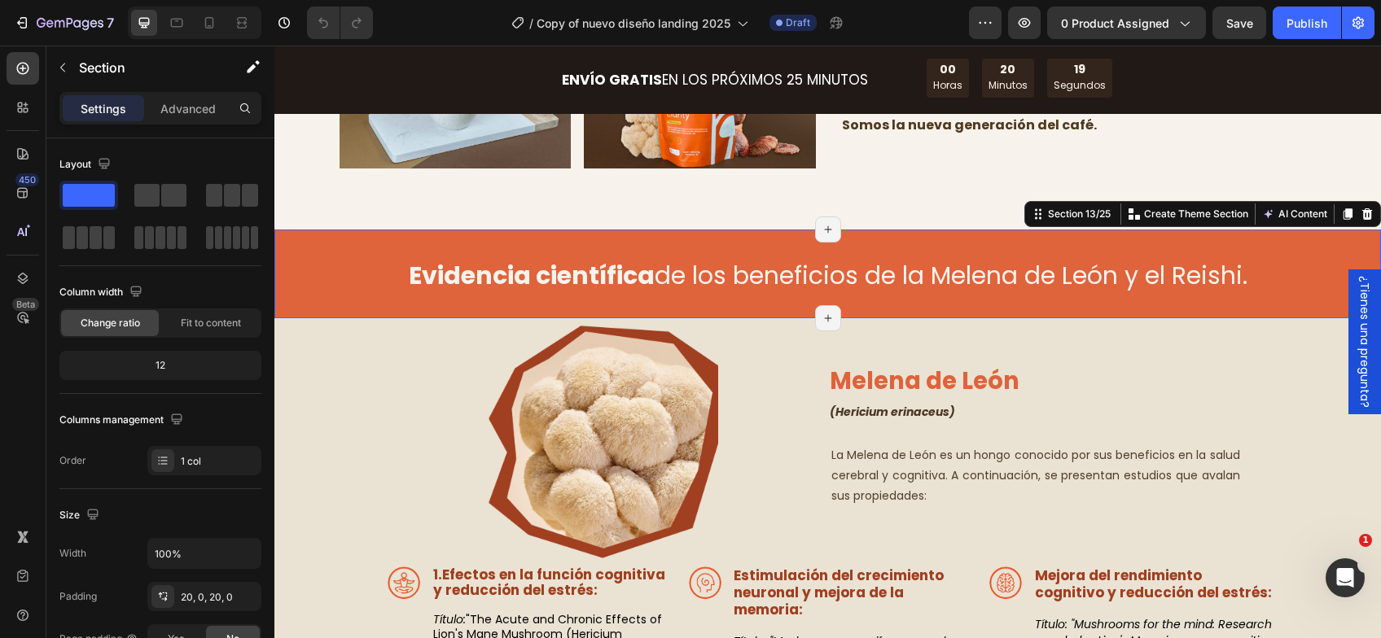
click at [441, 238] on div "Evidencia científica de los beneficios de la Melena de León y el Reishi. Headin…" at bounding box center [827, 274] width 1106 height 89
click at [379, 237] on div "Evidencia científica de los beneficios de la Melena de León y el Reishi. Headin…" at bounding box center [827, 274] width 1106 height 89
click at [353, 240] on div "Evidencia científica de los beneficios de la Melena de León y el Reishi. Headin…" at bounding box center [827, 274] width 1106 height 89
click at [11, 290] on div at bounding box center [23, 278] width 33 height 33
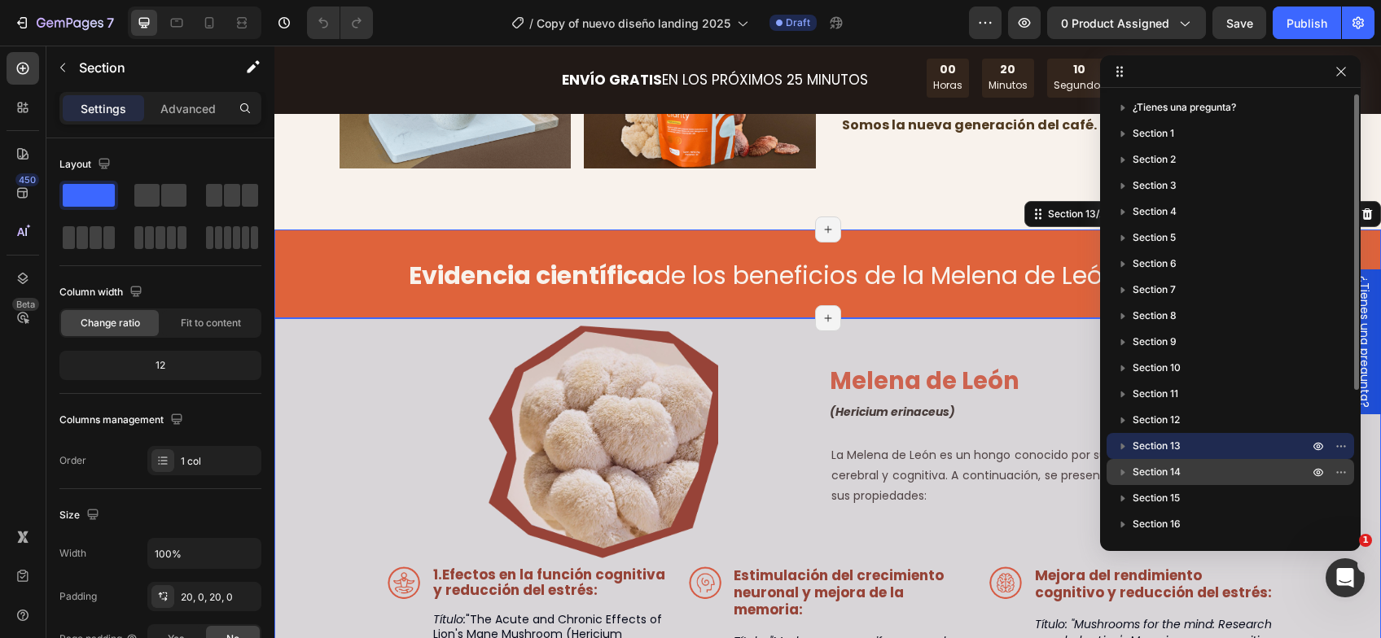
click at [1184, 475] on p "Section 14" at bounding box center [1221, 472] width 179 height 16
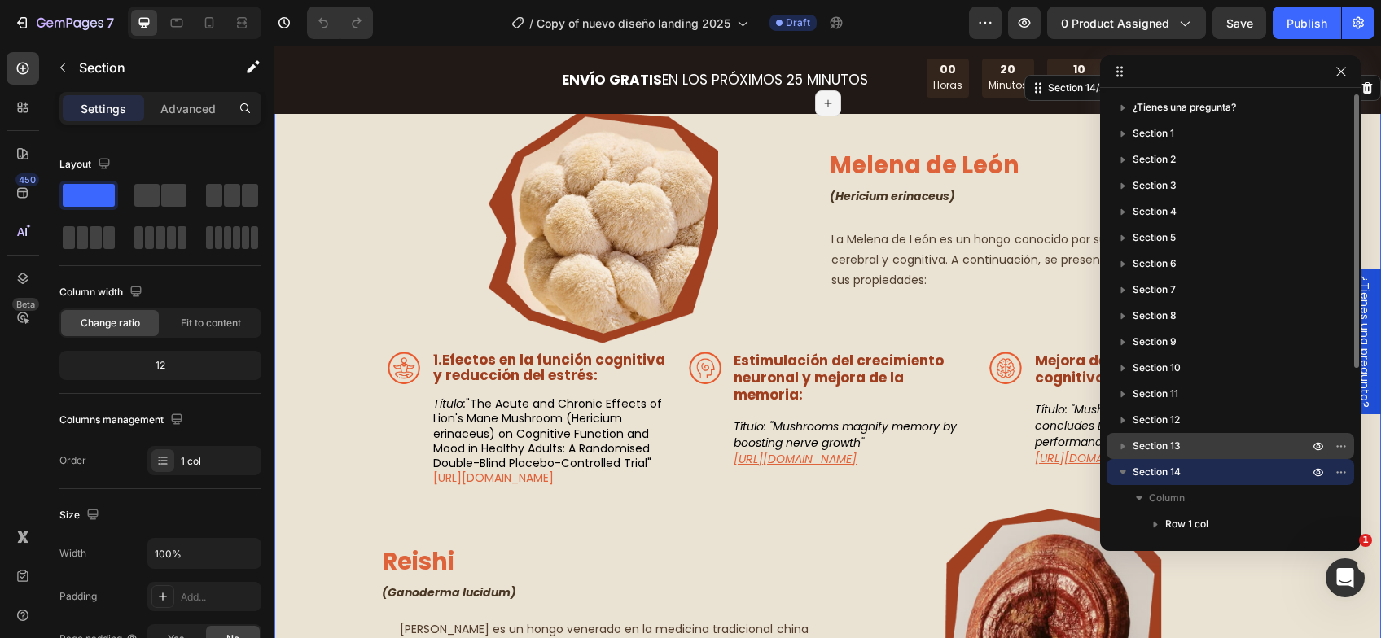
click at [1182, 447] on p "Section 13" at bounding box center [1221, 446] width 179 height 16
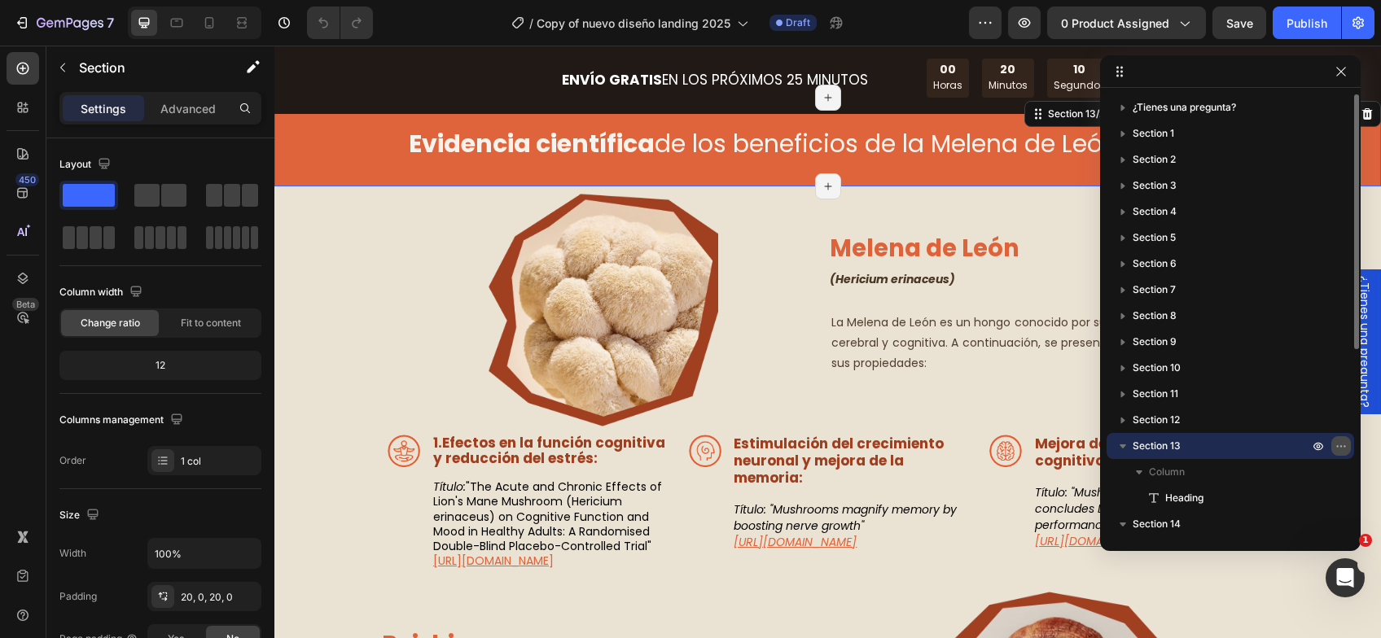
scroll to position [4115, 0]
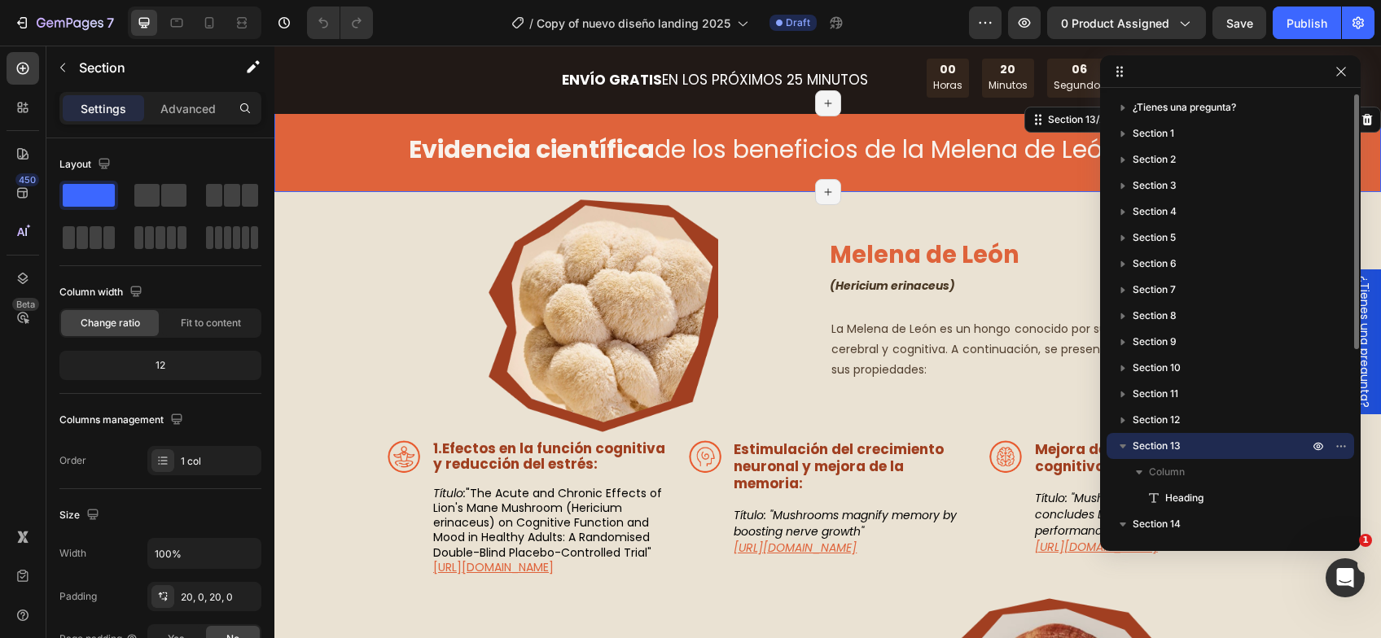
click at [1121, 447] on icon "button" at bounding box center [1122, 446] width 16 height 16
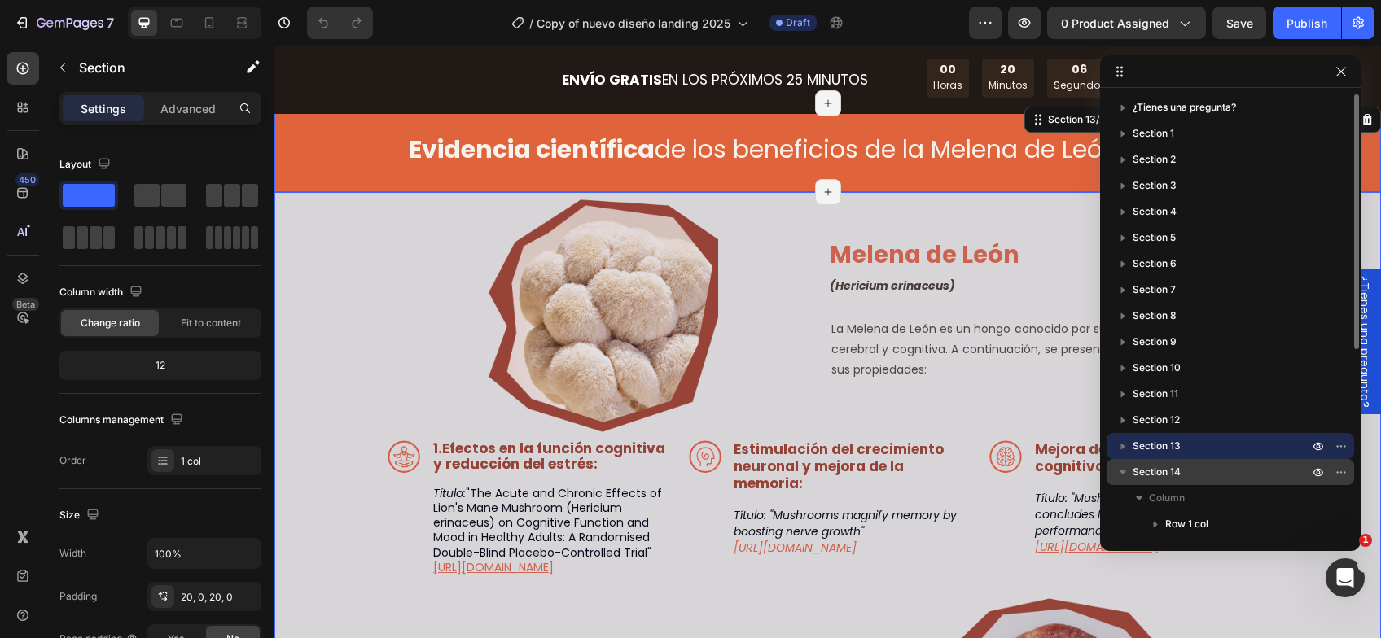
click at [1224, 477] on p "Section 14" at bounding box center [1221, 472] width 179 height 16
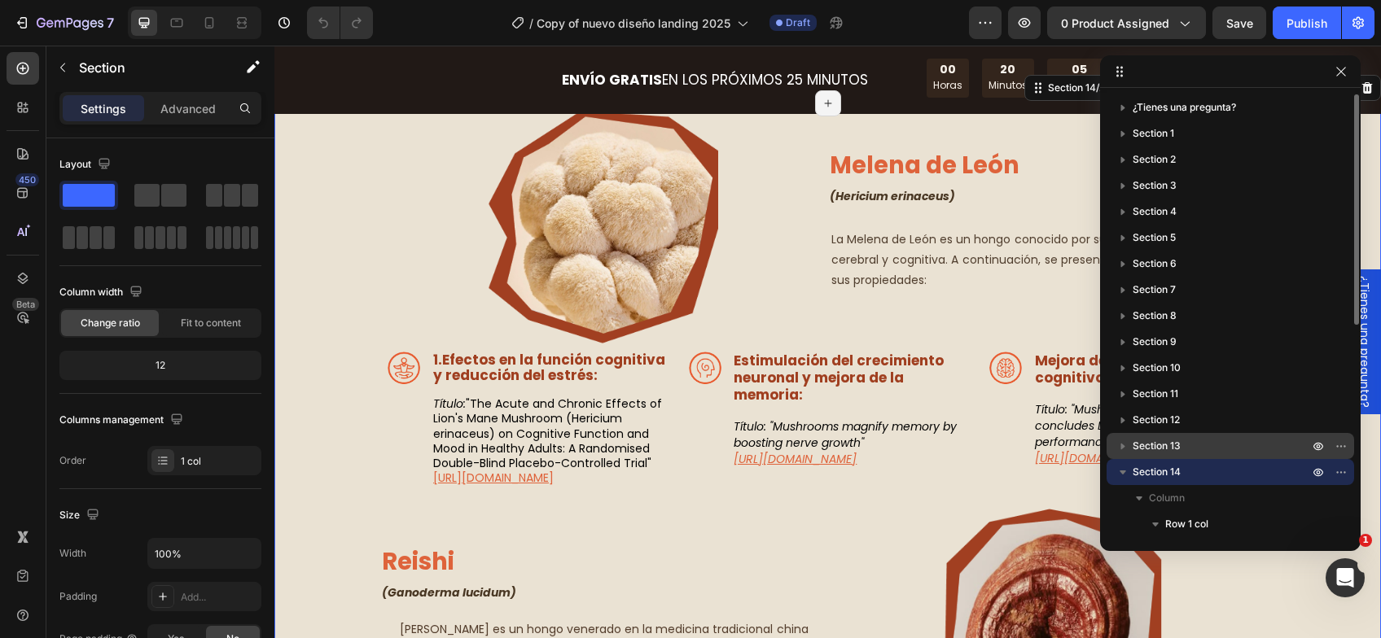
click at [1232, 455] on div "Section 13" at bounding box center [1230, 446] width 234 height 26
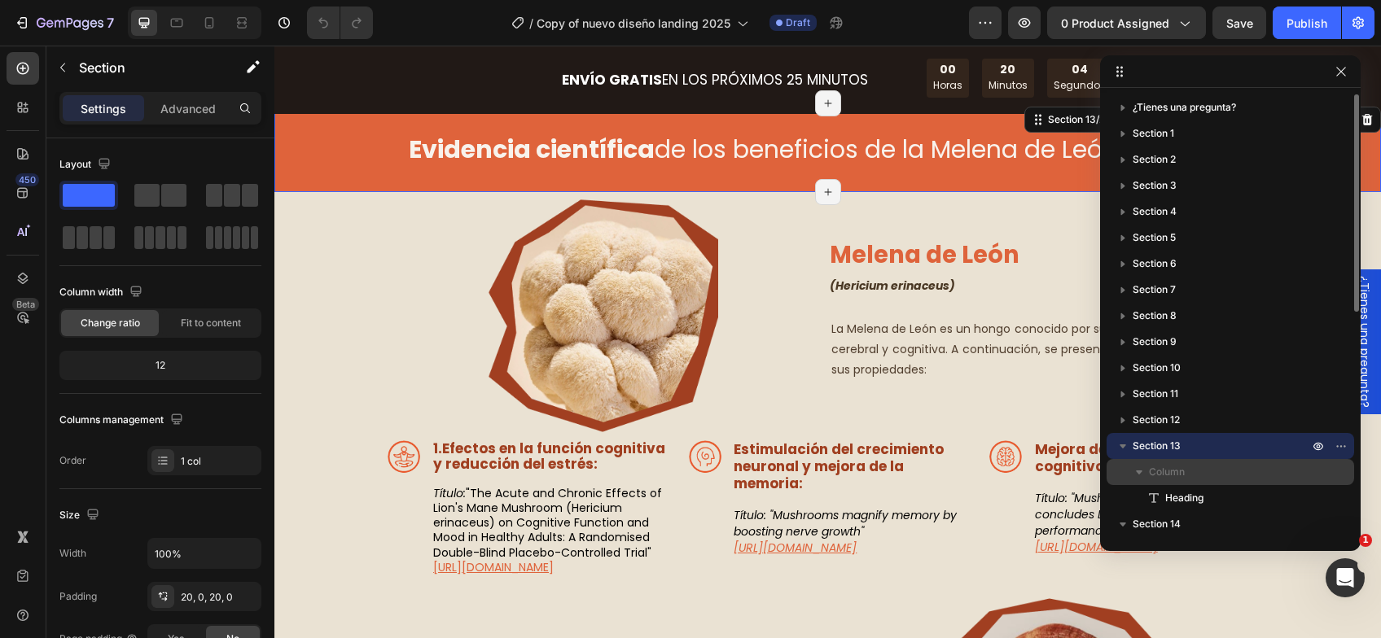
click at [1234, 471] on p "Column" at bounding box center [1230, 472] width 163 height 16
click at [1124, 448] on icon "button" at bounding box center [1122, 446] width 16 height 16
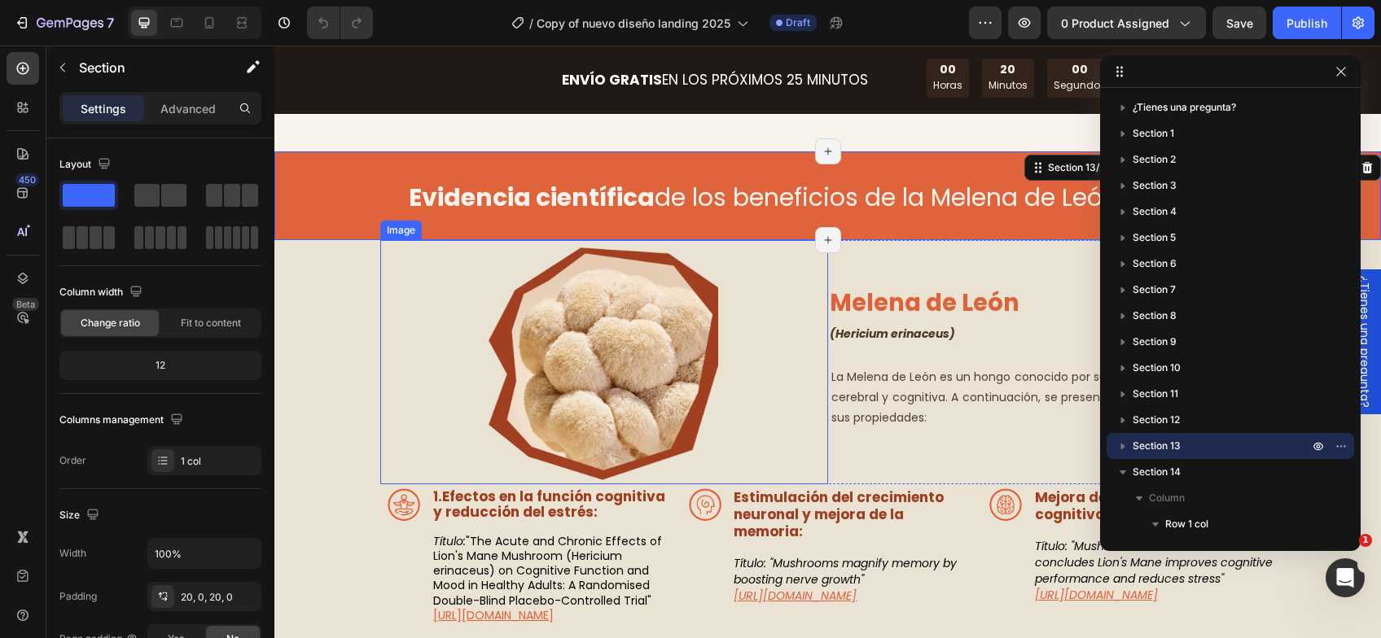
scroll to position [3952, 0]
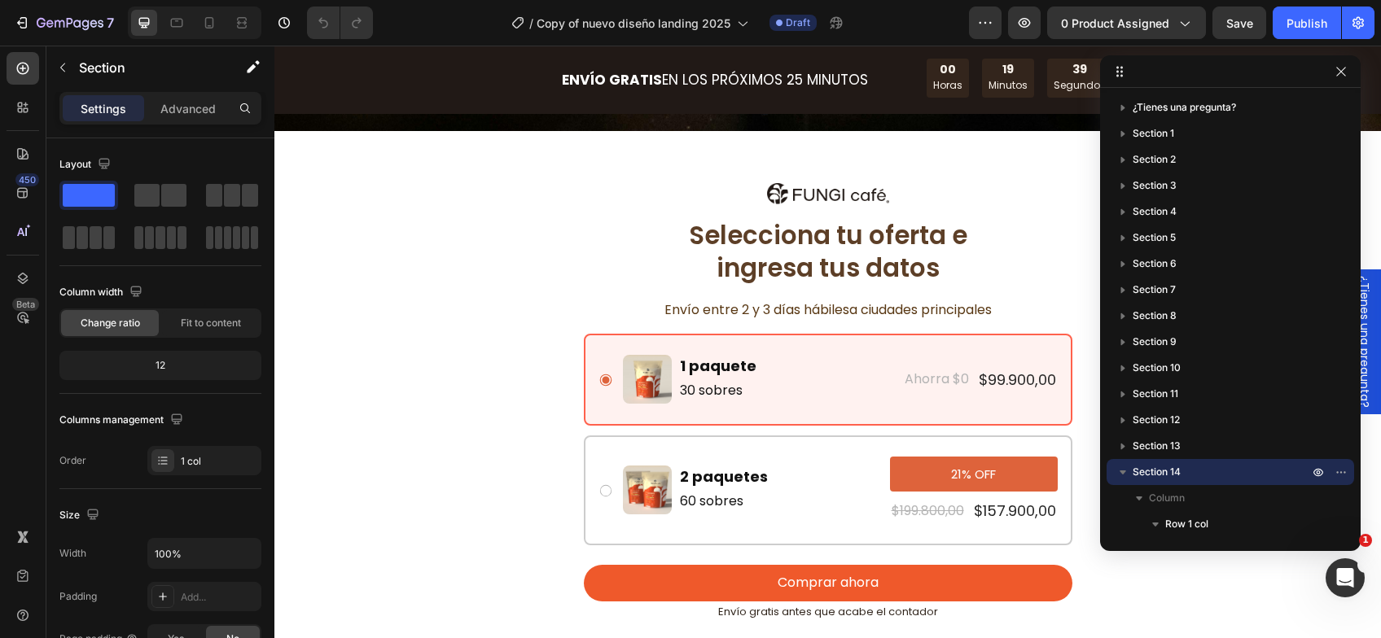
scroll to position [6150, 0]
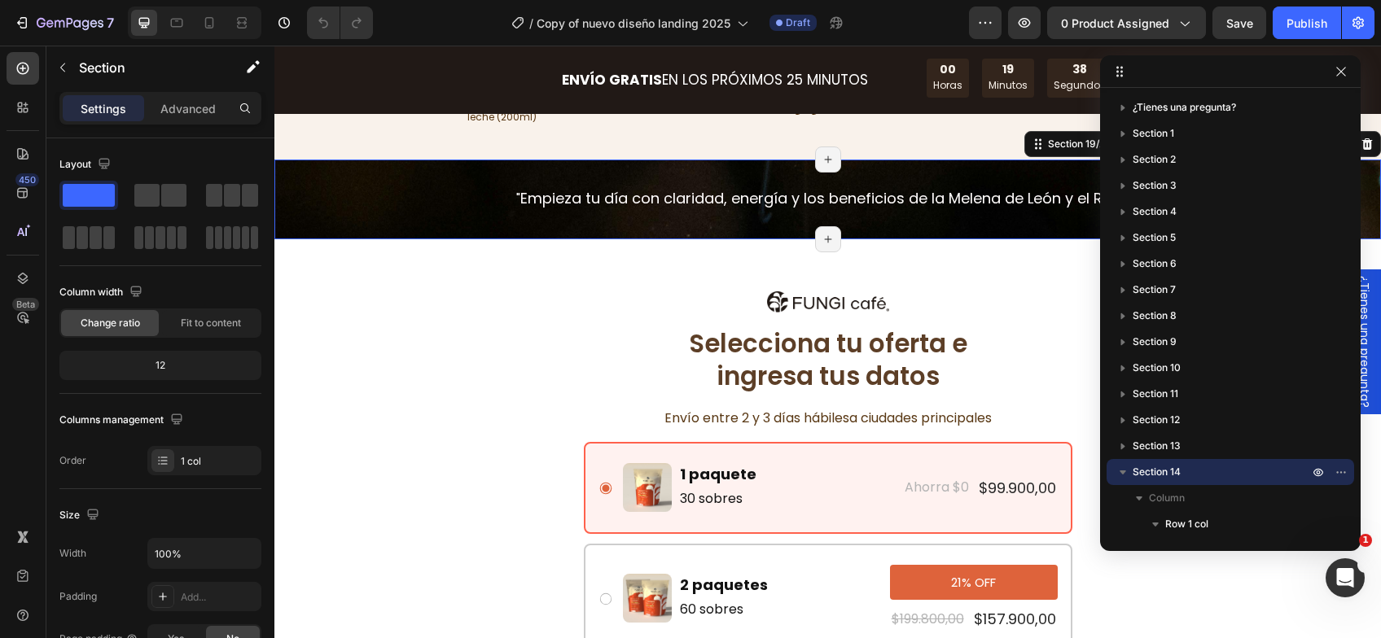
click at [378, 215] on div "" Empieza tu día con claridad, energía y los beneficios de la Melena de León y …" at bounding box center [827, 200] width 1106 height 80
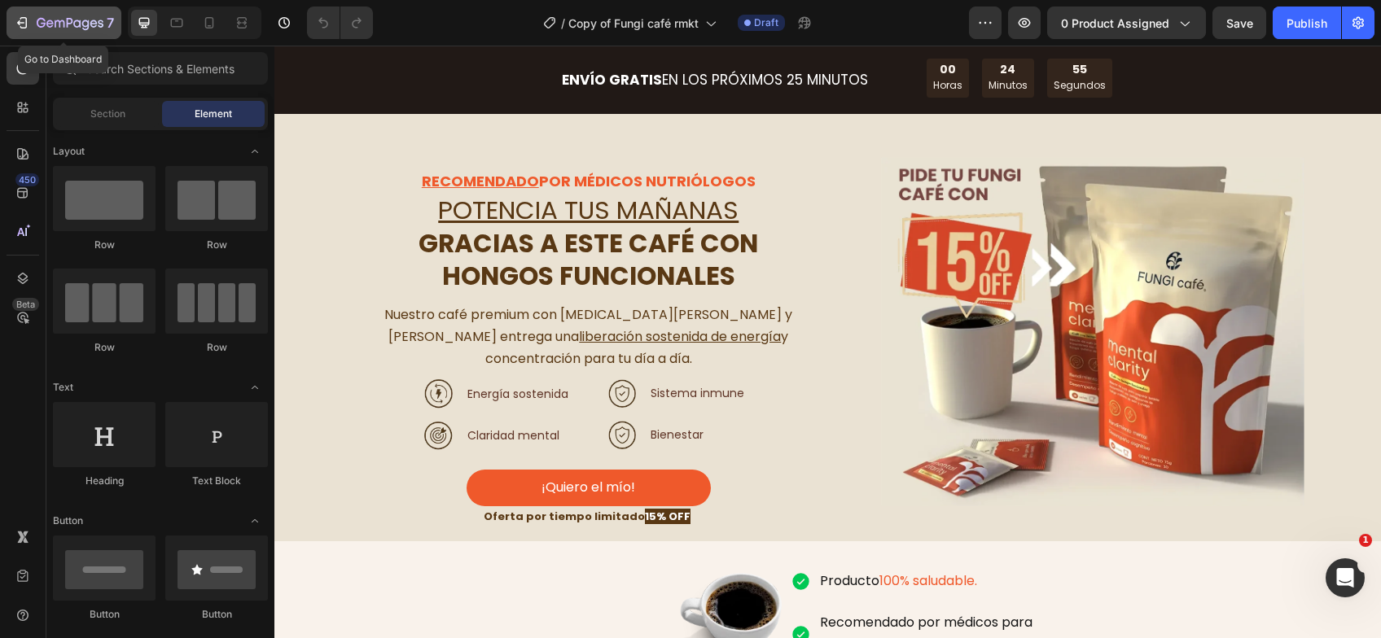
click at [96, 24] on icon "button" at bounding box center [93, 23] width 7 height 7
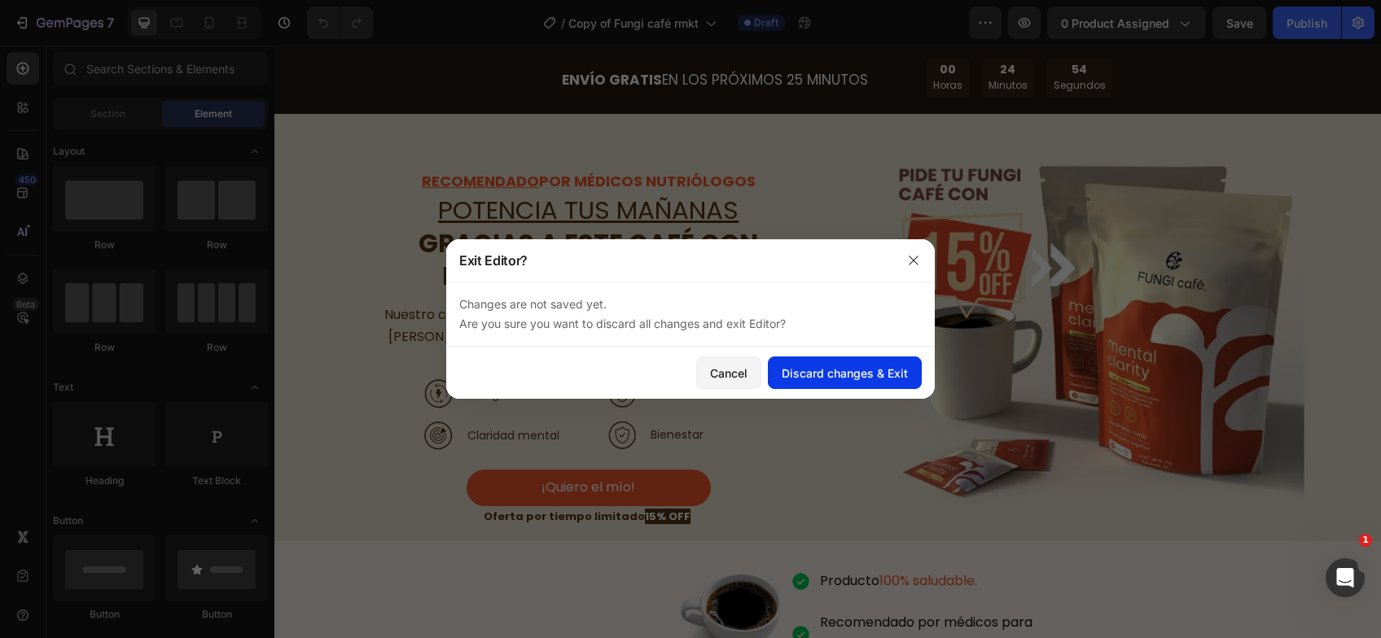
click at [816, 375] on div "Discard changes & Exit" at bounding box center [844, 373] width 126 height 17
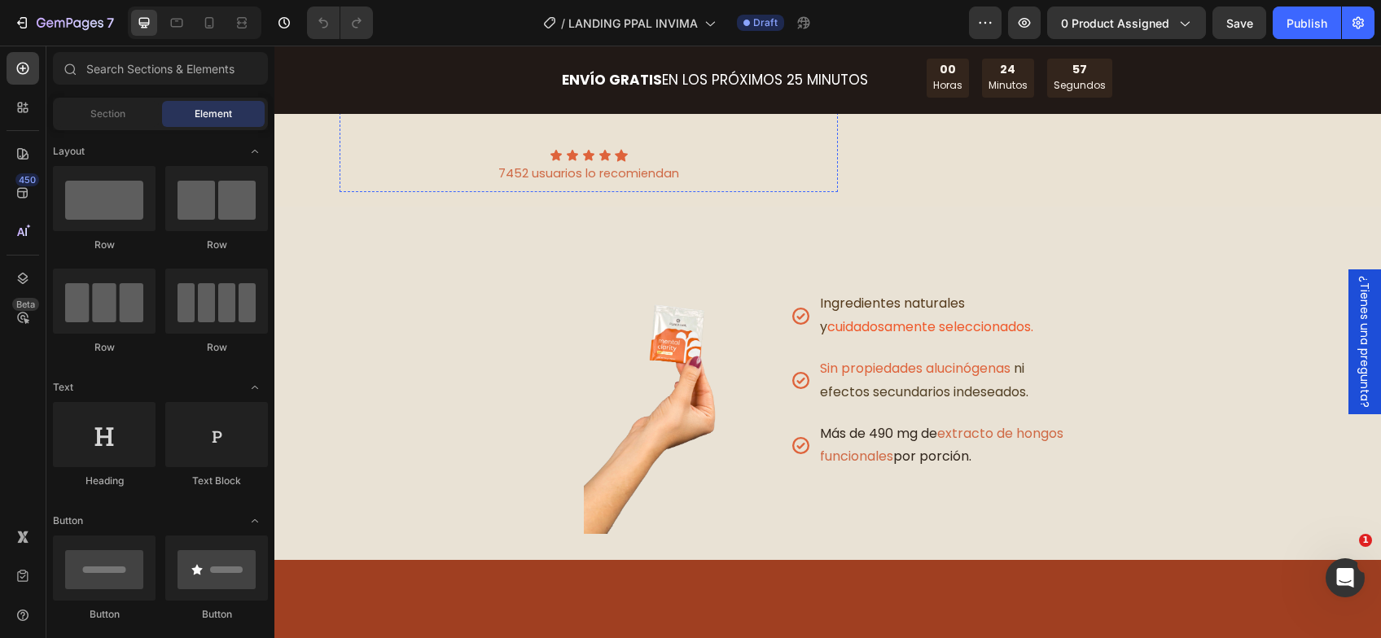
scroll to position [488, 0]
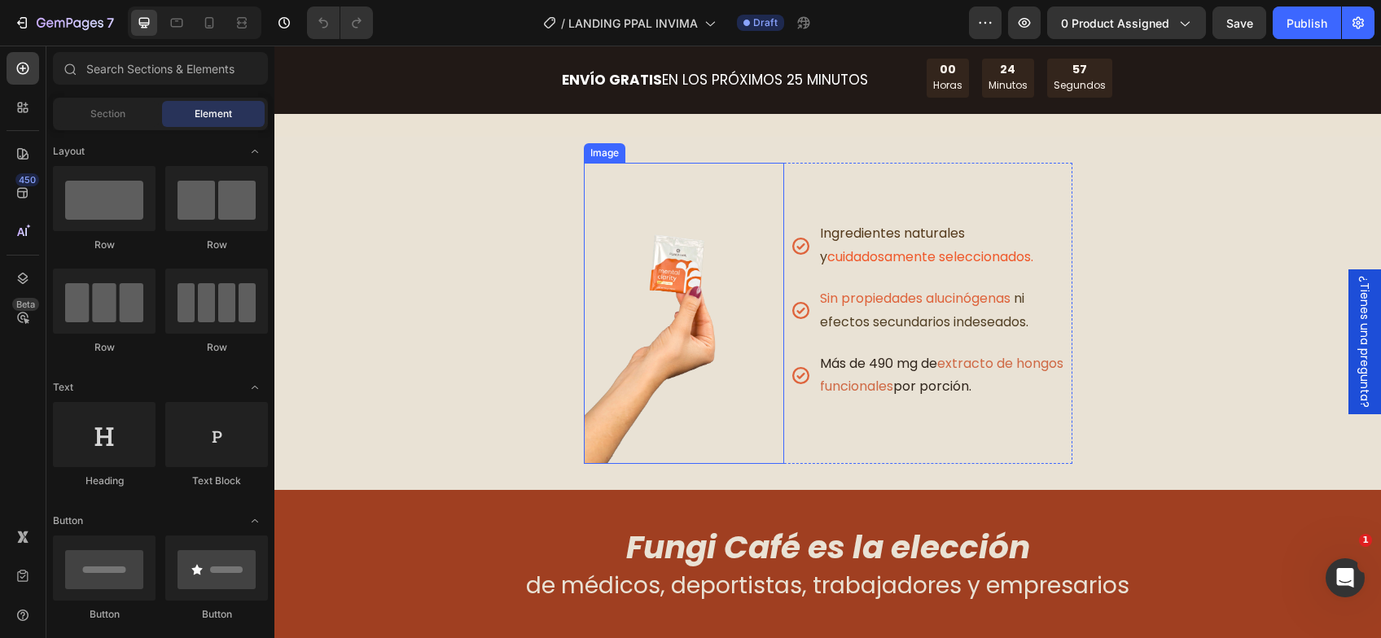
click at [692, 446] on img at bounding box center [684, 313] width 201 height 301
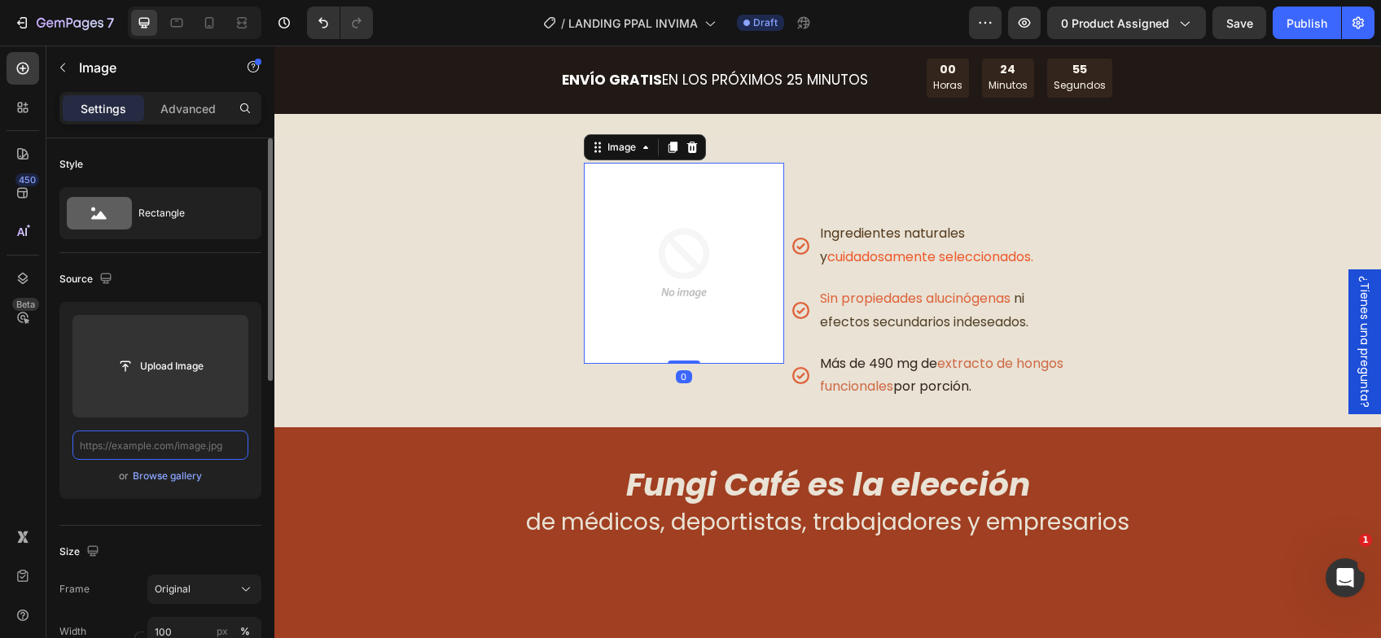
scroll to position [0, 0]
click at [143, 449] on input "text" at bounding box center [160, 445] width 176 height 29
paste input "https://cdn.shopify.com/s/files/1/0603/6950/2323/files/FUNGI-24.jpg?v=1755006940"
type input "https://cdn.shopify.com/s/files/1/0603/6950/2323/files/FUNGI-24.jpg?v=1755006940"
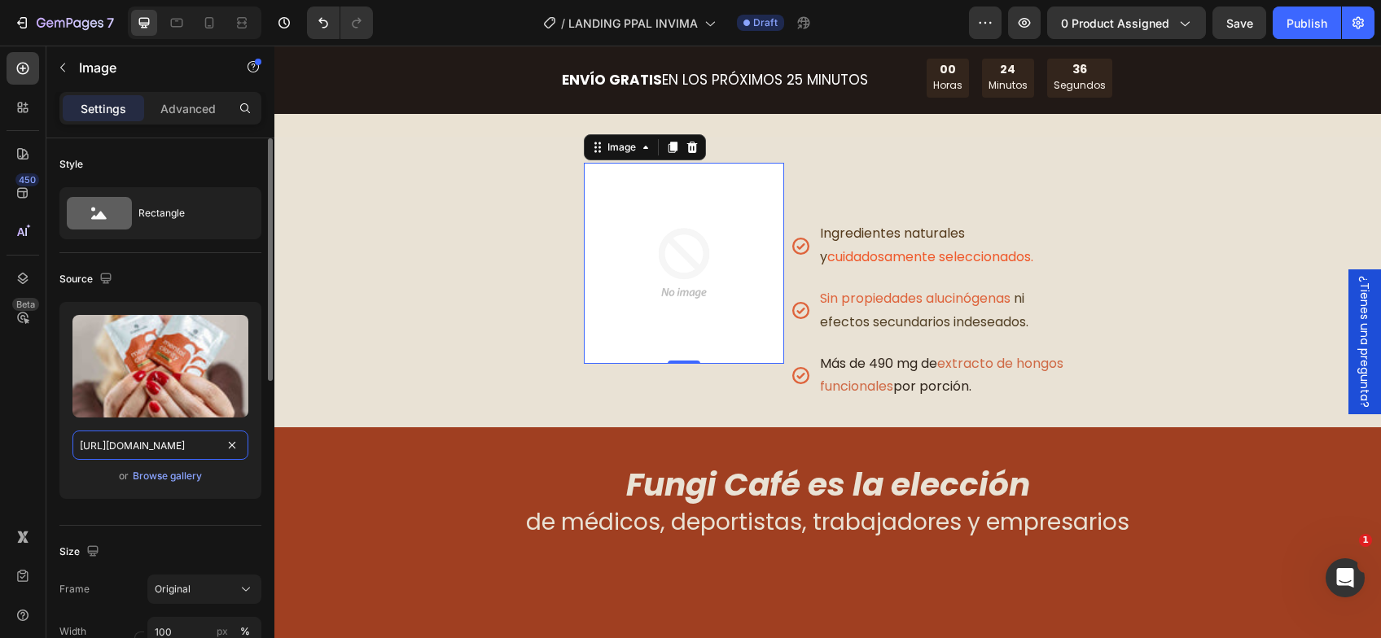
scroll to position [0, 260]
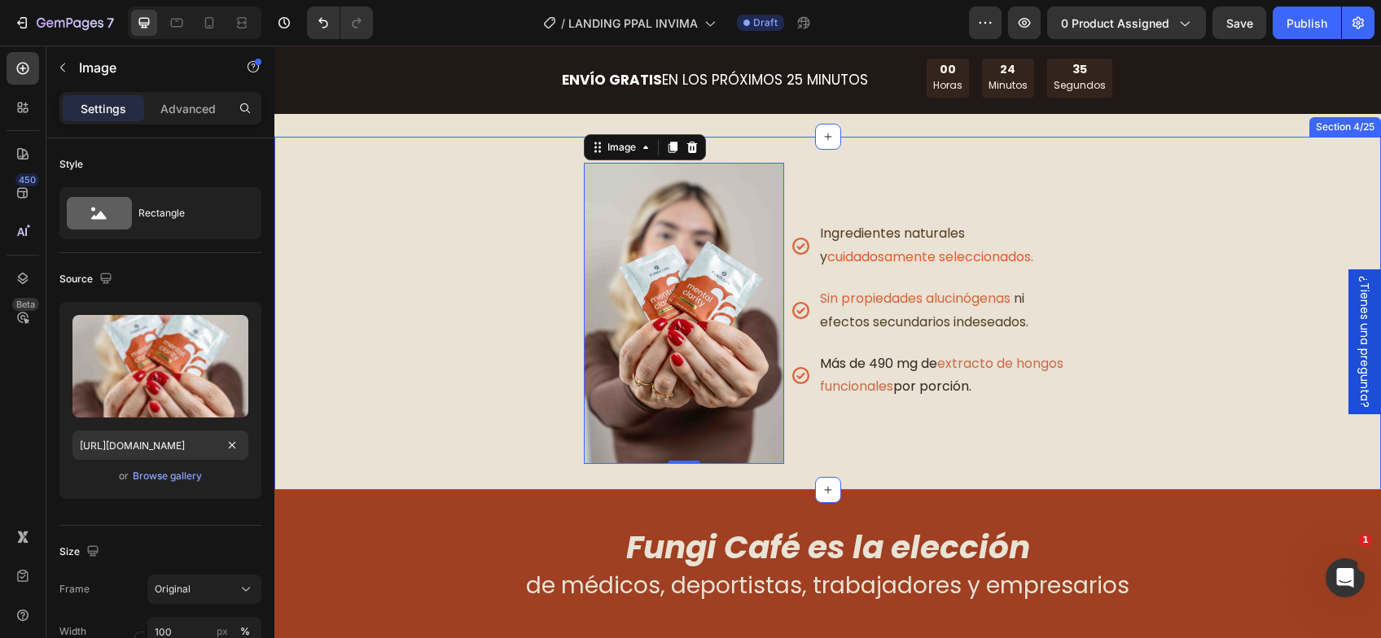
click at [401, 420] on div "Image 0 Ingredientes naturales y cuidadosamente seleccionados. Sin propiedades …" at bounding box center [827, 313] width 1106 height 301
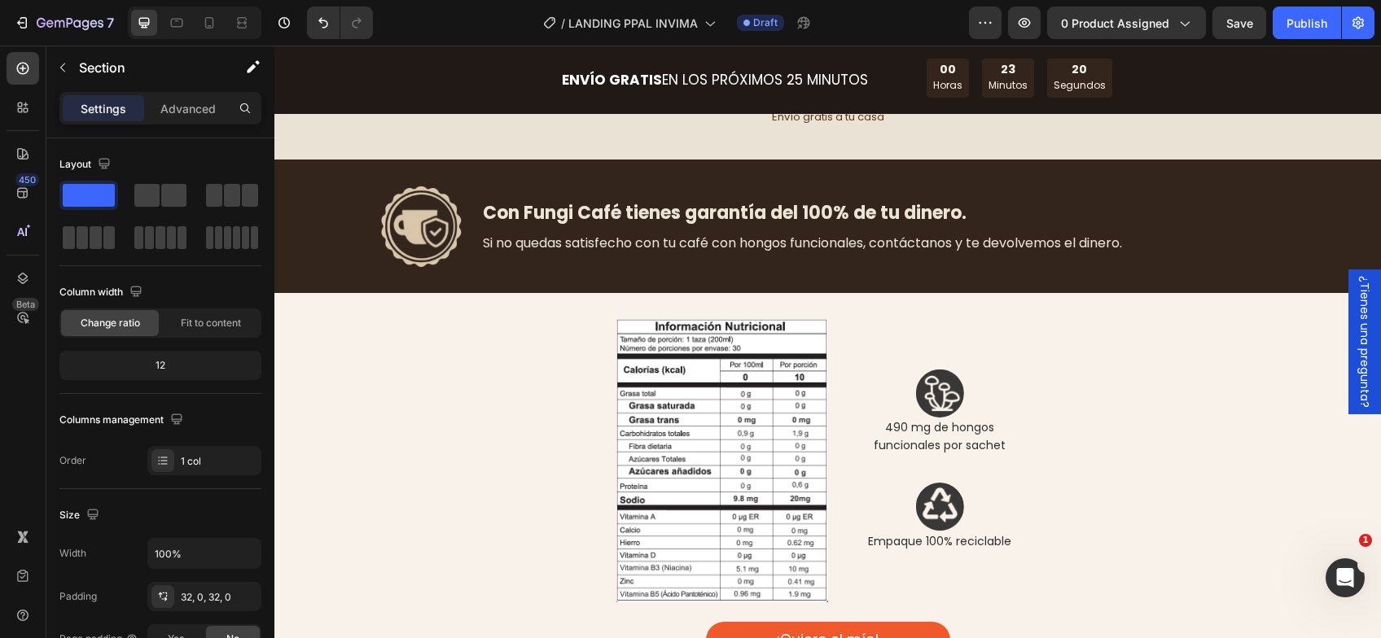
scroll to position [3500, 0]
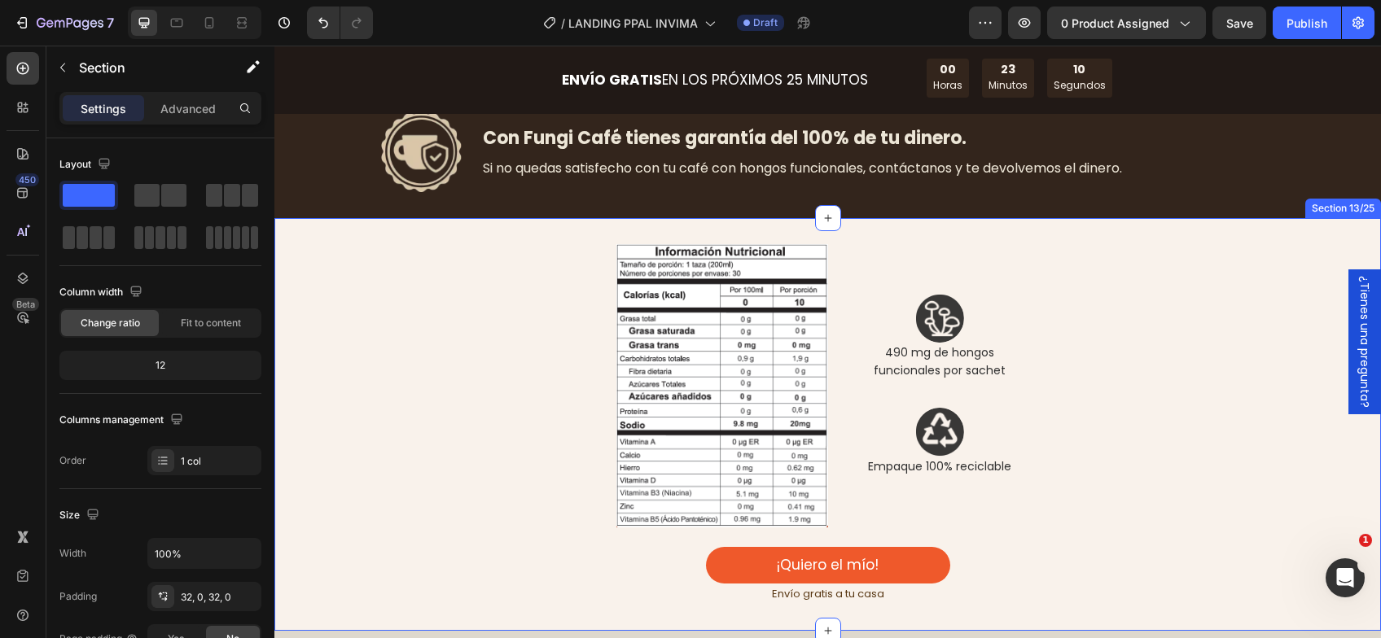
click at [695, 412] on img at bounding box center [722, 385] width 212 height 283
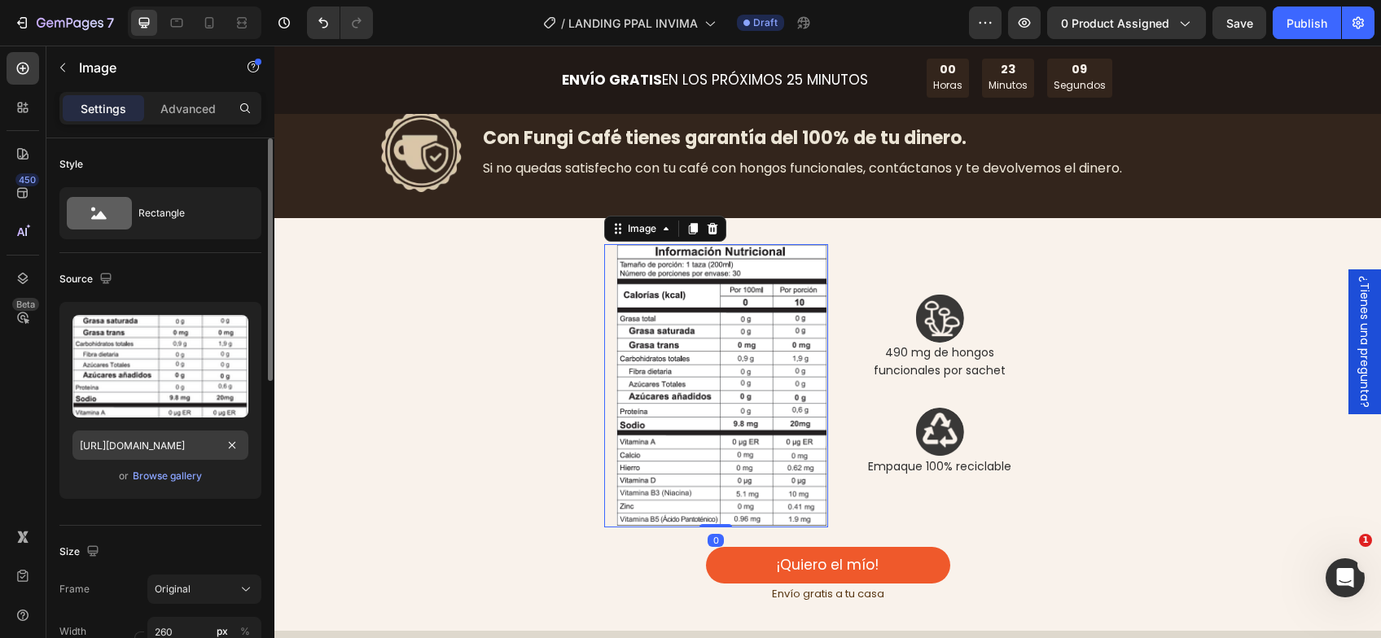
click at [222, 436] on div at bounding box center [232, 446] width 20 height 20
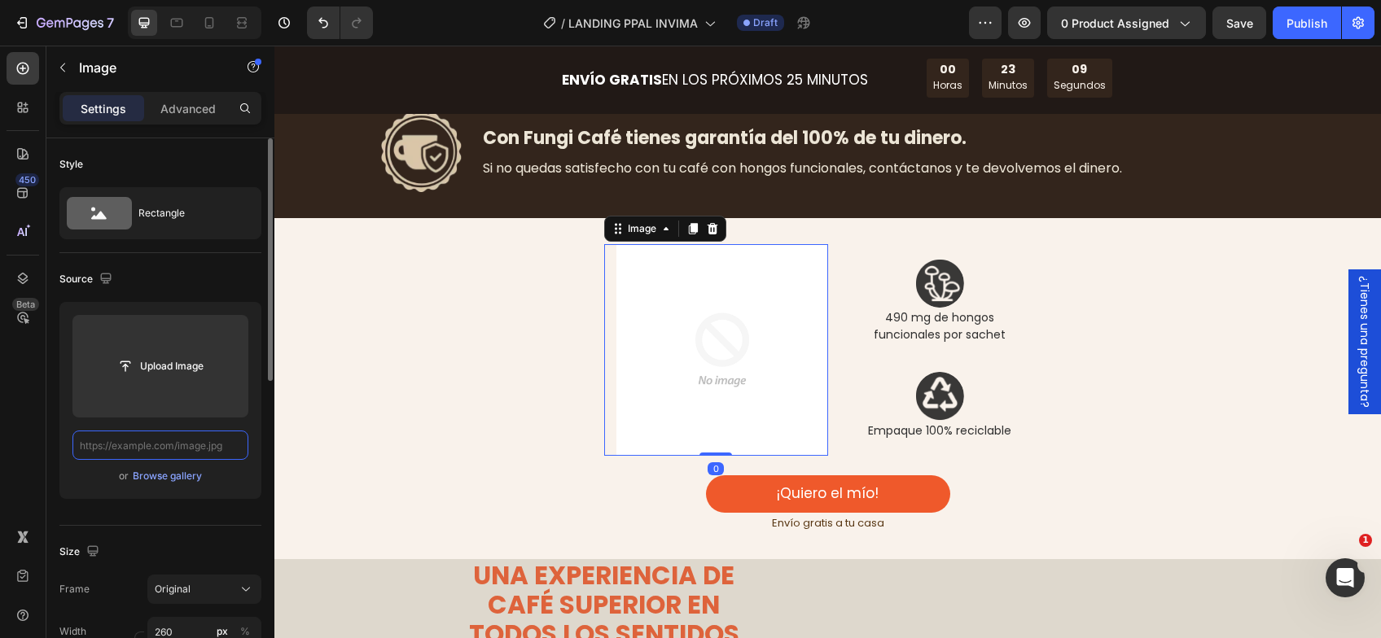
scroll to position [0, 0]
click at [155, 450] on input "text" at bounding box center [160, 445] width 176 height 29
paste input "https://cdn.shopify.com/s/files/1/0603/6950/2323/files/Tabla_agosto_2025.png?v=…"
type input "https://cdn.shopify.com/s/files/1/0603/6950/2323/files/Tabla_agosto_2025.png?v=…"
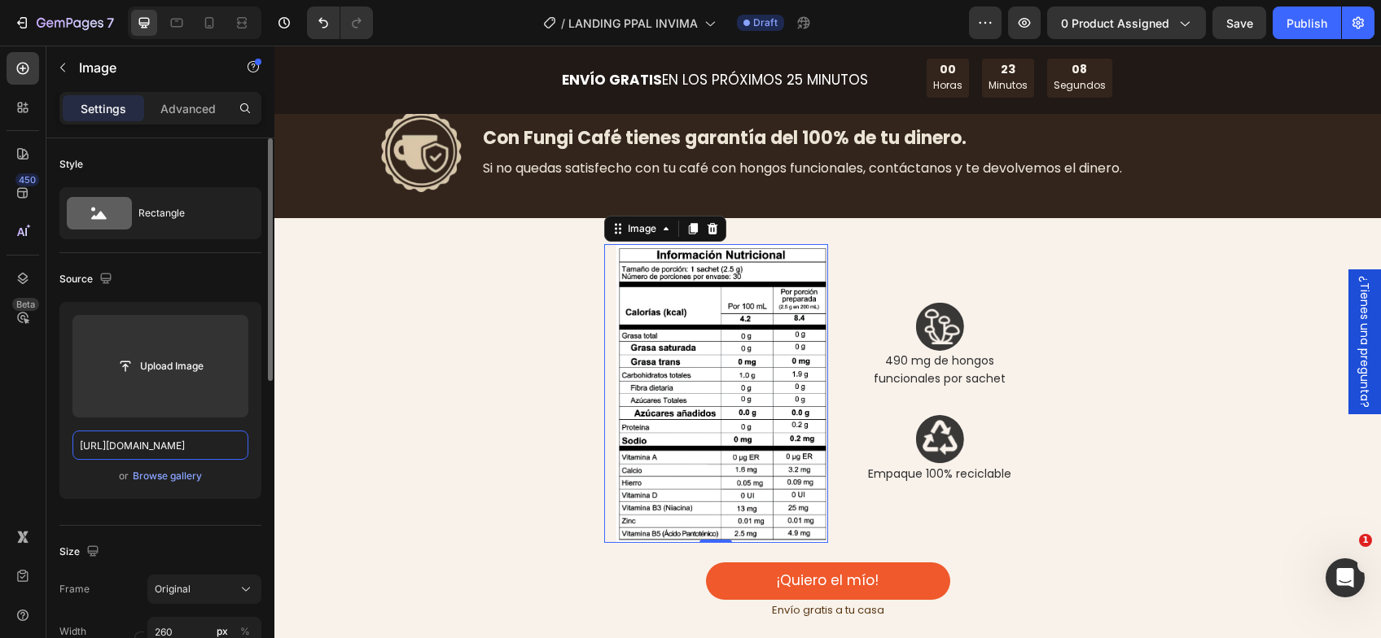
scroll to position [0, 301]
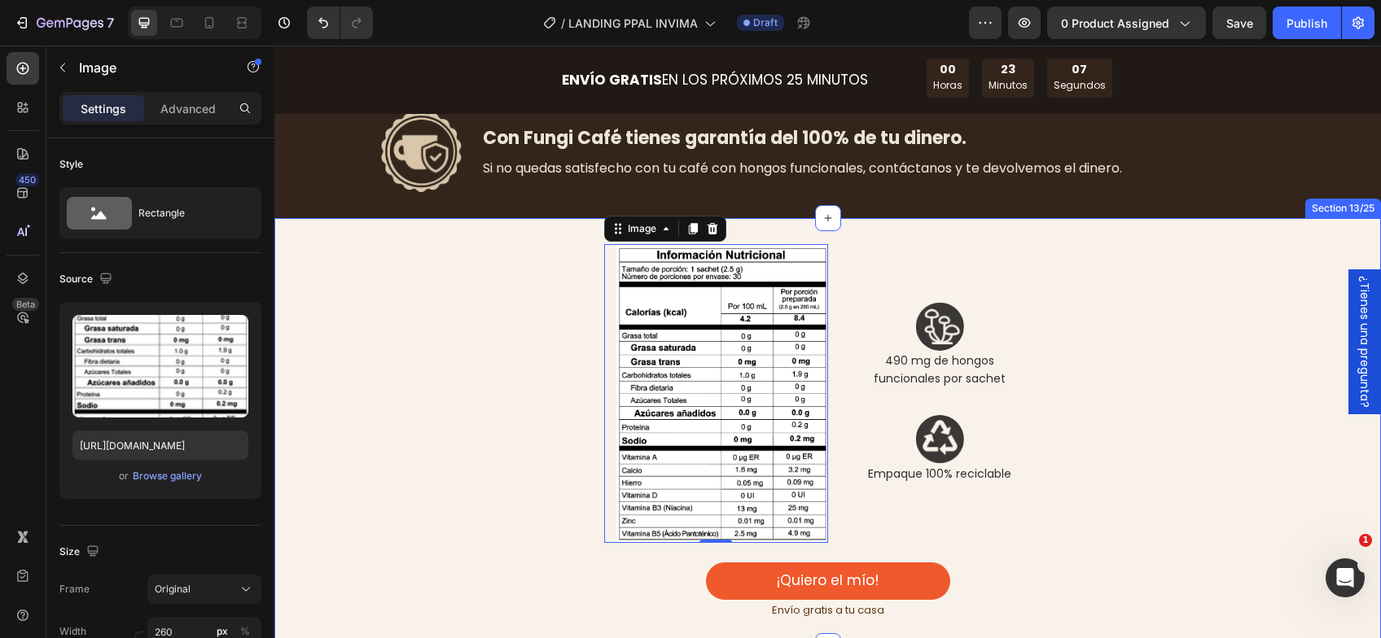
click at [443, 402] on div "Image 0 Image 490 mg de hongos funcionales por sachet Text Block Image Empaque …" at bounding box center [827, 432] width 1106 height 376
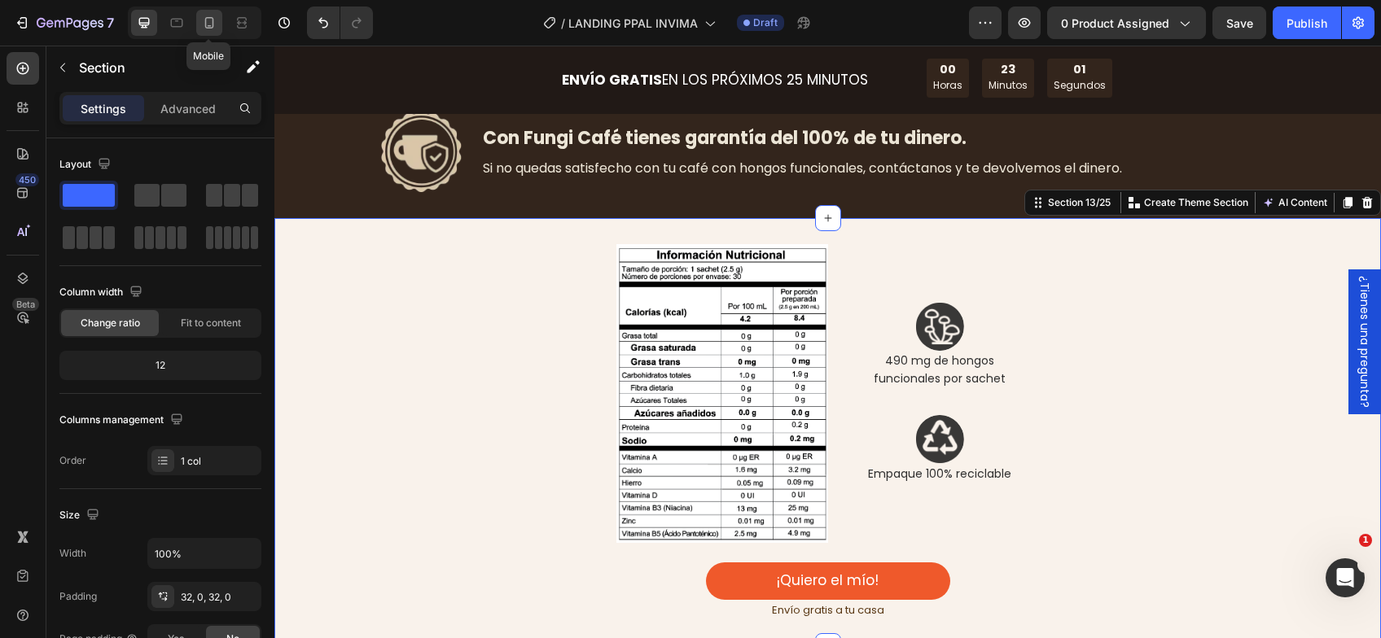
click at [206, 26] on icon at bounding box center [209, 23] width 16 height 16
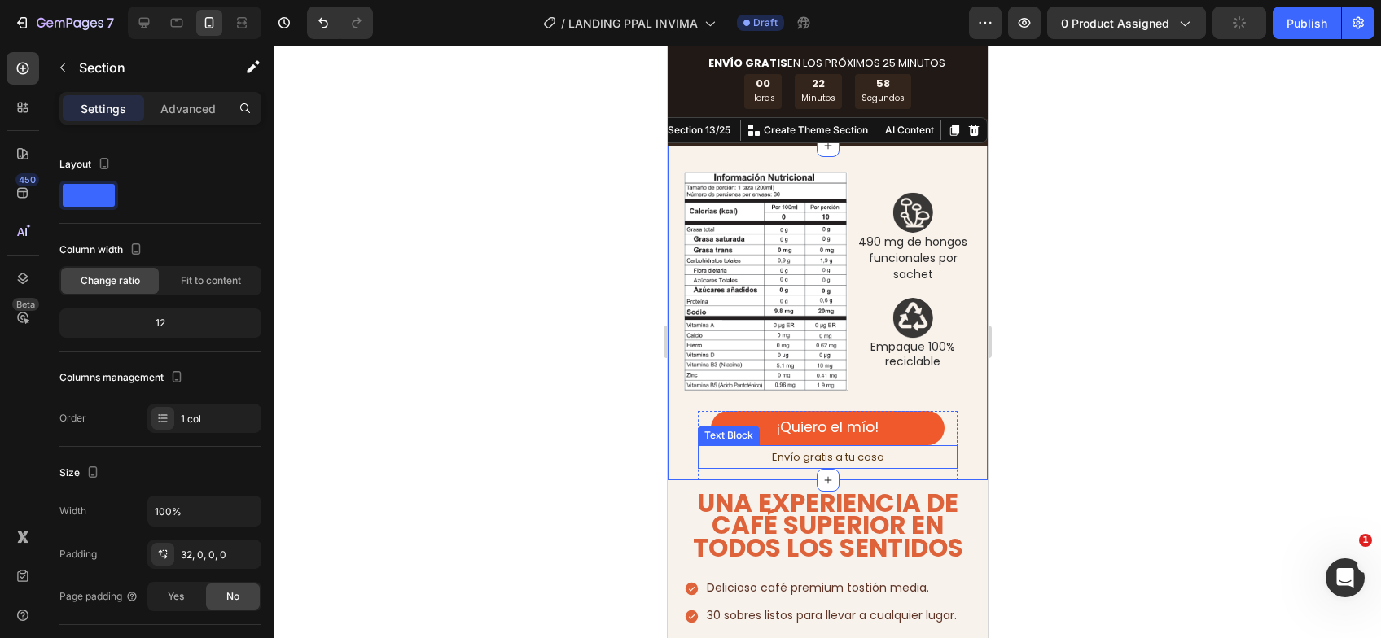
scroll to position [2895, 0]
click at [792, 310] on img at bounding box center [766, 282] width 164 height 220
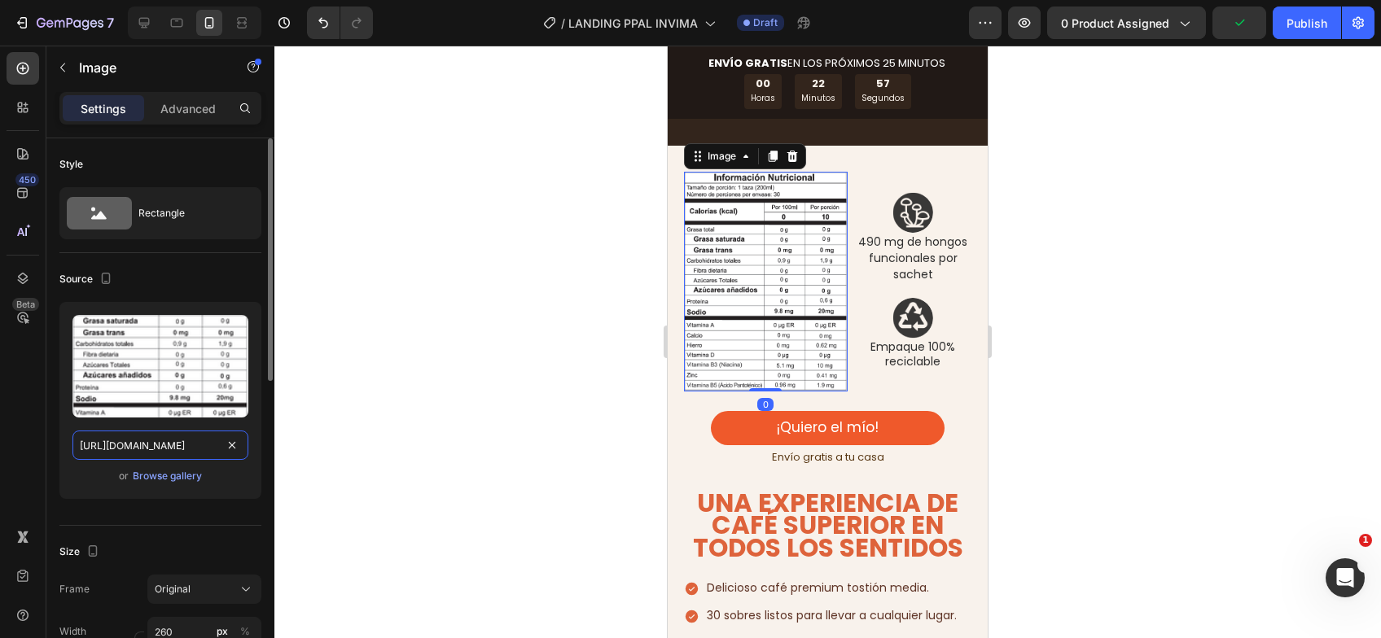
click at [188, 447] on input "https://cdn.shopify.com/s/files/1/0603/6950/2323/files/Captura_de_pantalla_2025…" at bounding box center [160, 445] width 176 height 29
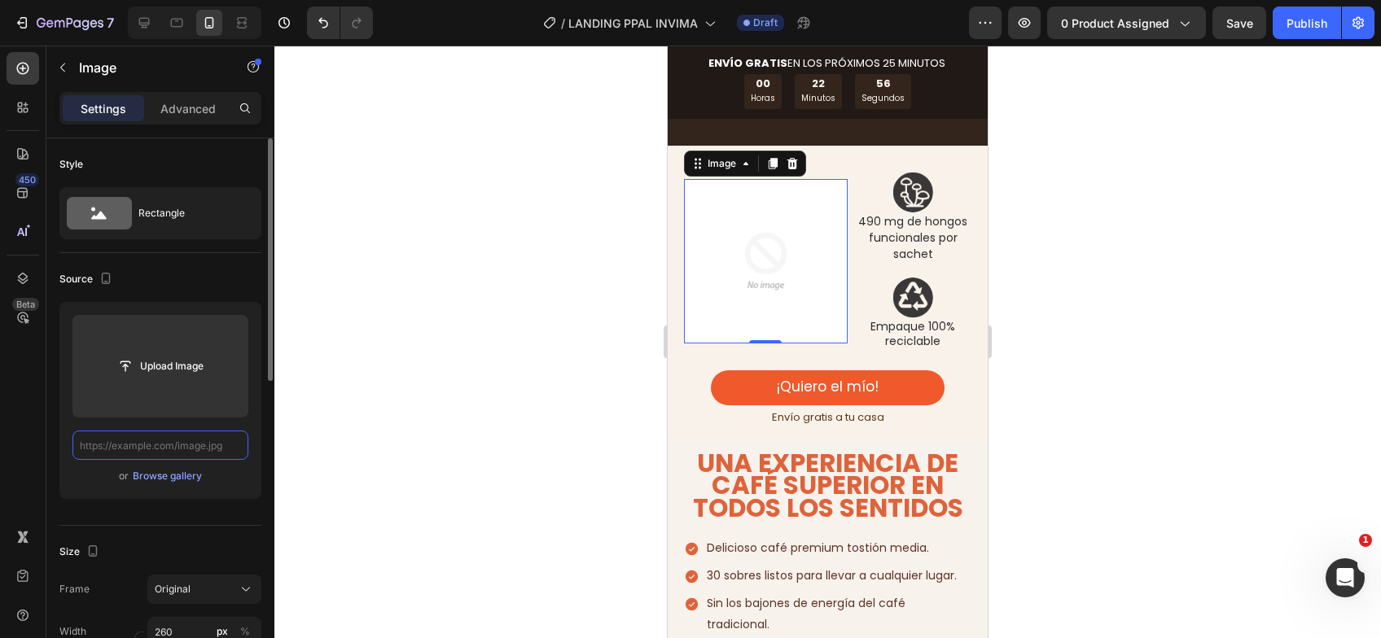
click at [194, 439] on input "text" at bounding box center [160, 445] width 176 height 29
paste input "https://cdn.shopify.com/s/files/1/0603/6950/2323/files/Tabla_agosto_2025.png?v=…"
type input "https://cdn.shopify.com/s/files/1/0603/6950/2323/files/Tabla_agosto_2025.png?v=…"
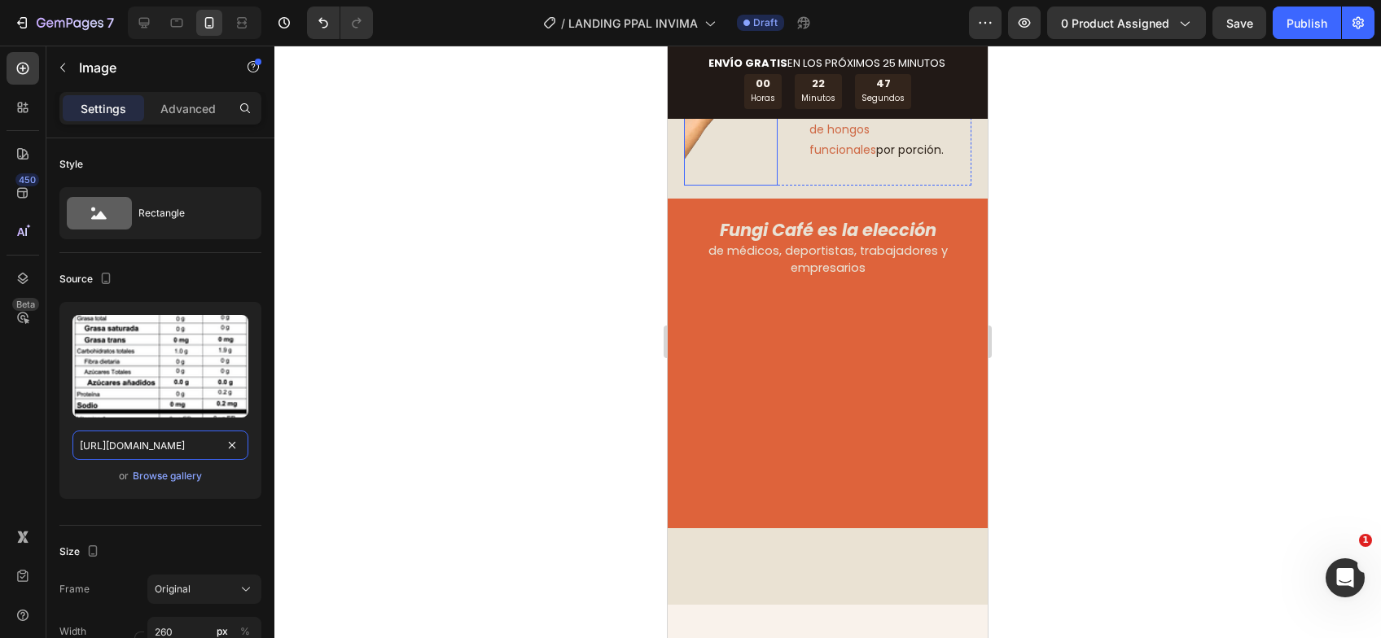
scroll to position [0, 20]
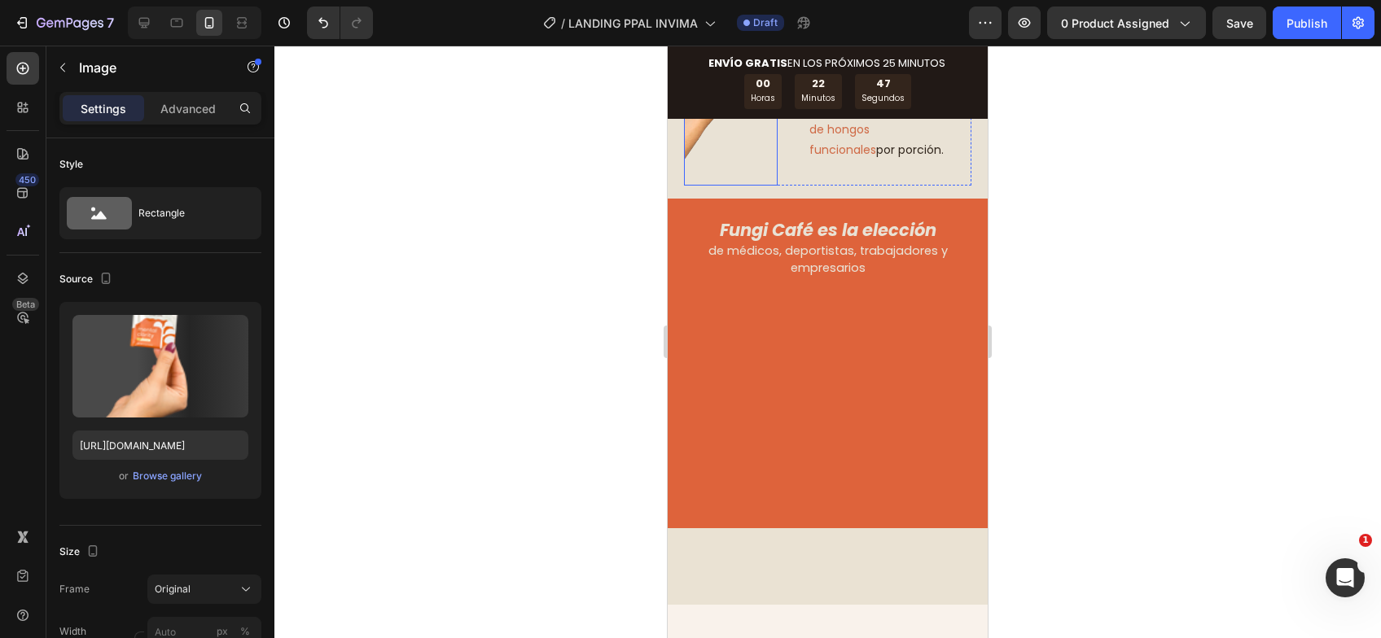
click at [740, 186] on img at bounding box center [731, 63] width 94 height 244
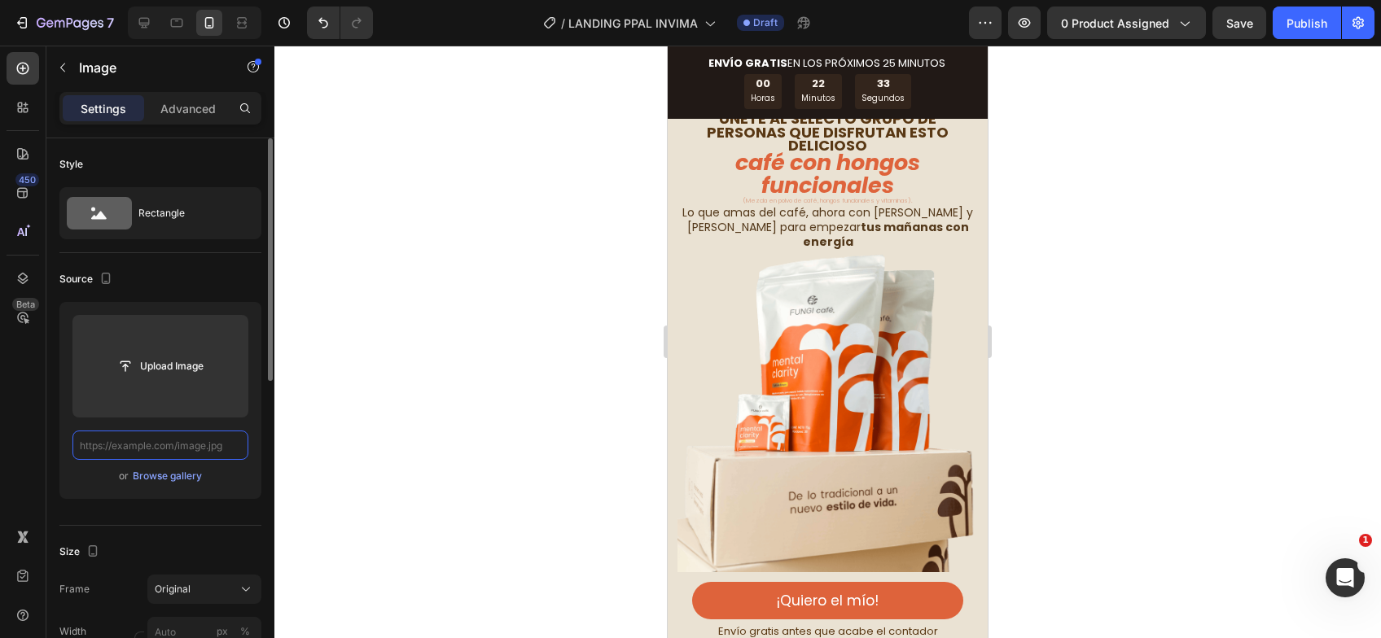
scroll to position [0, 0]
paste input "https://cdn.shopify.com/s/files/1/0603/6950/2323/files/FUNGI-24.jpg?v=1755006940"
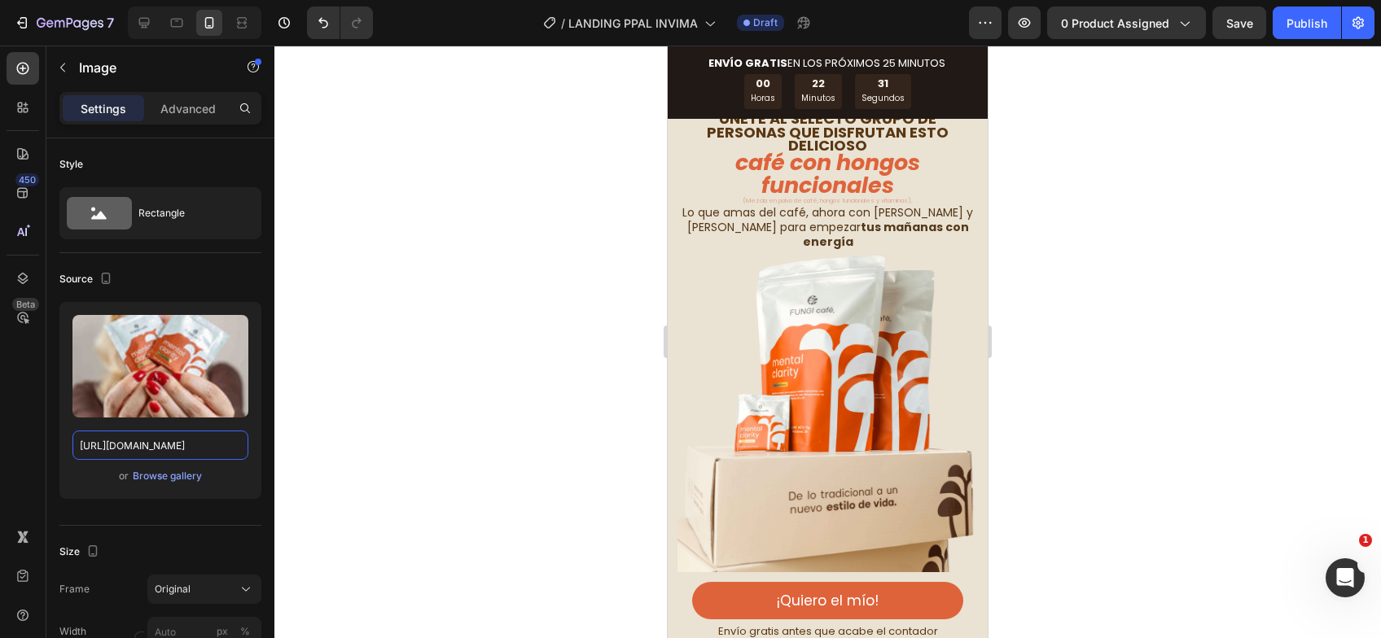
type input "https://cdn.shopify.com/s/files/1/0603/6950/2323/files/FUNGI-24.jpg?v=1755006940"
click at [418, 348] on div at bounding box center [827, 342] width 1106 height 593
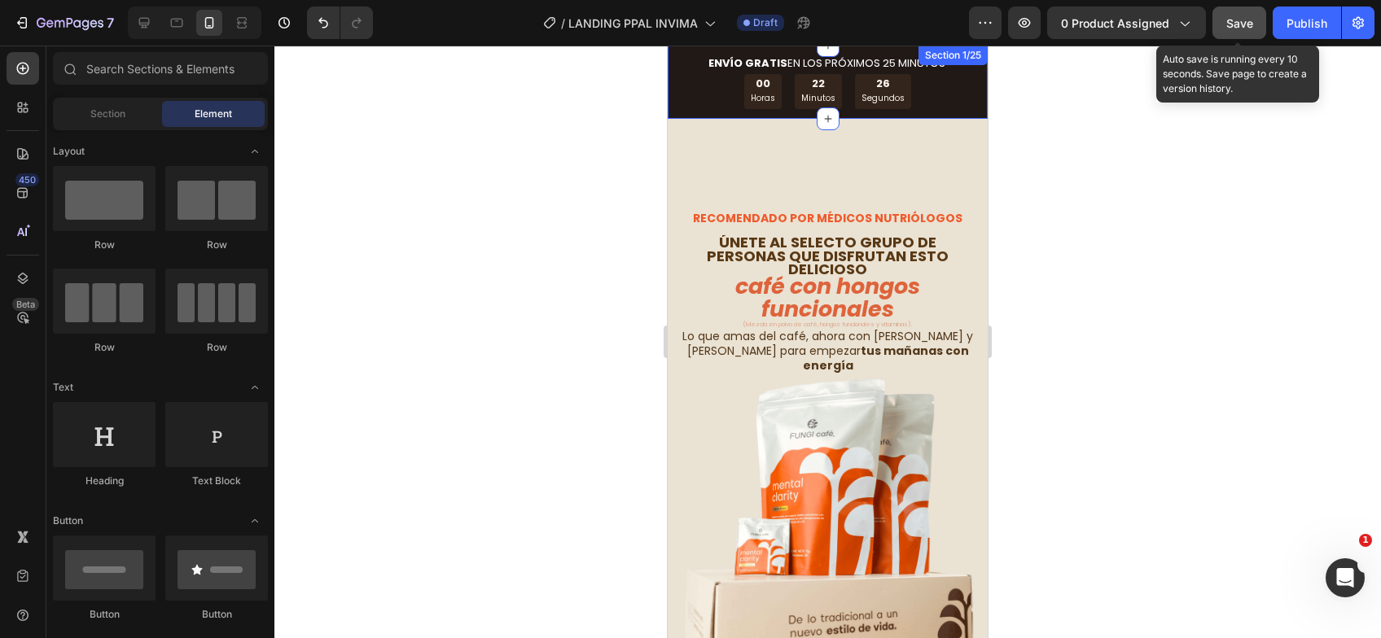
click at [1222, 22] on button "Save" at bounding box center [1239, 23] width 54 height 33
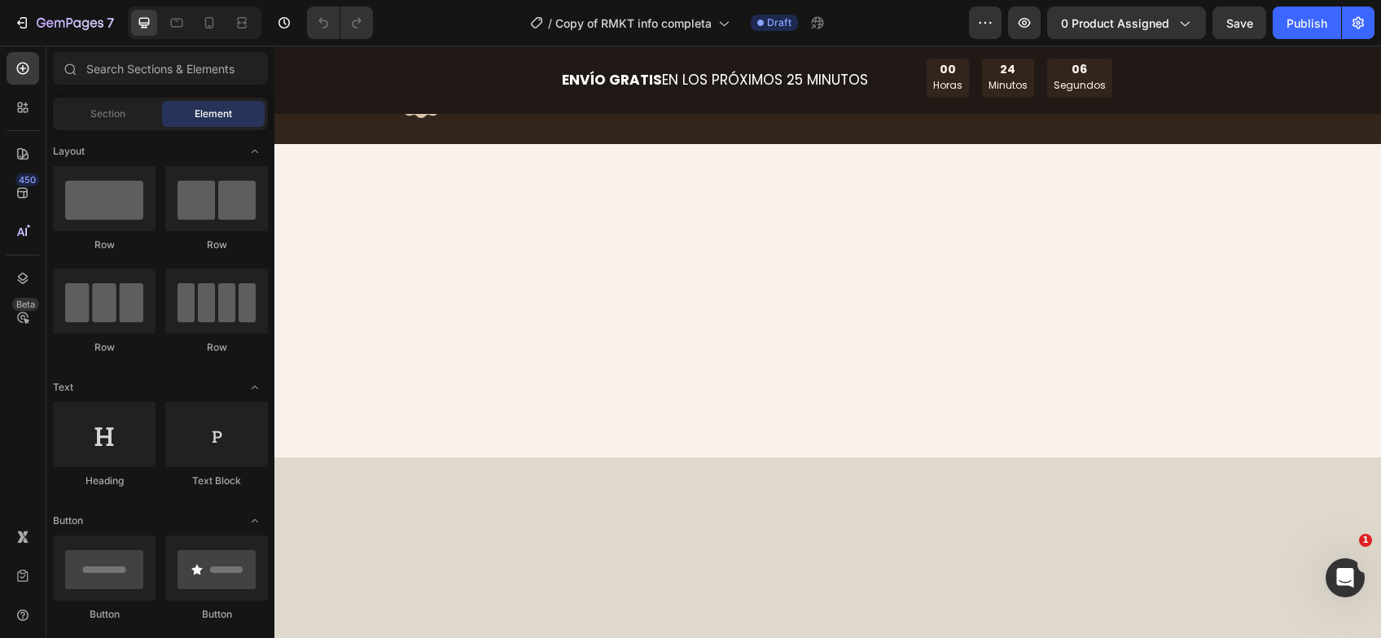
scroll to position [2931, 0]
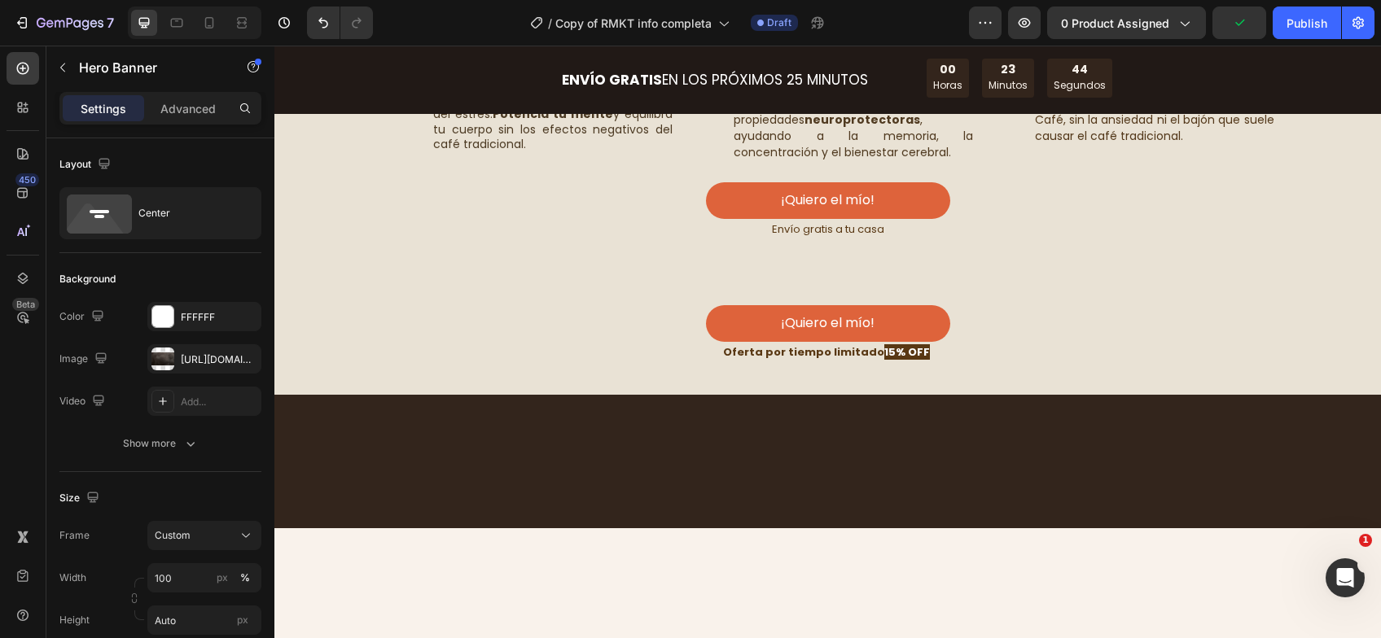
scroll to position [2768, 0]
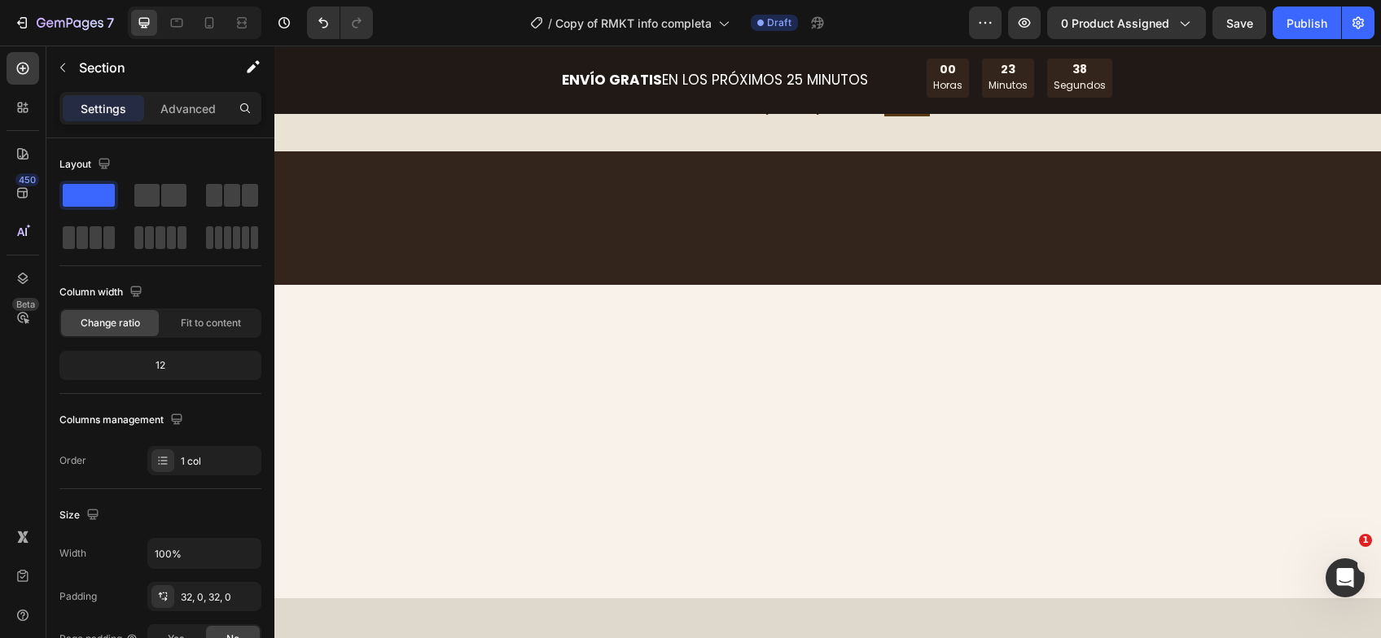
scroll to position [3093, 0]
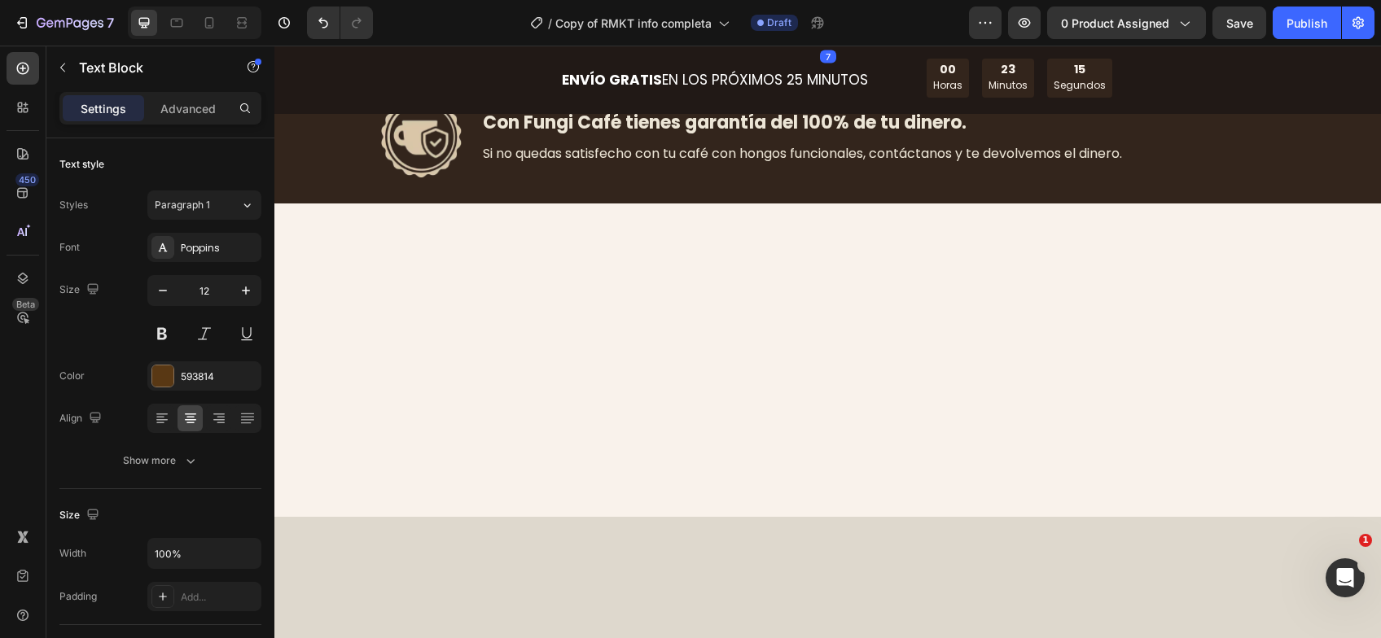
click at [793, 35] on span "Envío gratis a tu casa" at bounding box center [828, 27] width 112 height 15
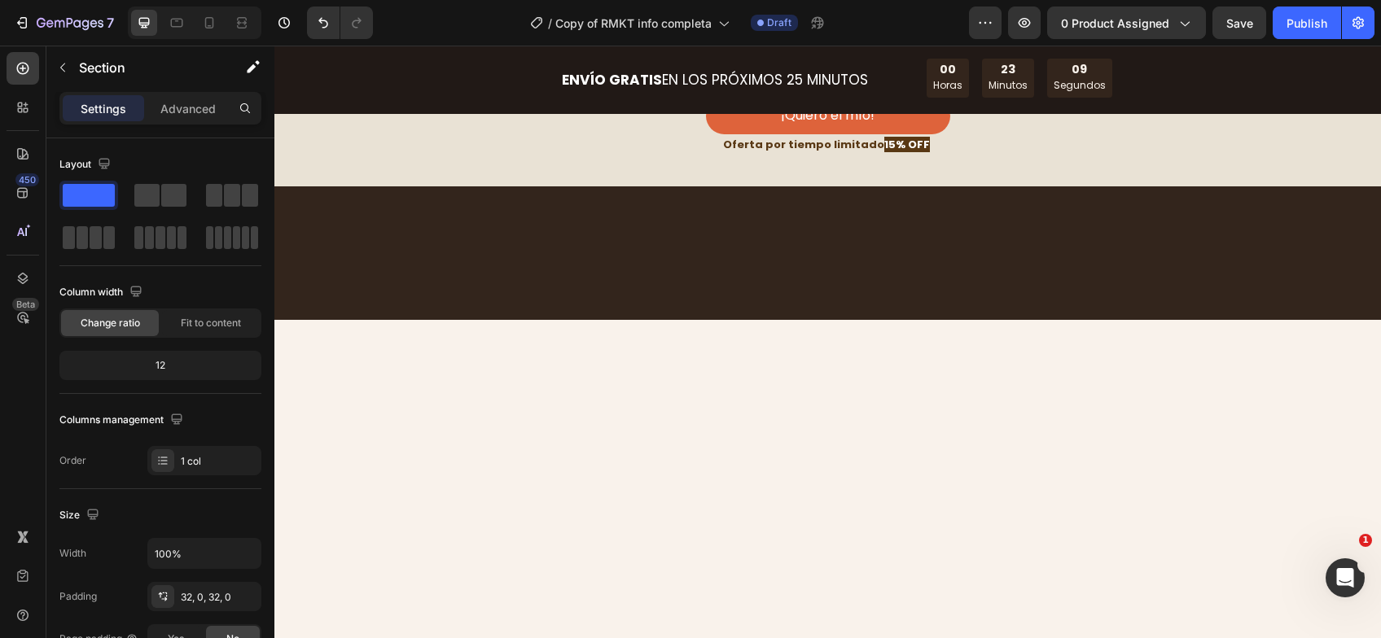
scroll to position [2849, 0]
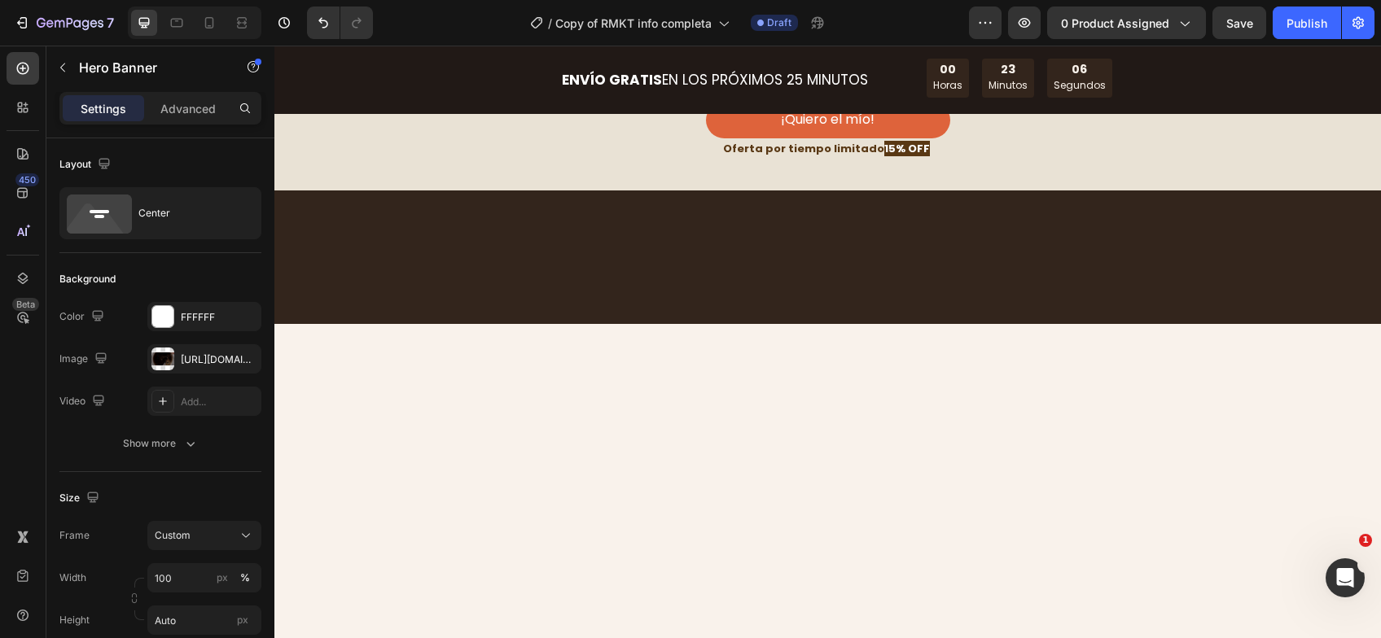
click at [153, 103] on div "Advanced" at bounding box center [187, 108] width 81 height 26
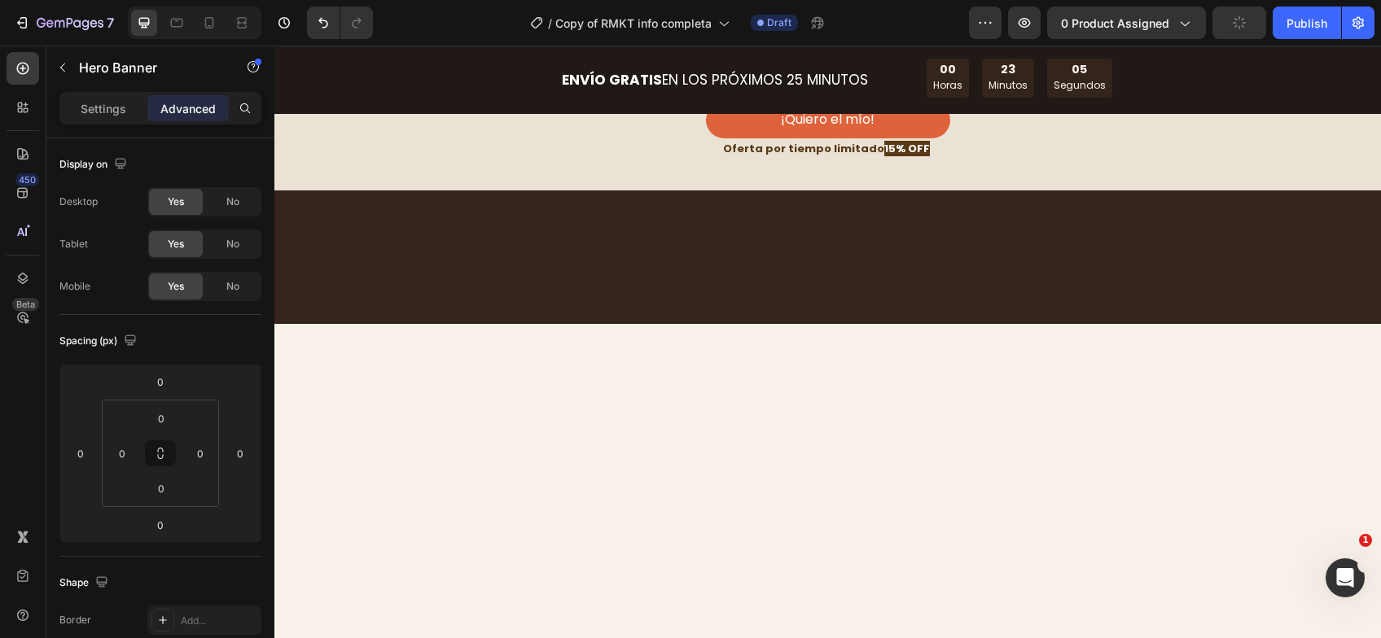
click at [173, 116] on div "Advanced" at bounding box center [187, 108] width 81 height 26
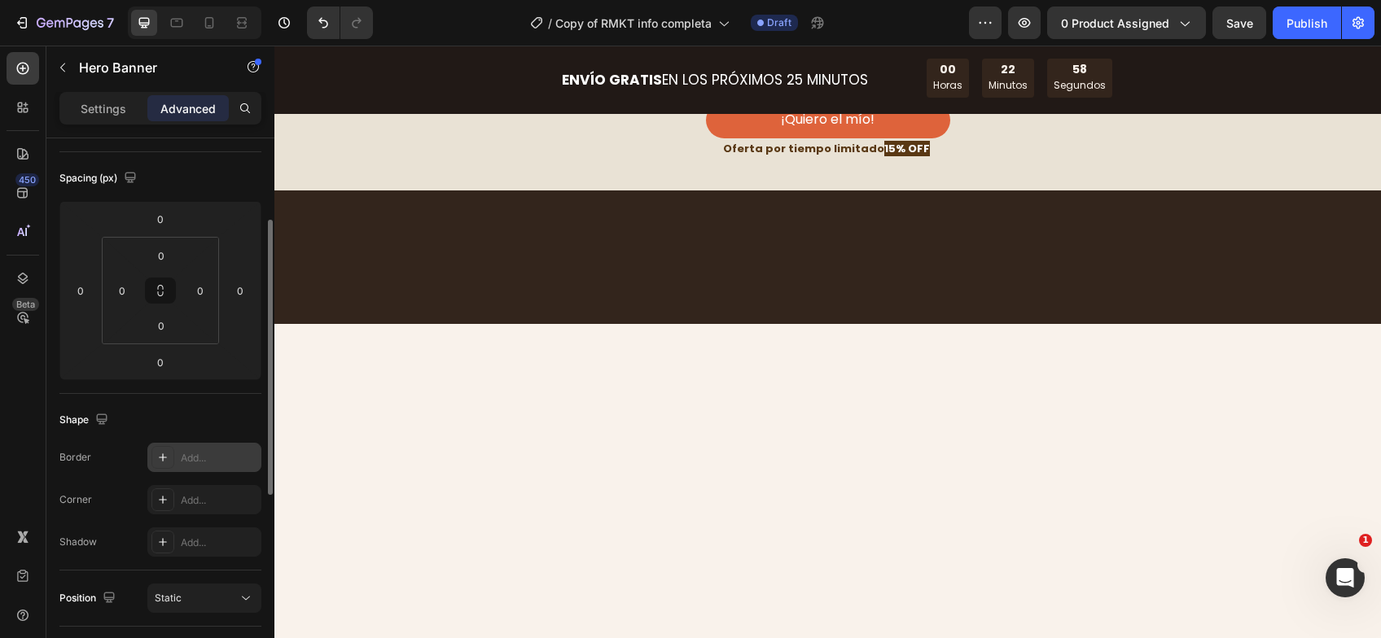
scroll to position [81, 0]
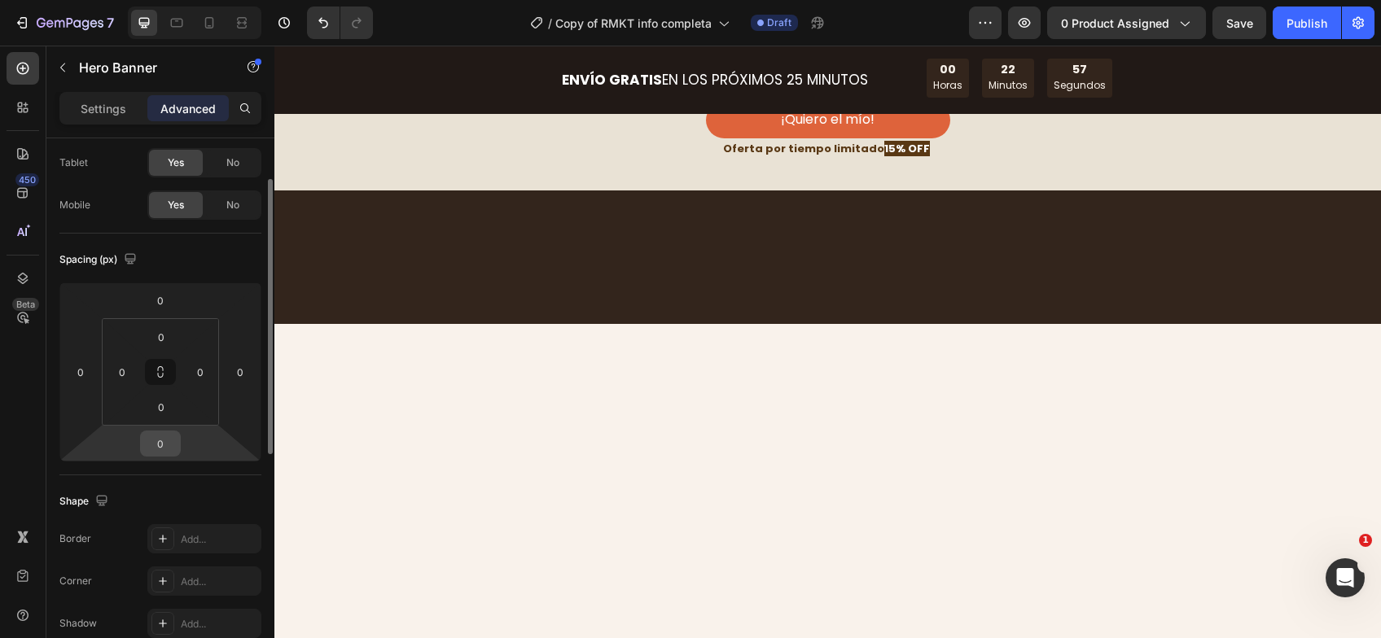
click at [177, 450] on div "0" at bounding box center [160, 444] width 41 height 26
click at [154, 440] on input "0" at bounding box center [160, 443] width 33 height 24
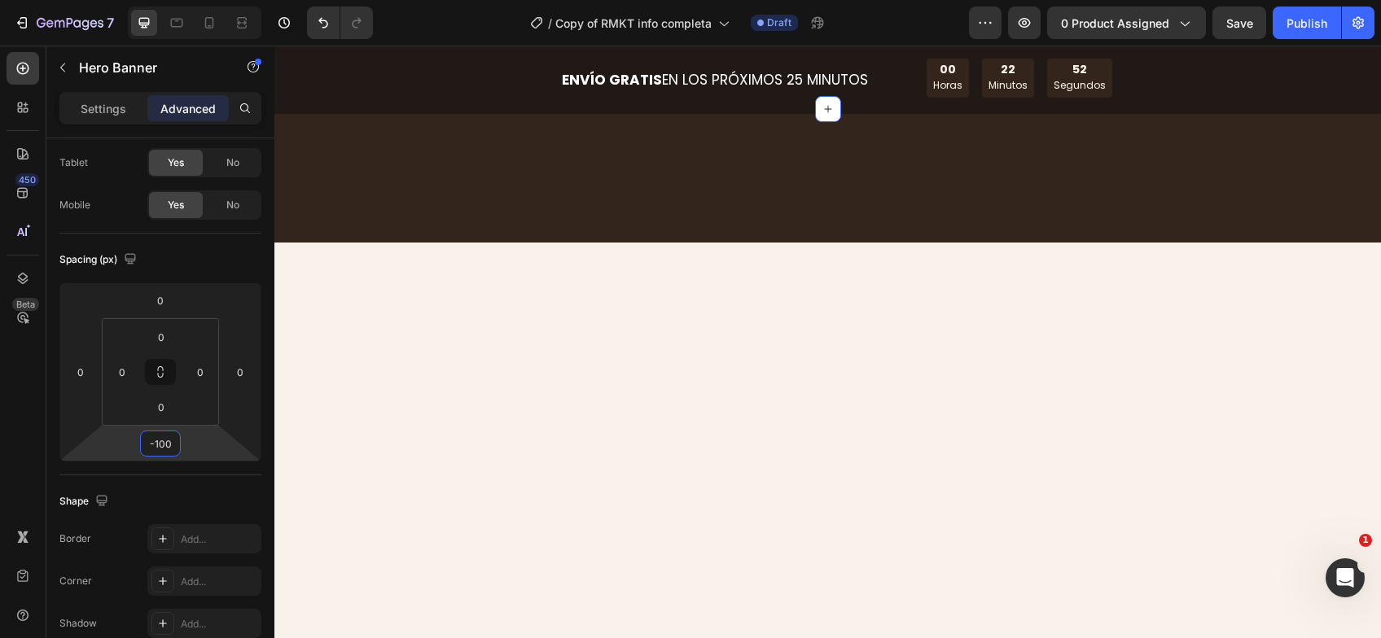
type input "0"
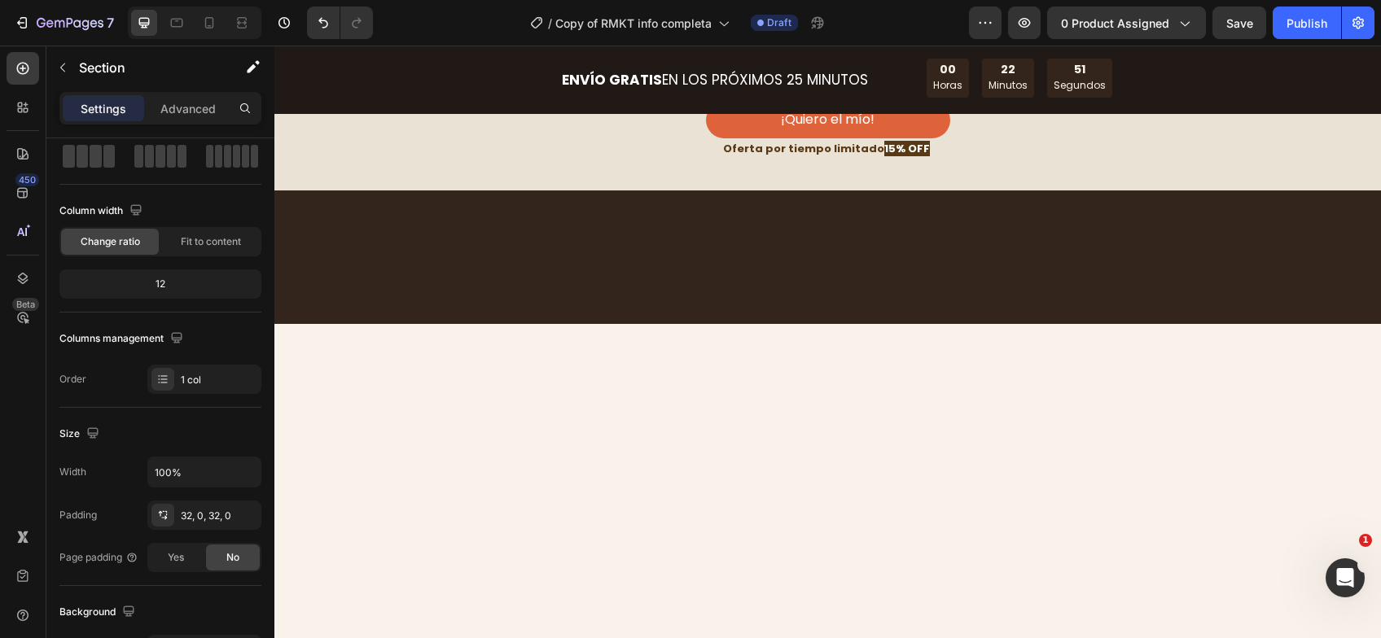
scroll to position [0, 0]
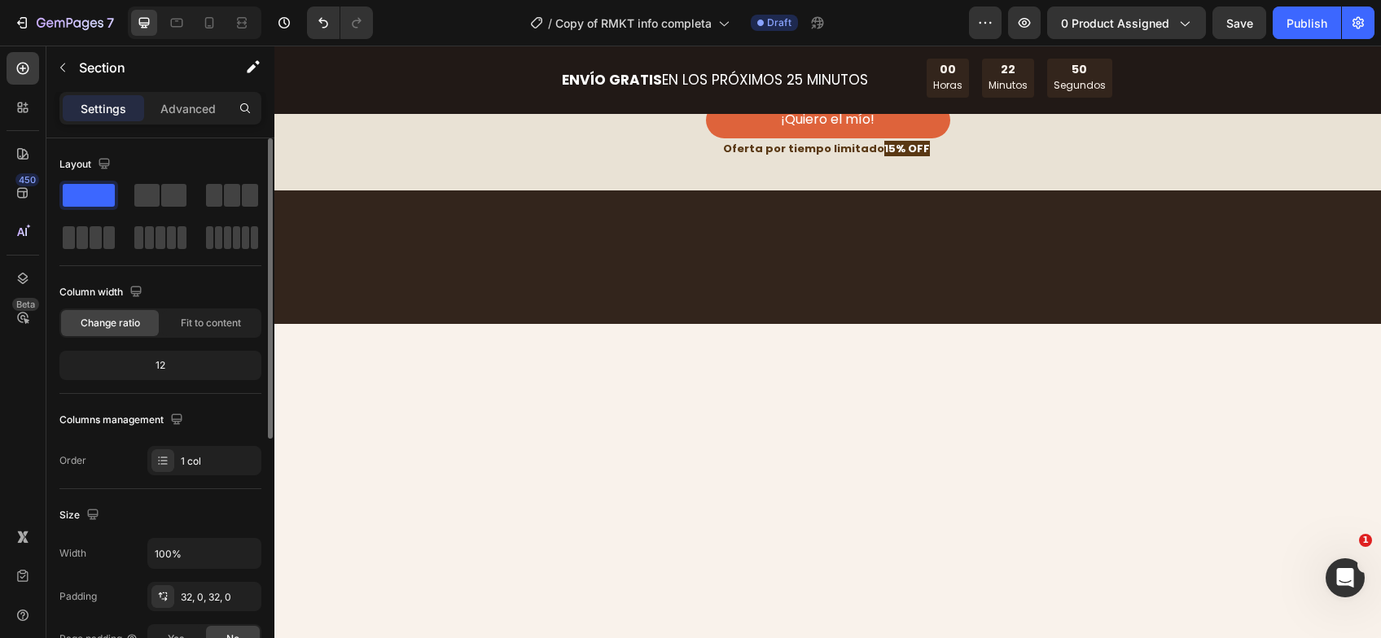
click at [179, 98] on div "Advanced" at bounding box center [187, 108] width 81 height 26
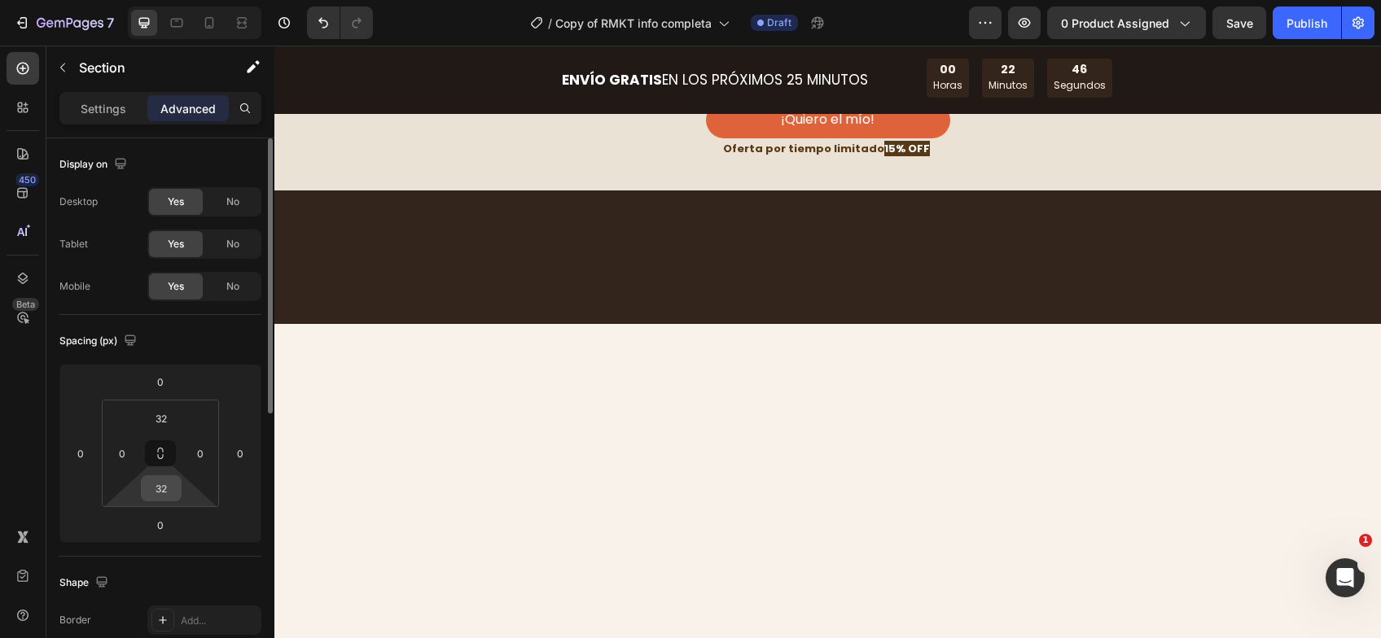
click at [169, 483] on input "32" at bounding box center [161, 488] width 33 height 24
type input "0"
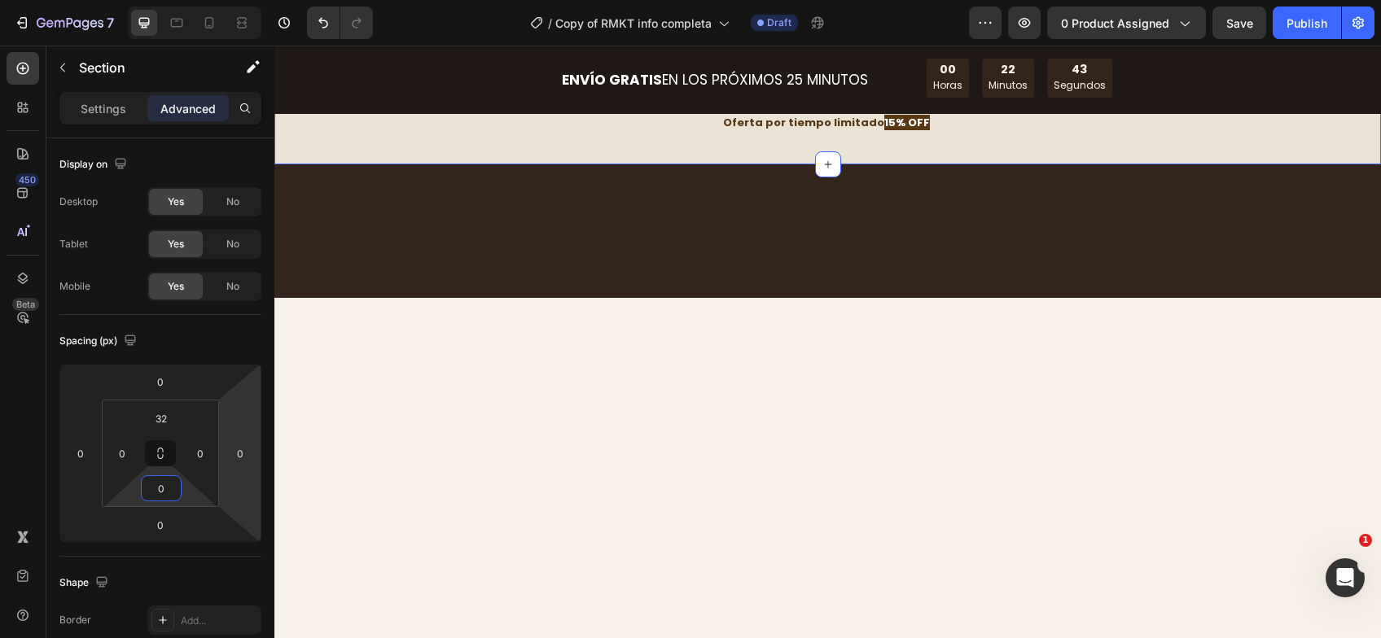
click at [310, 138] on div "Image ﻿DISFRUTA BIENESTAR Y EQUILIBRIO El consumo de hongos funcionales como el…" at bounding box center [827, 46] width 1106 height 183
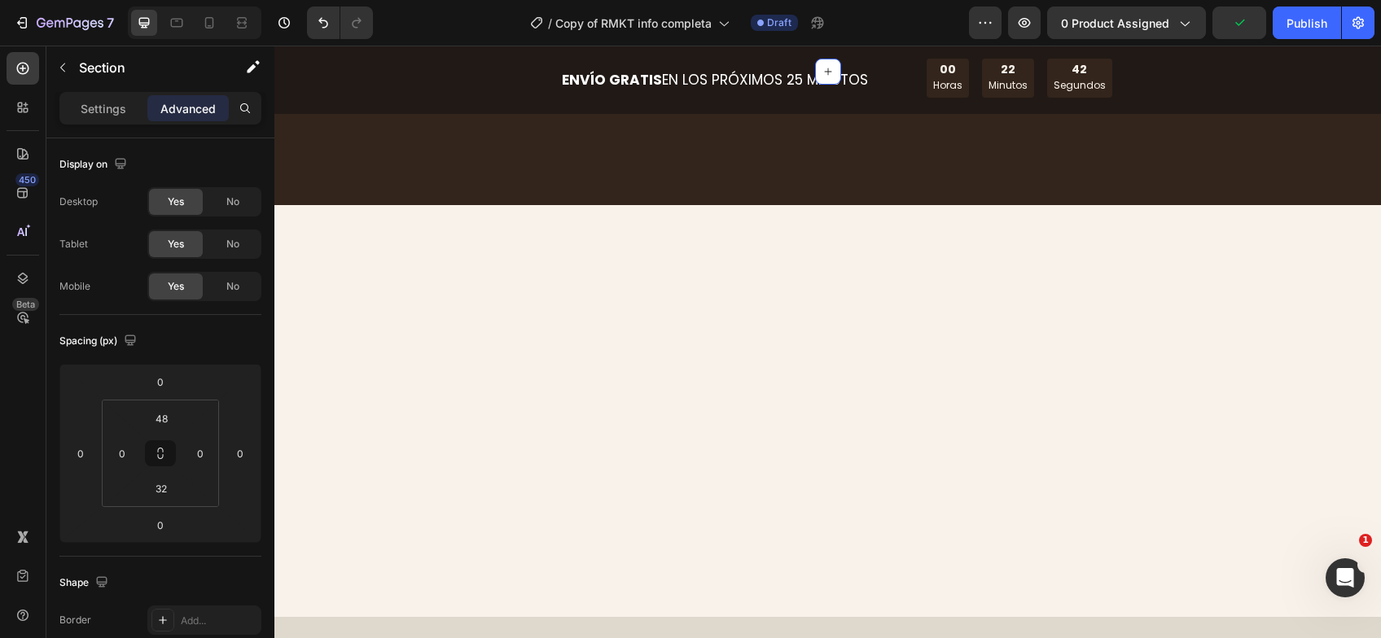
scroll to position [3012, 0]
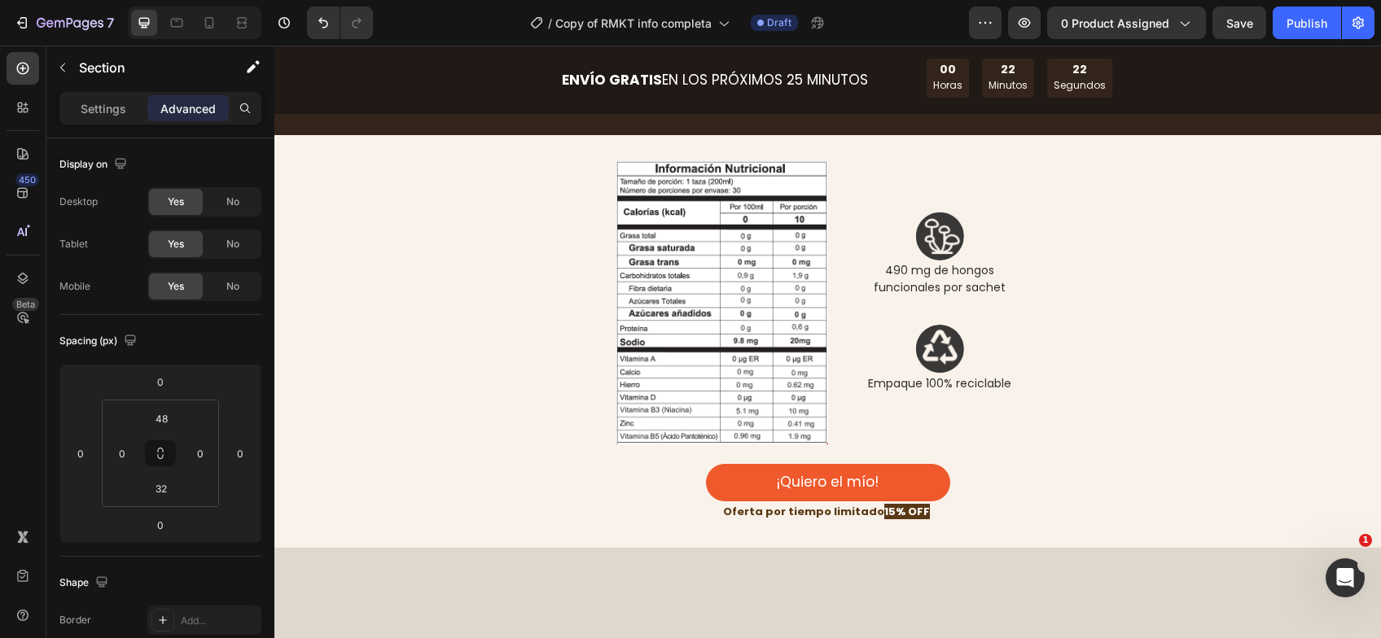
scroll to position [3093, 0]
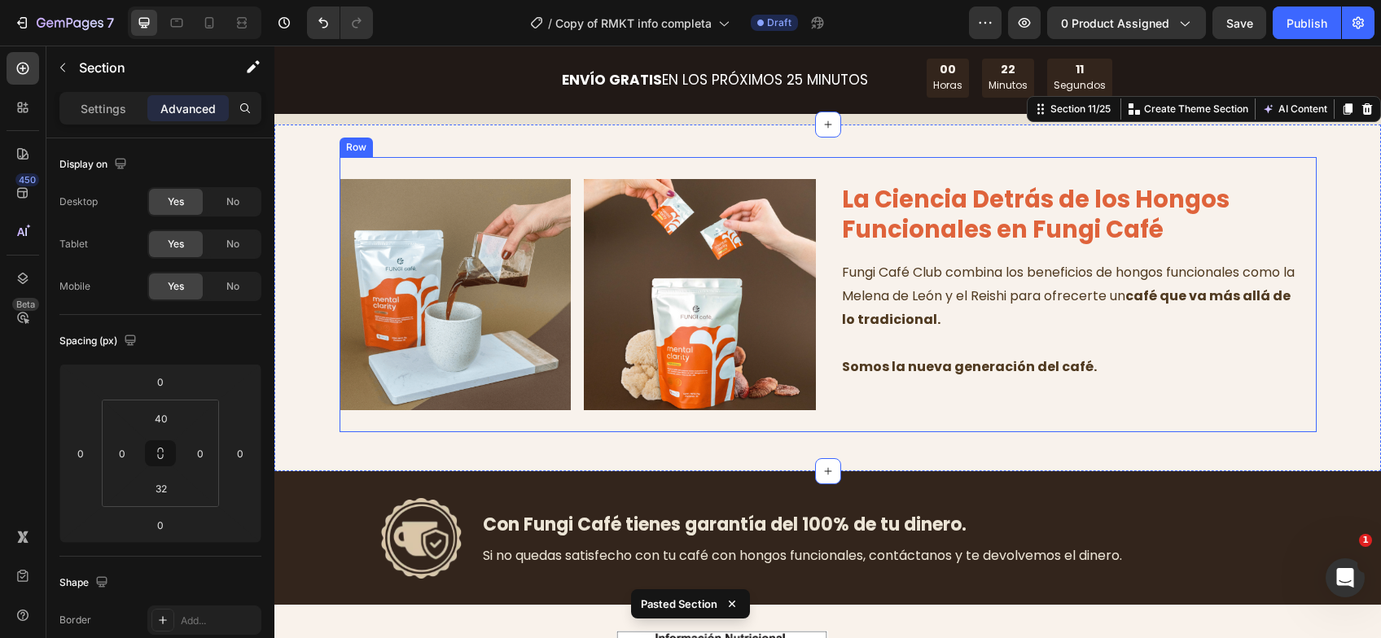
scroll to position [3430, 0]
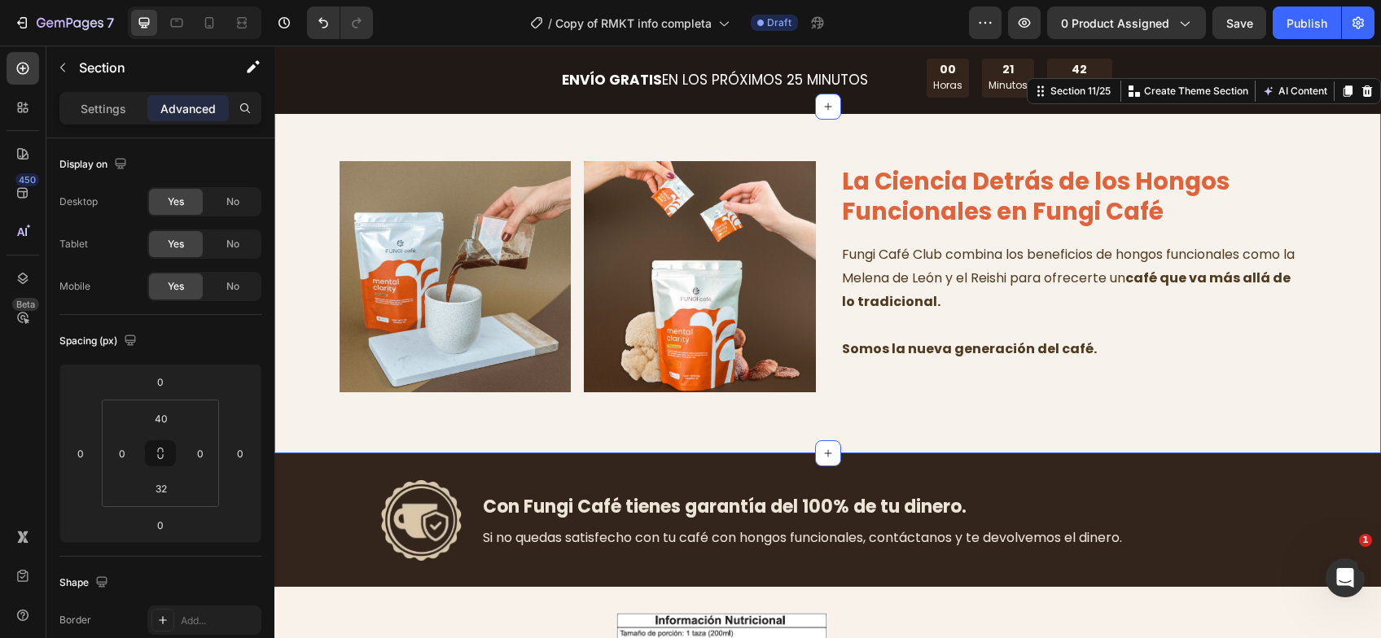
click at [430, 431] on div "Image Image Row La Ciencia Detrás de los Hongos Funcionales en Fungi Café Headi…" at bounding box center [827, 281] width 1106 height 348
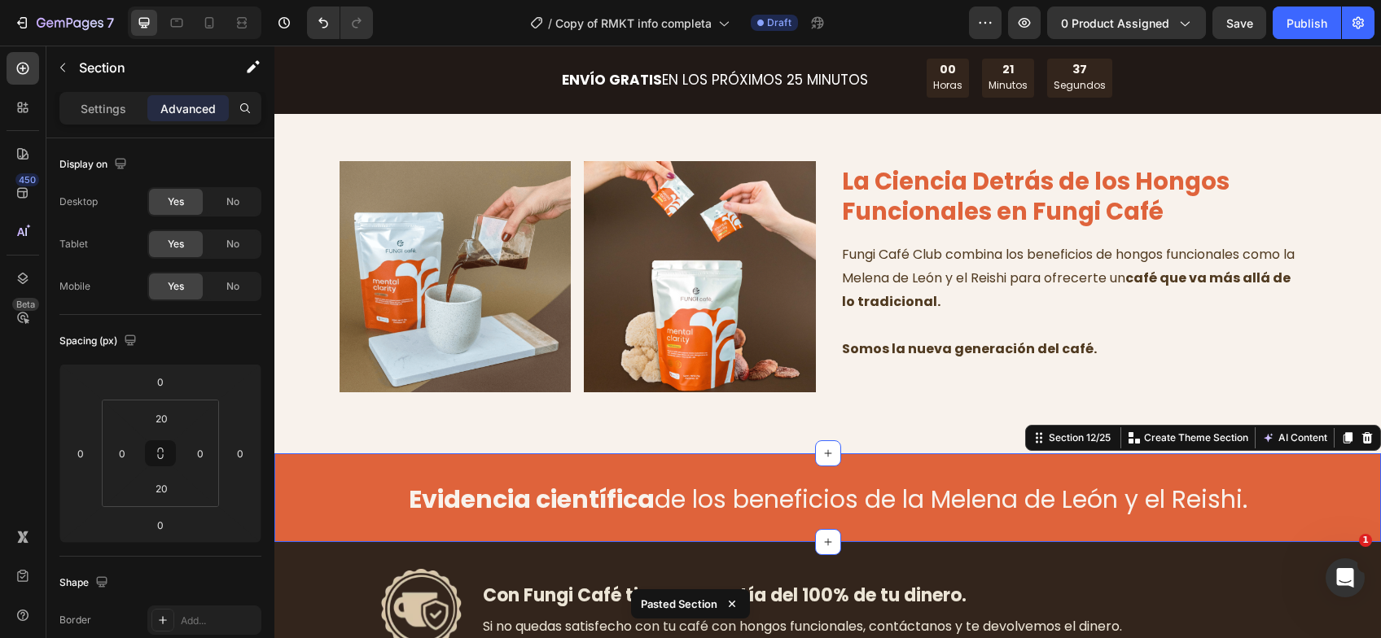
click at [349, 530] on div "Evidencia científica de los beneficios de la [MEDICAL_DATA][PERSON_NAME] y el R…" at bounding box center [827, 497] width 1106 height 89
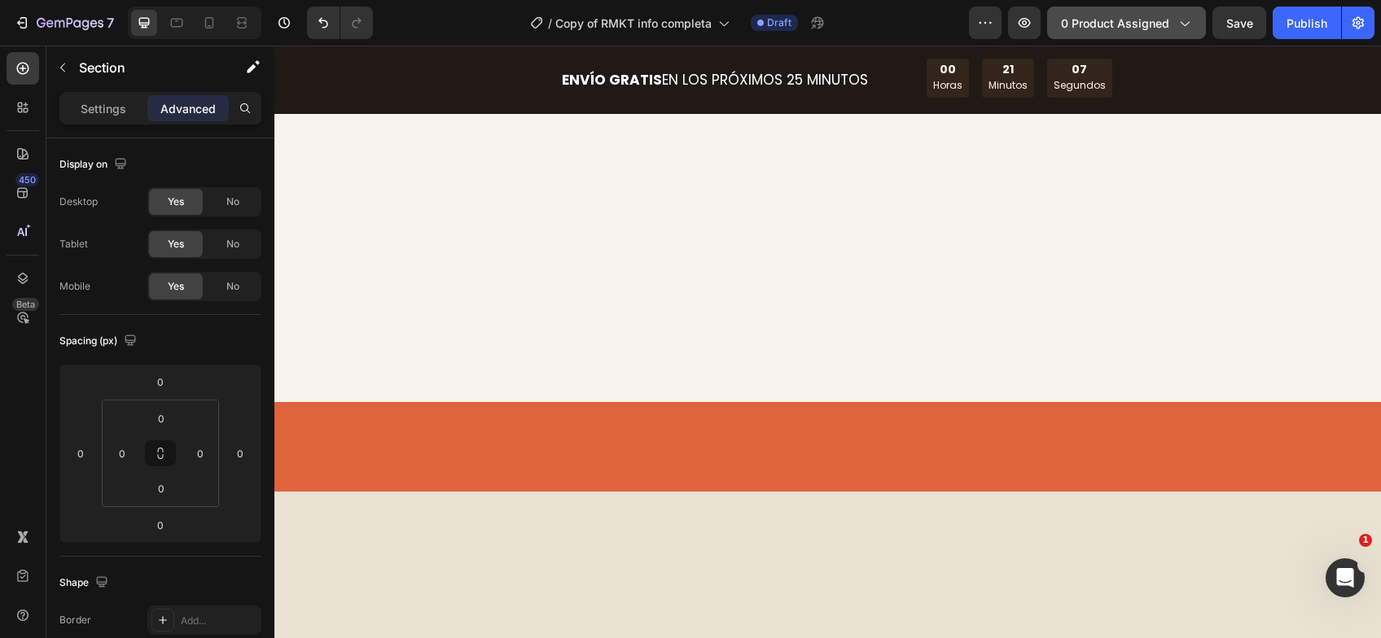
scroll to position [2548, 0]
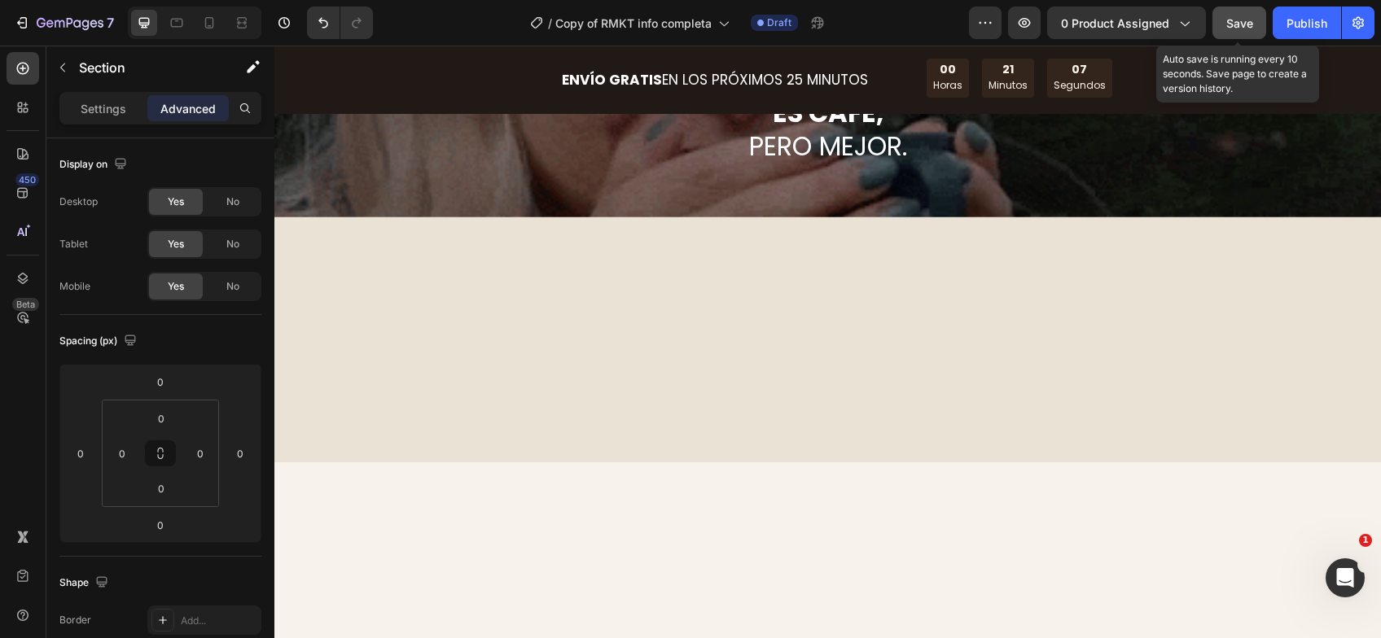
click at [1228, 33] on button "Save" at bounding box center [1239, 23] width 54 height 33
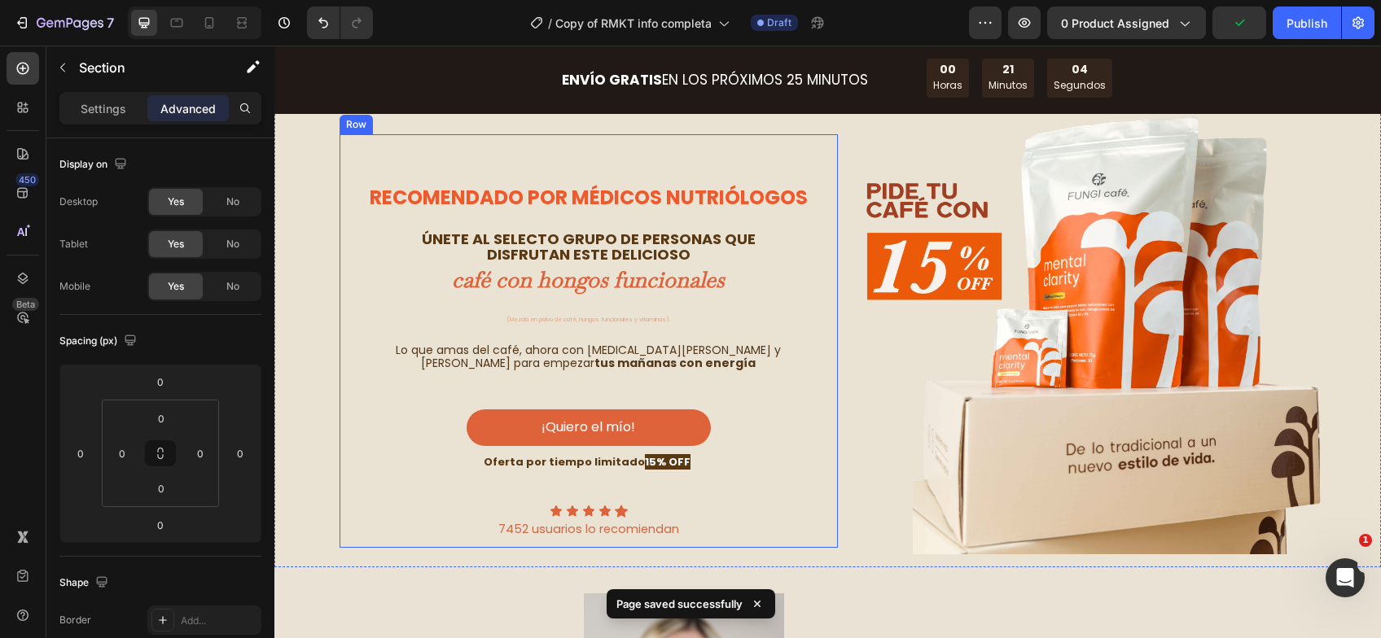
scroll to position [0, 0]
